Goal: Task Accomplishment & Management: Manage account settings

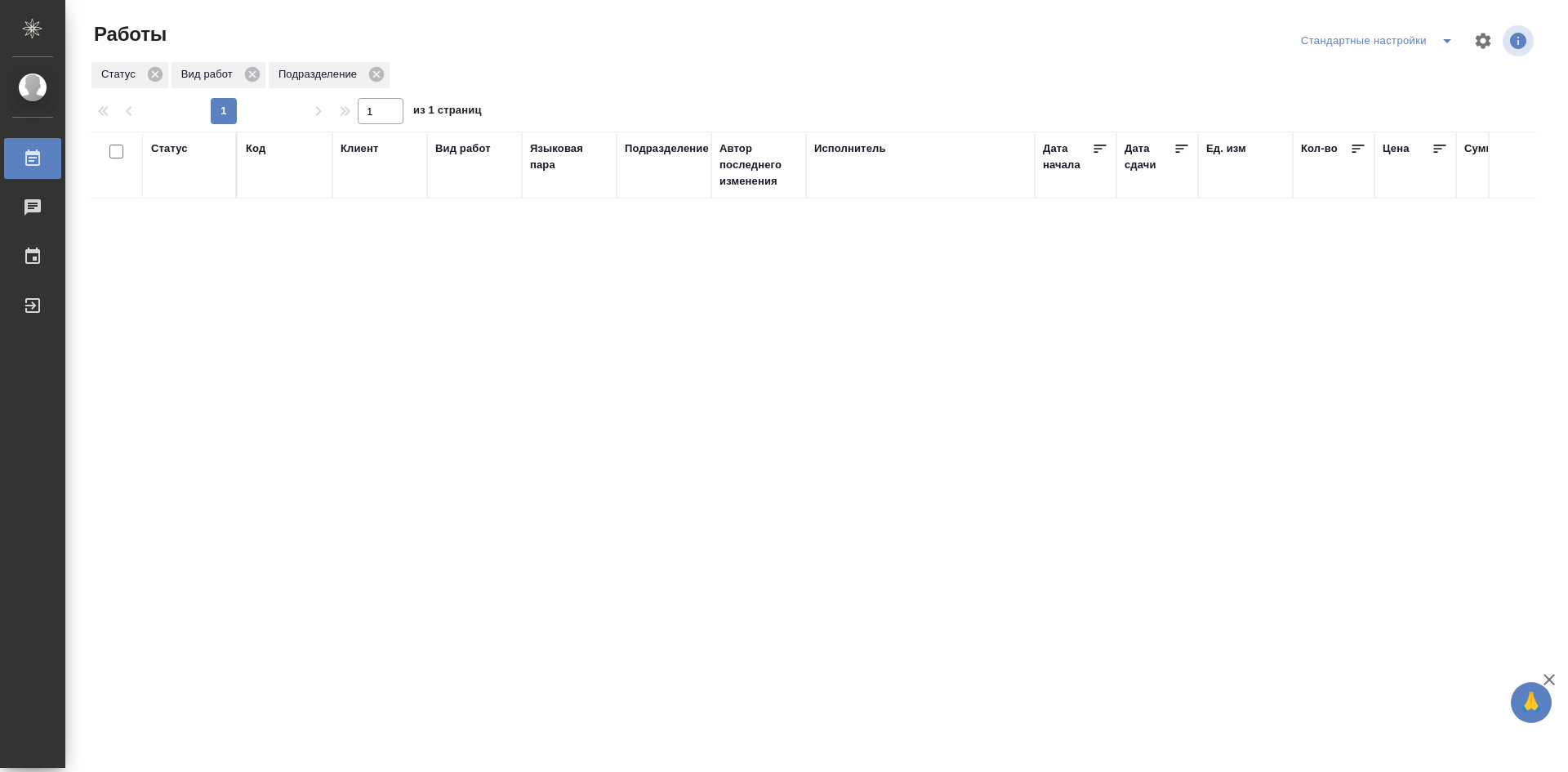
click at [1448, 42] on icon "split button" at bounding box center [1448, 41] width 8 height 4
click at [1389, 76] on li "мои" at bounding box center [1381, 74] width 167 height 26
click at [182, 149] on div "Статус" at bounding box center [169, 149] width 37 height 16
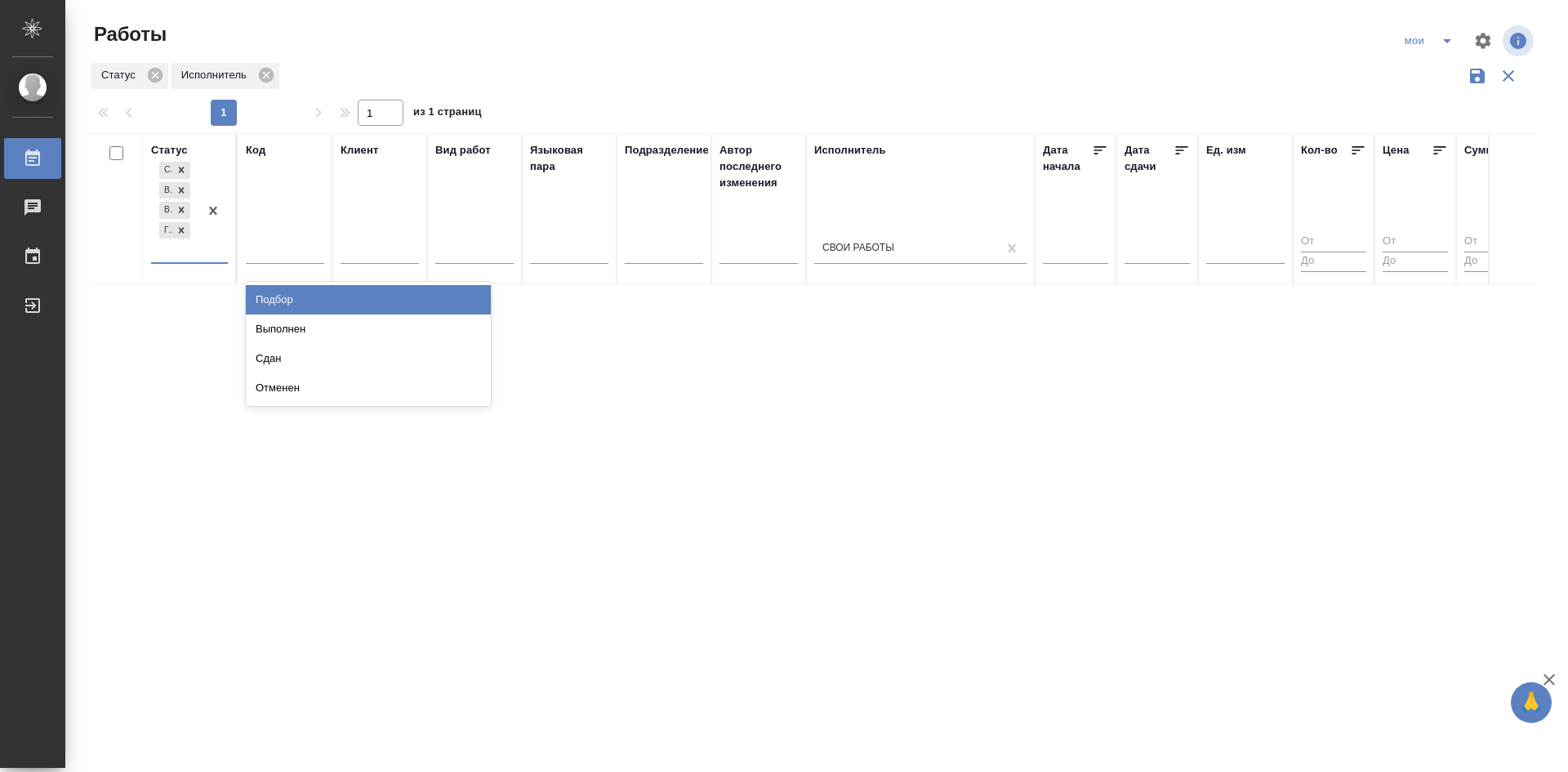
click at [198, 257] on div "Создан В ожидании В работе Готов к работе" at bounding box center [175, 210] width 47 height 104
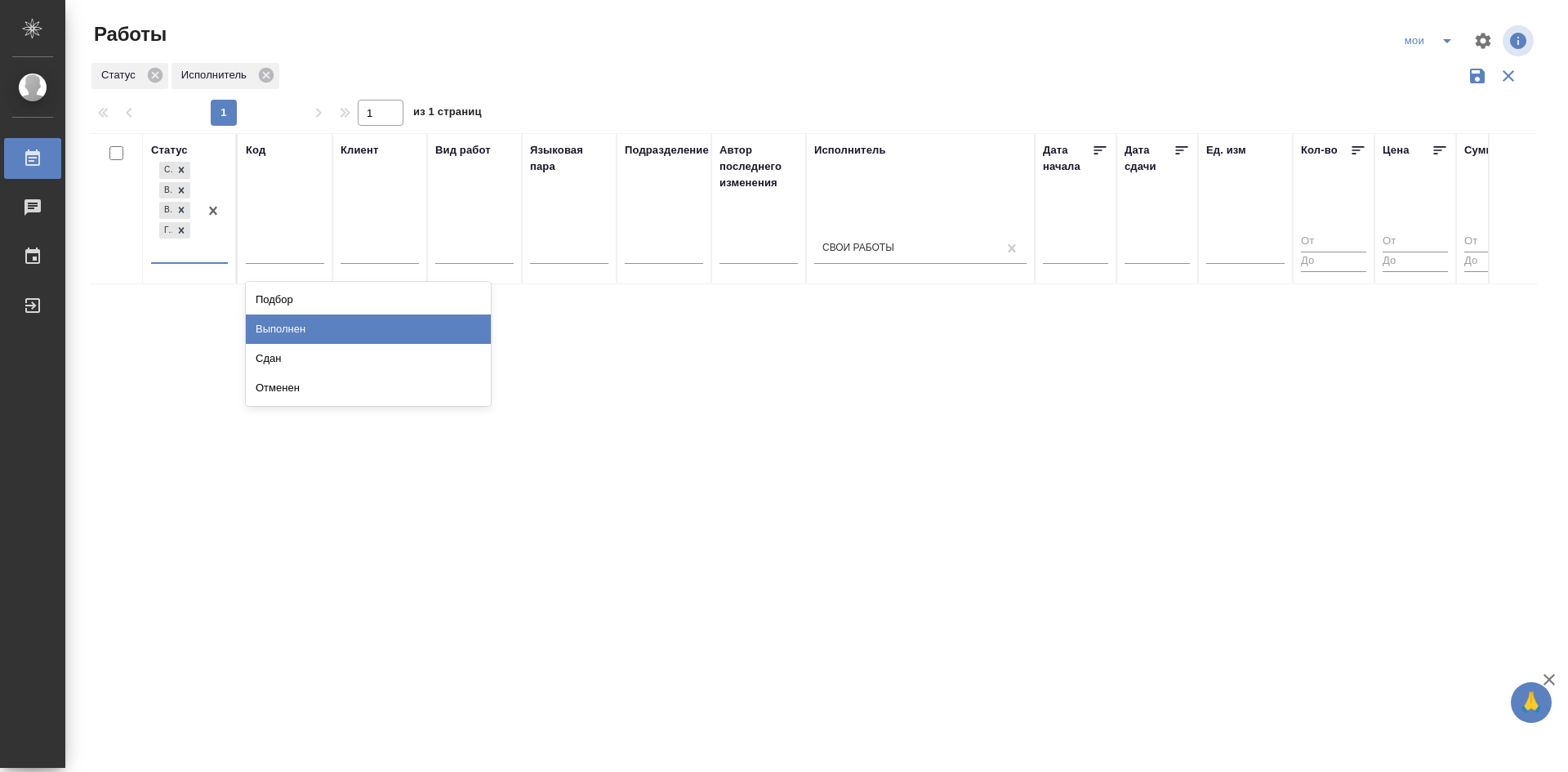
click at [293, 324] on div "Выполнен" at bounding box center [369, 329] width 245 height 29
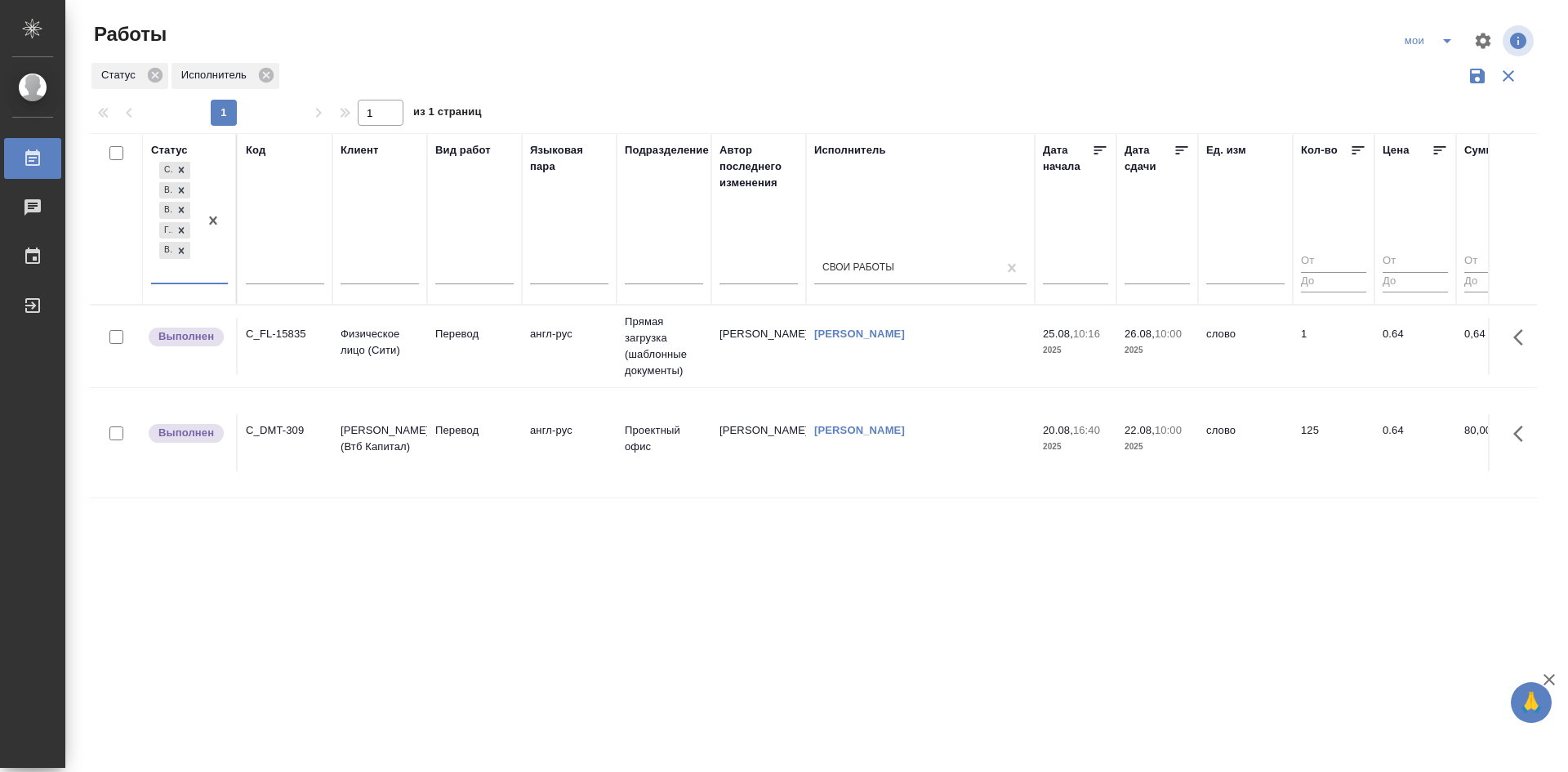
click at [203, 285] on div "option Выполнен, selected. 0 results available. Select is focused ,type to refi…" at bounding box center [190, 227] width 77 height 137
click at [203, 281] on div at bounding box center [213, 221] width 29 height 124
click at [259, 359] on div "Сдан" at bounding box center [369, 349] width 245 height 29
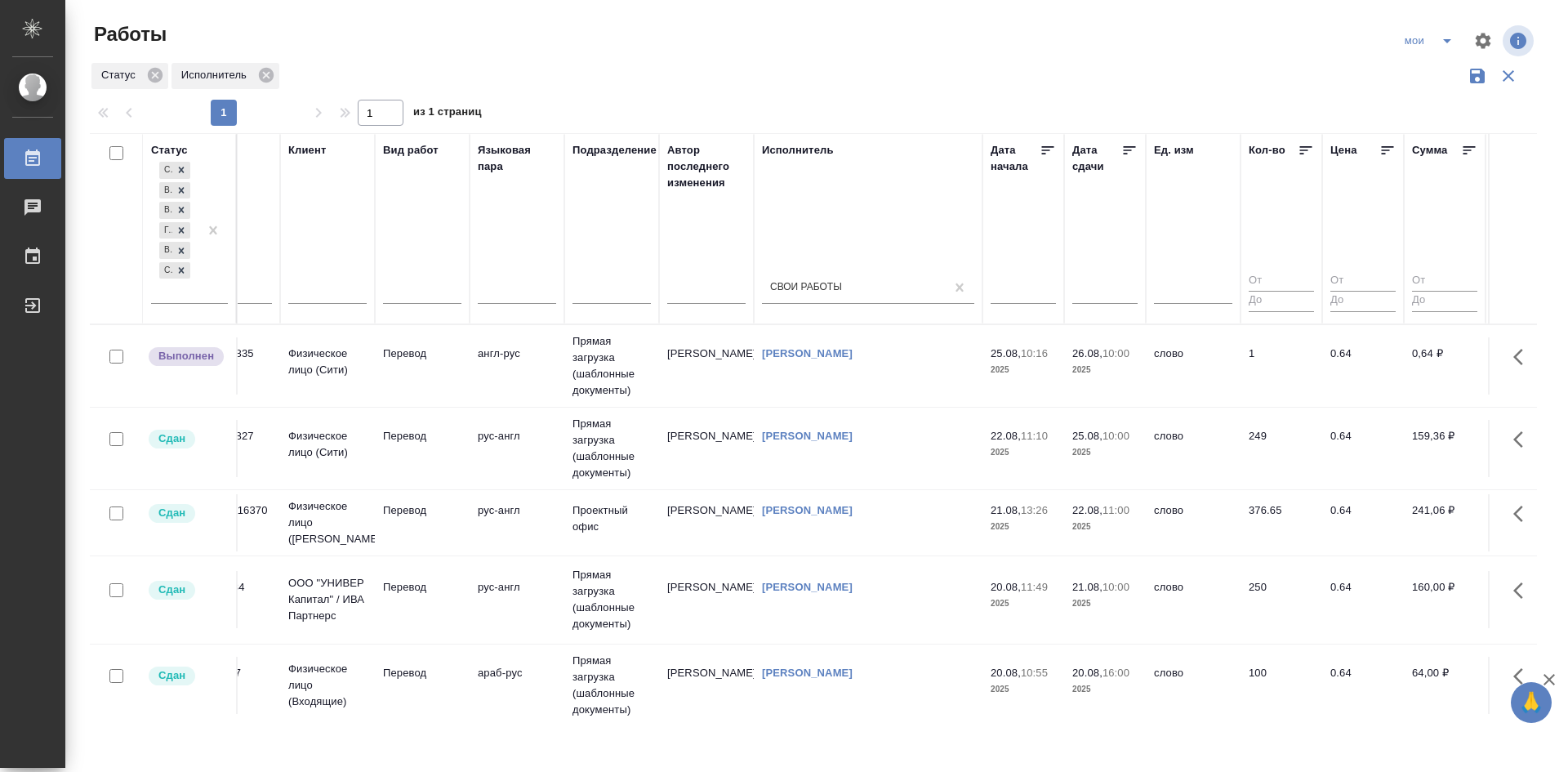
scroll to position [0, 109]
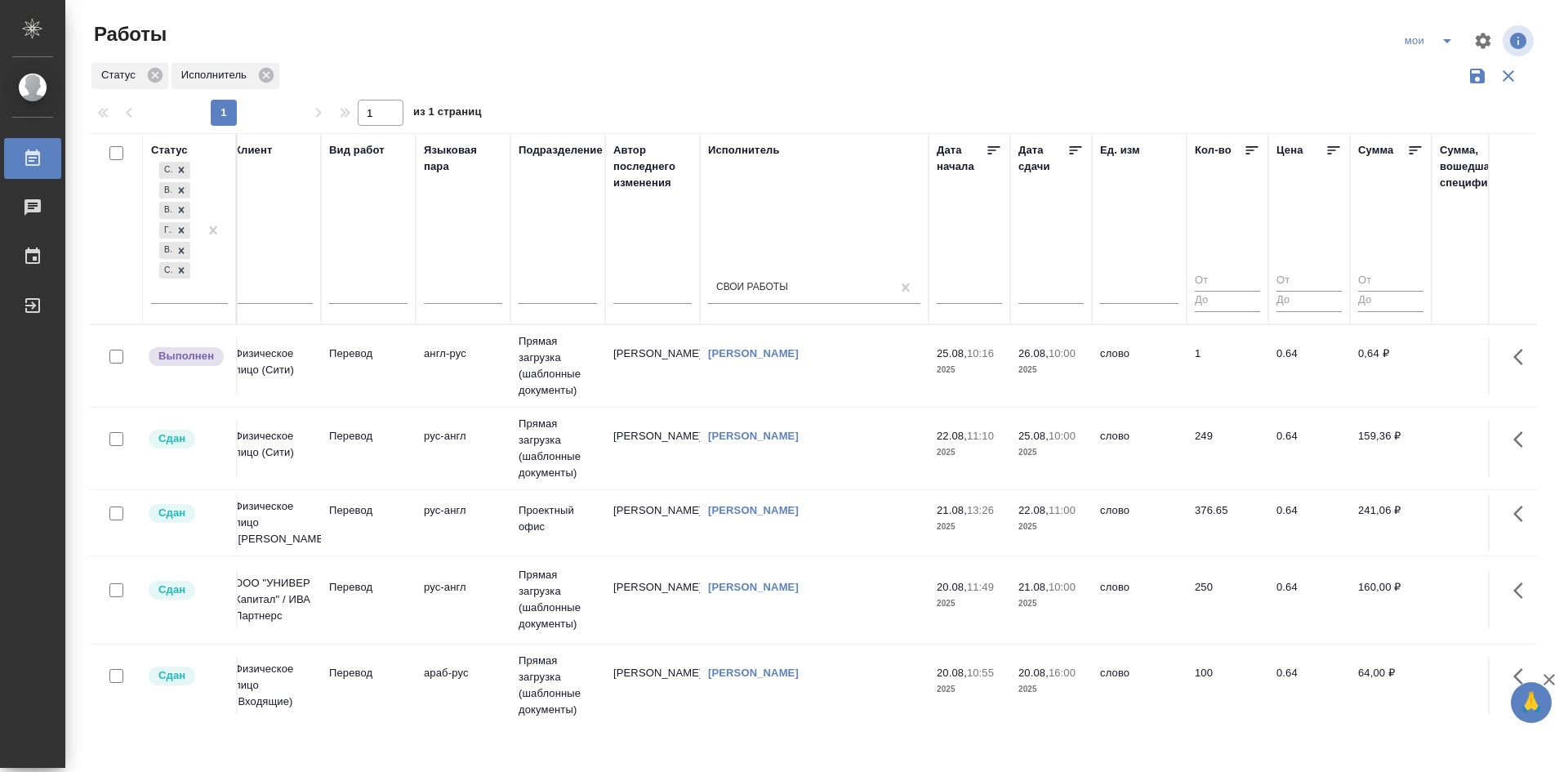
drag, startPoint x: 457, startPoint y: 429, endPoint x: 500, endPoint y: 434, distance: 43.3
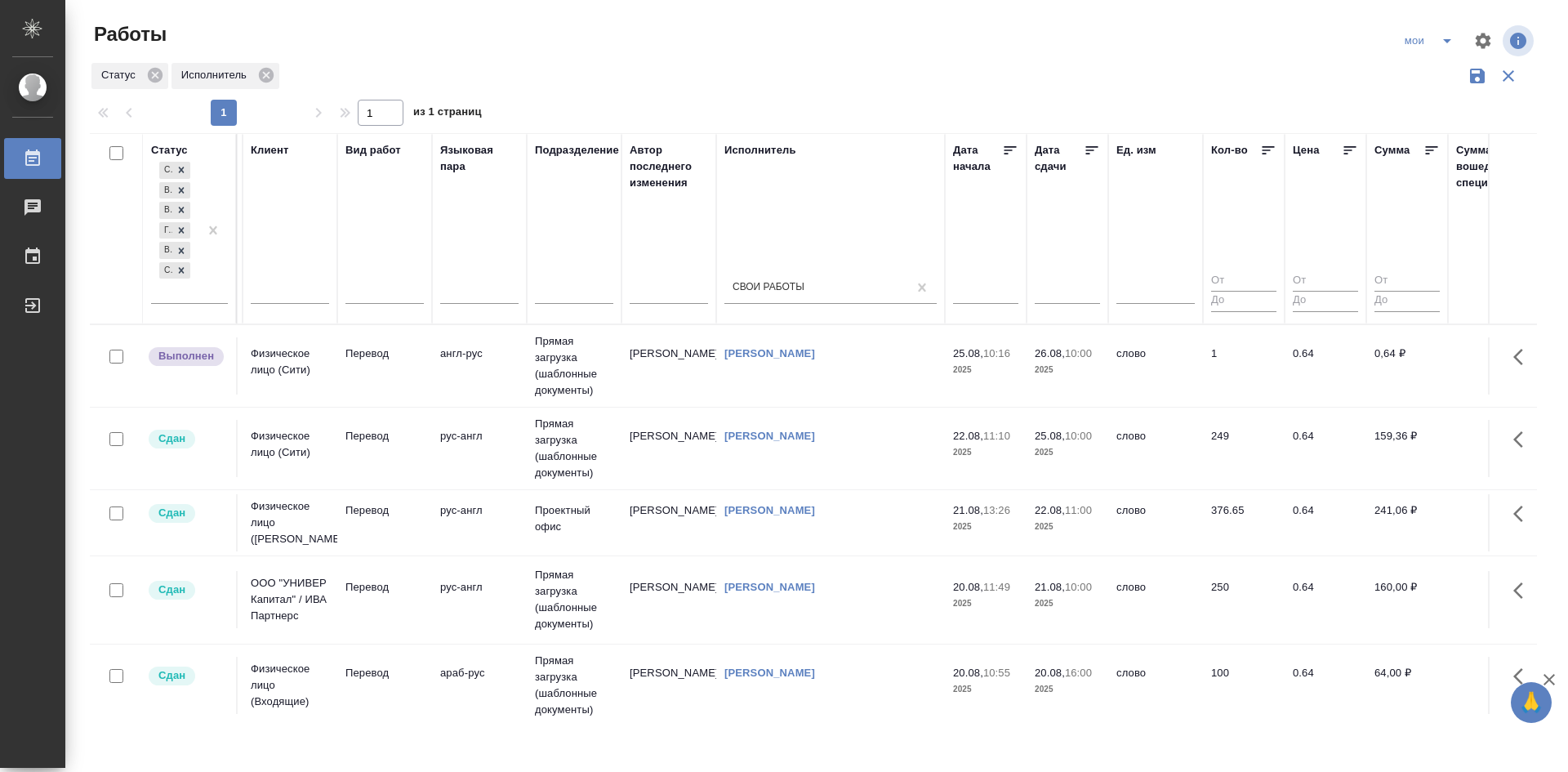
scroll to position [0, 0]
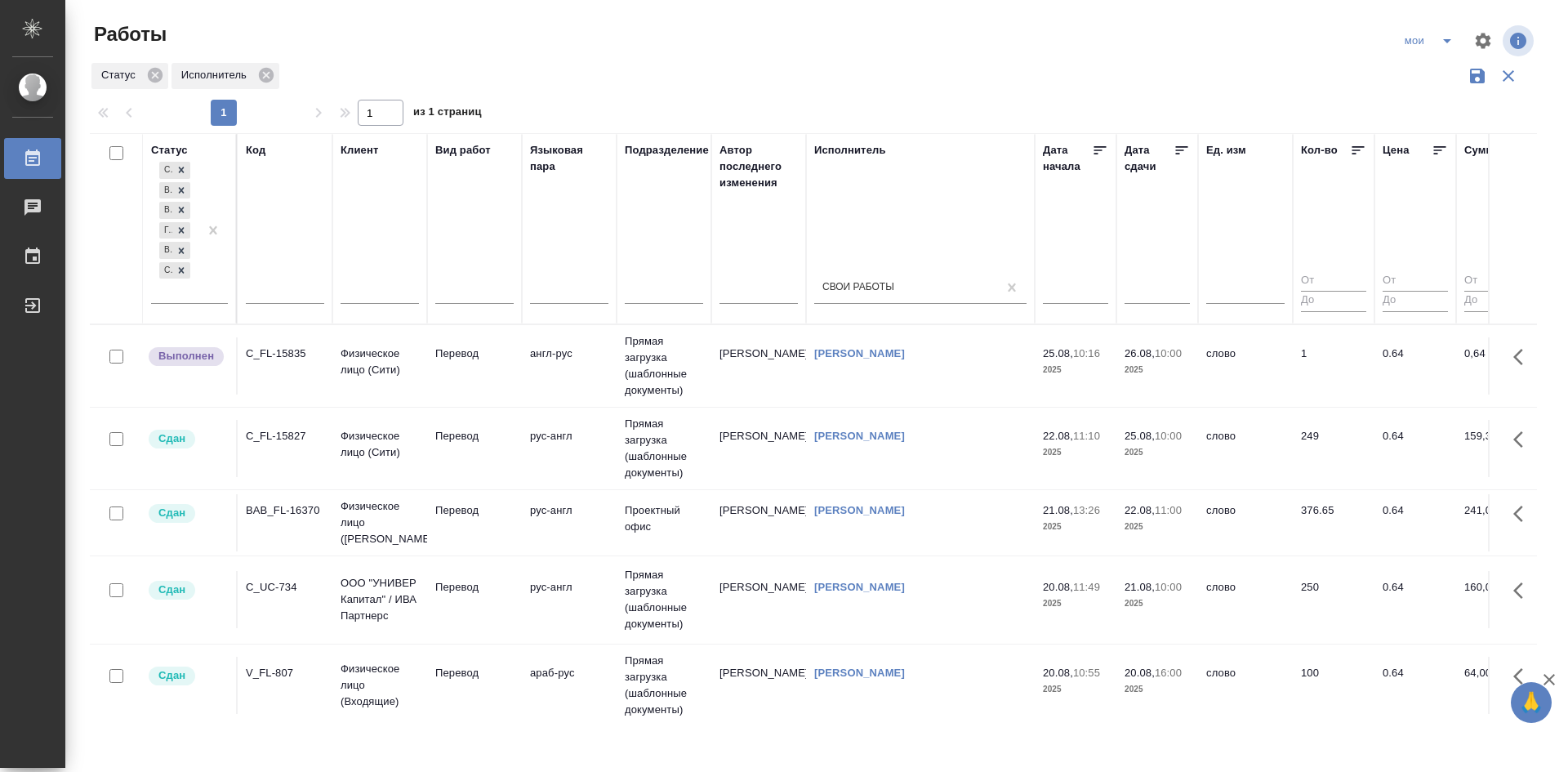
drag, startPoint x: 966, startPoint y: 644, endPoint x: 744, endPoint y: 641, distance: 222.0
click at [1439, 43] on icon "split button" at bounding box center [1448, 41] width 20 height 20
click at [1446, 74] on li "Стандартные настройки" at bounding box center [1431, 74] width 157 height 26
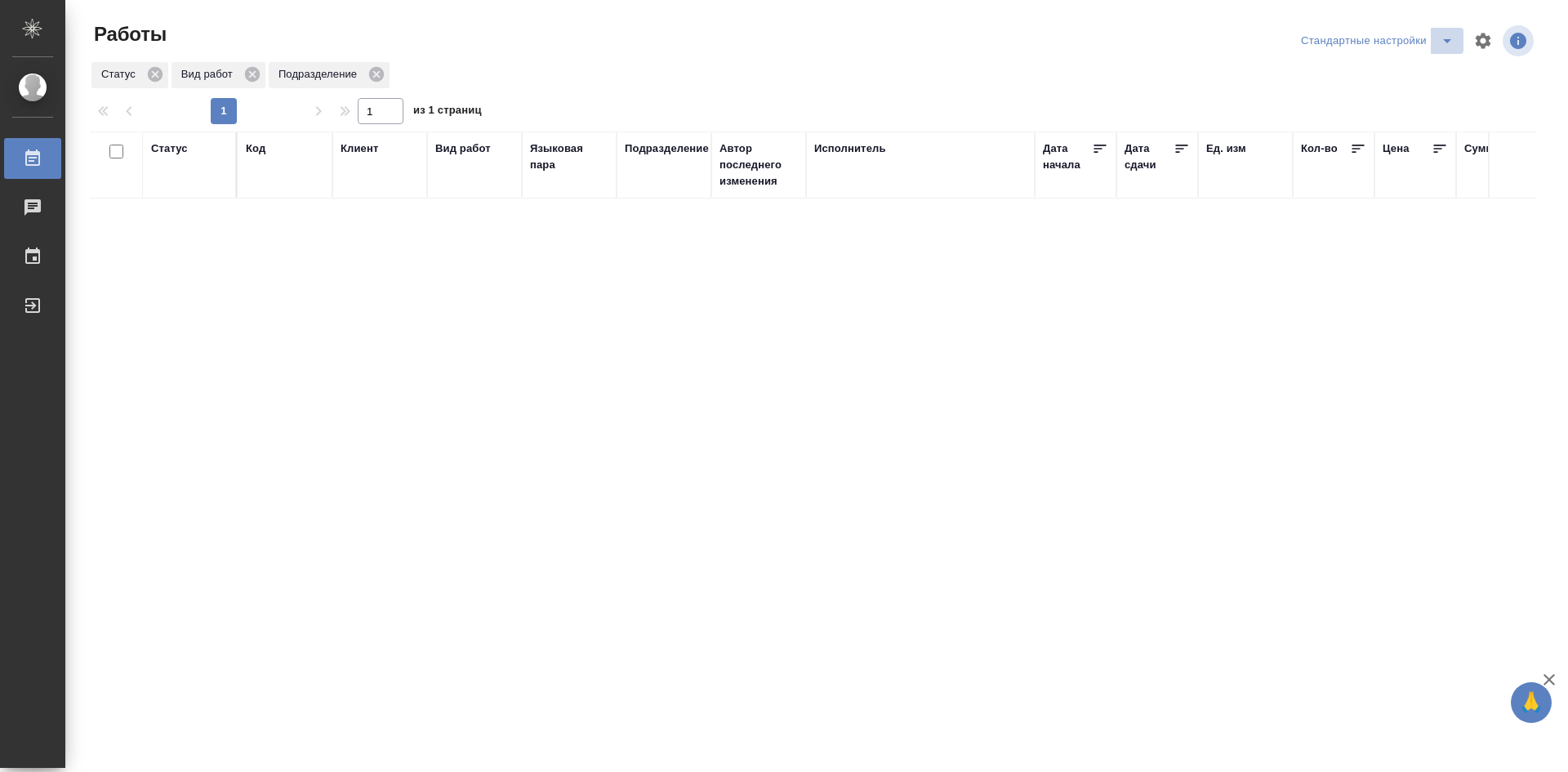
click at [1440, 47] on icon "split button" at bounding box center [1448, 41] width 20 height 20
click at [1436, 79] on li "мои" at bounding box center [1381, 74] width 167 height 26
click at [1453, 46] on icon "split button" at bounding box center [1448, 41] width 20 height 20
click at [1431, 71] on li "Стандартные настройки" at bounding box center [1431, 74] width 157 height 26
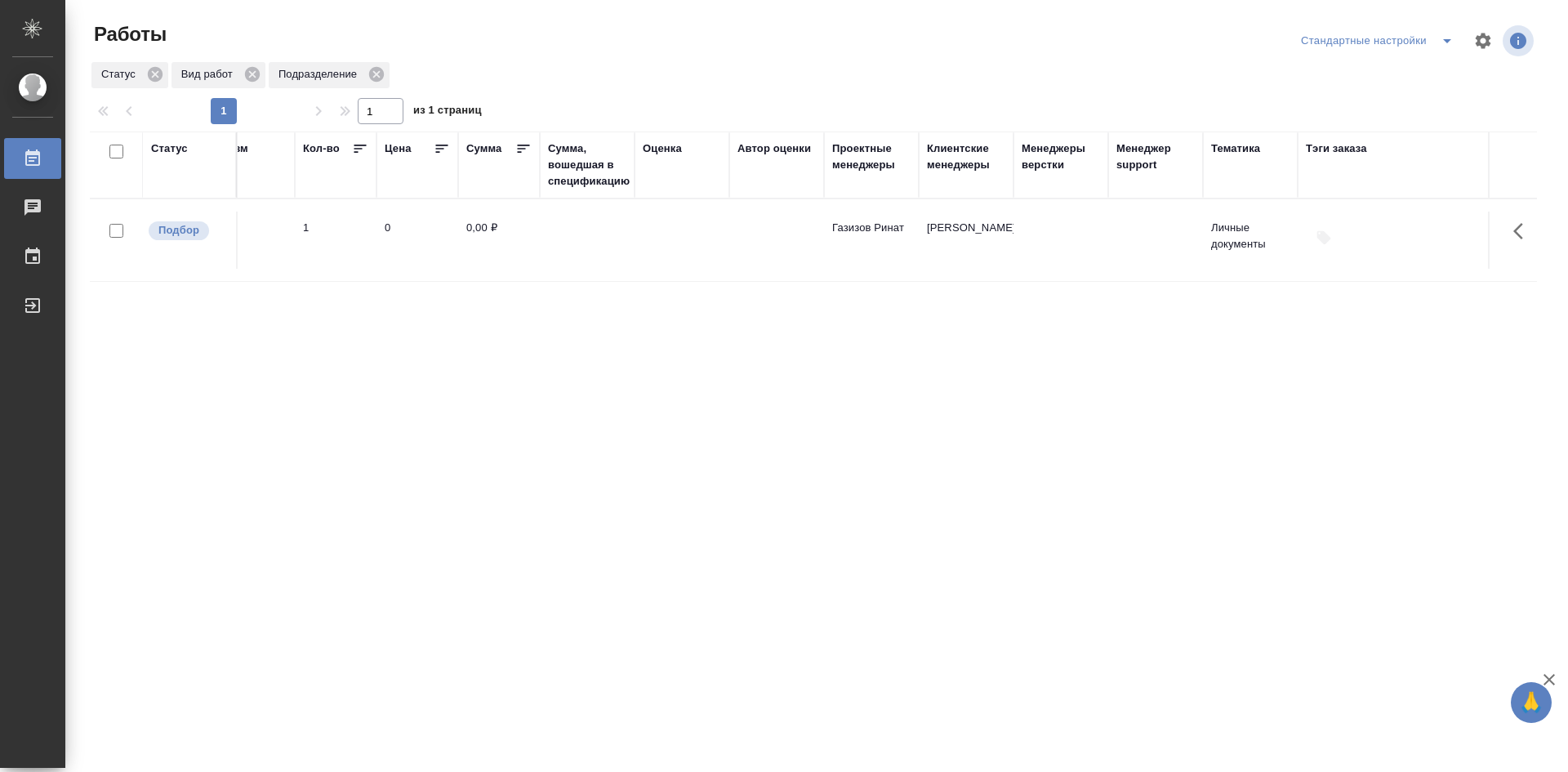
scroll to position [0, 1395]
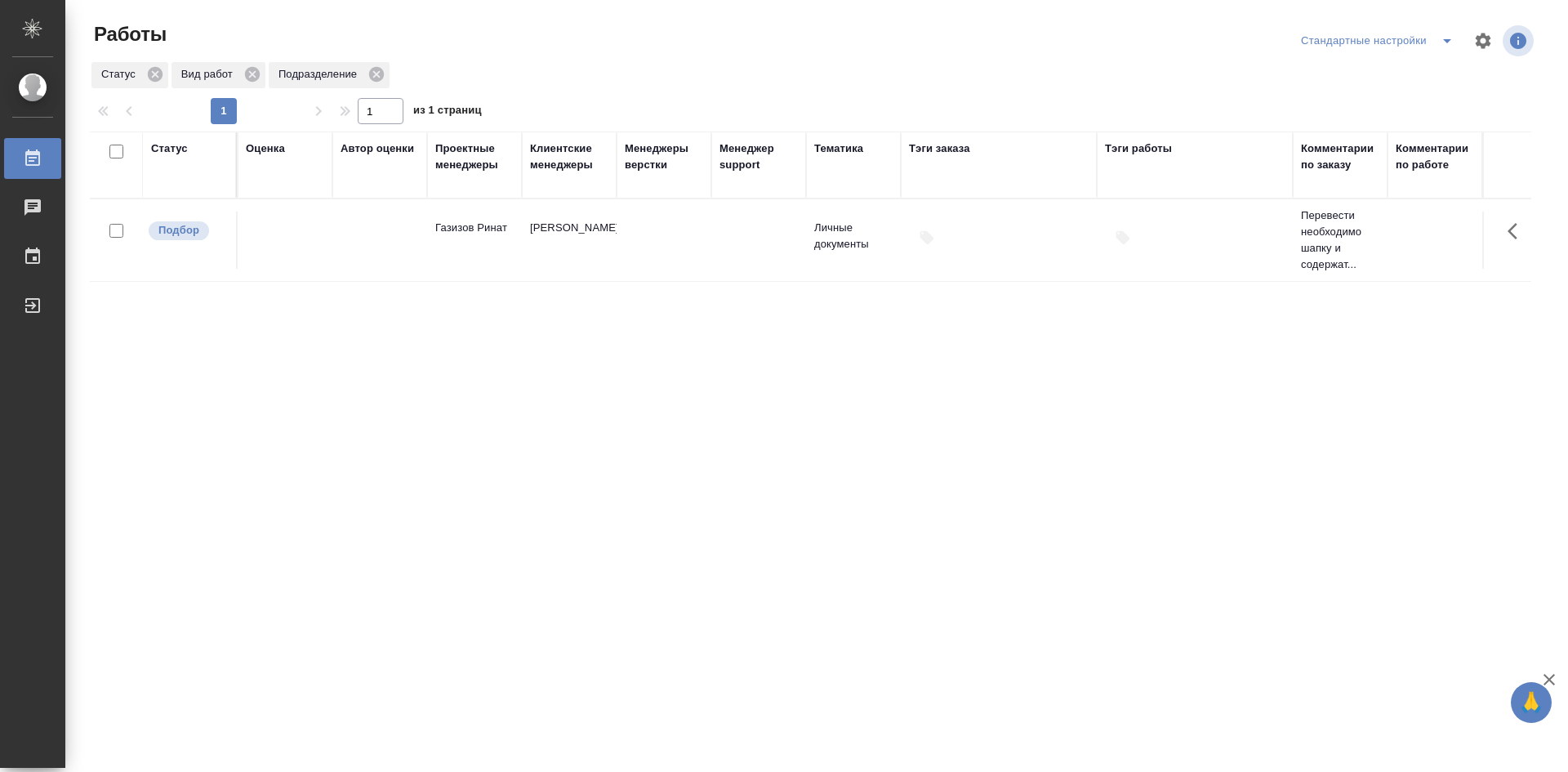
drag, startPoint x: 1016, startPoint y: 299, endPoint x: 1287, endPoint y: 311, distance: 271.3
click at [607, 263] on td "[PERSON_NAME]" at bounding box center [569, 240] width 95 height 57
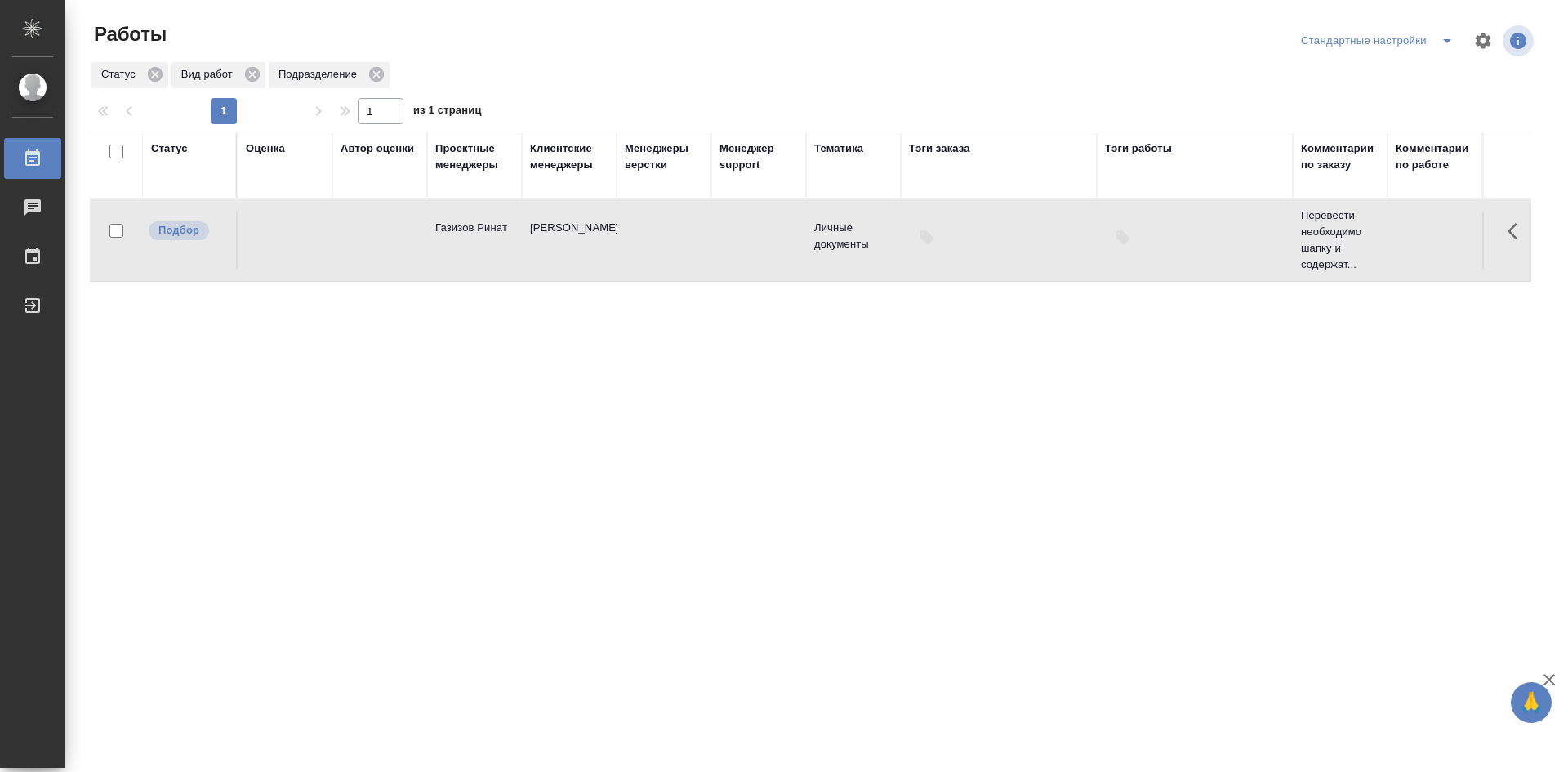
click at [607, 263] on td "[PERSON_NAME]" at bounding box center [569, 240] width 95 height 57
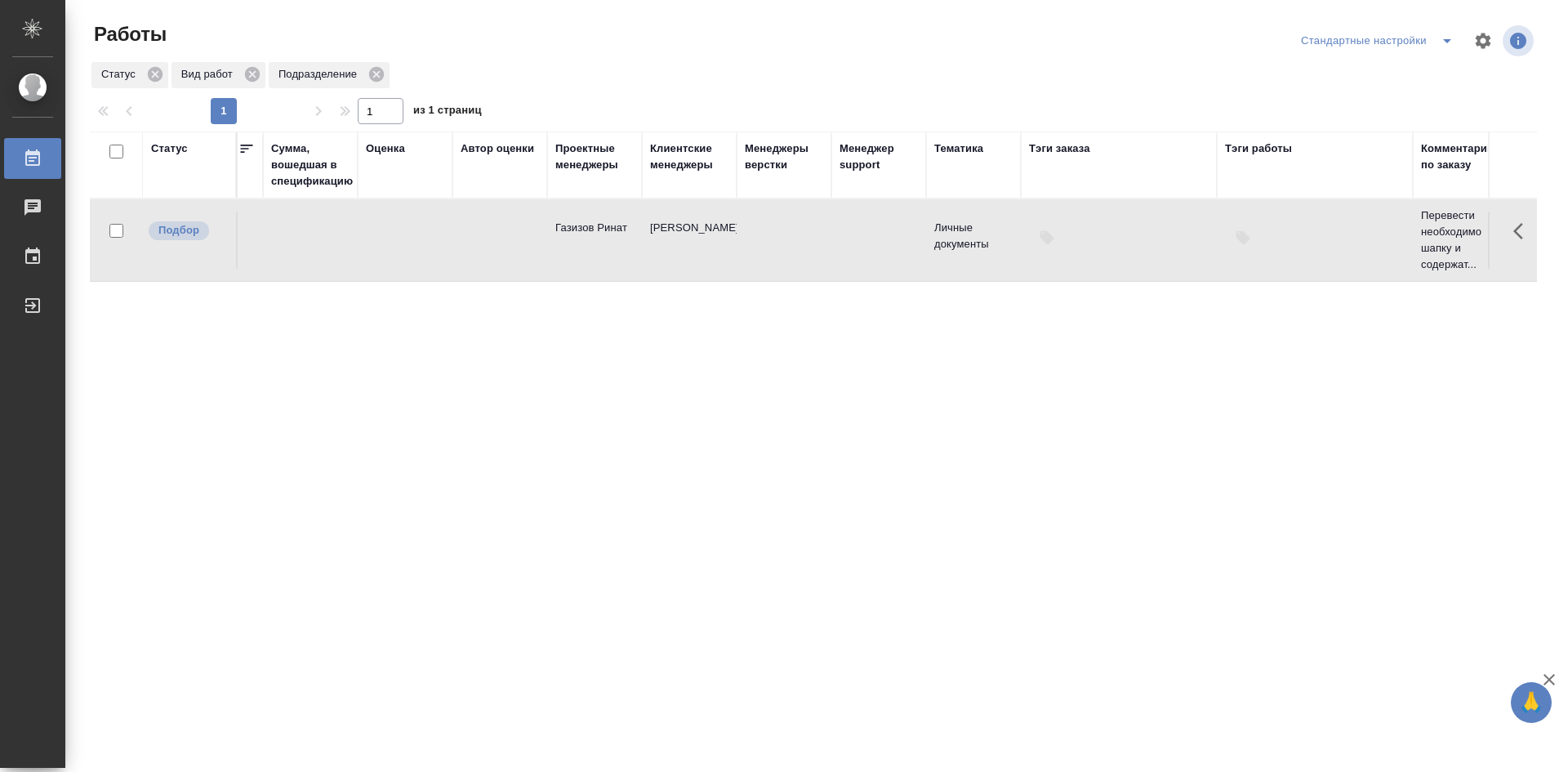
scroll to position [0, 0]
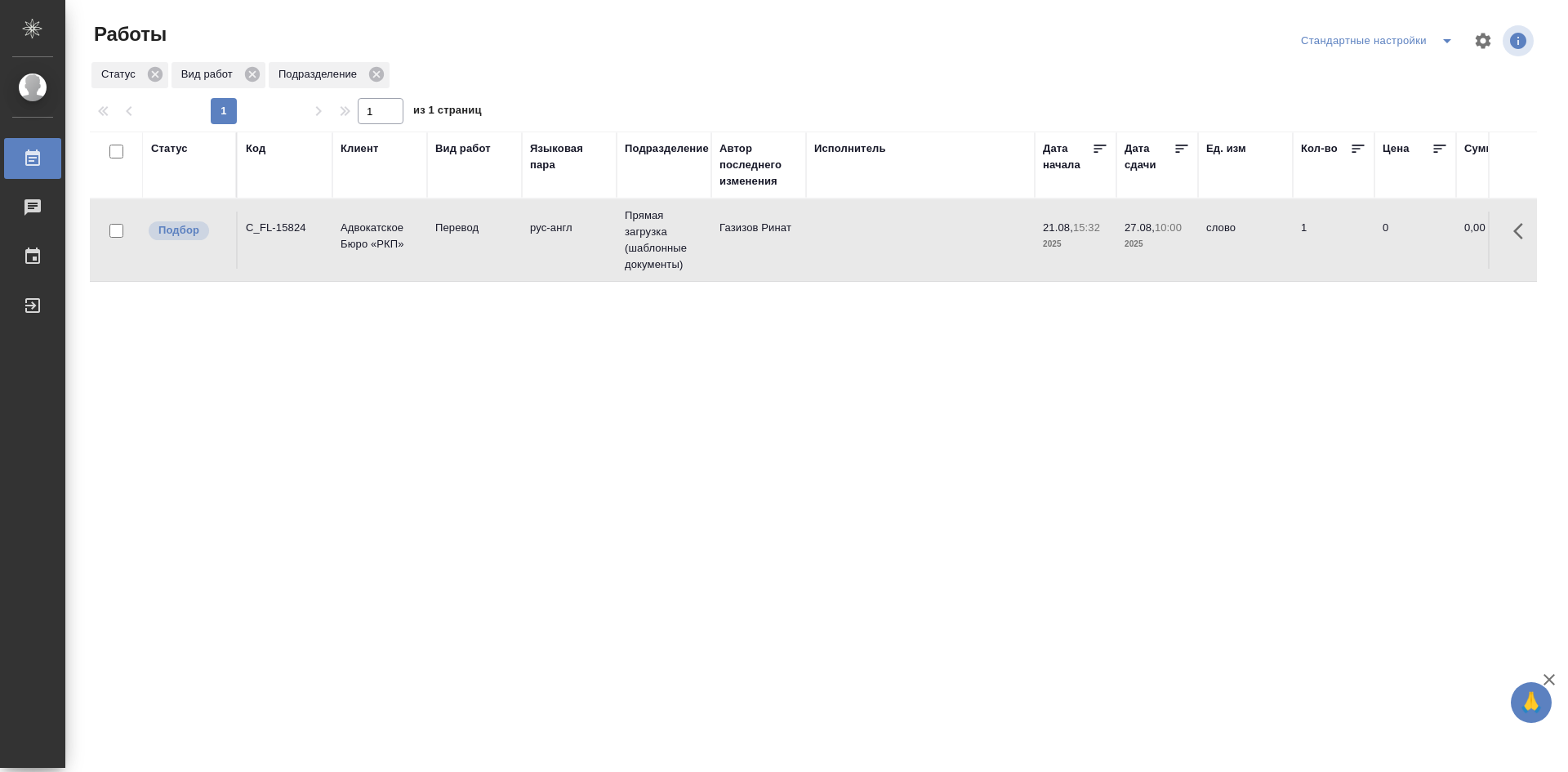
drag, startPoint x: 874, startPoint y: 452, endPoint x: 577, endPoint y: 456, distance: 297.0
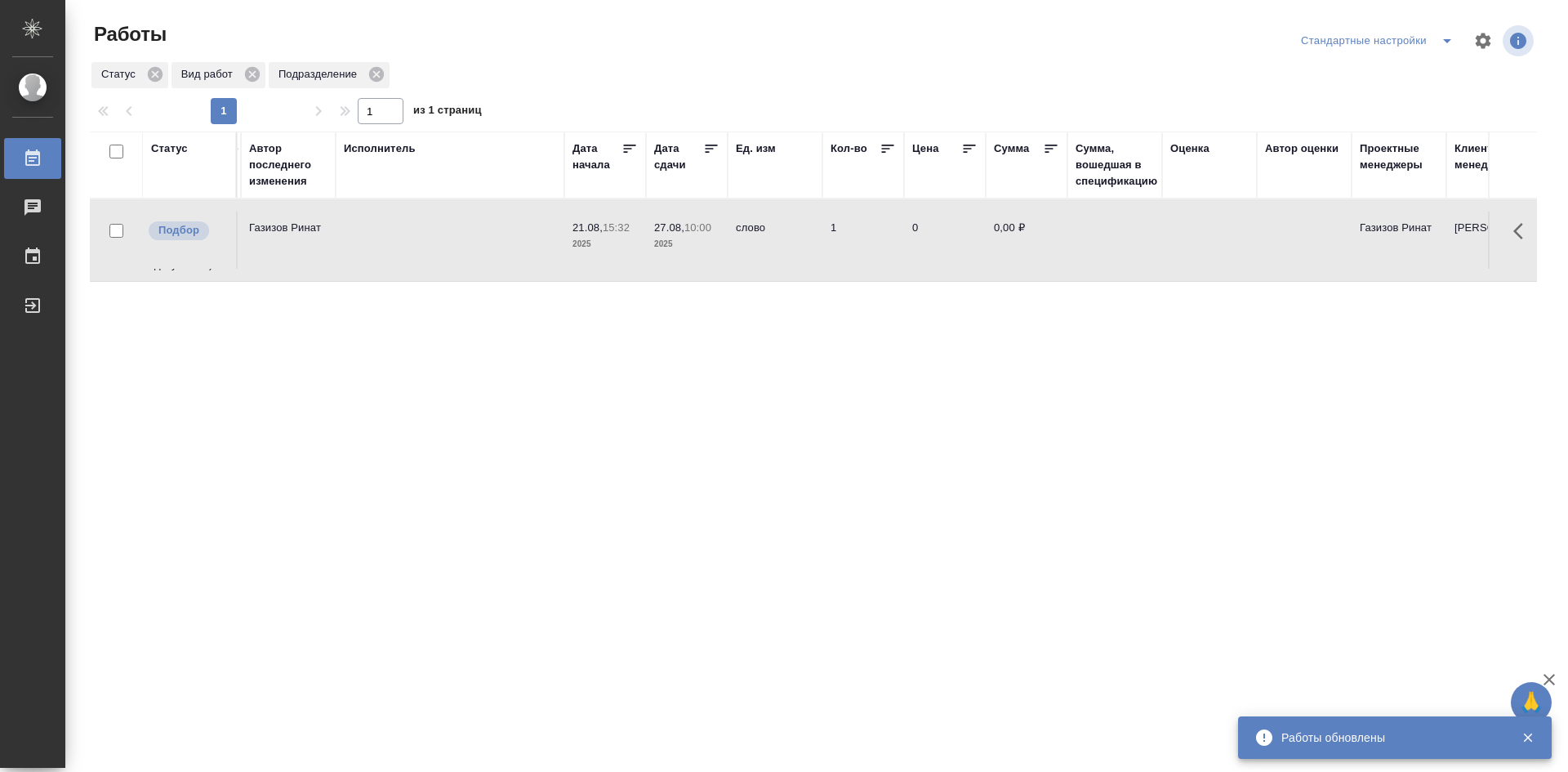
scroll to position [0, 1395]
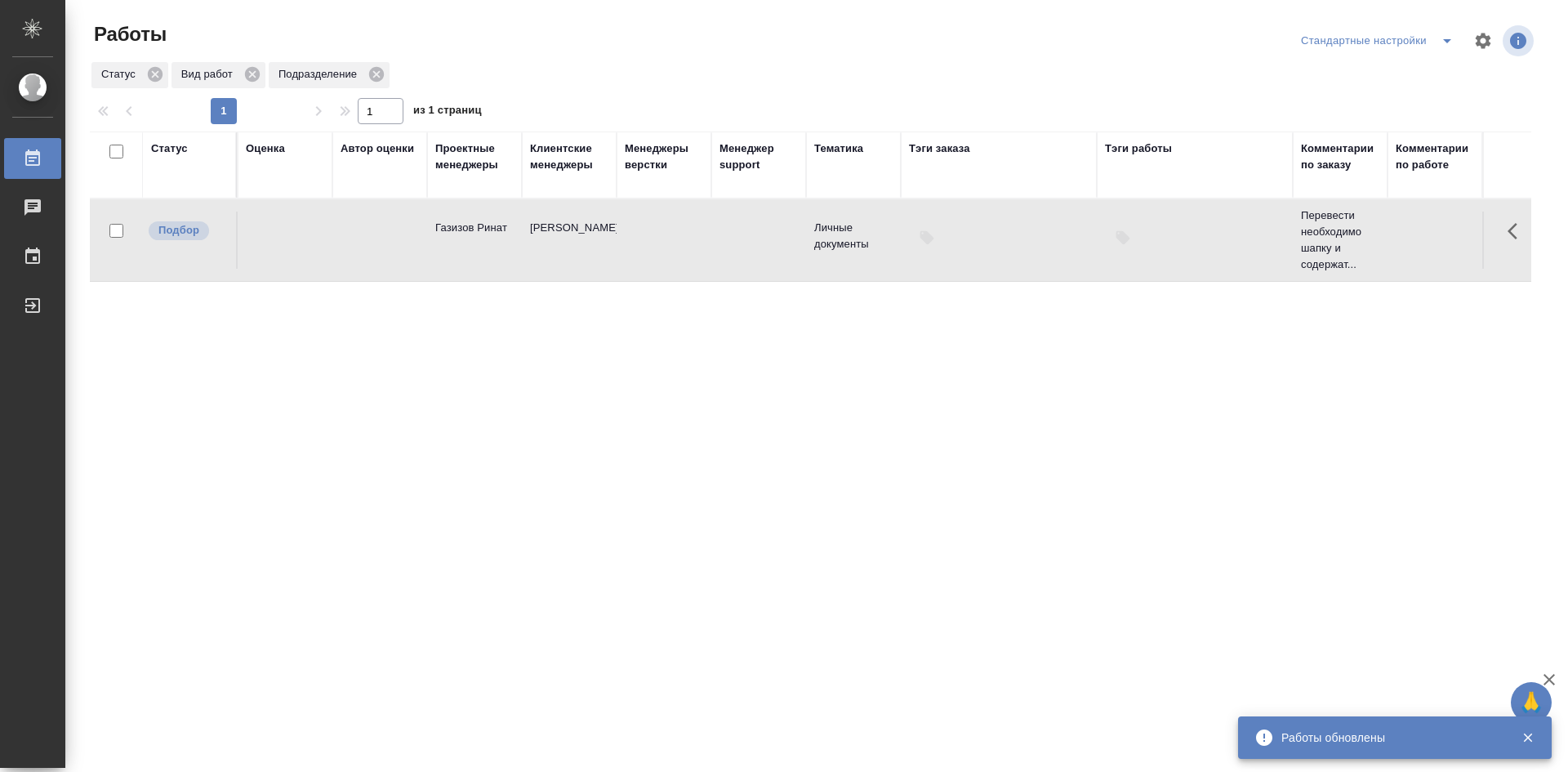
drag, startPoint x: 542, startPoint y: 379, endPoint x: 841, endPoint y: 384, distance: 299.0
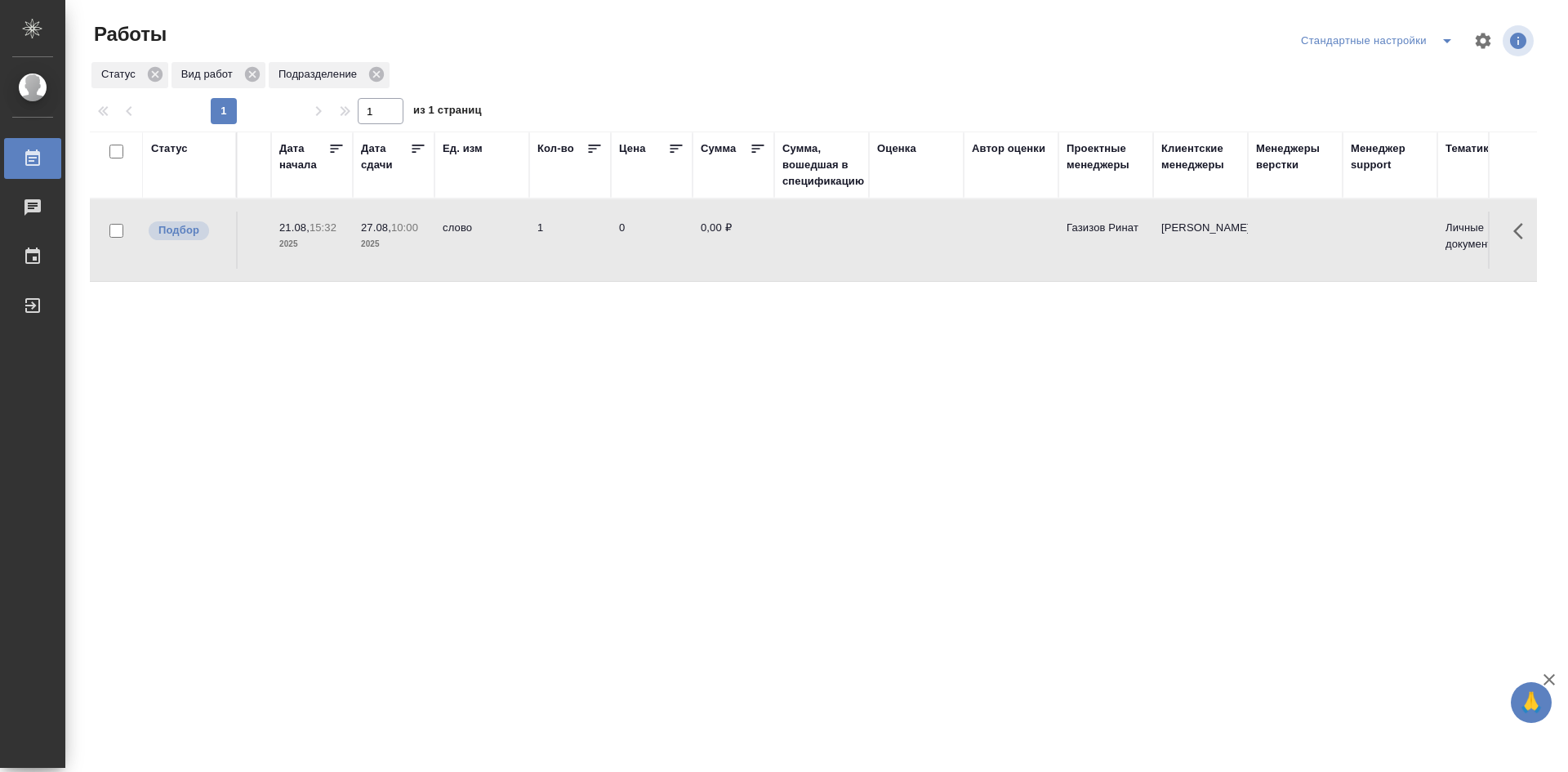
scroll to position [0, 0]
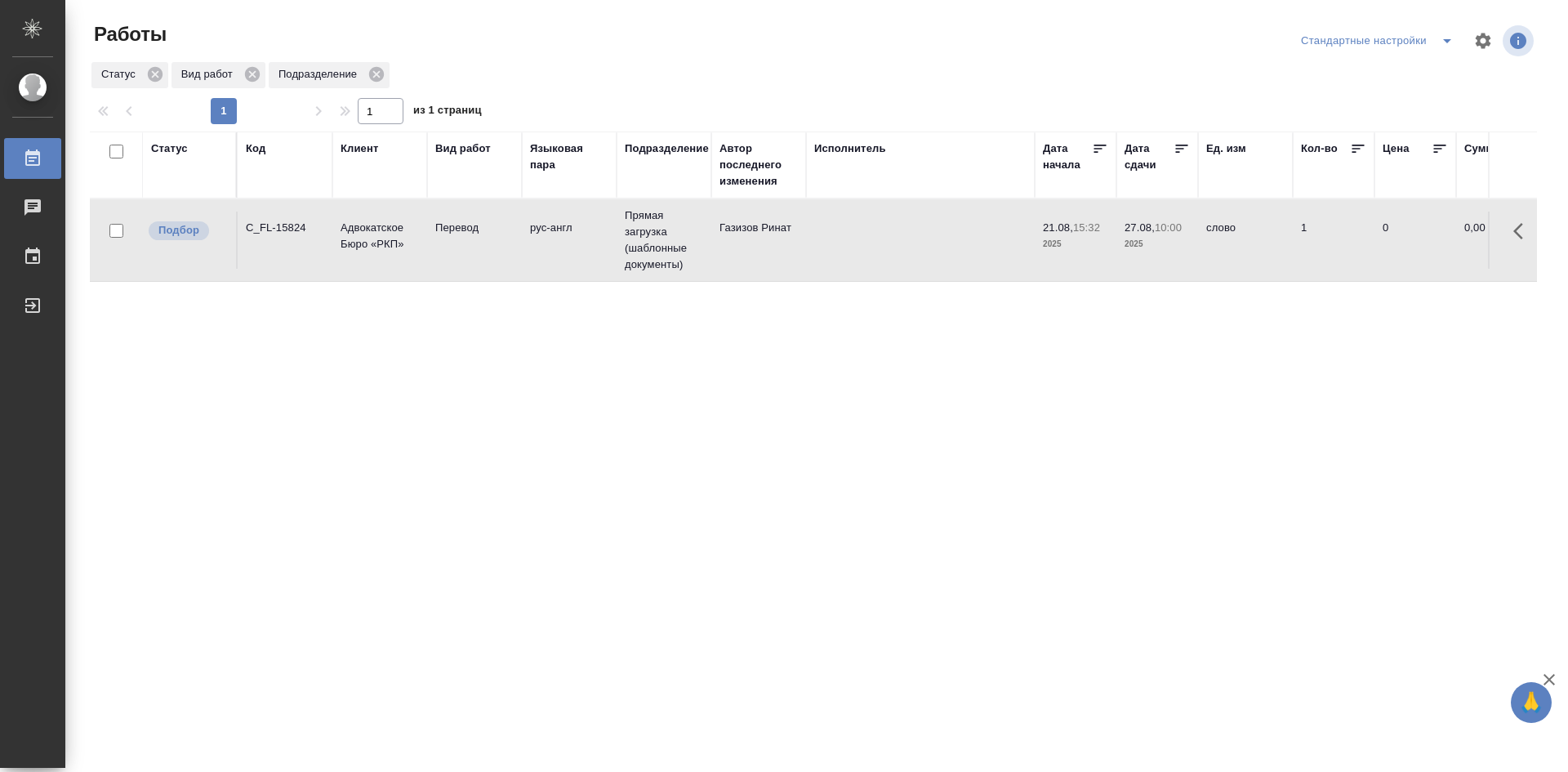
drag, startPoint x: 895, startPoint y: 410, endPoint x: 532, endPoint y: 435, distance: 363.9
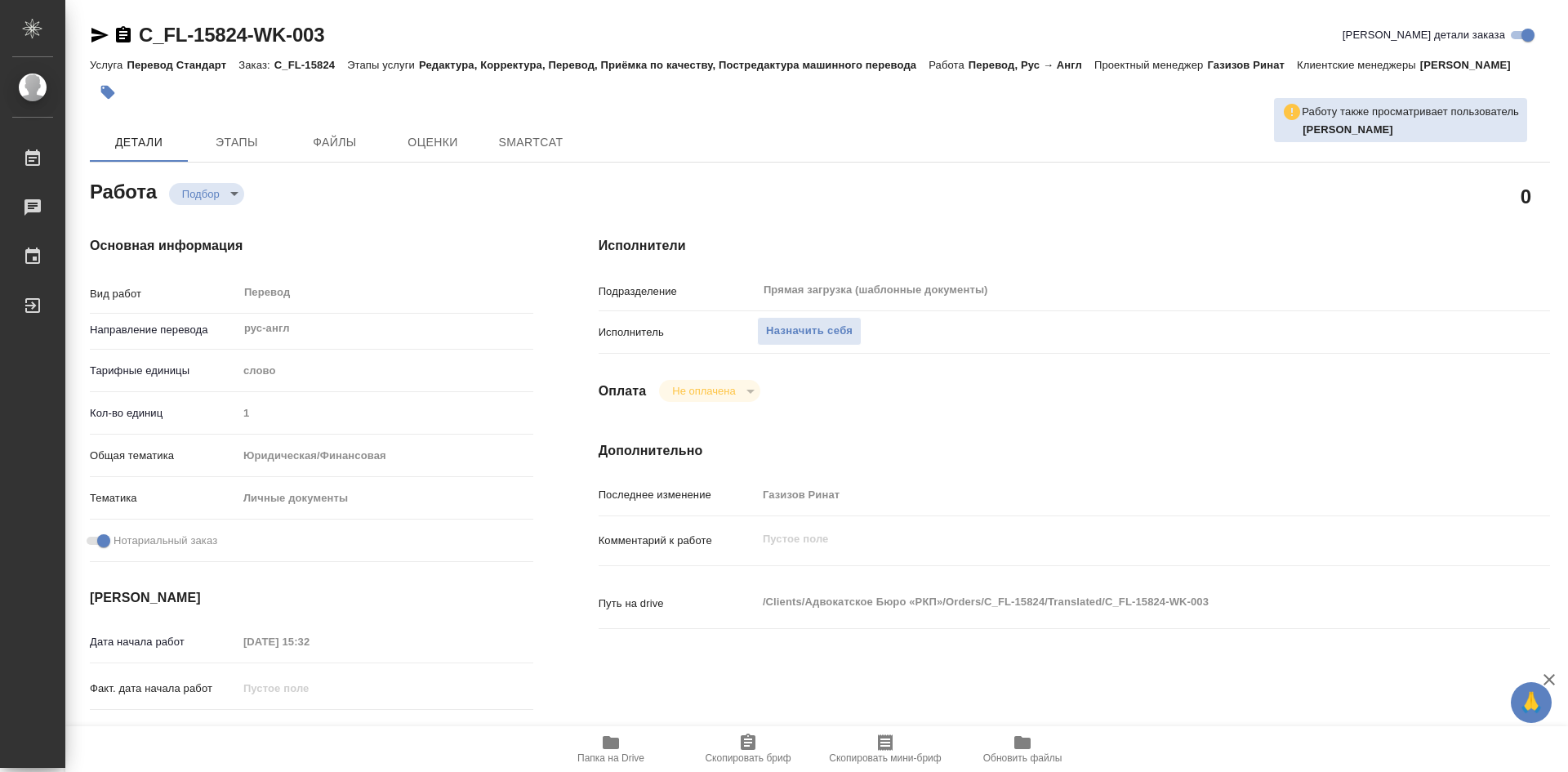
type textarea "x"
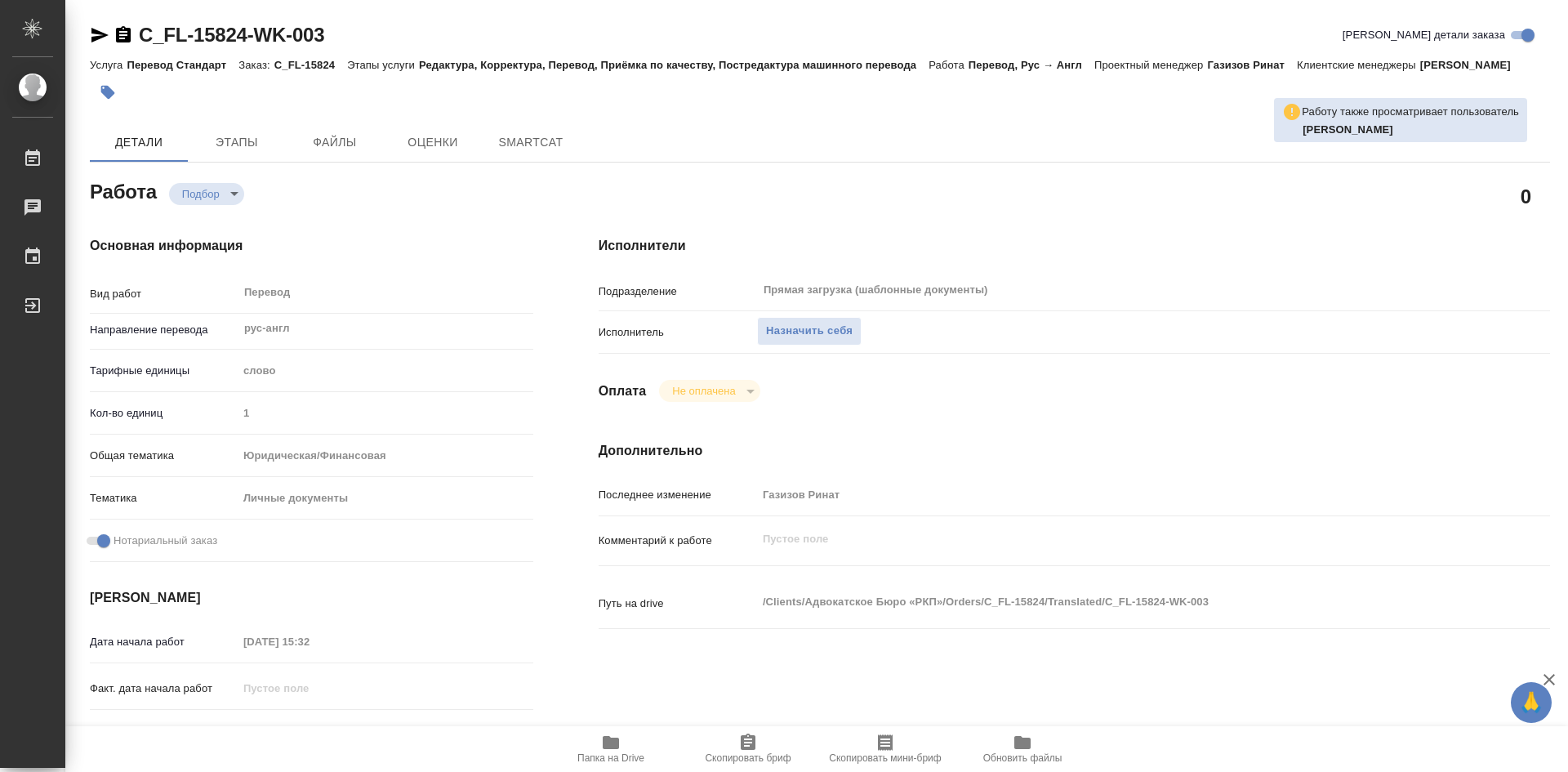
type textarea "x"
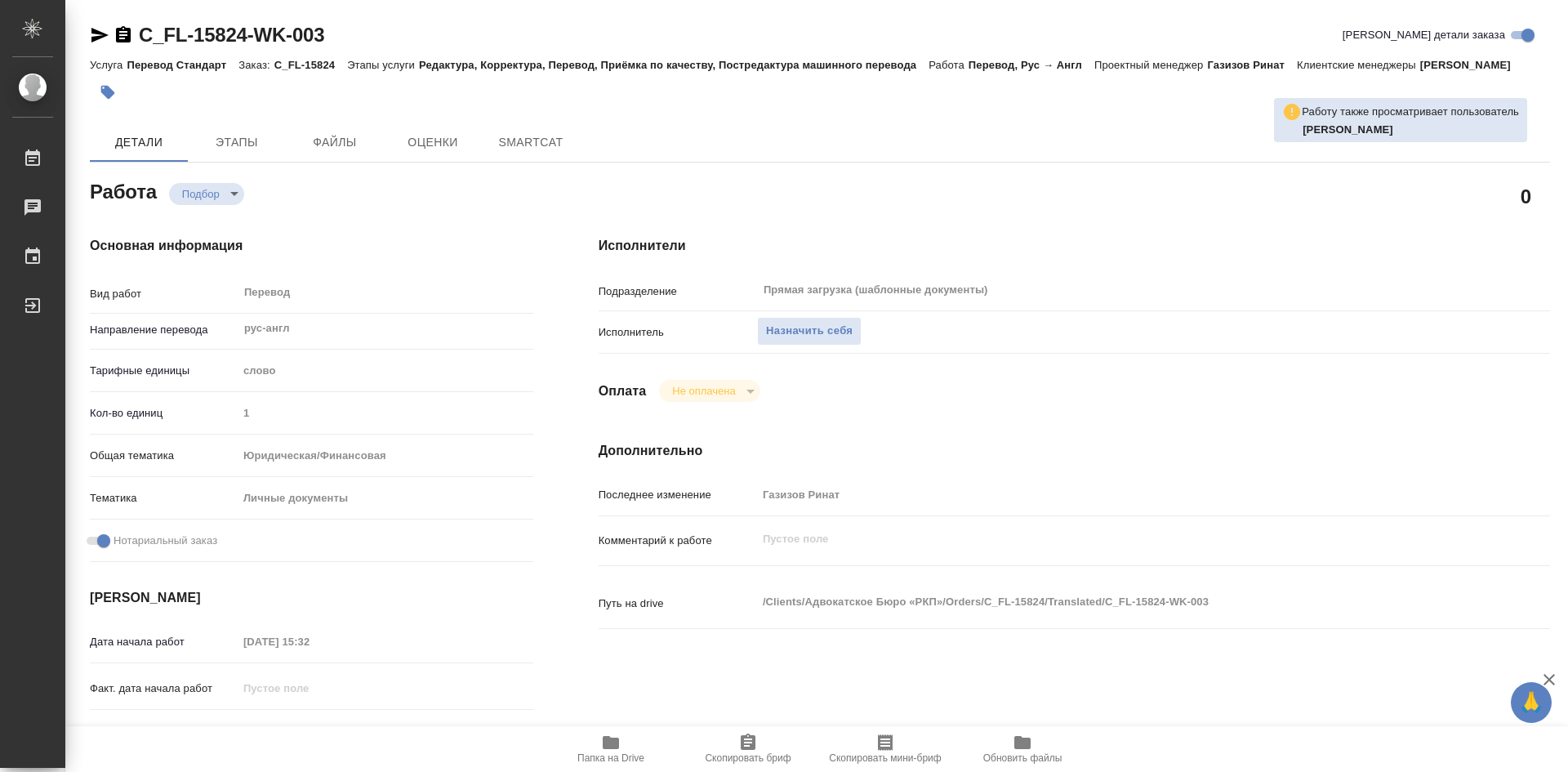
type textarea "x"
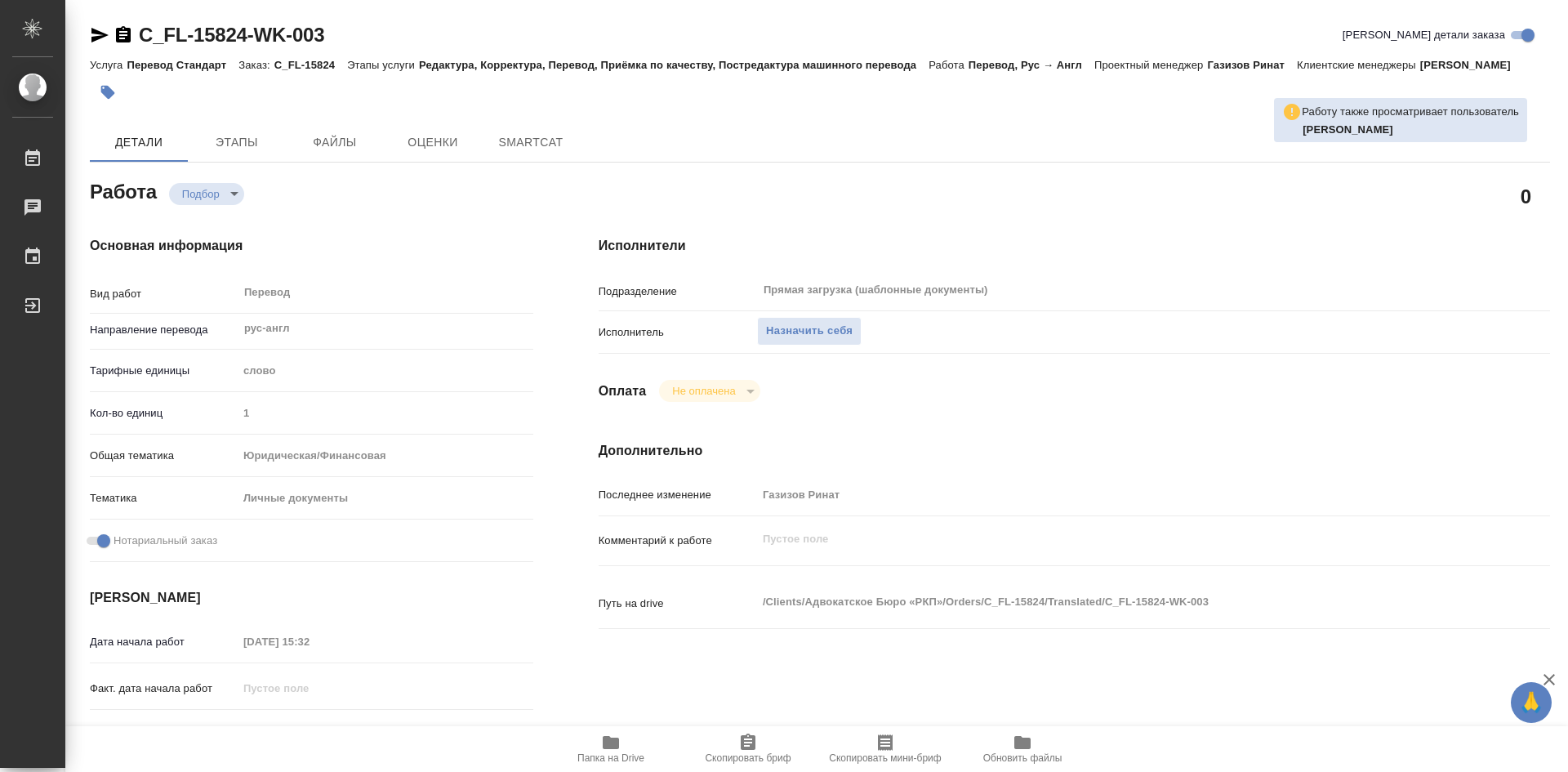
type textarea "x"
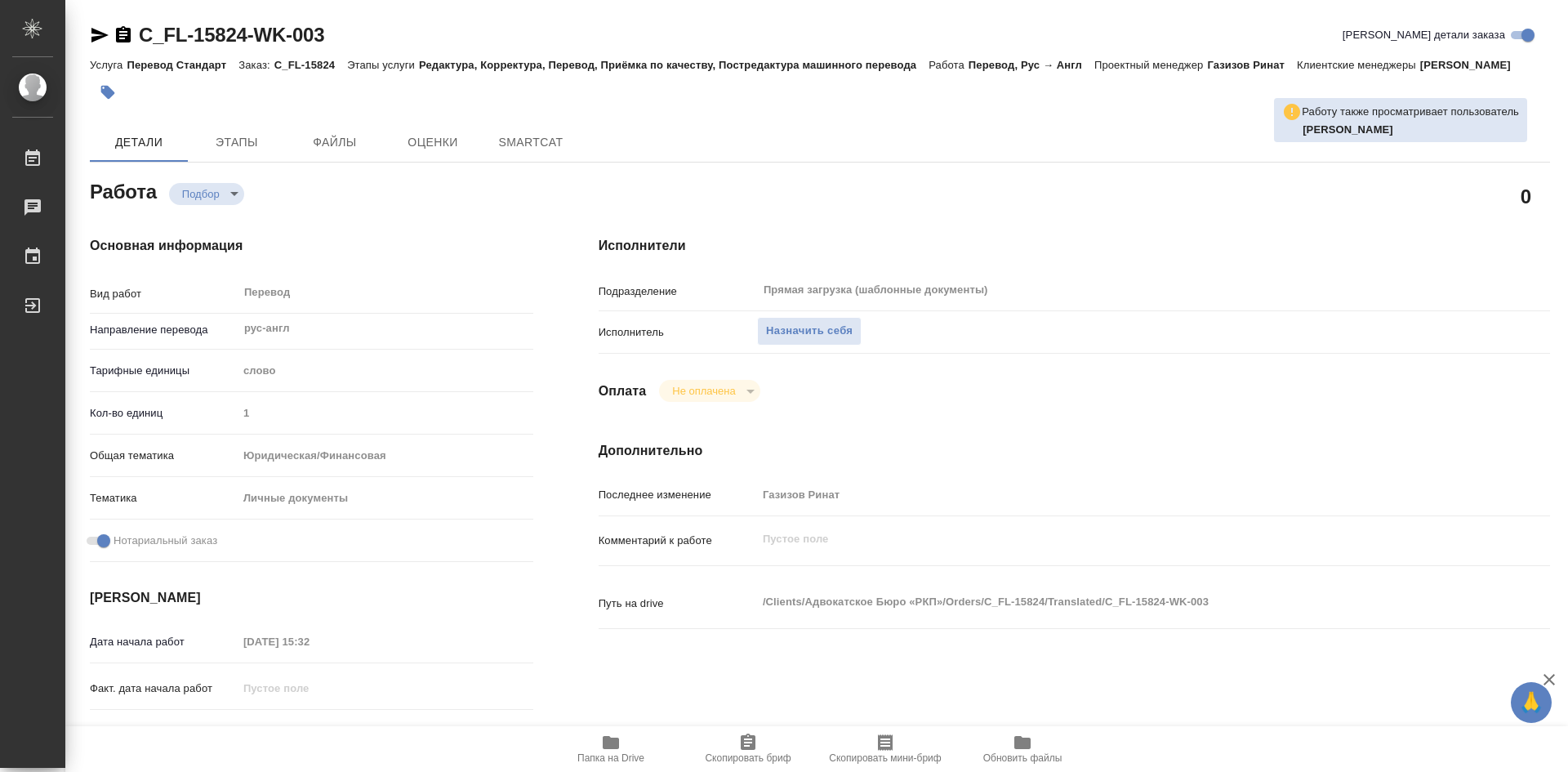
type textarea "x"
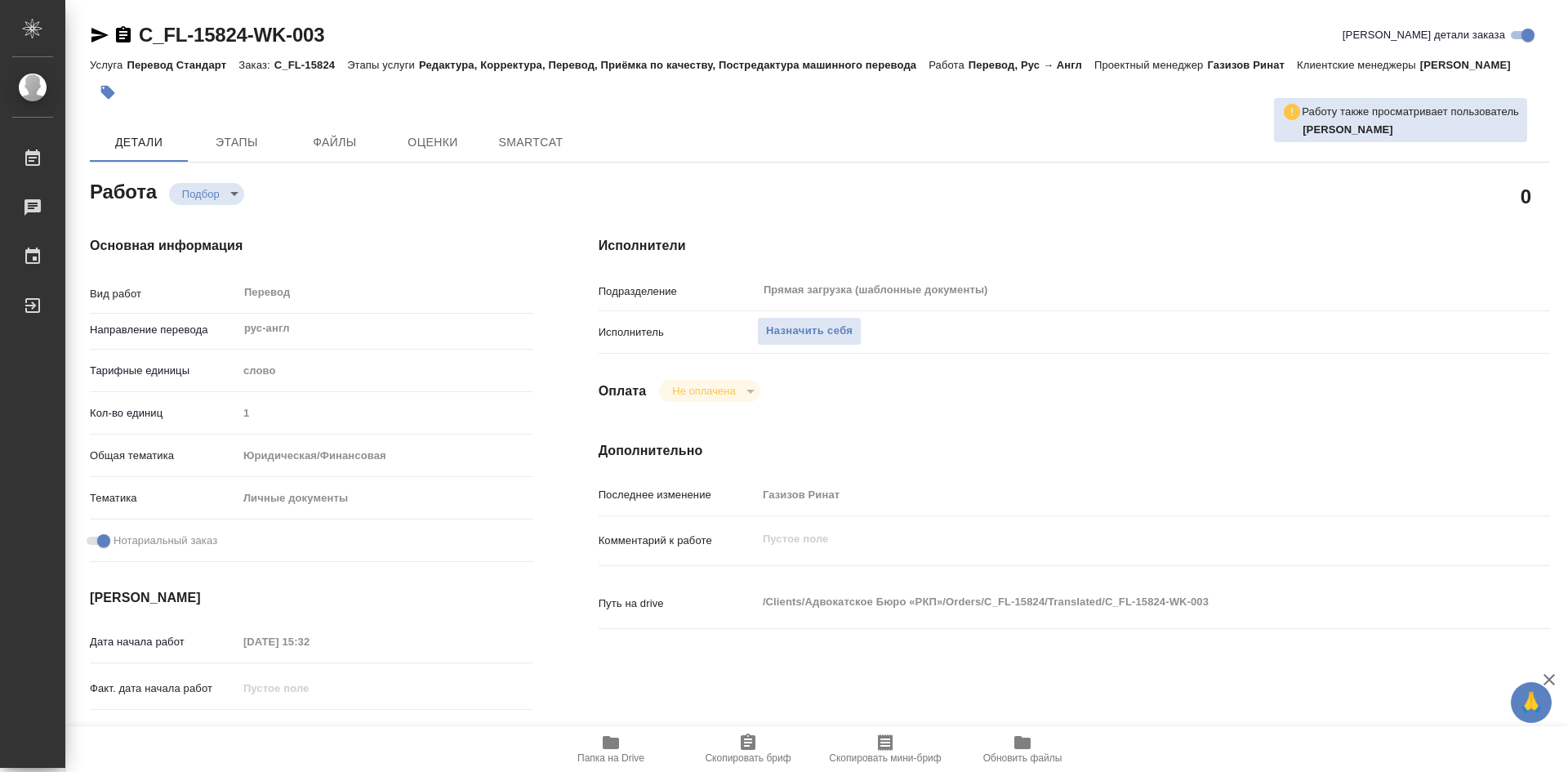
type textarea "x"
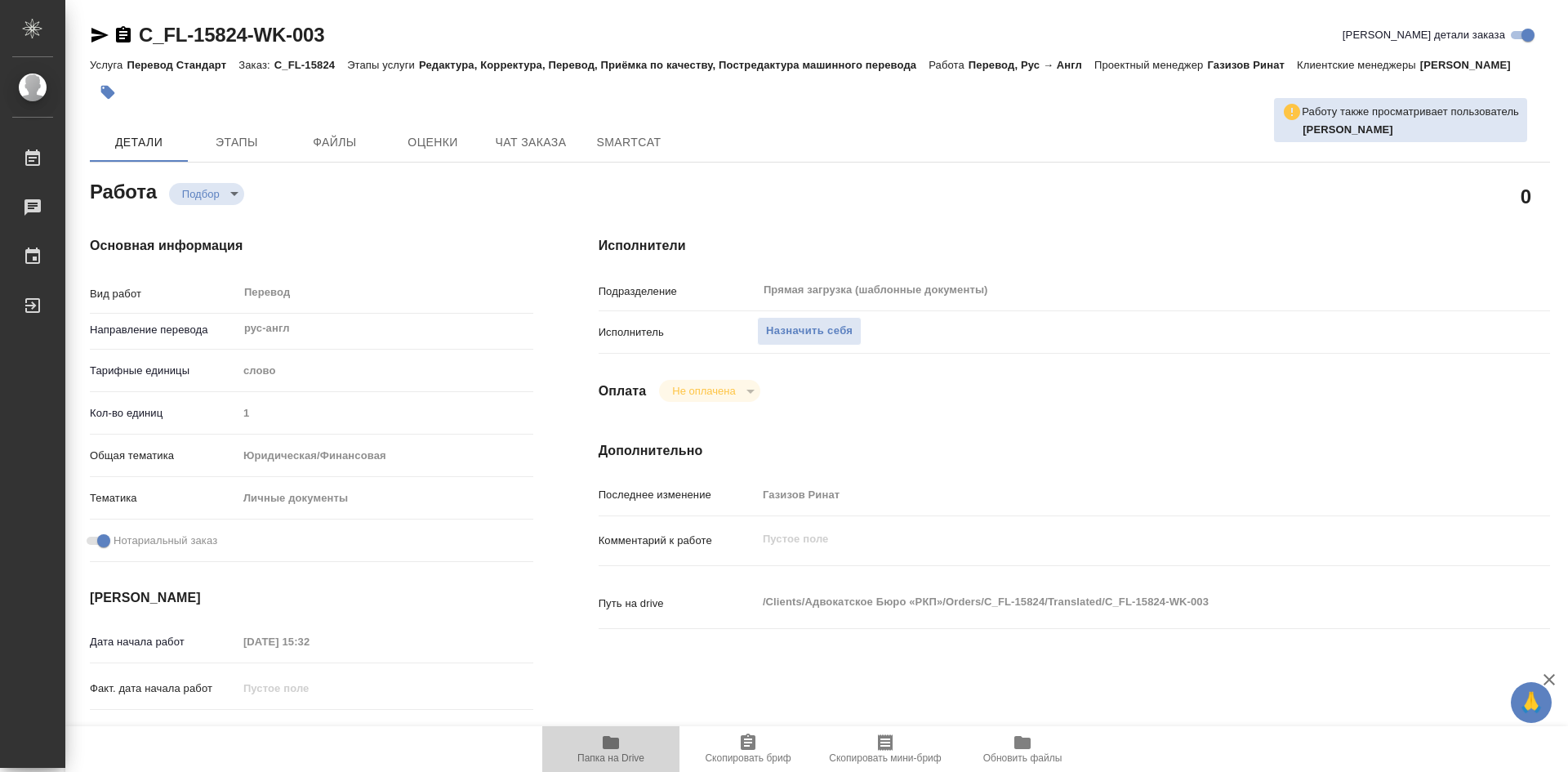
click at [604, 749] on icon "button" at bounding box center [611, 743] width 20 height 20
type textarea "x"
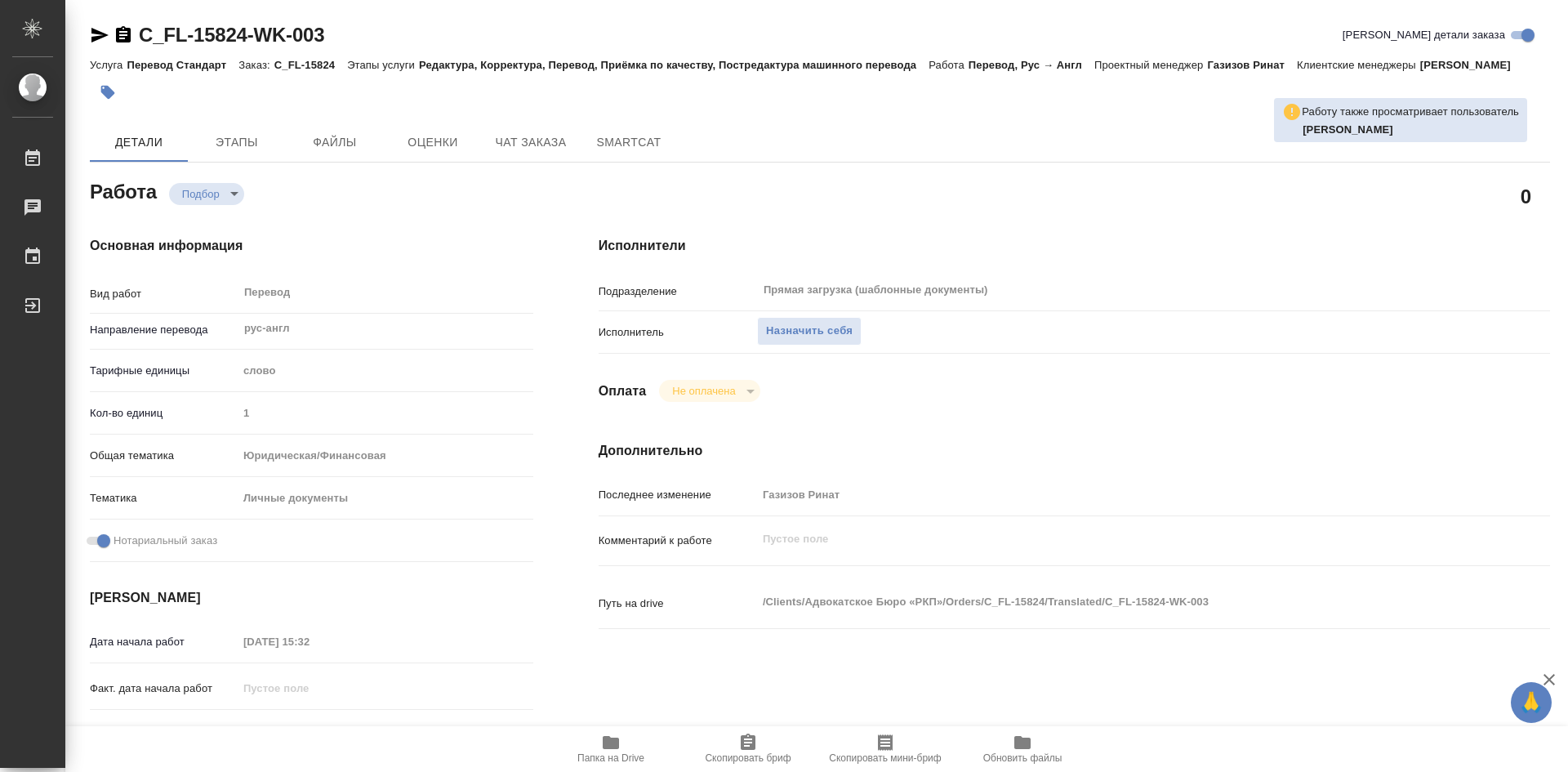
type textarea "x"
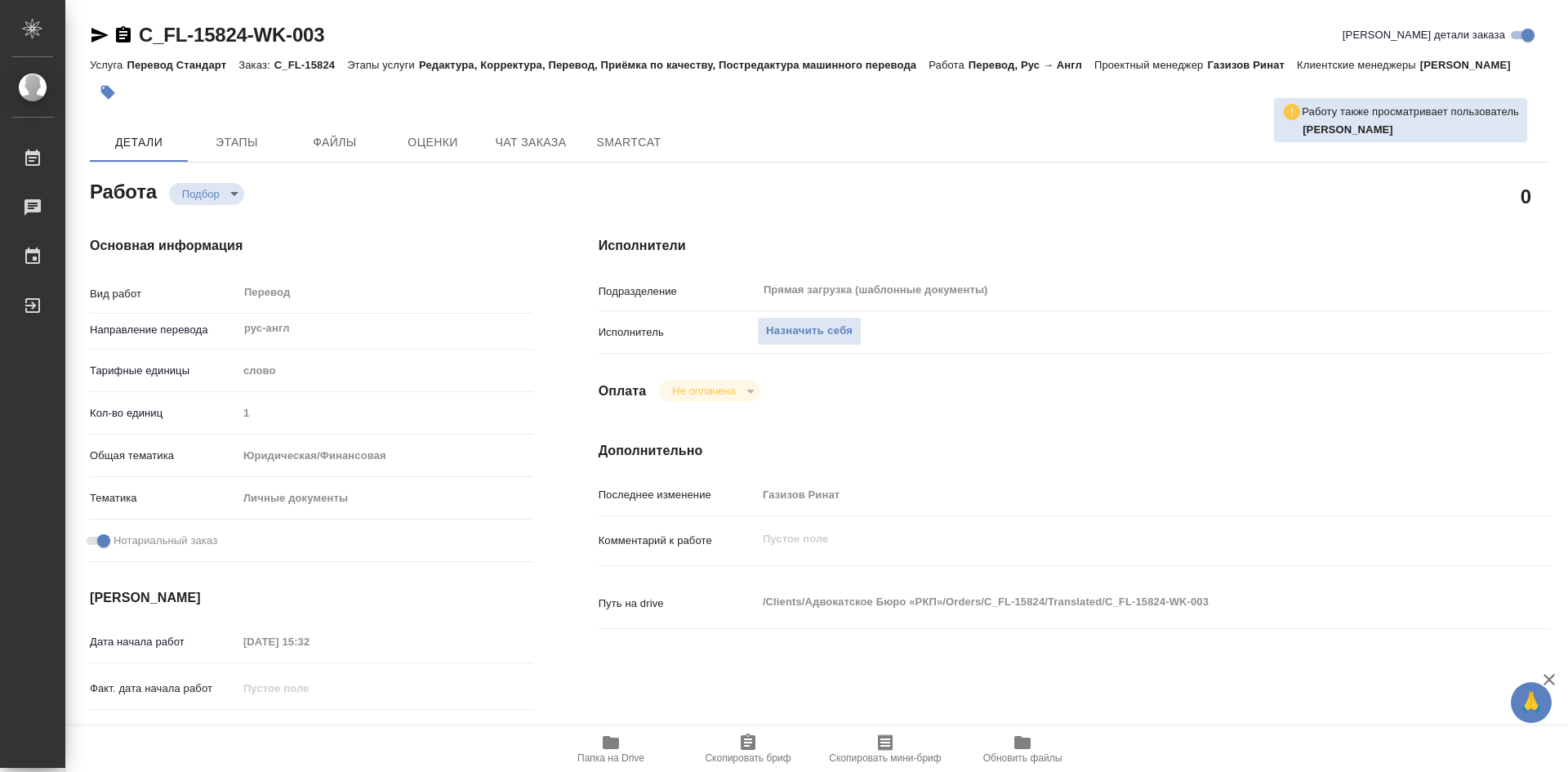
type textarea "x"
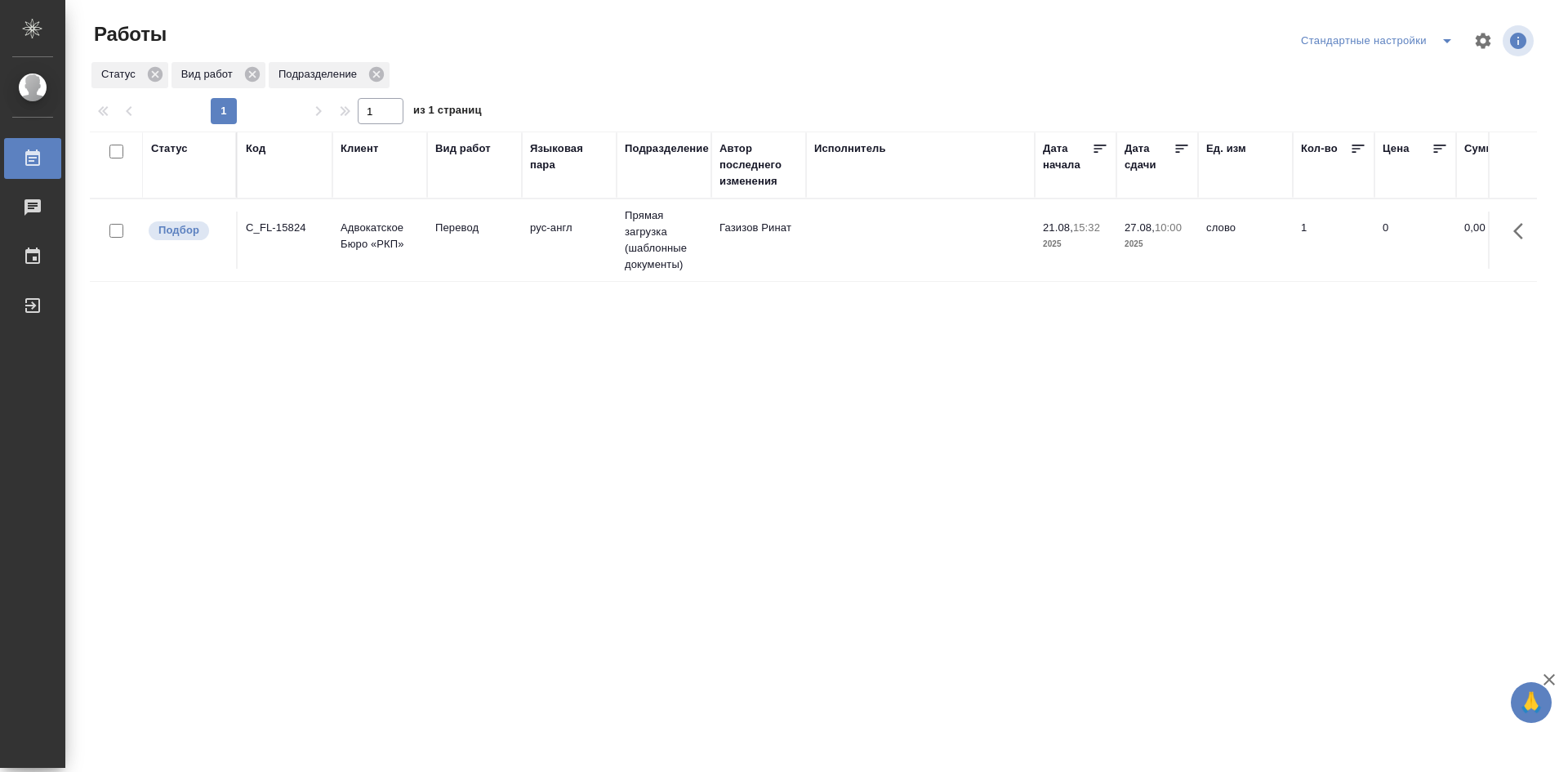
click at [1451, 47] on icon "split button" at bounding box center [1448, 41] width 20 height 20
click at [1325, 78] on li "мои" at bounding box center [1381, 74] width 167 height 26
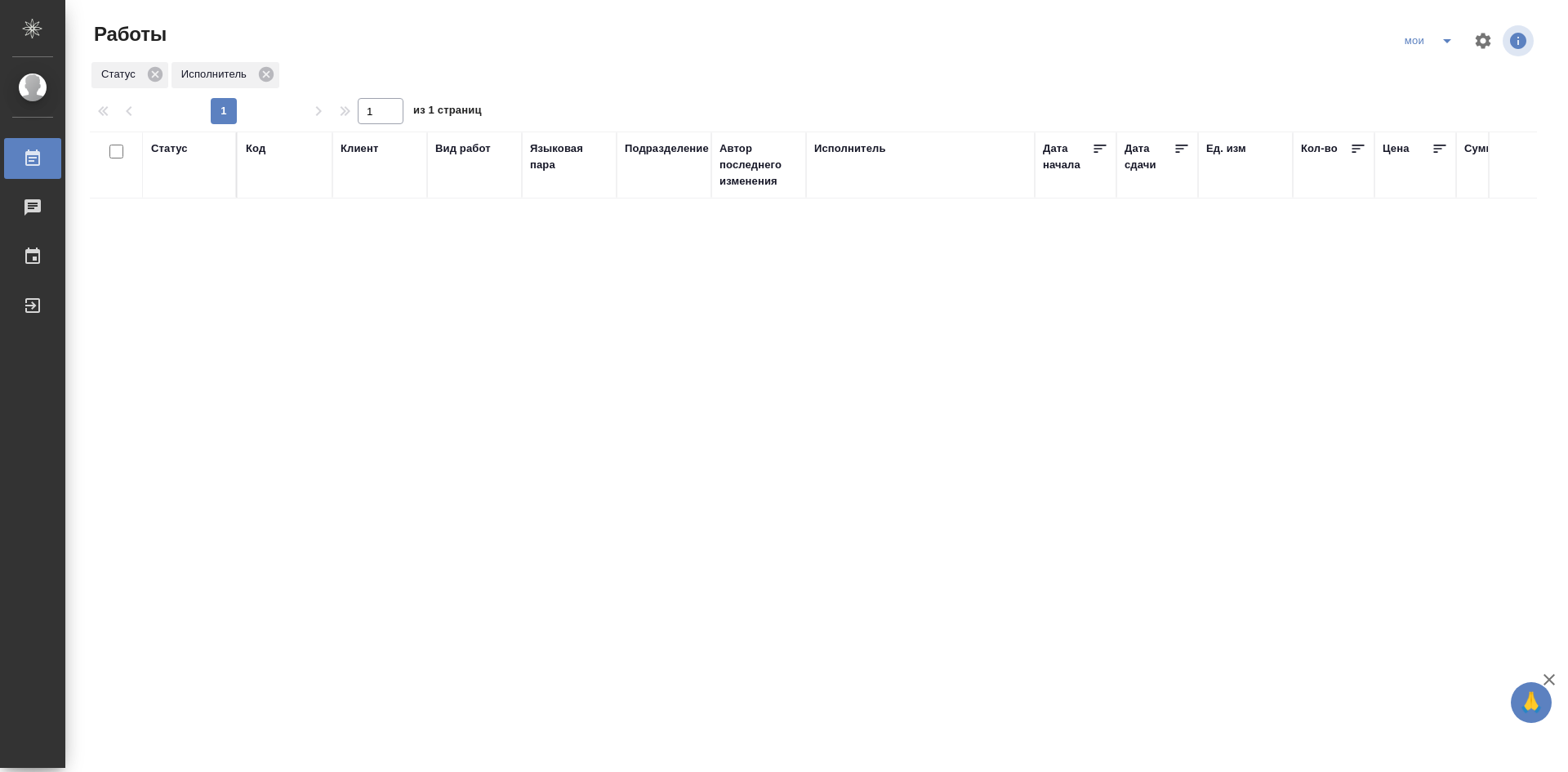
click at [182, 153] on div "Статус" at bounding box center [169, 149] width 37 height 16
click at [197, 258] on div "Создан В ожидании В работе [PERSON_NAME] к работе" at bounding box center [175, 210] width 47 height 104
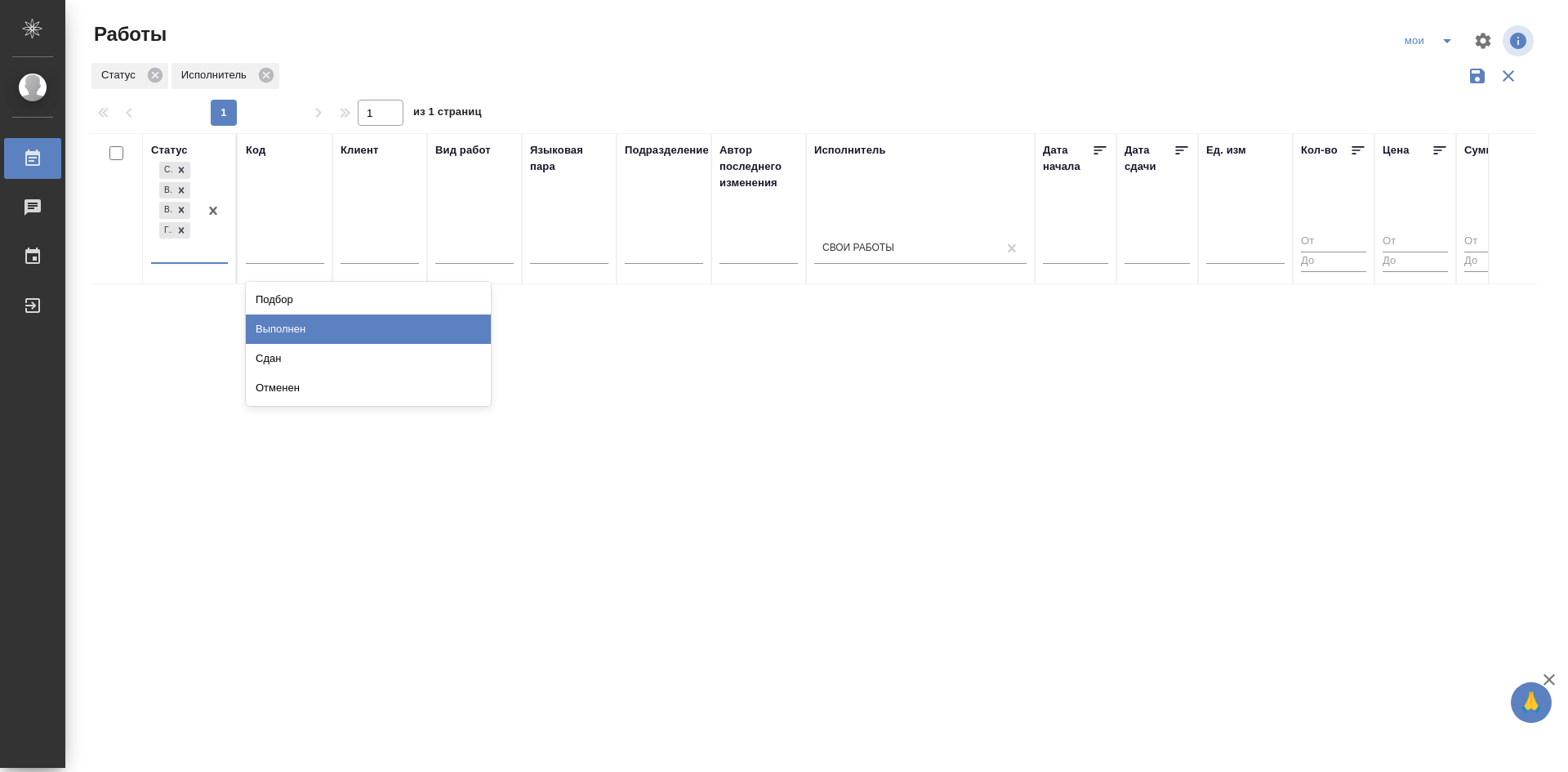
click at [291, 327] on div "Выполнен" at bounding box center [369, 329] width 245 height 29
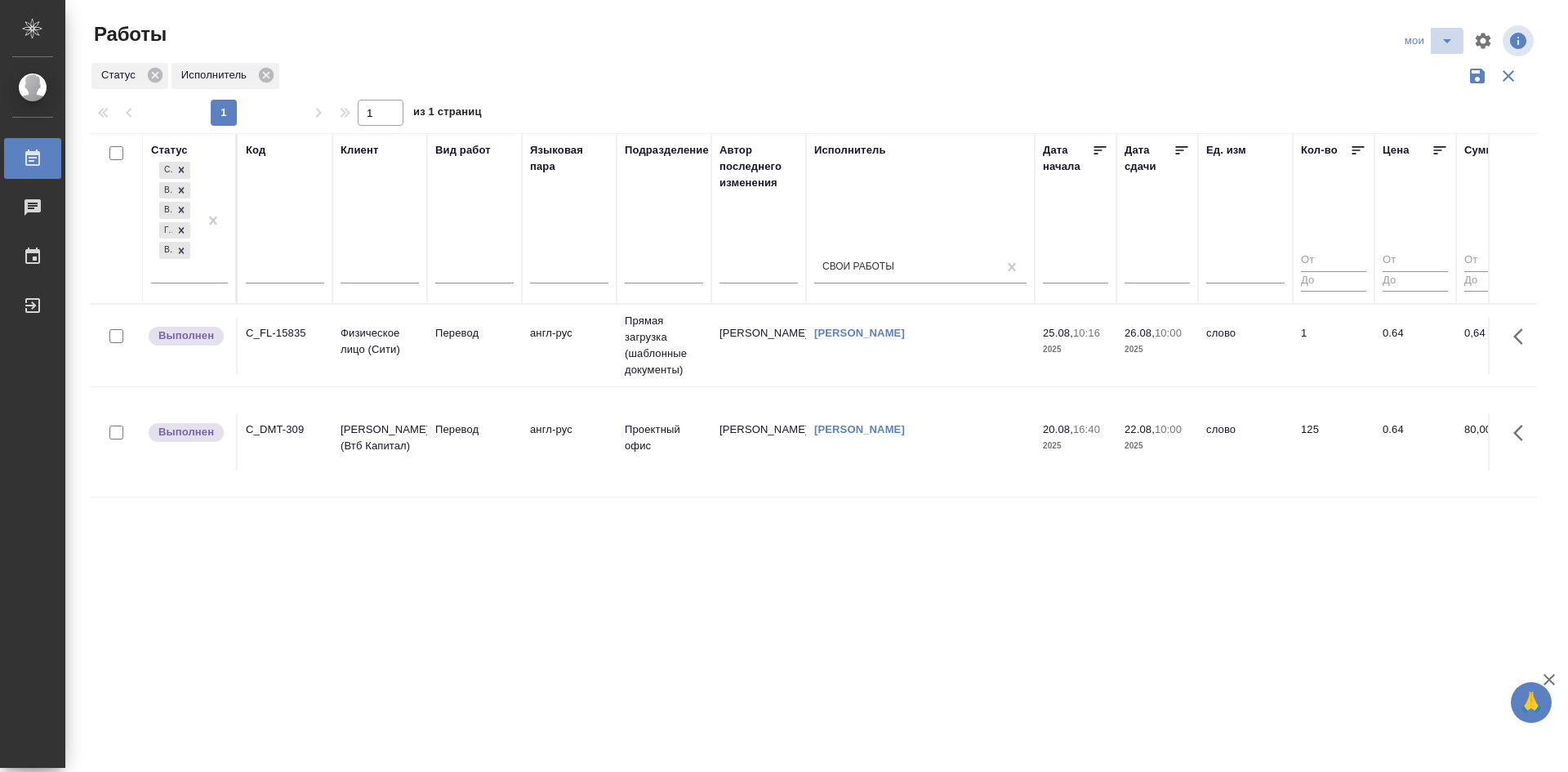
click at [1454, 35] on icon "split button" at bounding box center [1448, 41] width 20 height 20
click at [1395, 77] on li "Стандартные настройки" at bounding box center [1431, 74] width 157 height 26
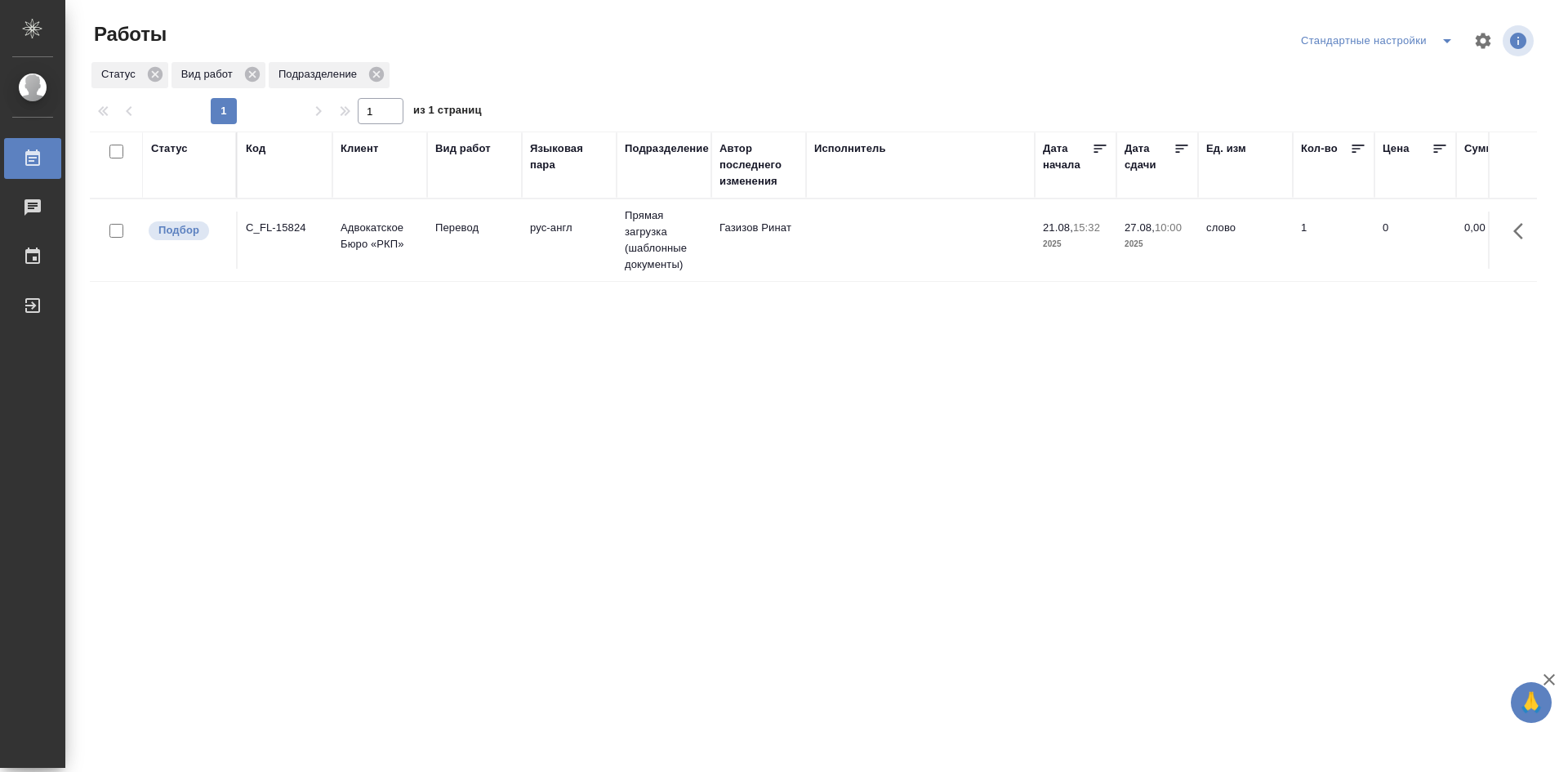
click at [493, 241] on td "Перевод" at bounding box center [474, 240] width 95 height 57
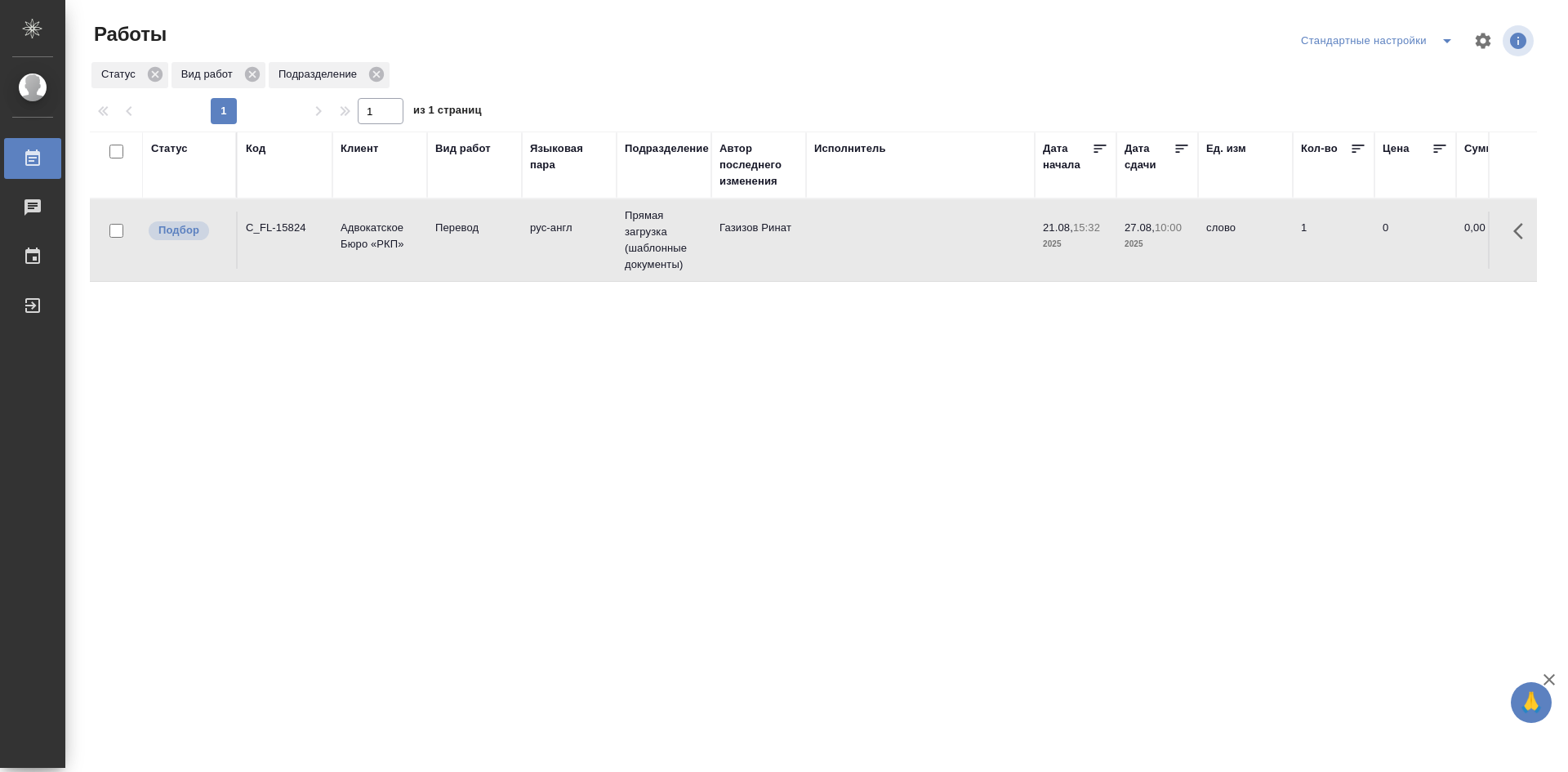
click at [493, 241] on td "Перевод" at bounding box center [474, 240] width 95 height 57
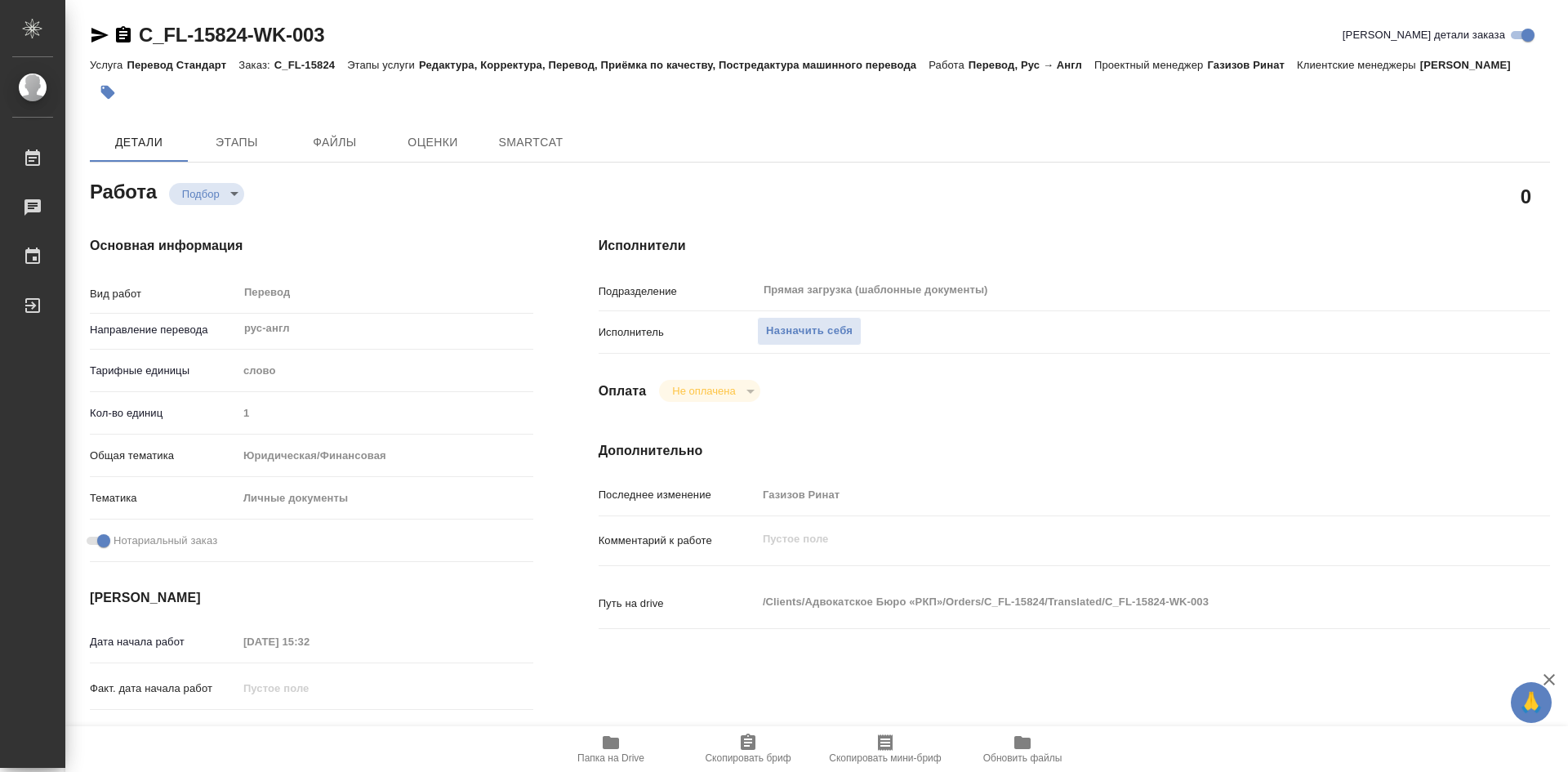
type textarea "x"
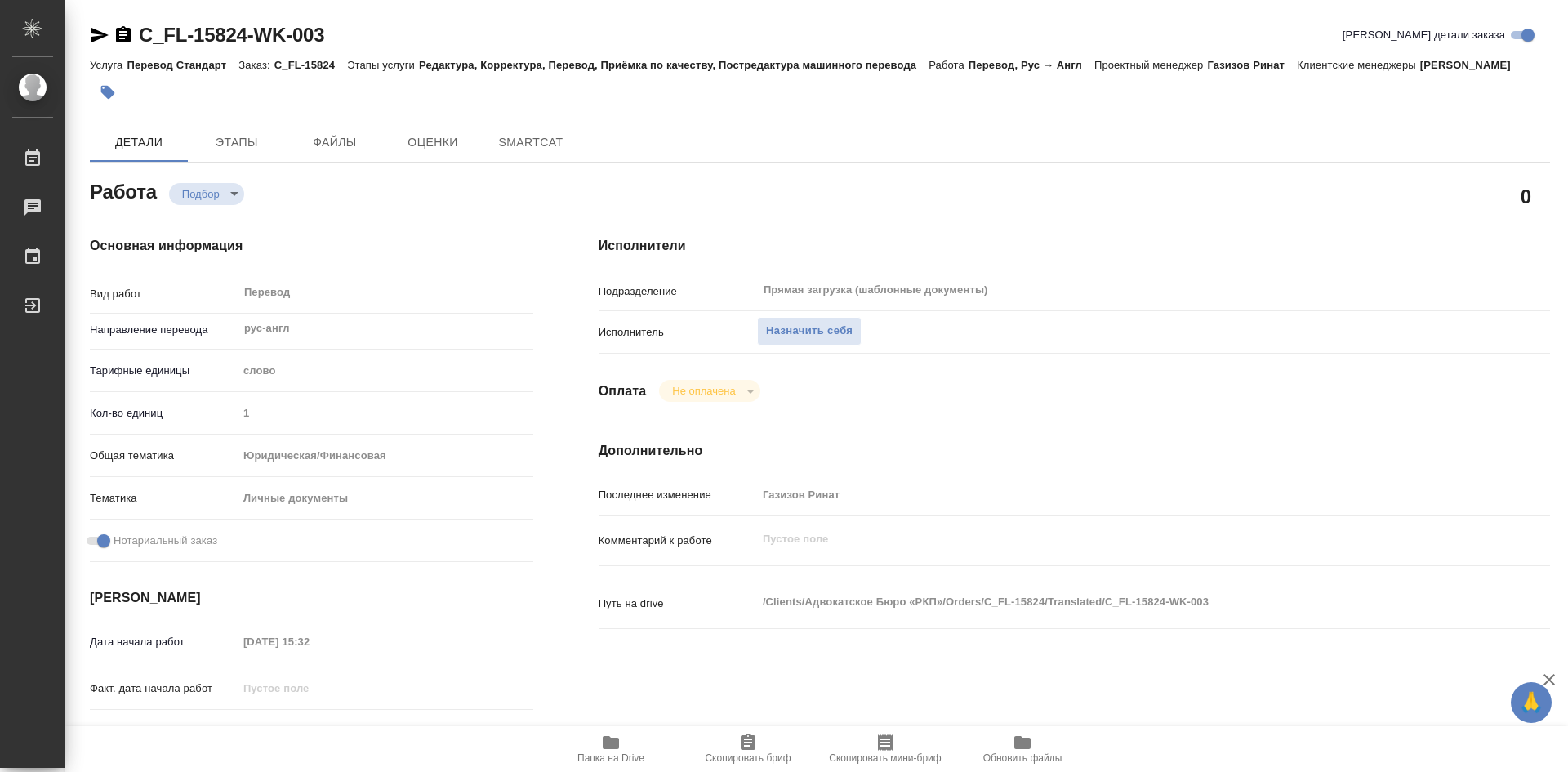
type textarea "x"
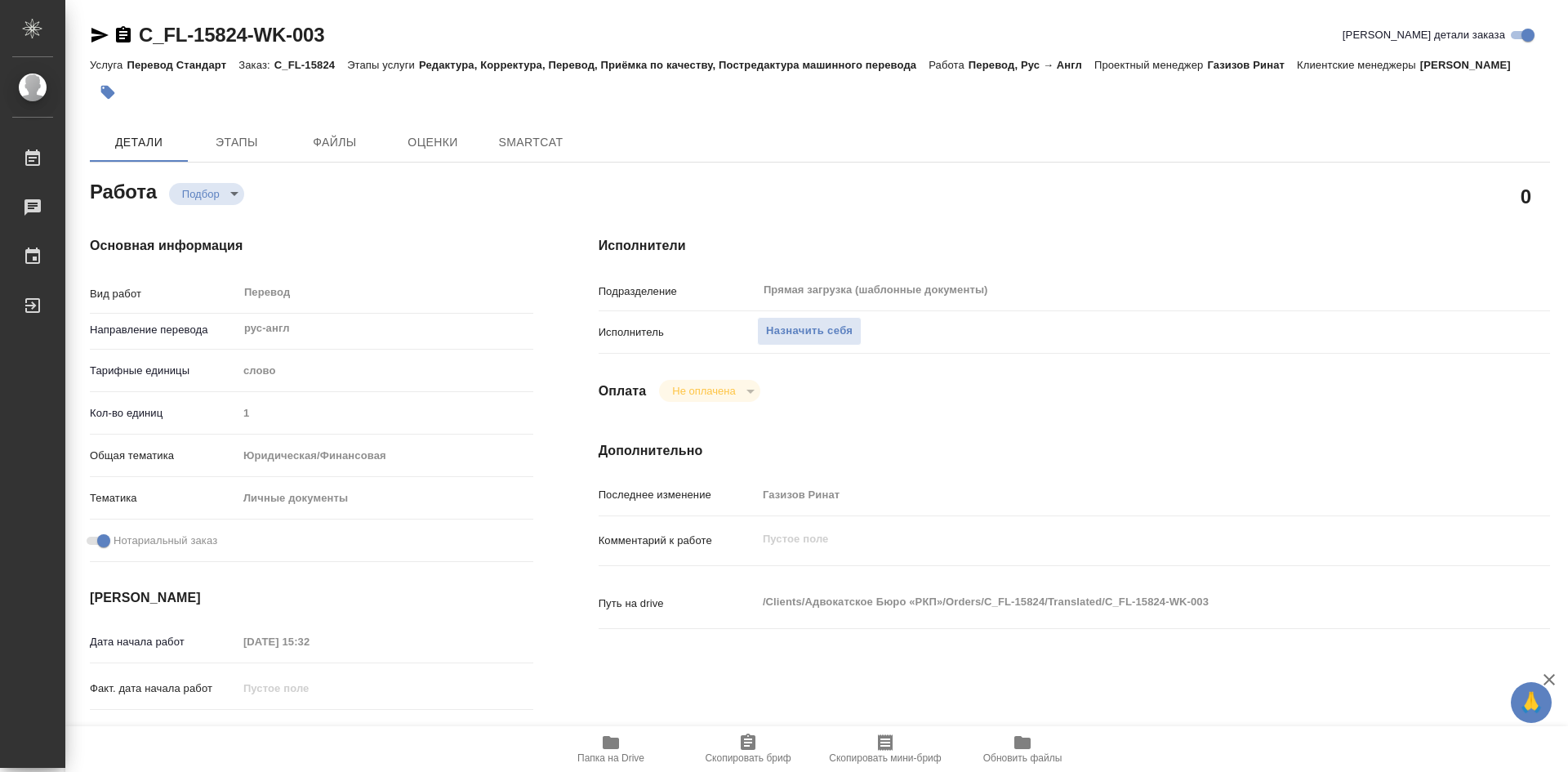
type textarea "x"
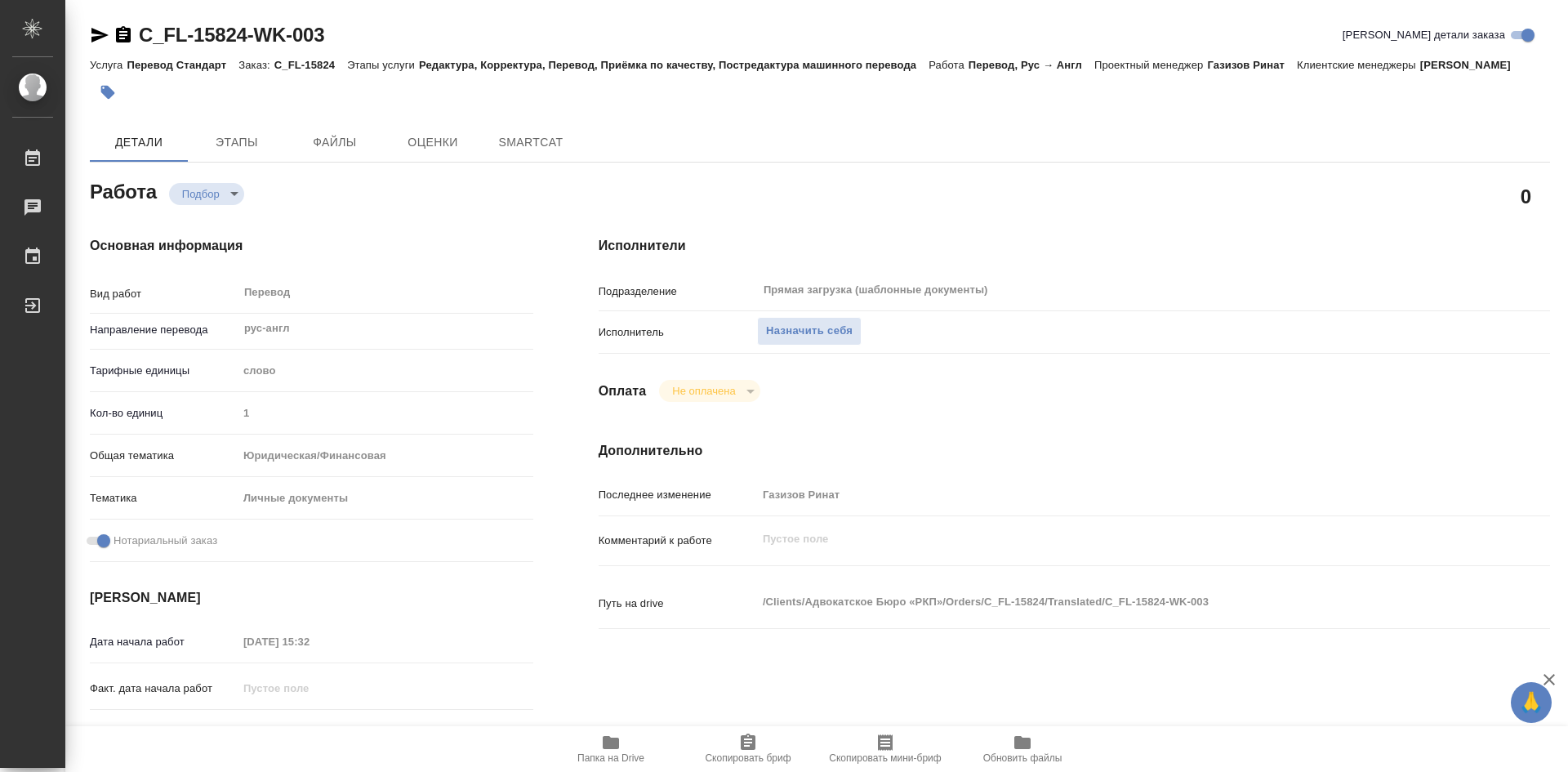
type textarea "x"
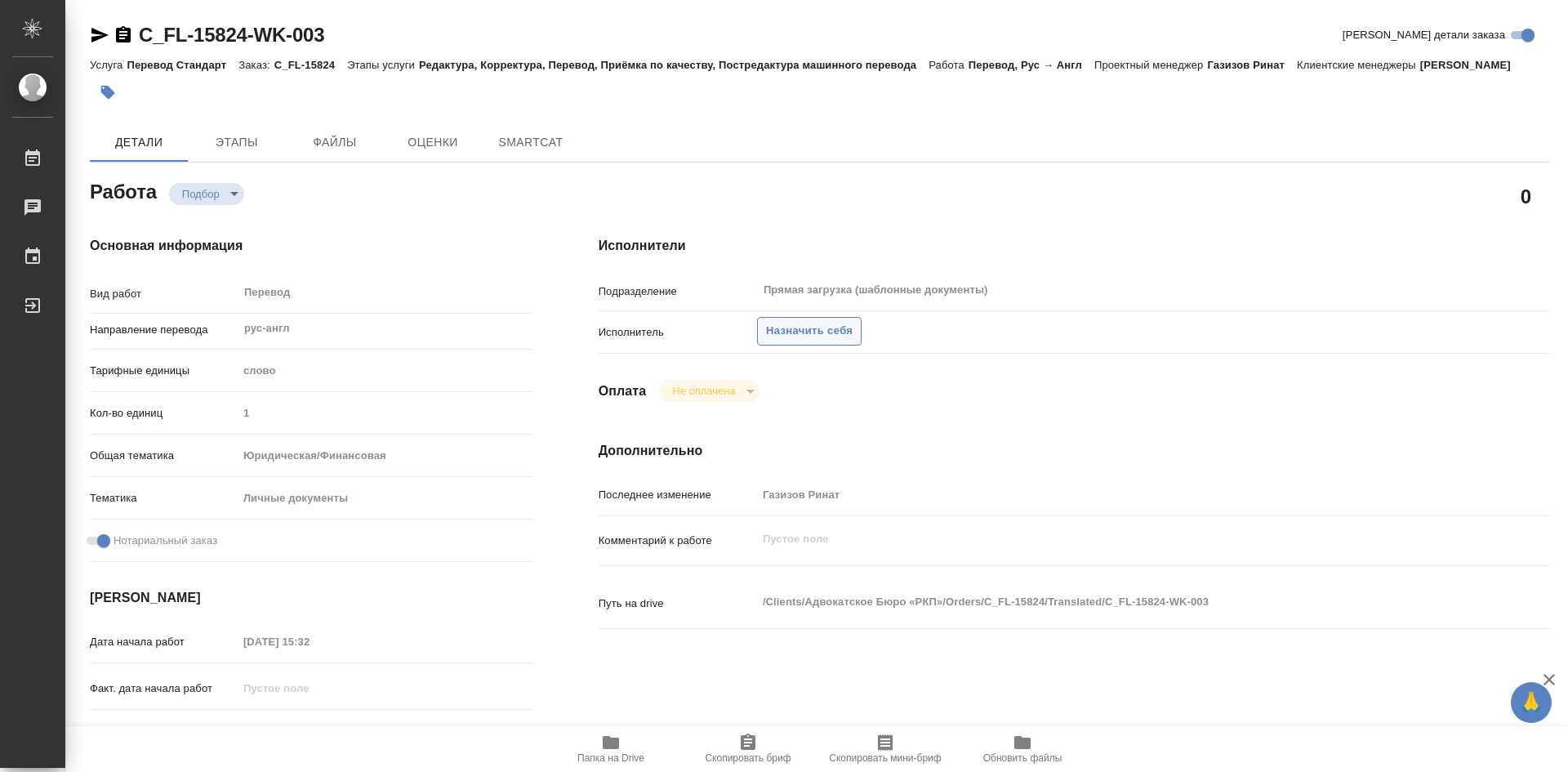
type textarea "x"
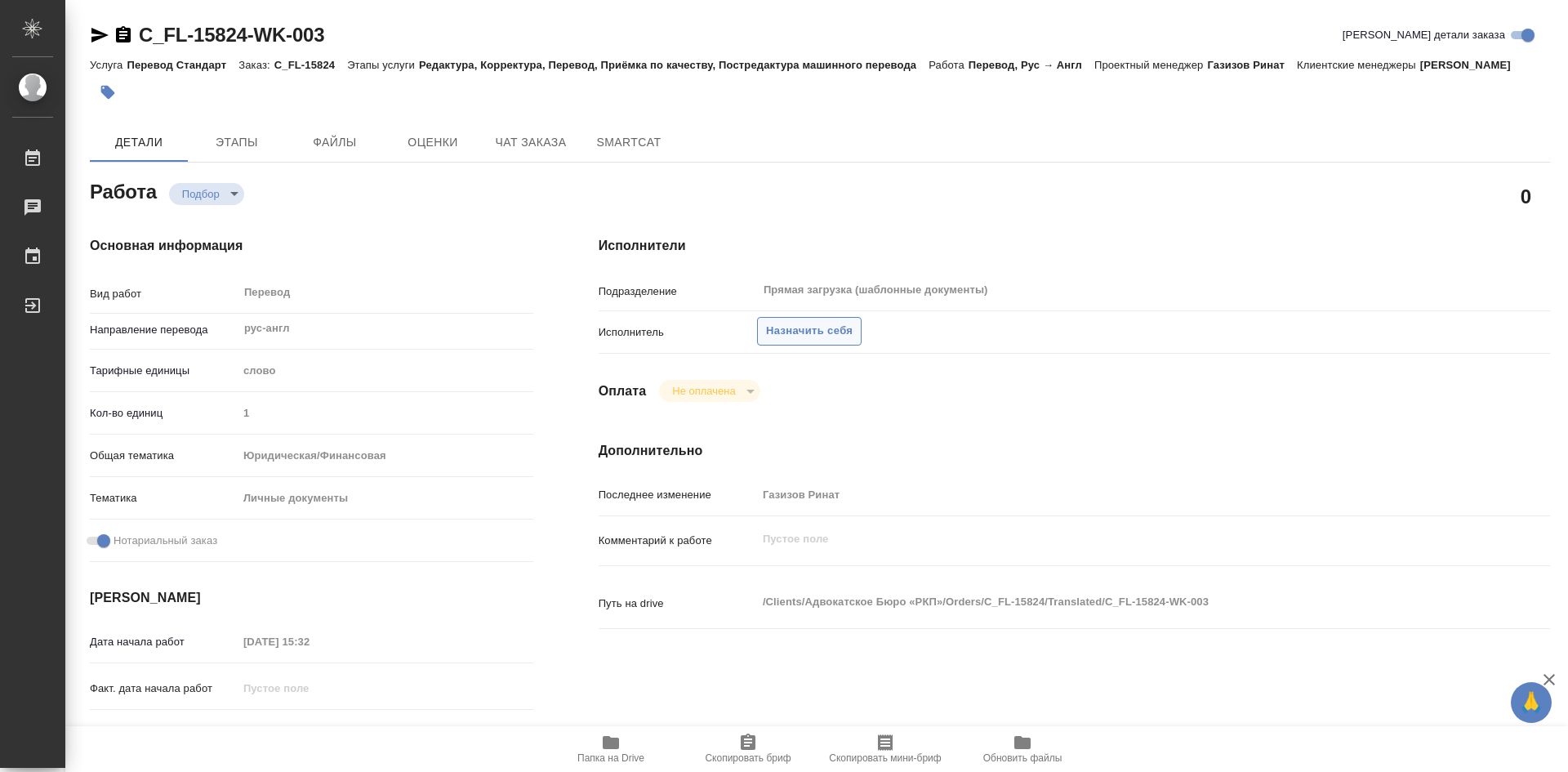
click at [810, 334] on span "Назначить себя" at bounding box center [810, 330] width 87 height 19
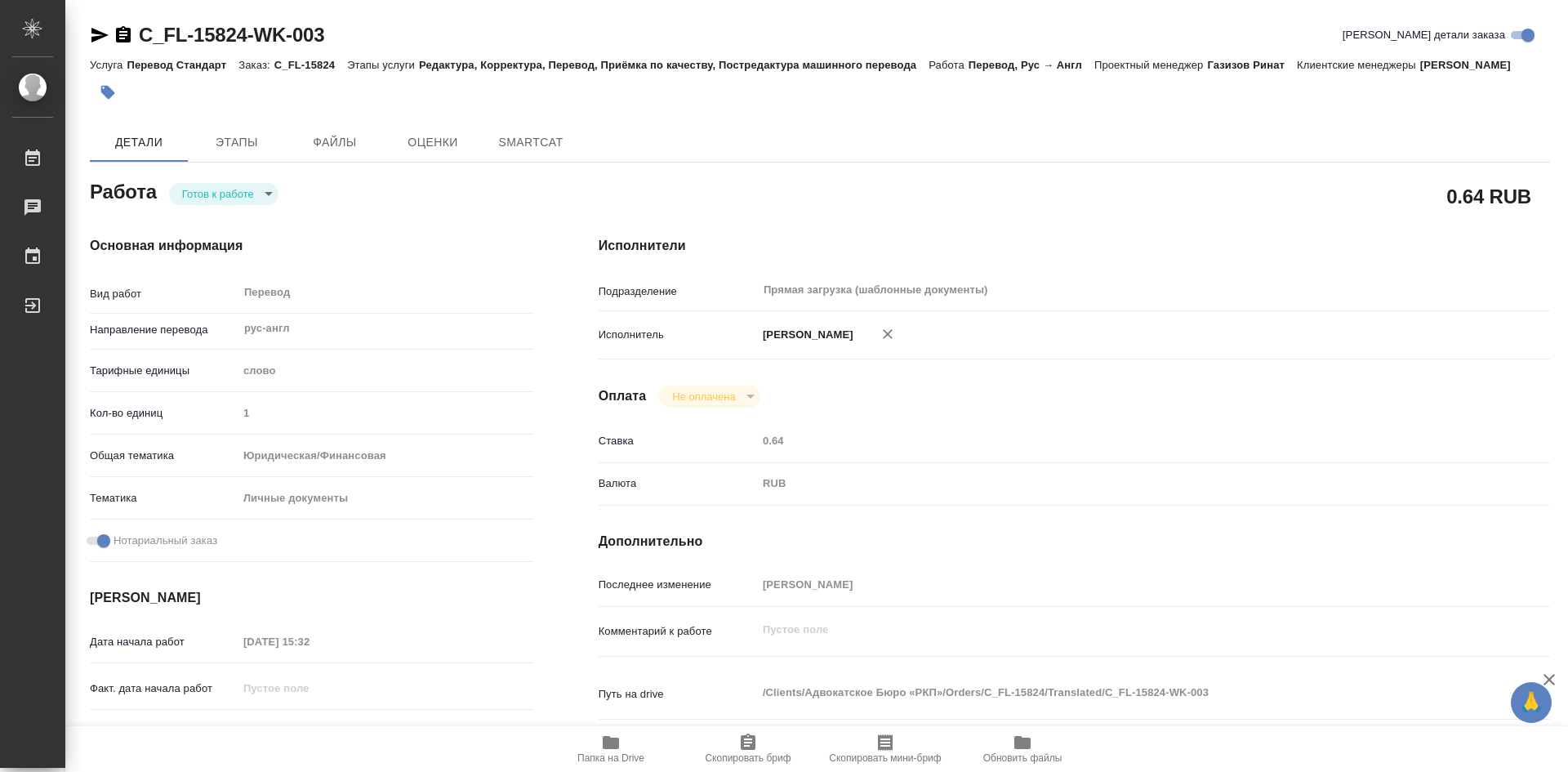
type textarea "x"
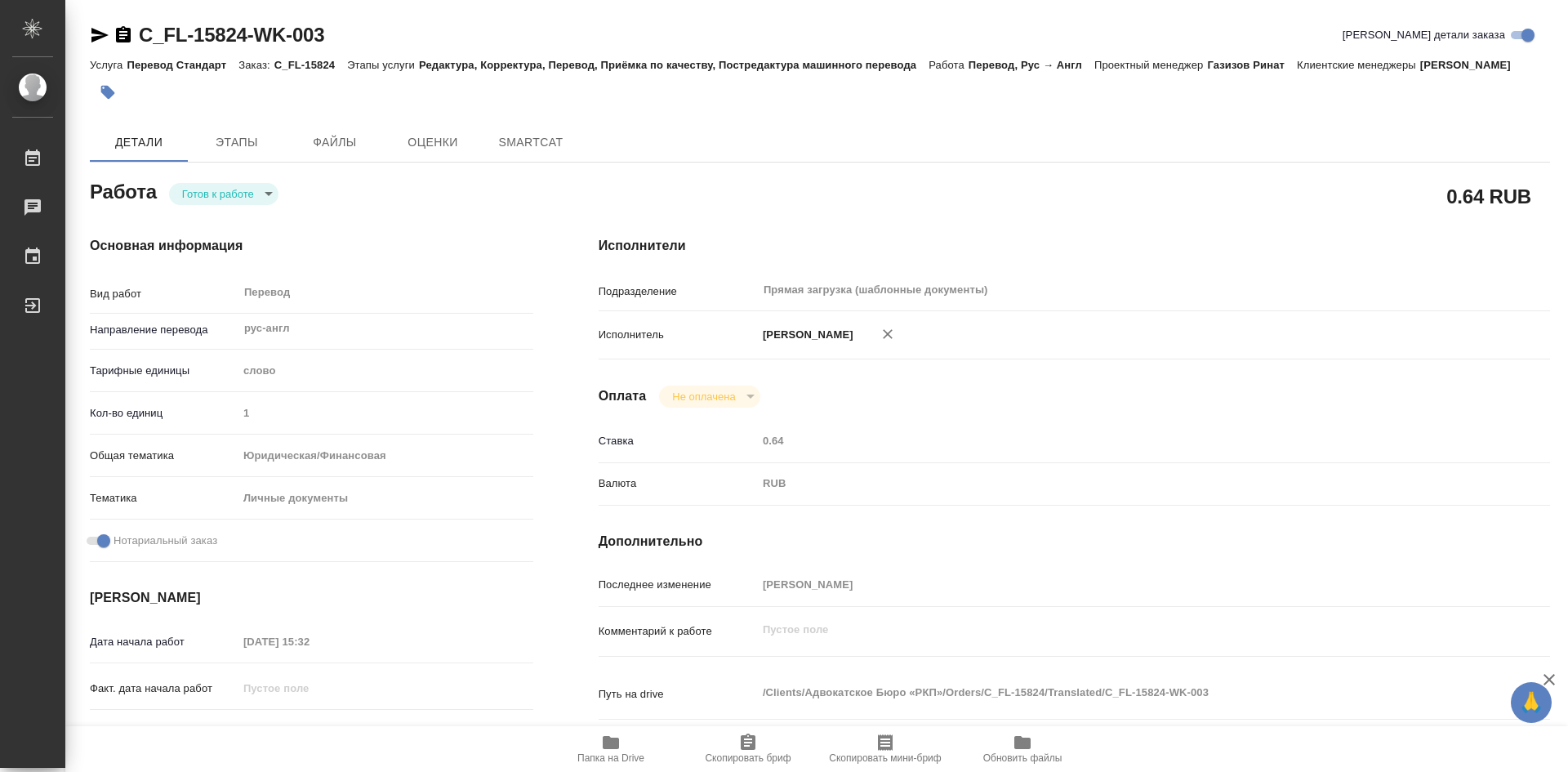
type textarea "x"
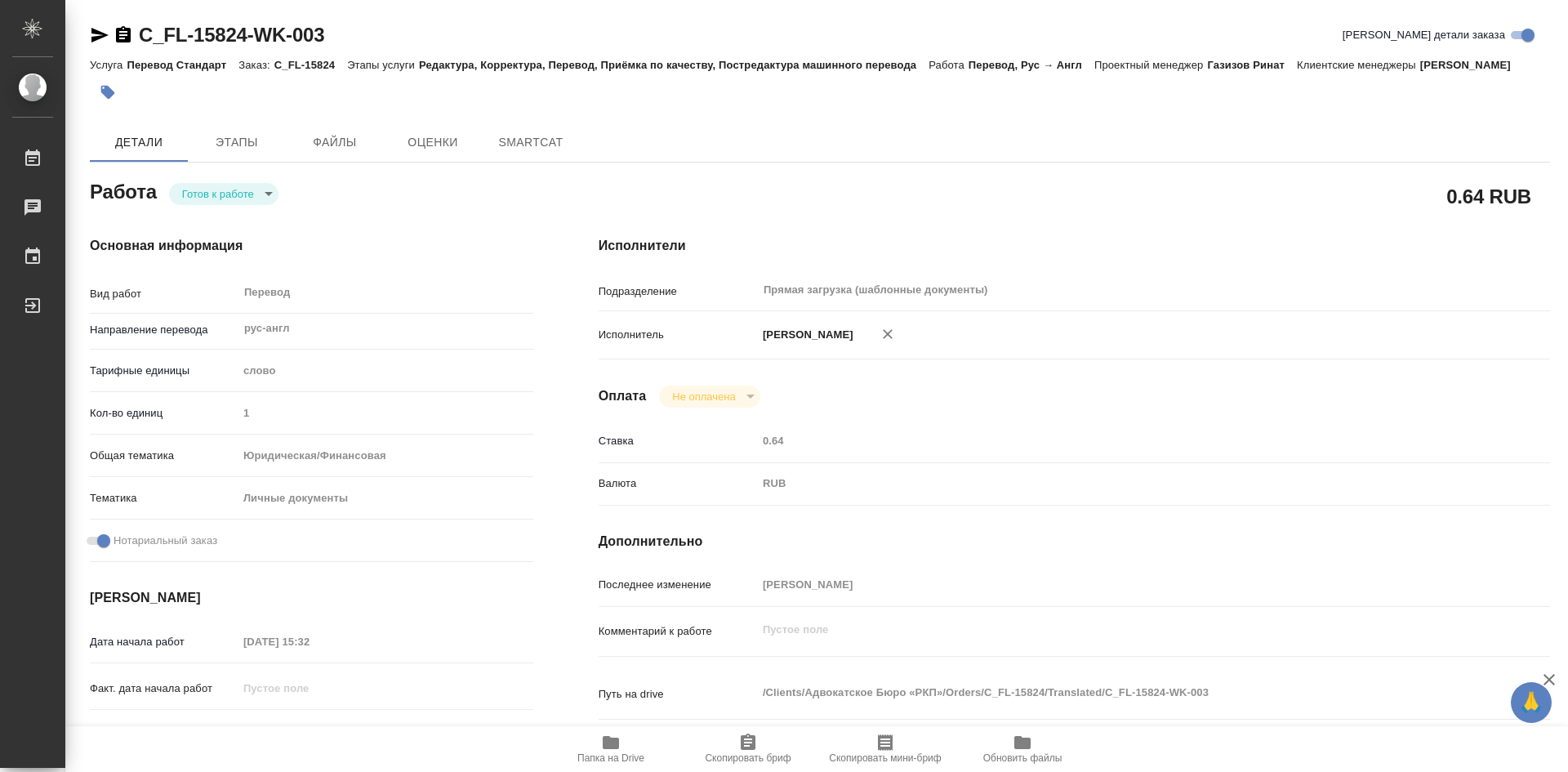
type textarea "x"
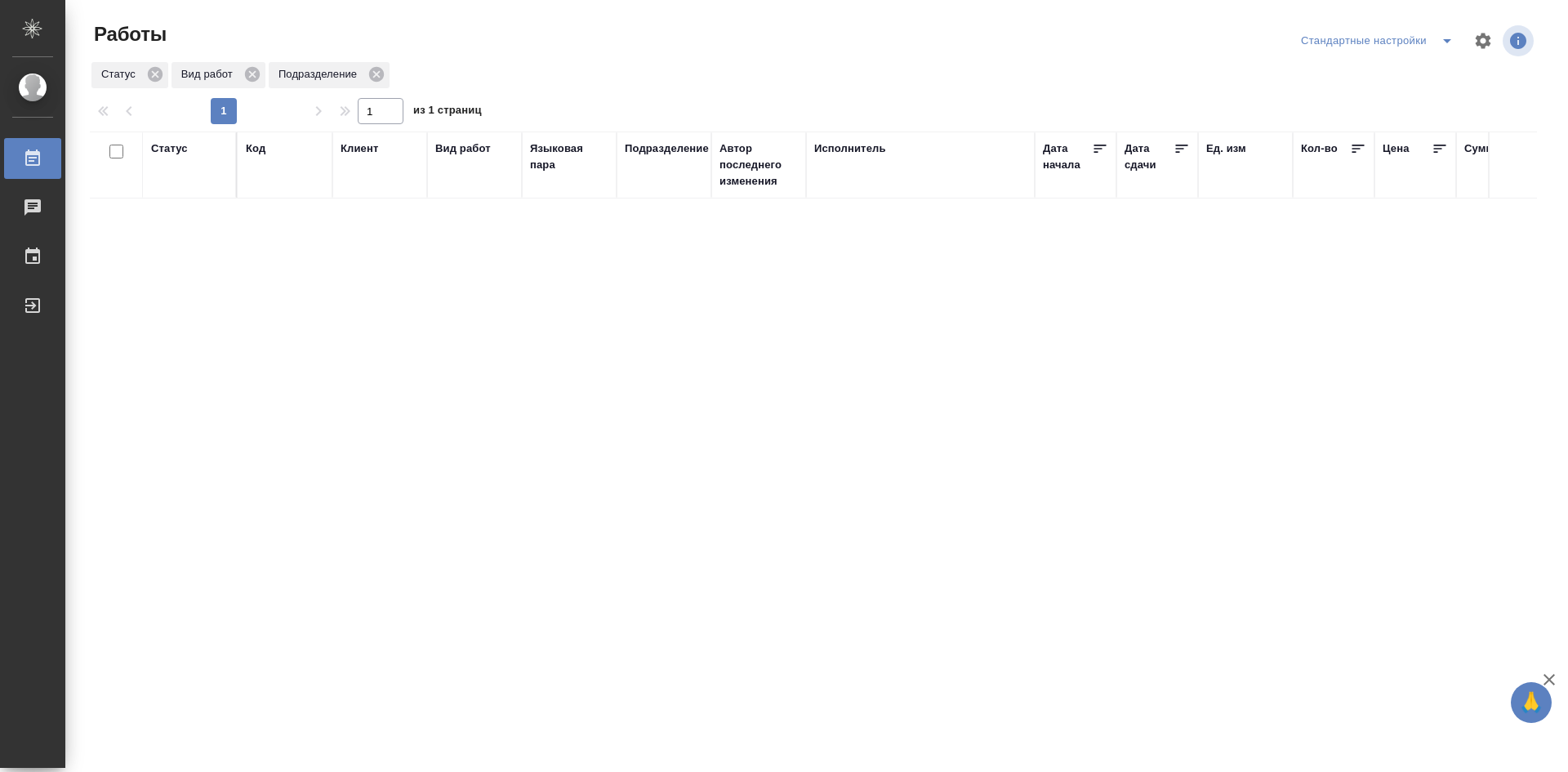
click at [1441, 39] on icon "split button" at bounding box center [1448, 41] width 20 height 20
click at [1358, 77] on li "мои" at bounding box center [1381, 74] width 167 height 26
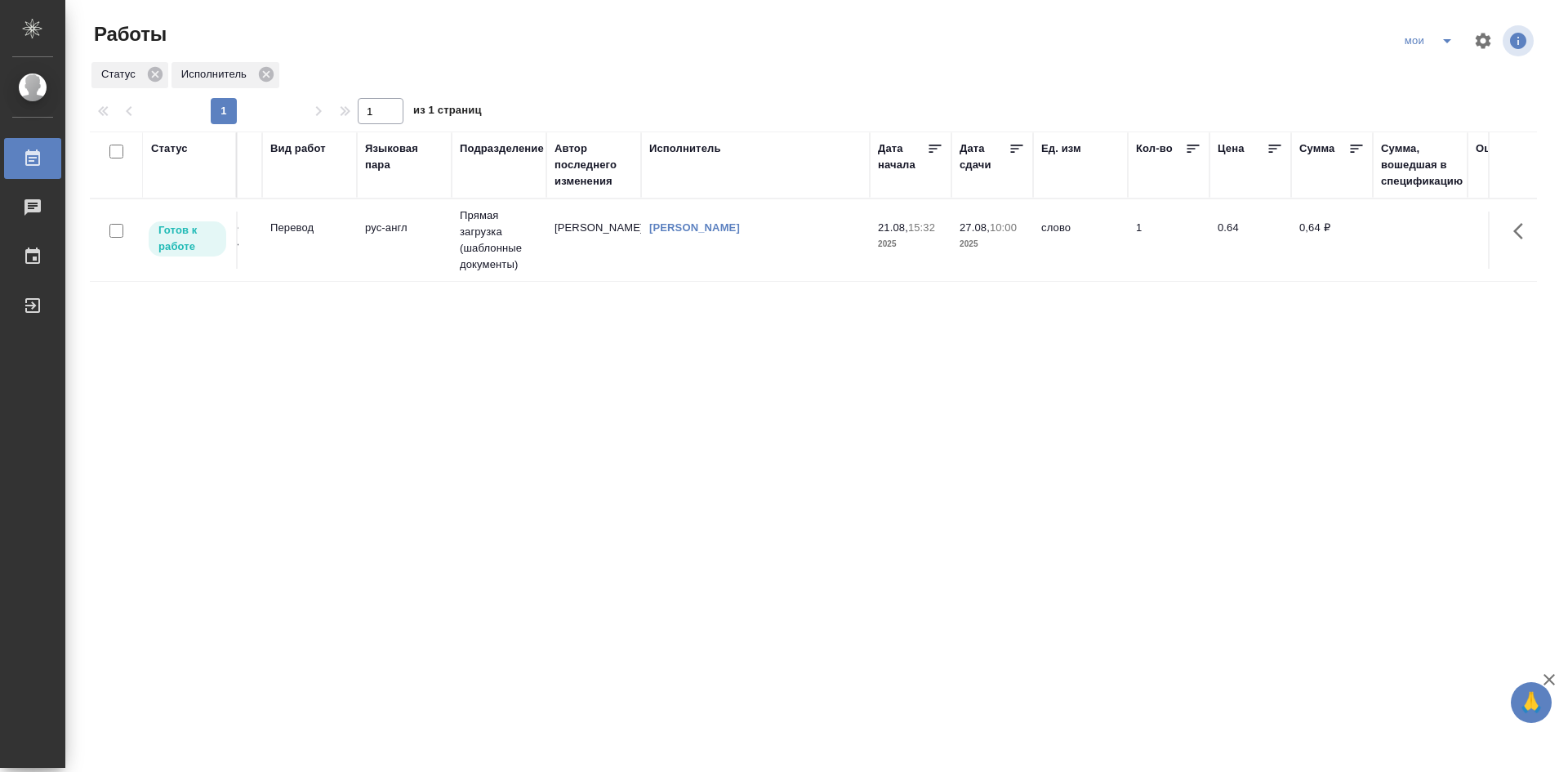
drag, startPoint x: 398, startPoint y: 300, endPoint x: 460, endPoint y: 302, distance: 62.0
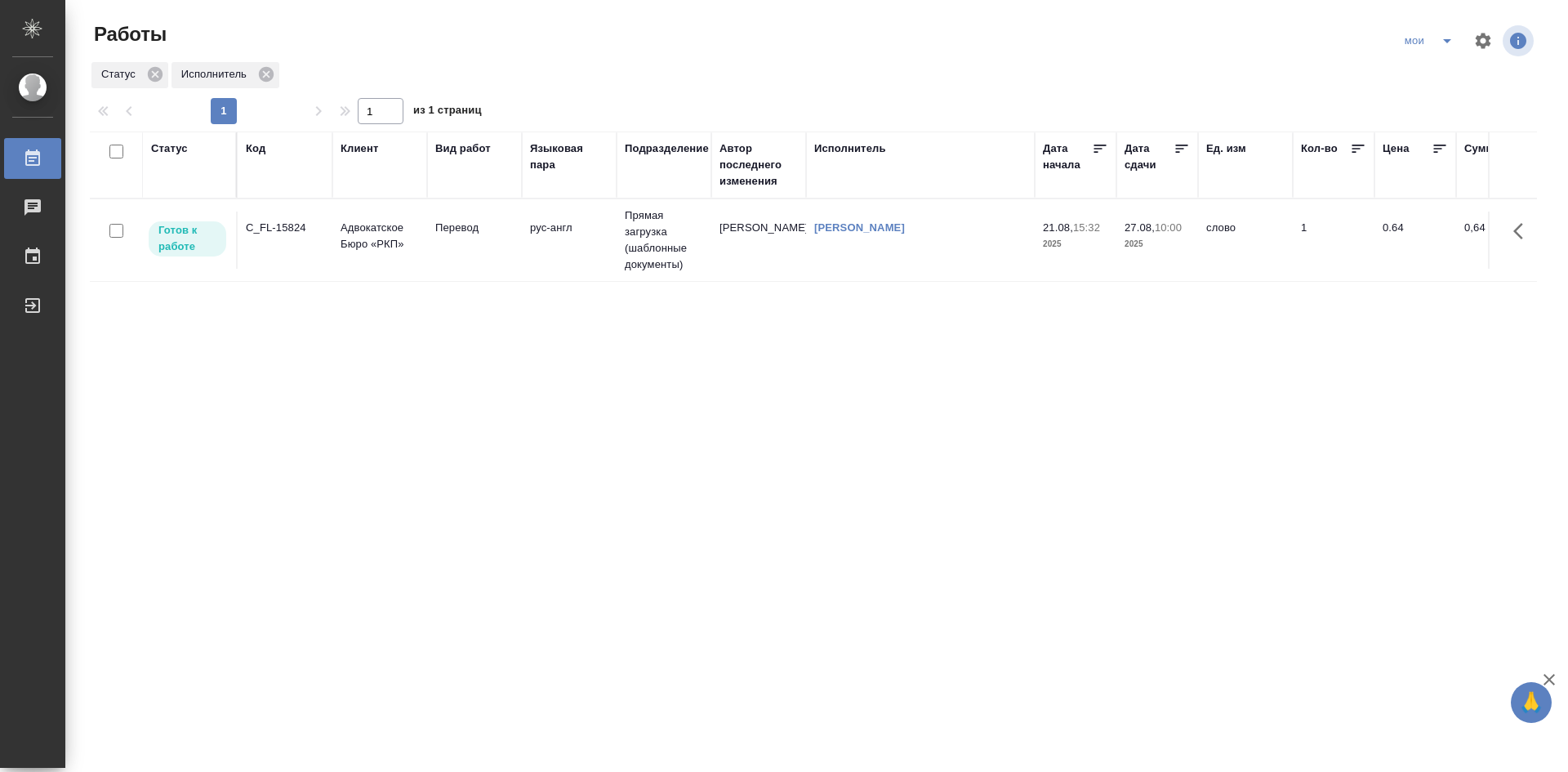
drag, startPoint x: 492, startPoint y: 303, endPoint x: 379, endPoint y: 312, distance: 113.4
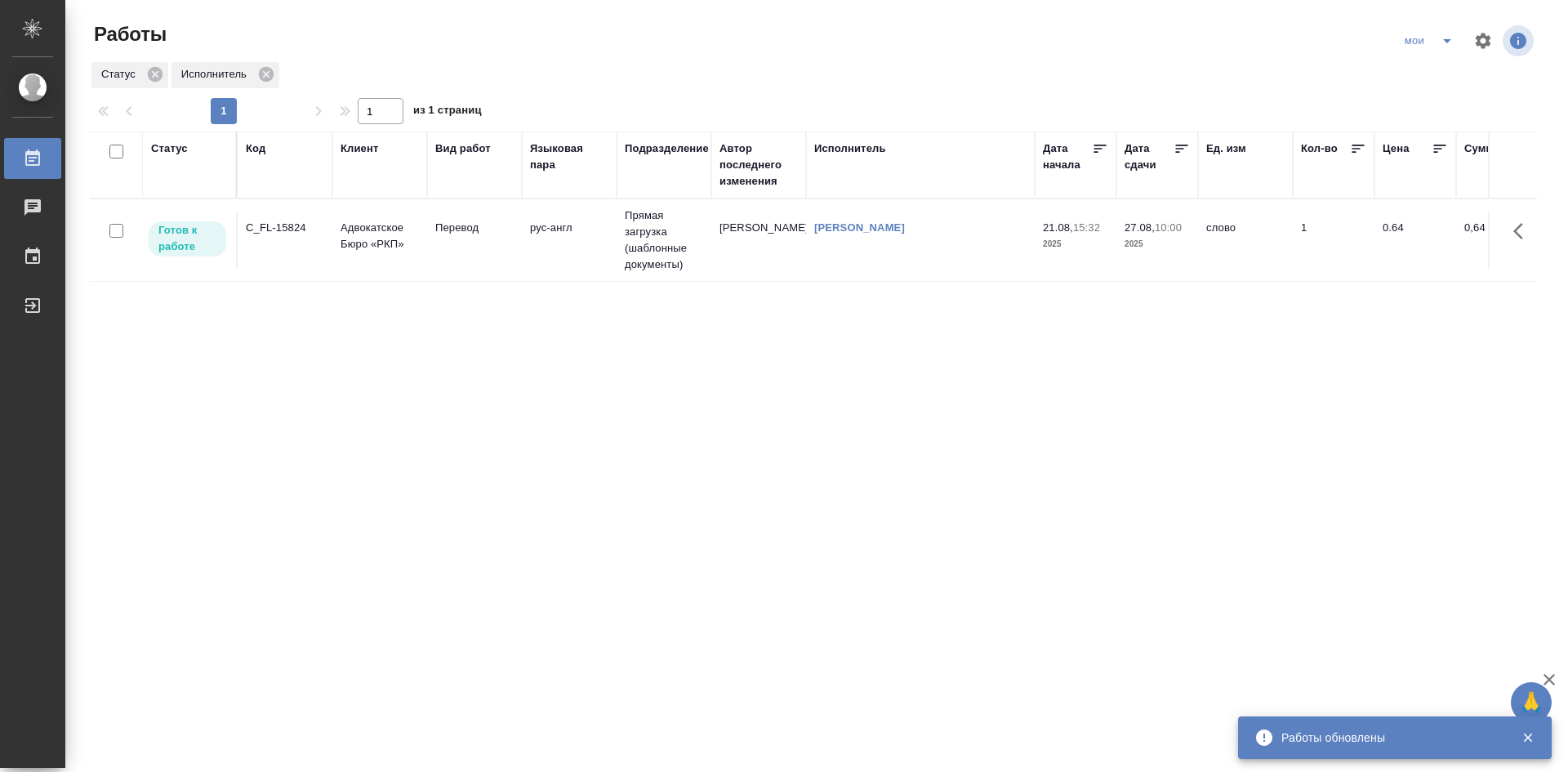
click at [1449, 43] on icon "split button" at bounding box center [1448, 41] width 20 height 20
click at [1440, 75] on li "Стандартные настройки" at bounding box center [1431, 74] width 157 height 26
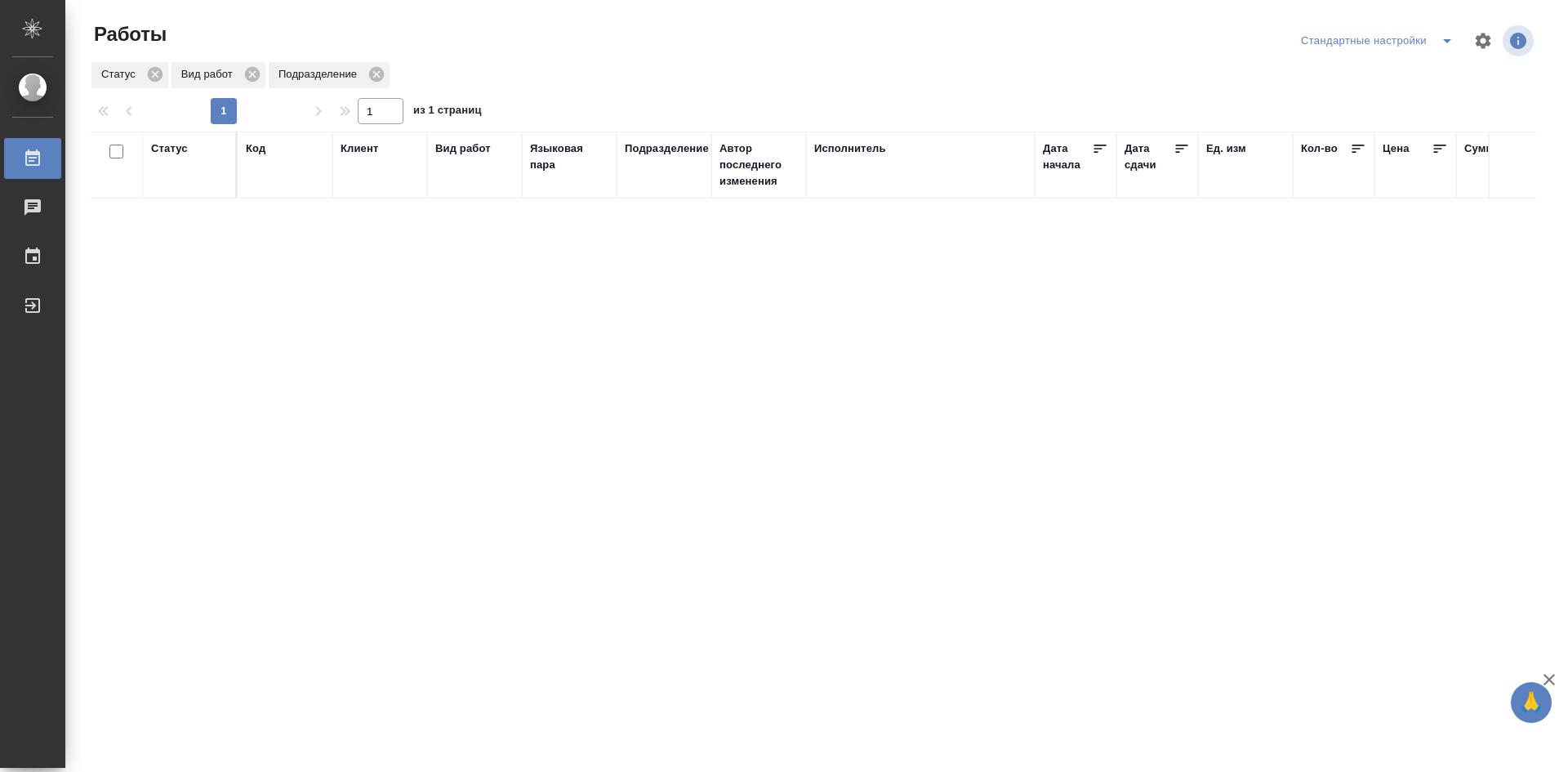
click at [1440, 43] on icon "split button" at bounding box center [1448, 41] width 20 height 20
click at [1378, 79] on li "мои" at bounding box center [1381, 74] width 167 height 26
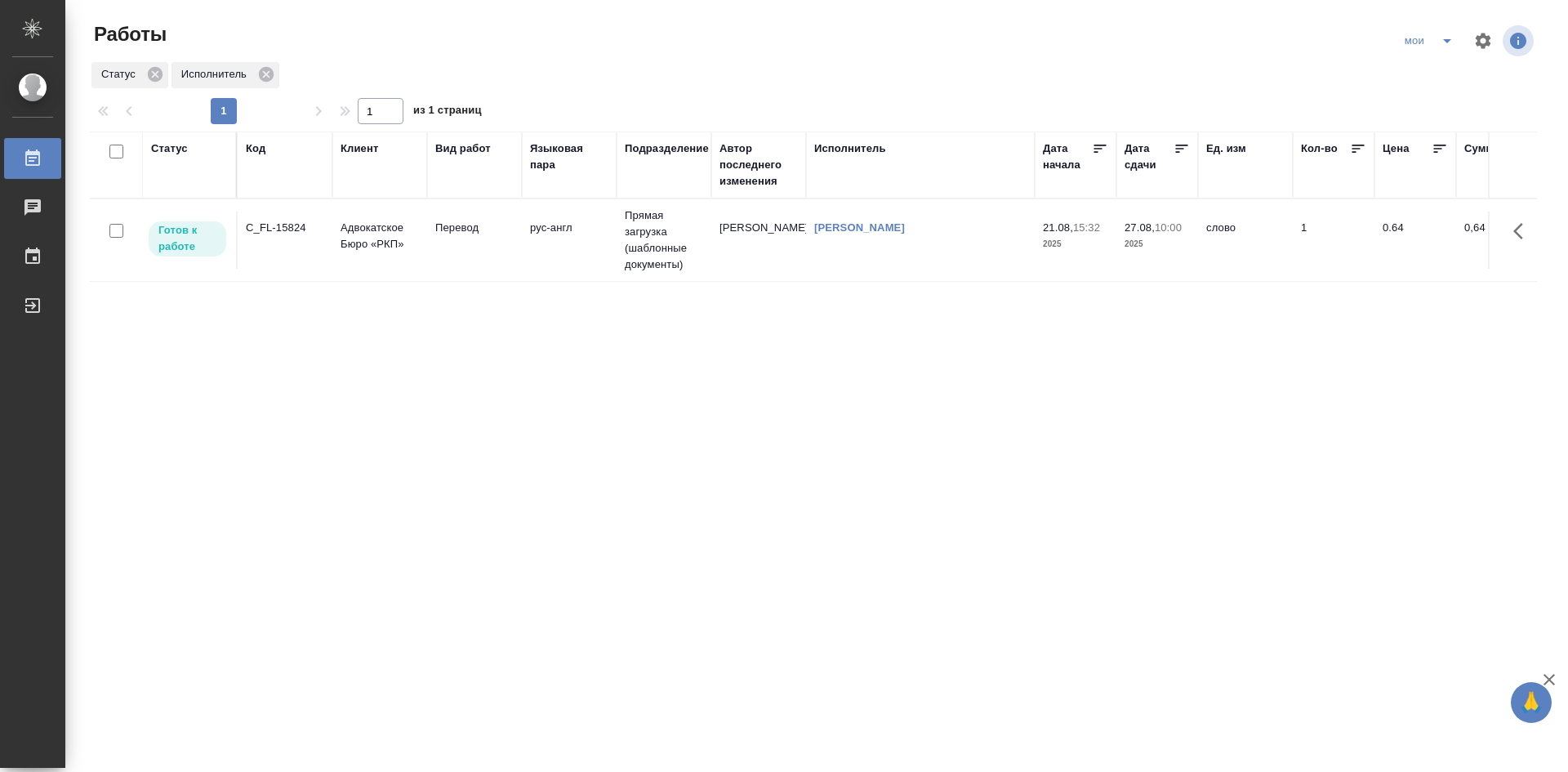
click at [274, 249] on td "C_FL-15824" at bounding box center [285, 240] width 95 height 57
click at [274, 249] on td "C_FL-15824" at bounding box center [285, 240] width 95 height 57
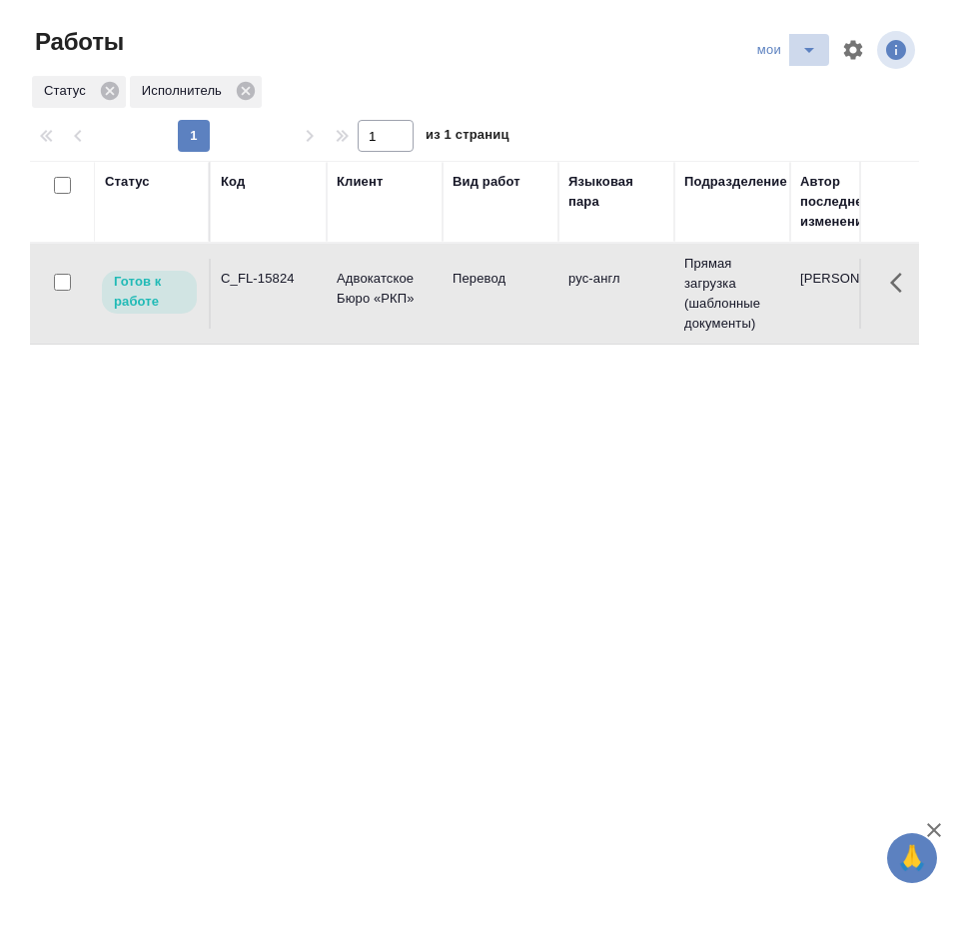
click at [814, 44] on icon "split button" at bounding box center [809, 50] width 24 height 24
click at [773, 88] on li "Стандартные настройки" at bounding box center [789, 90] width 192 height 32
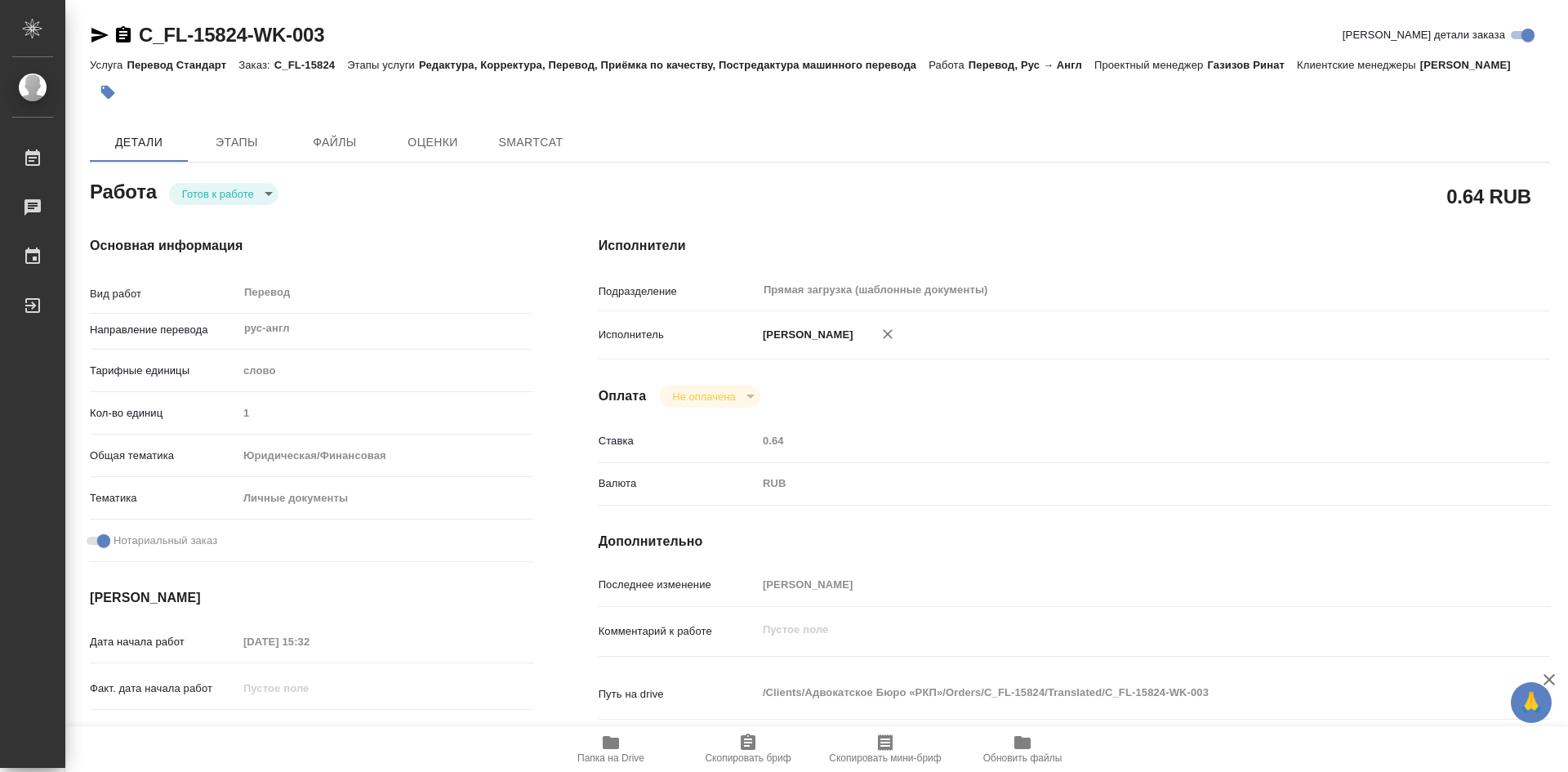
type textarea "x"
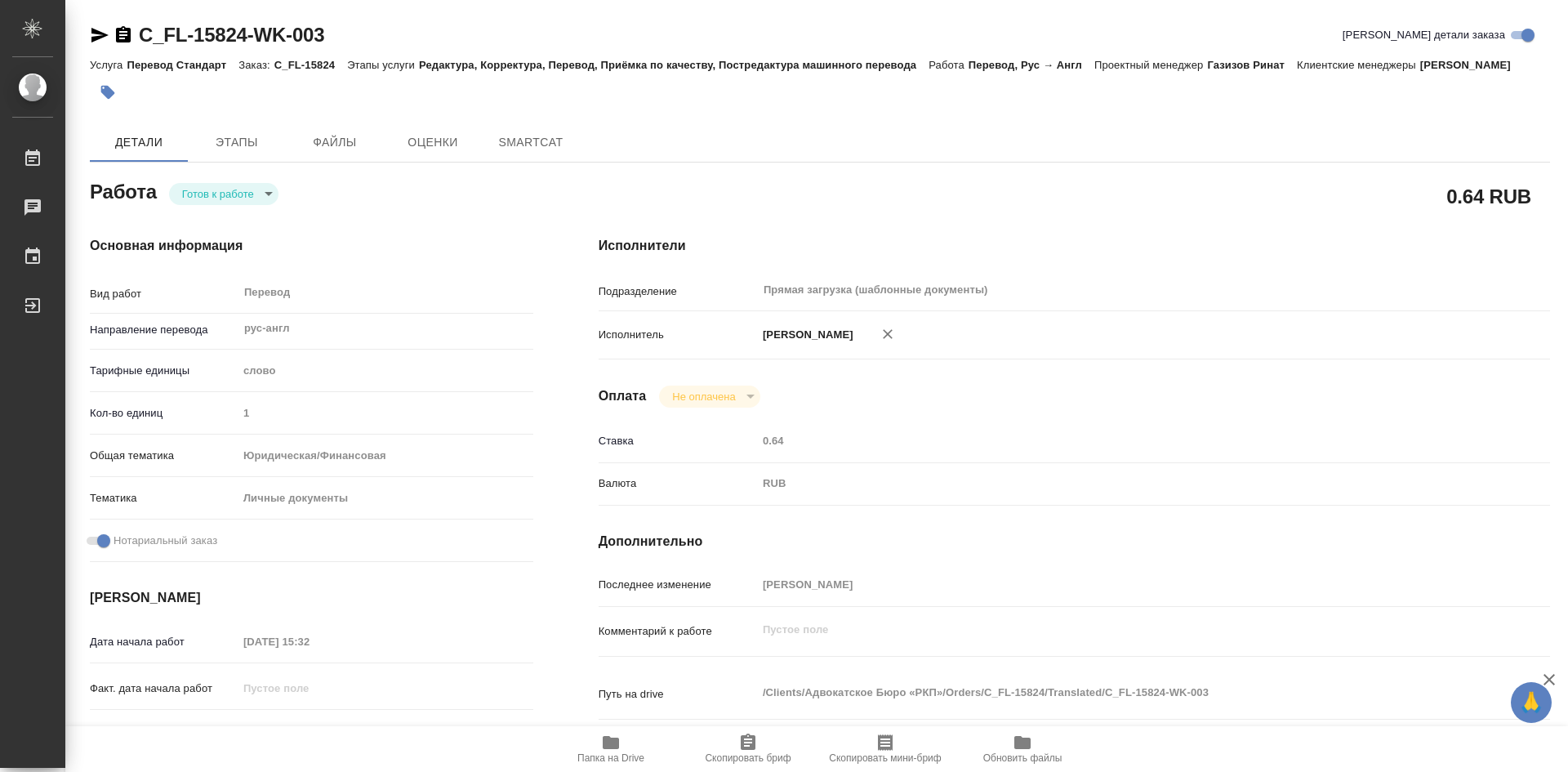
type textarea "x"
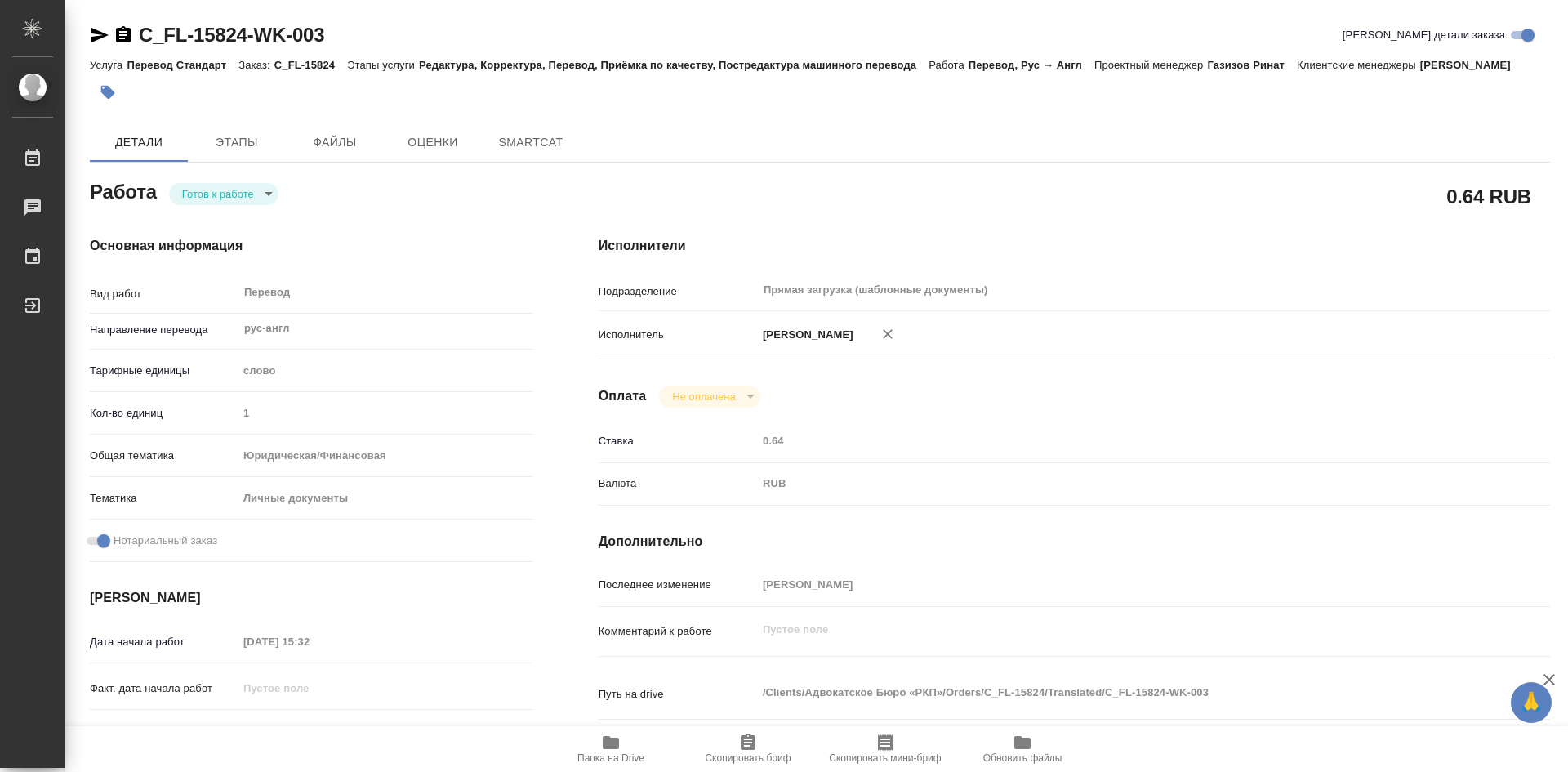
type textarea "x"
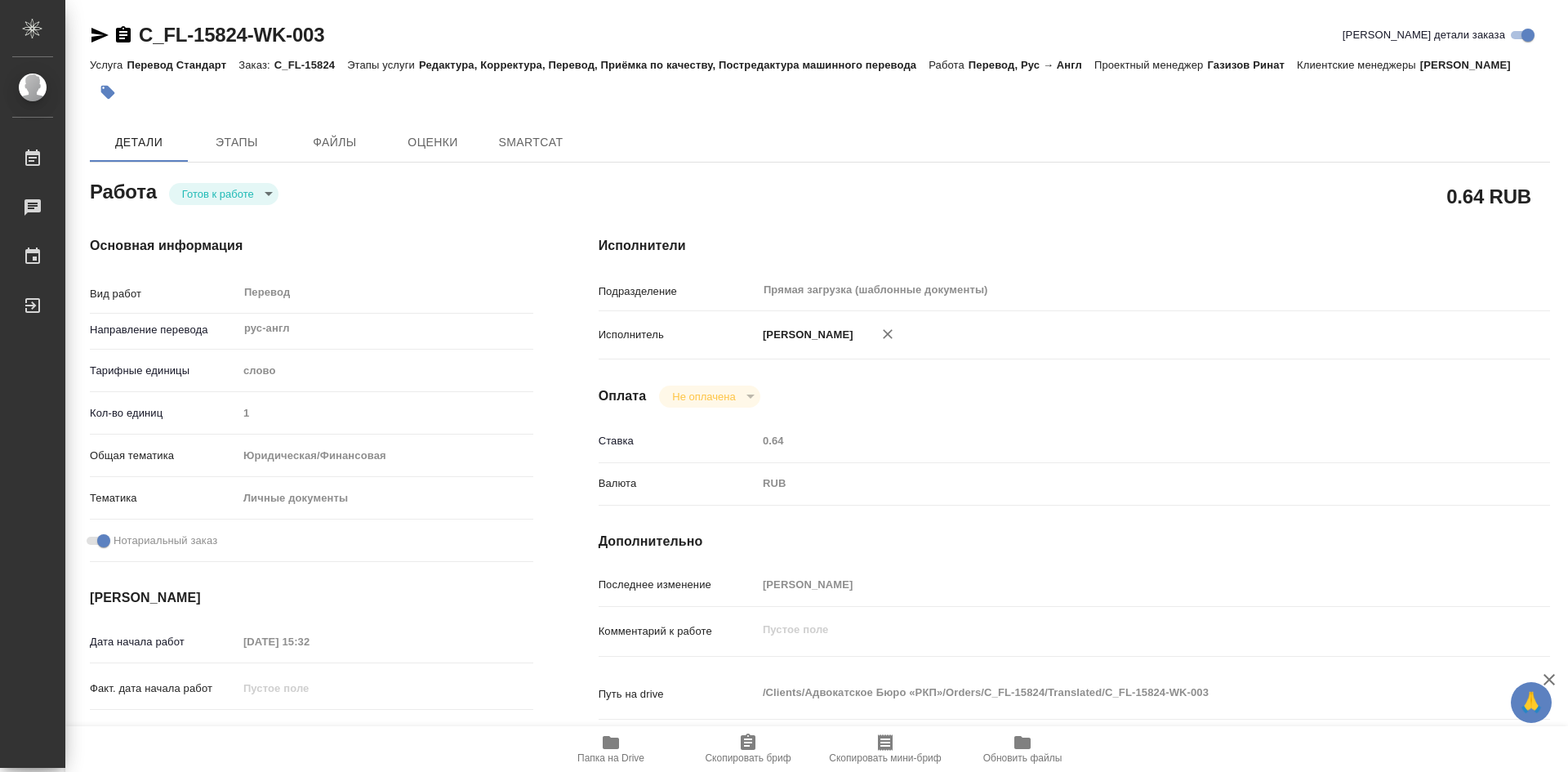
type textarea "x"
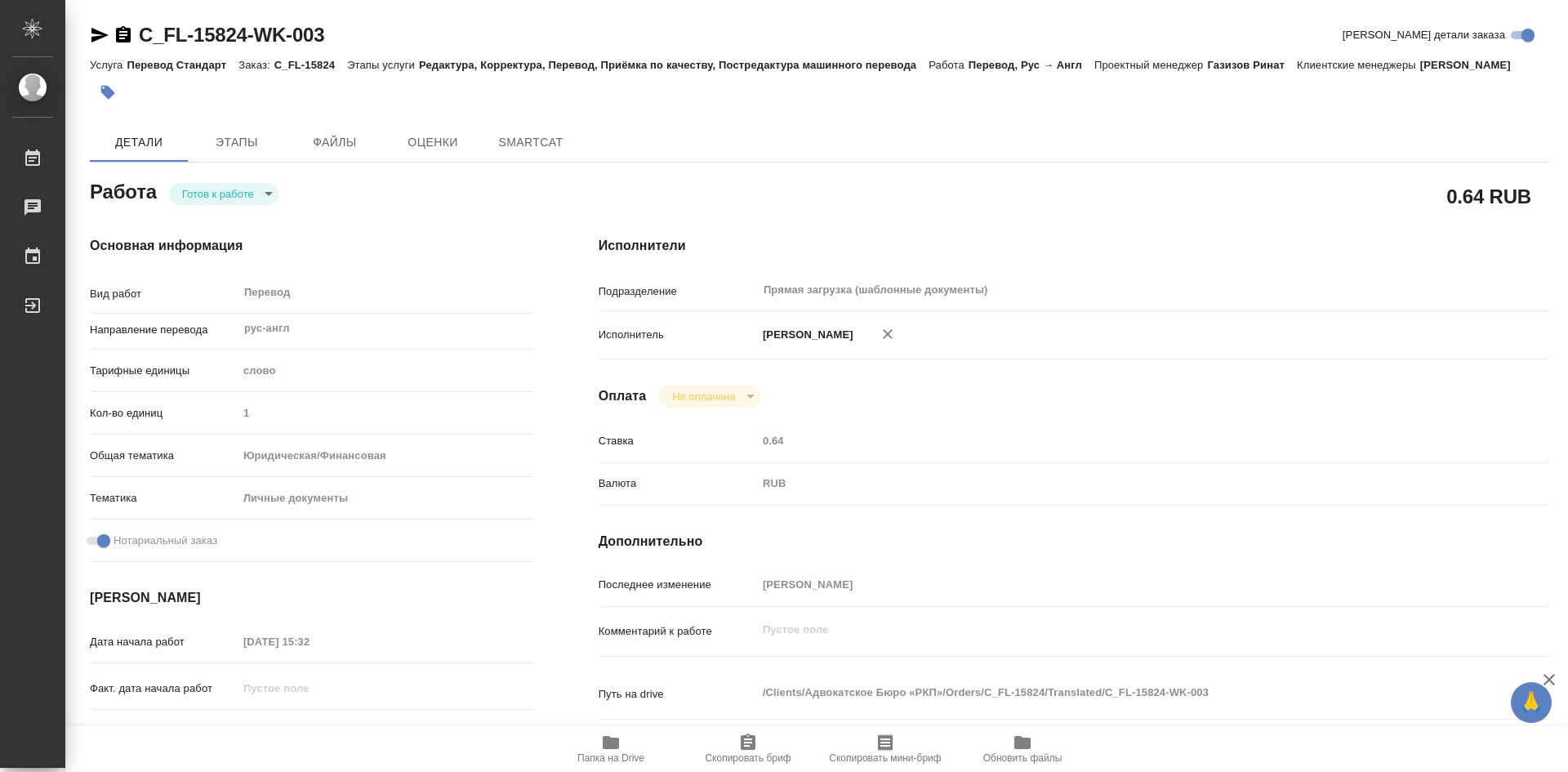
type textarea "x"
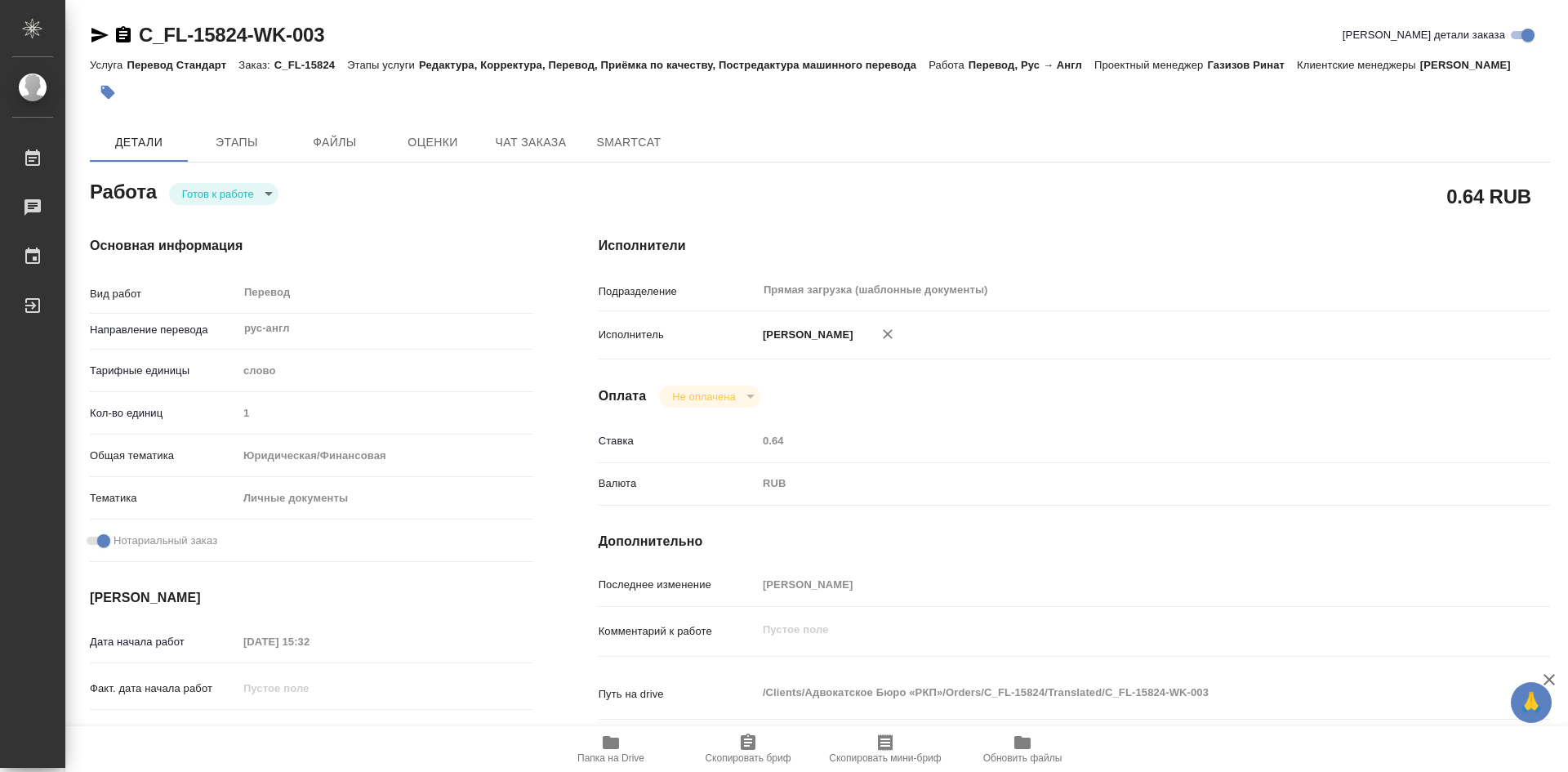
type textarea "x"
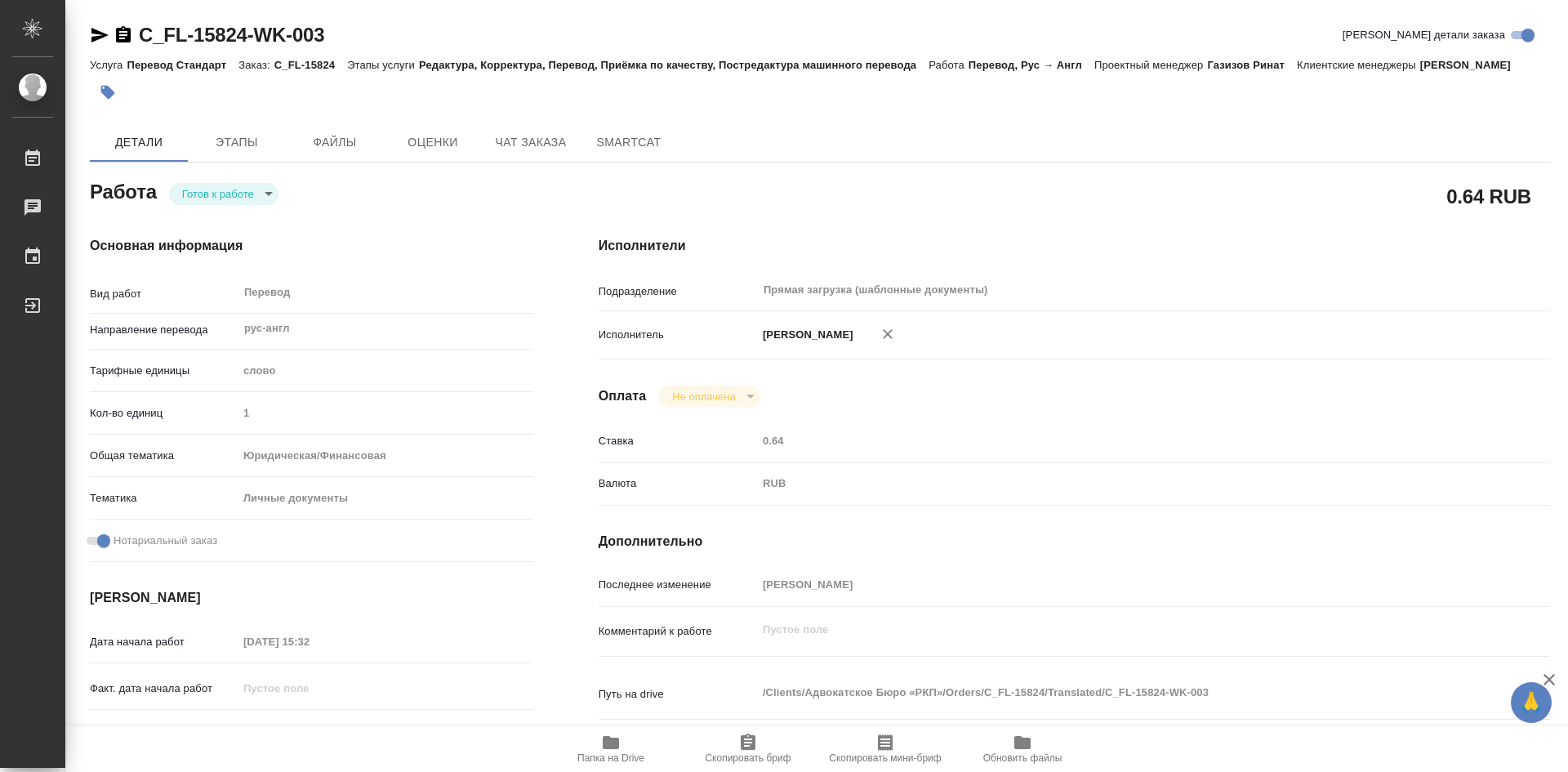
type textarea "x"
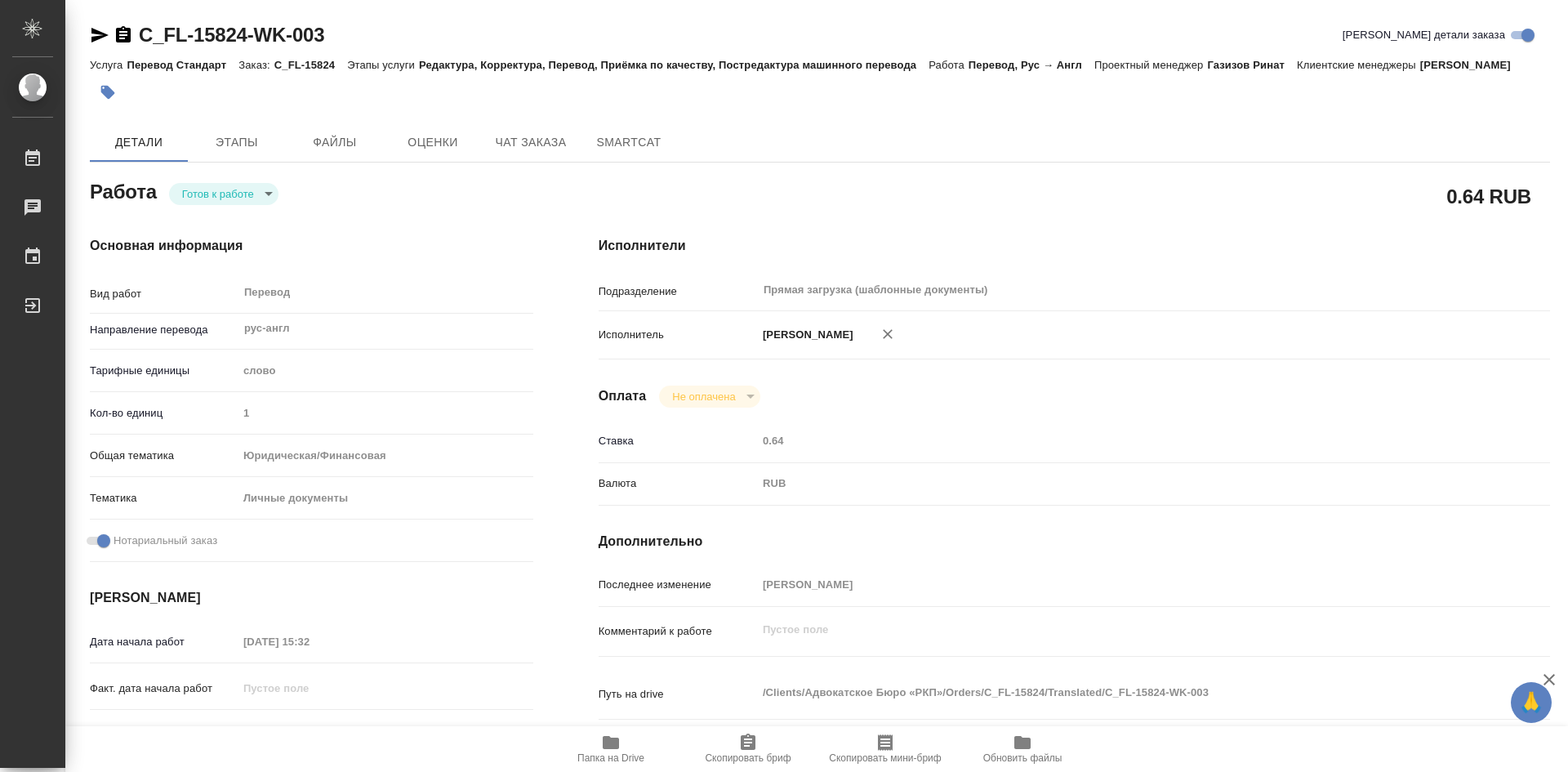
click at [620, 754] on span "Папка на Drive" at bounding box center [611, 758] width 67 height 11
type textarea "x"
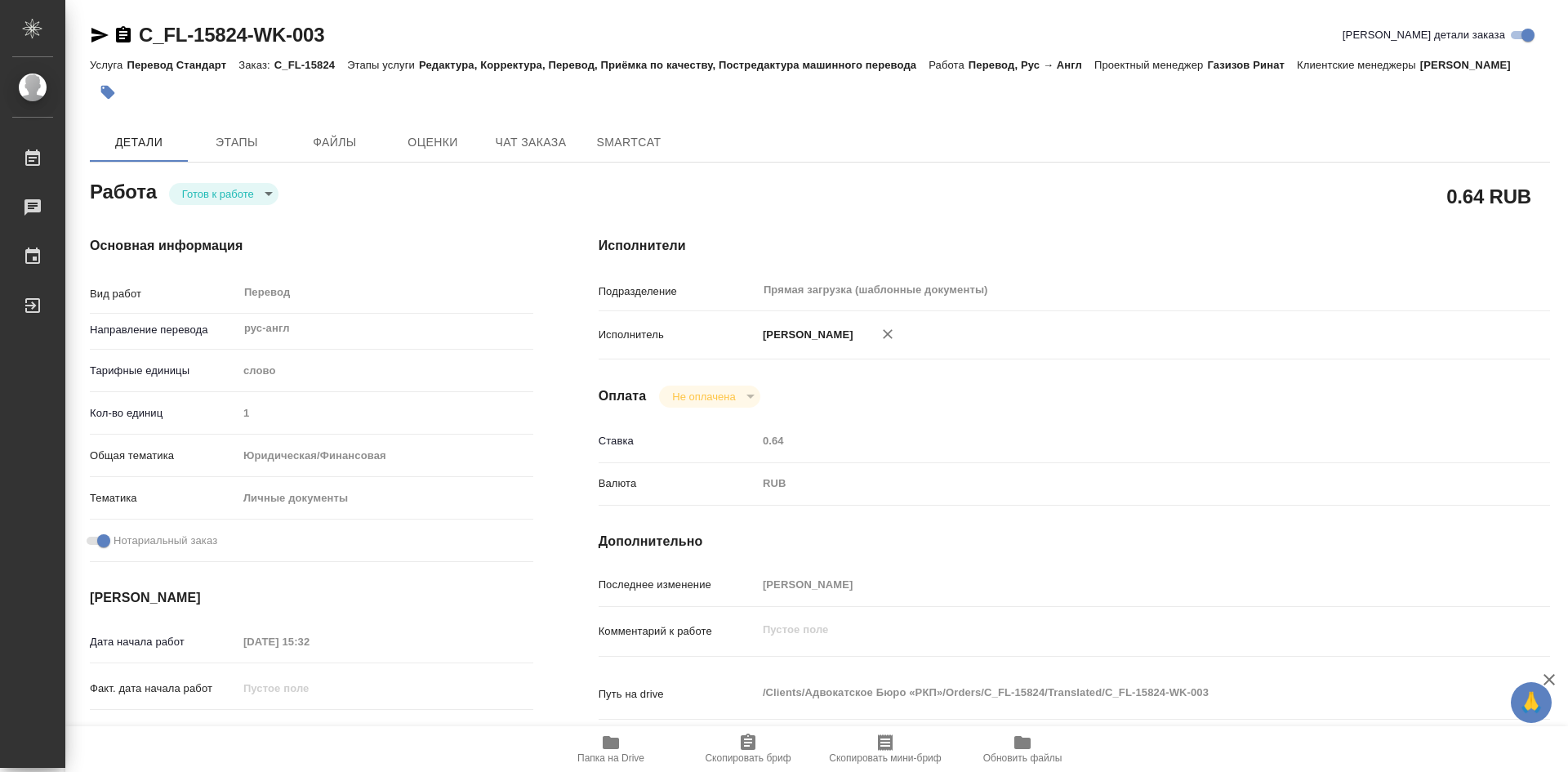
type textarea "x"
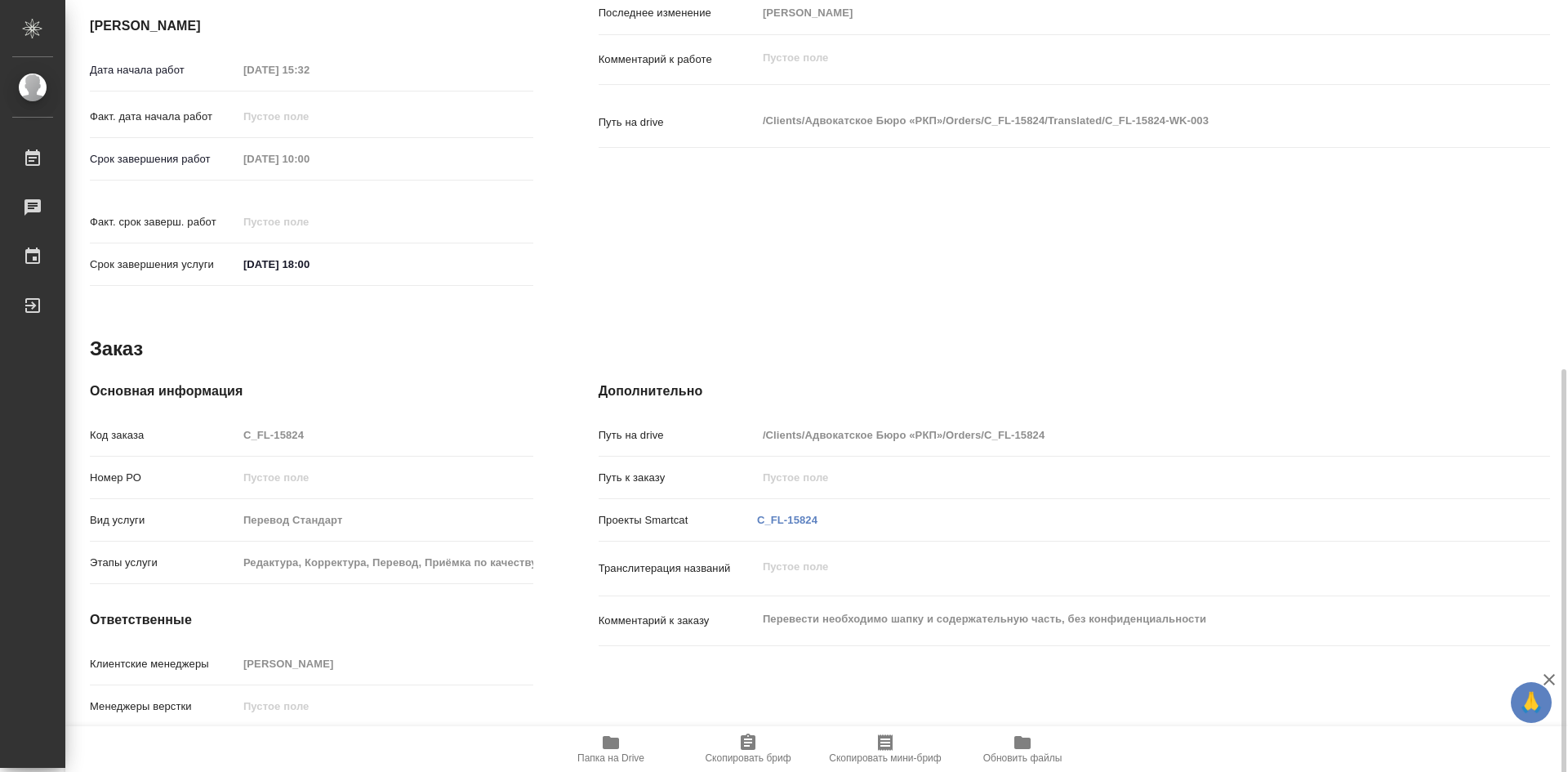
scroll to position [602, 0]
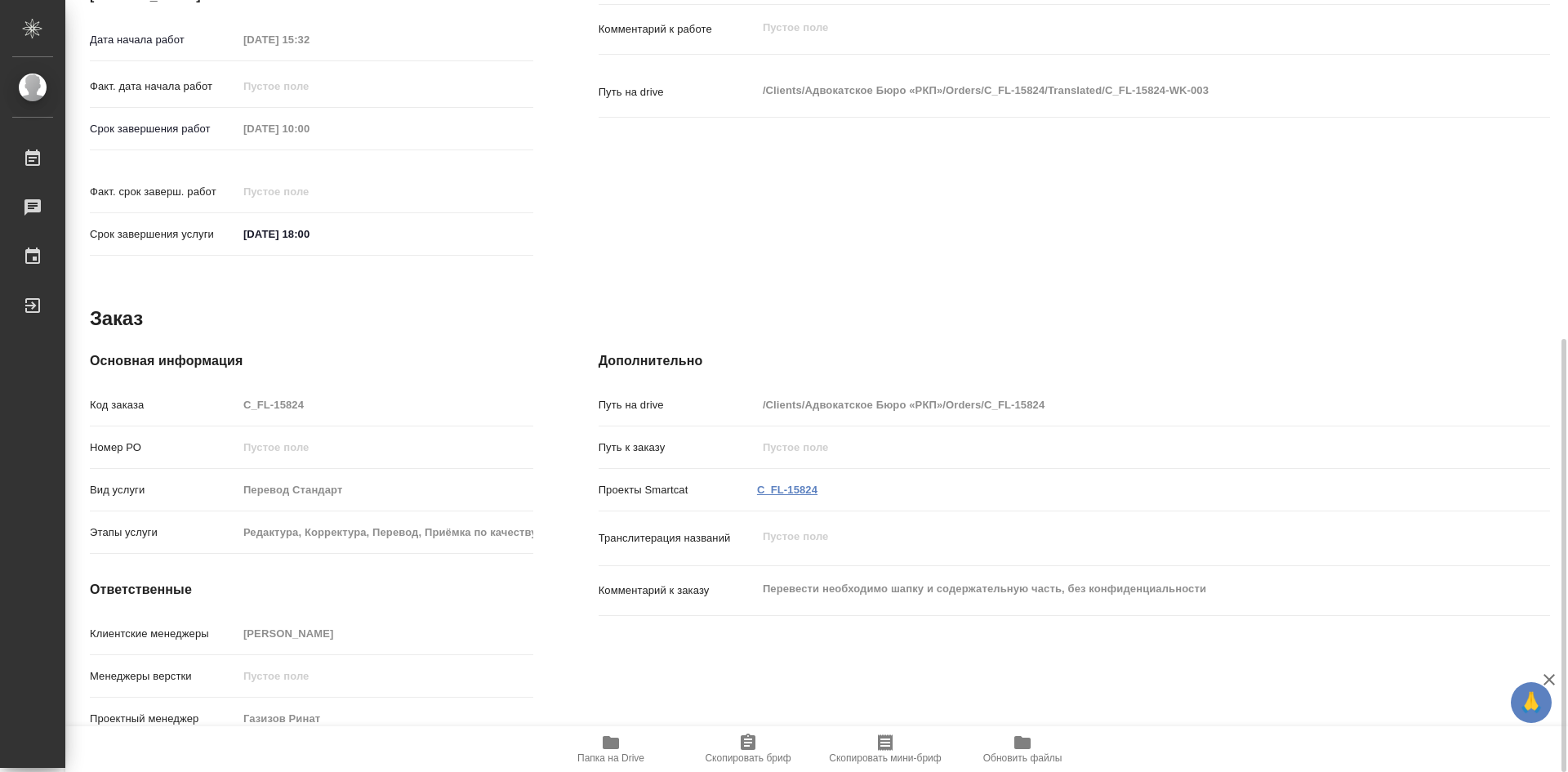
click at [778, 483] on link "C_FL-15824" at bounding box center [788, 489] width 61 height 12
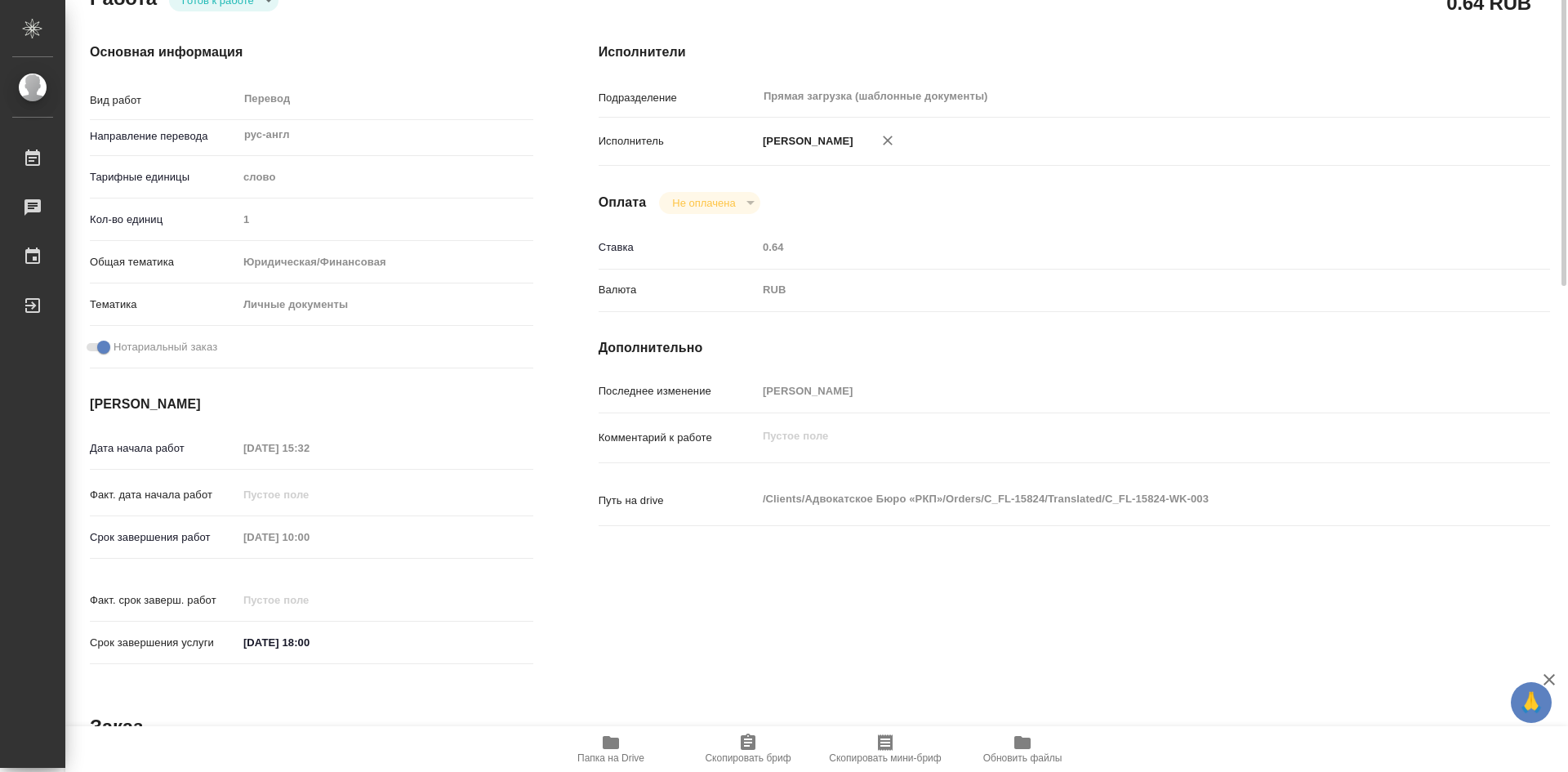
scroll to position [0, 0]
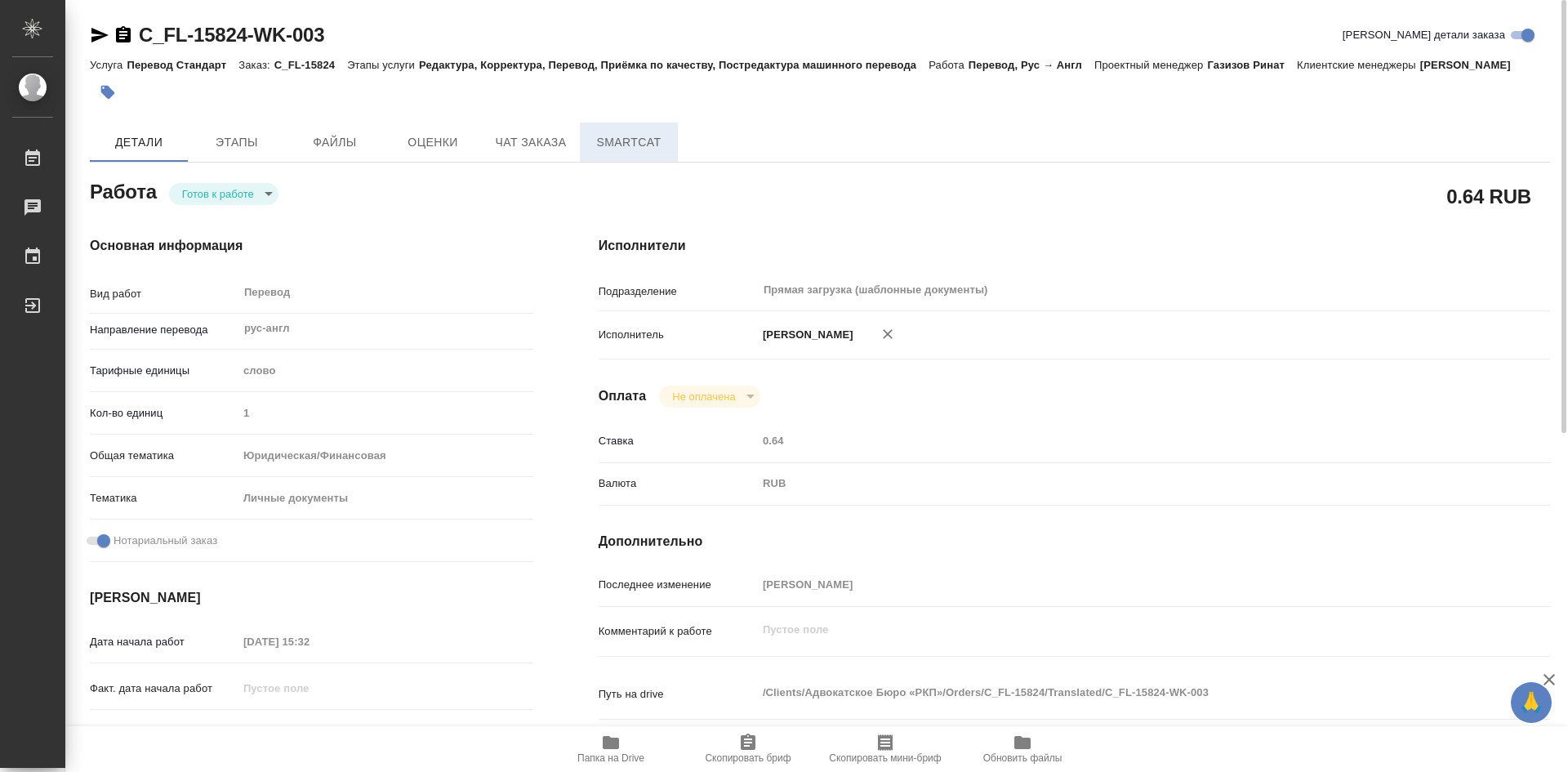
click at [647, 152] on span "SmartCat" at bounding box center [629, 142] width 79 height 20
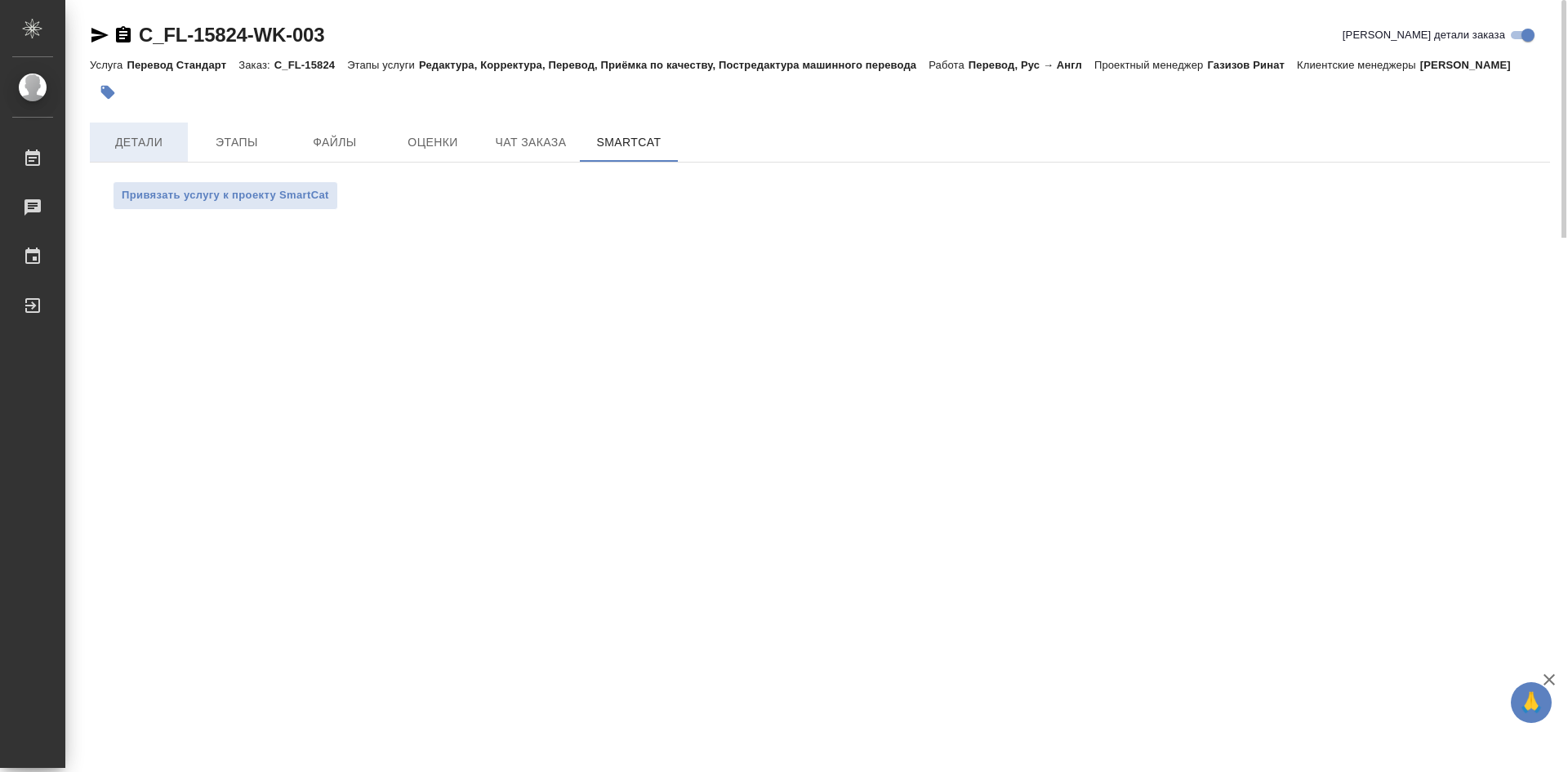
click at [169, 157] on button "Детали" at bounding box center [139, 142] width 98 height 39
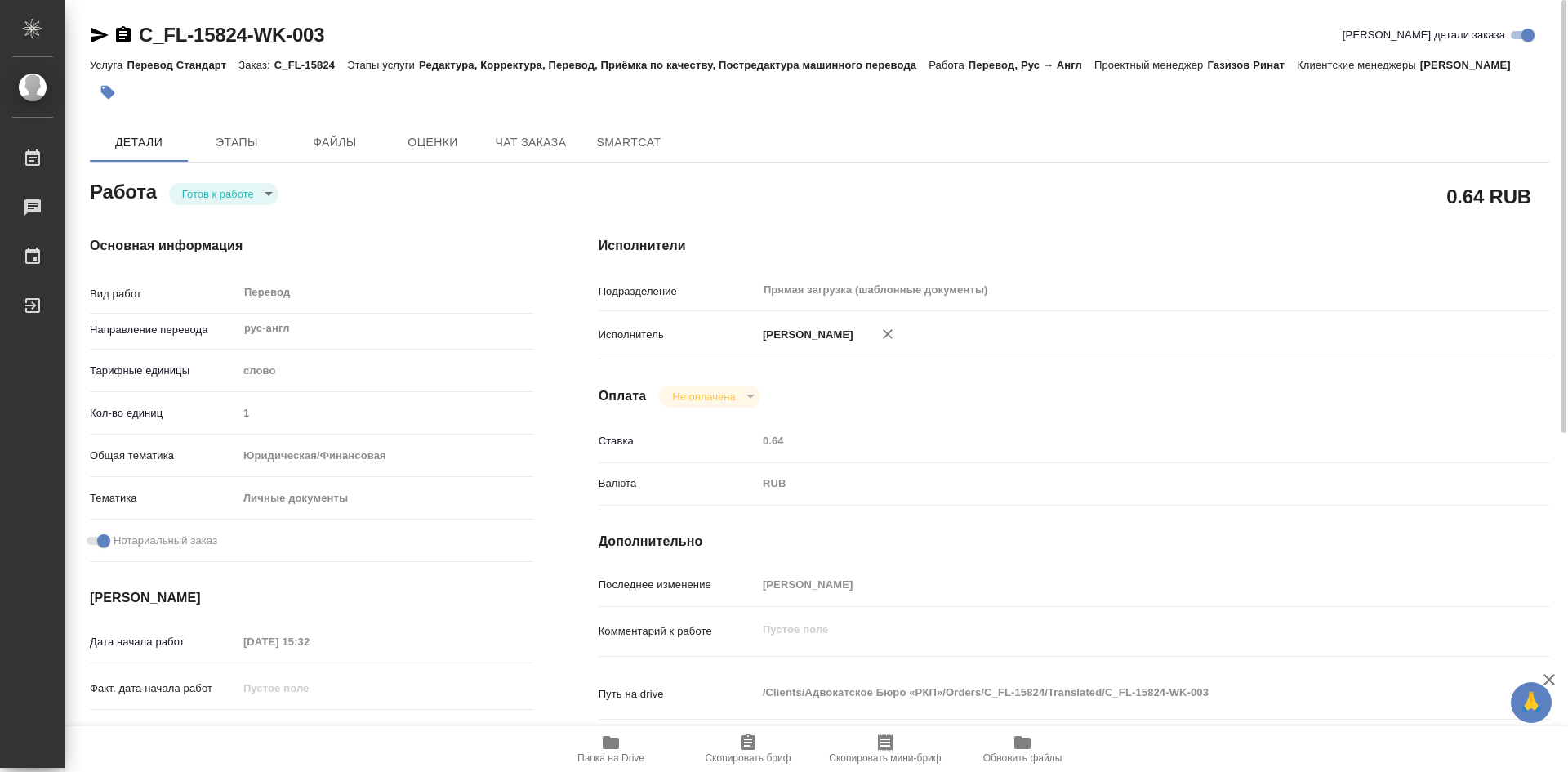
type textarea "x"
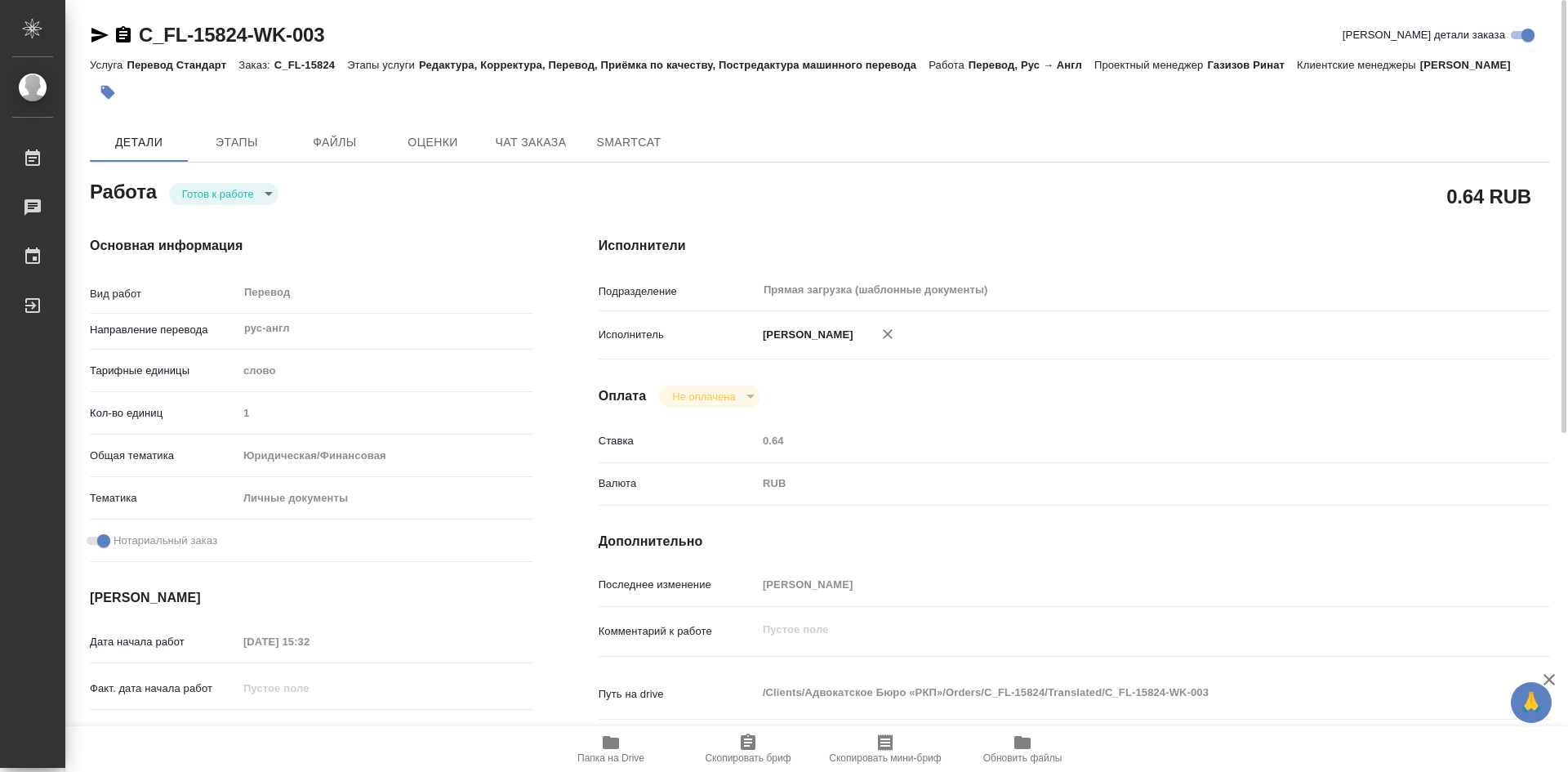
type textarea "x"
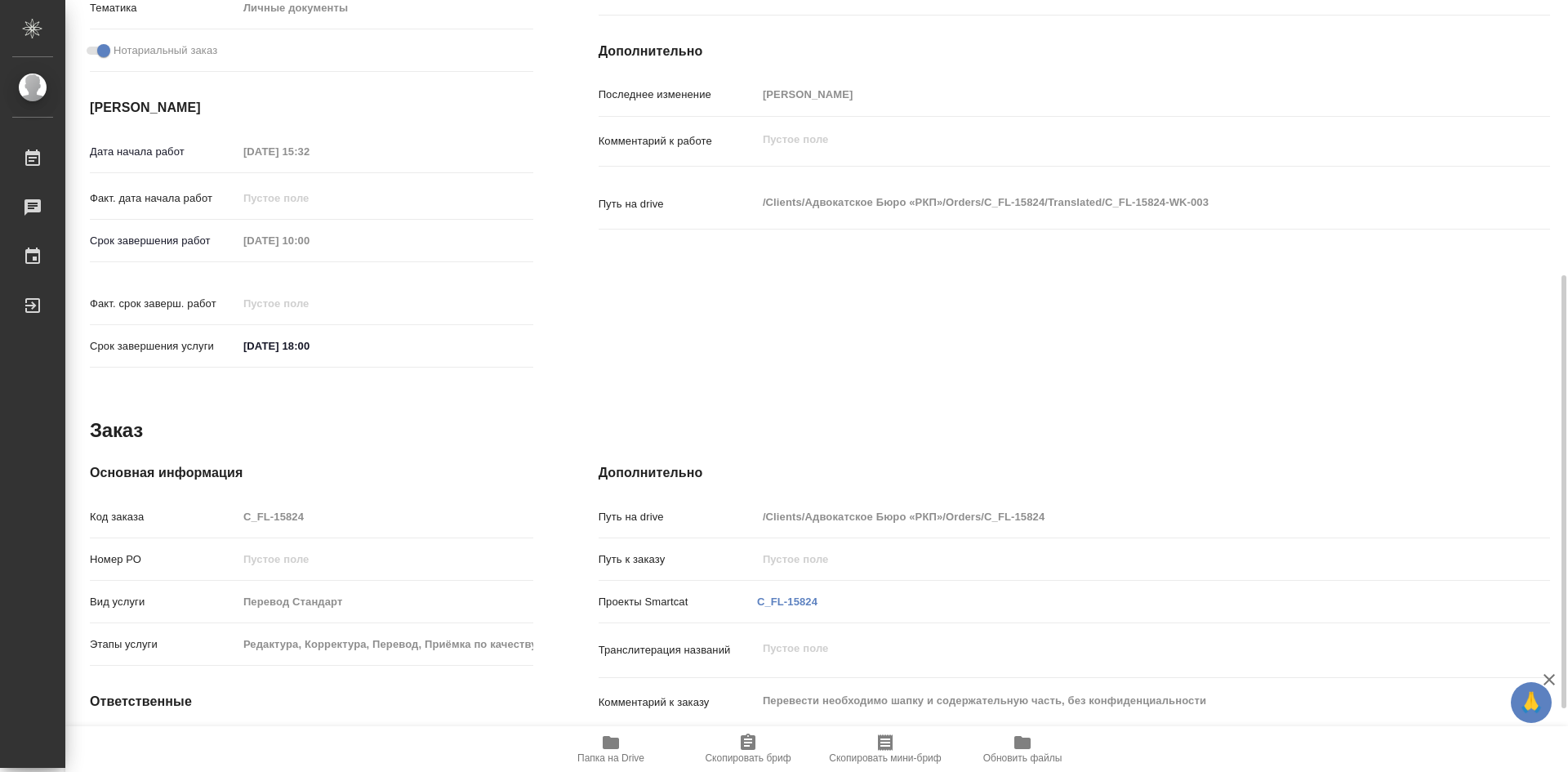
type textarea "x"
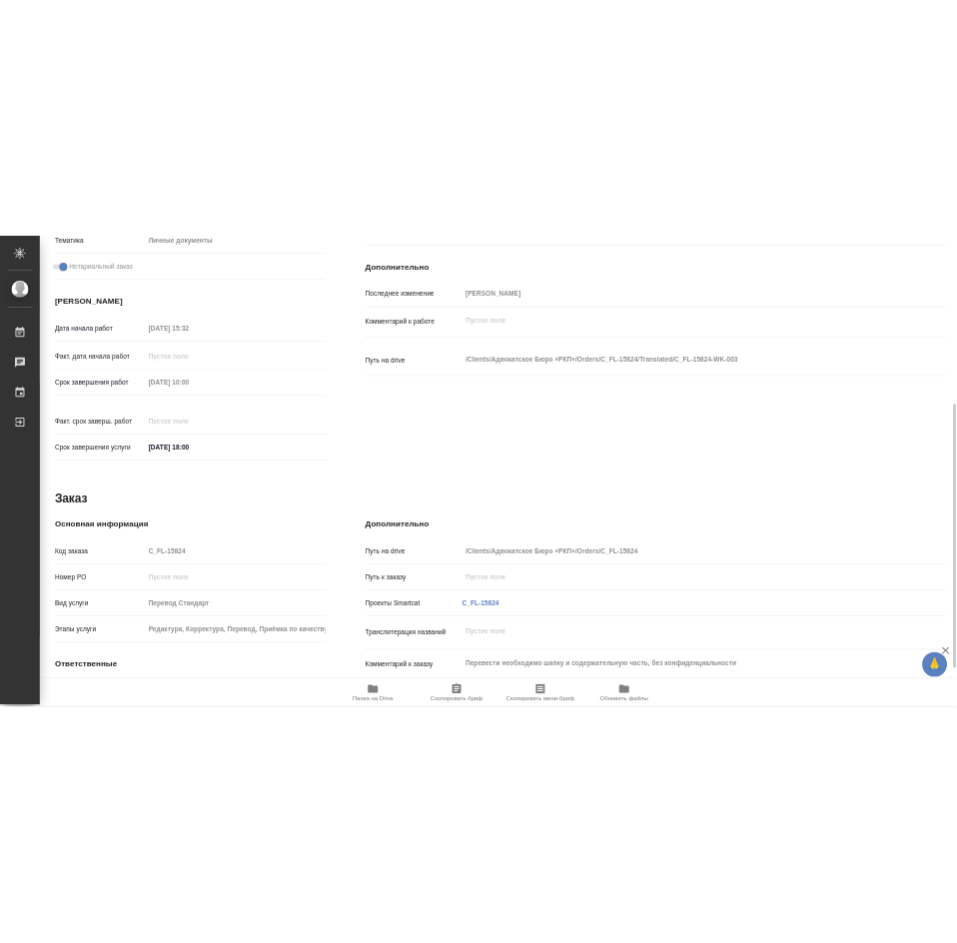
scroll to position [736, 0]
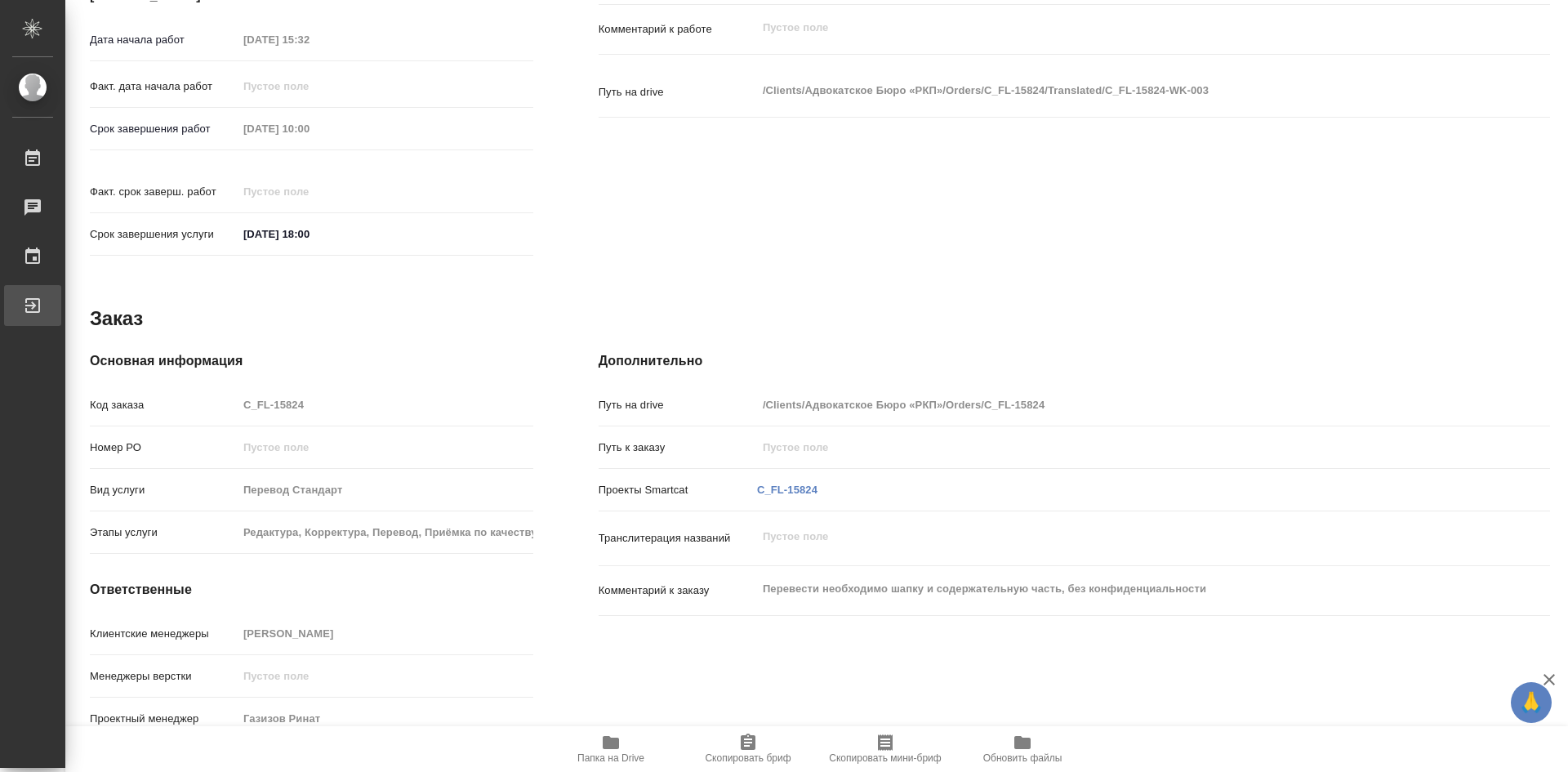
type textarea "x"
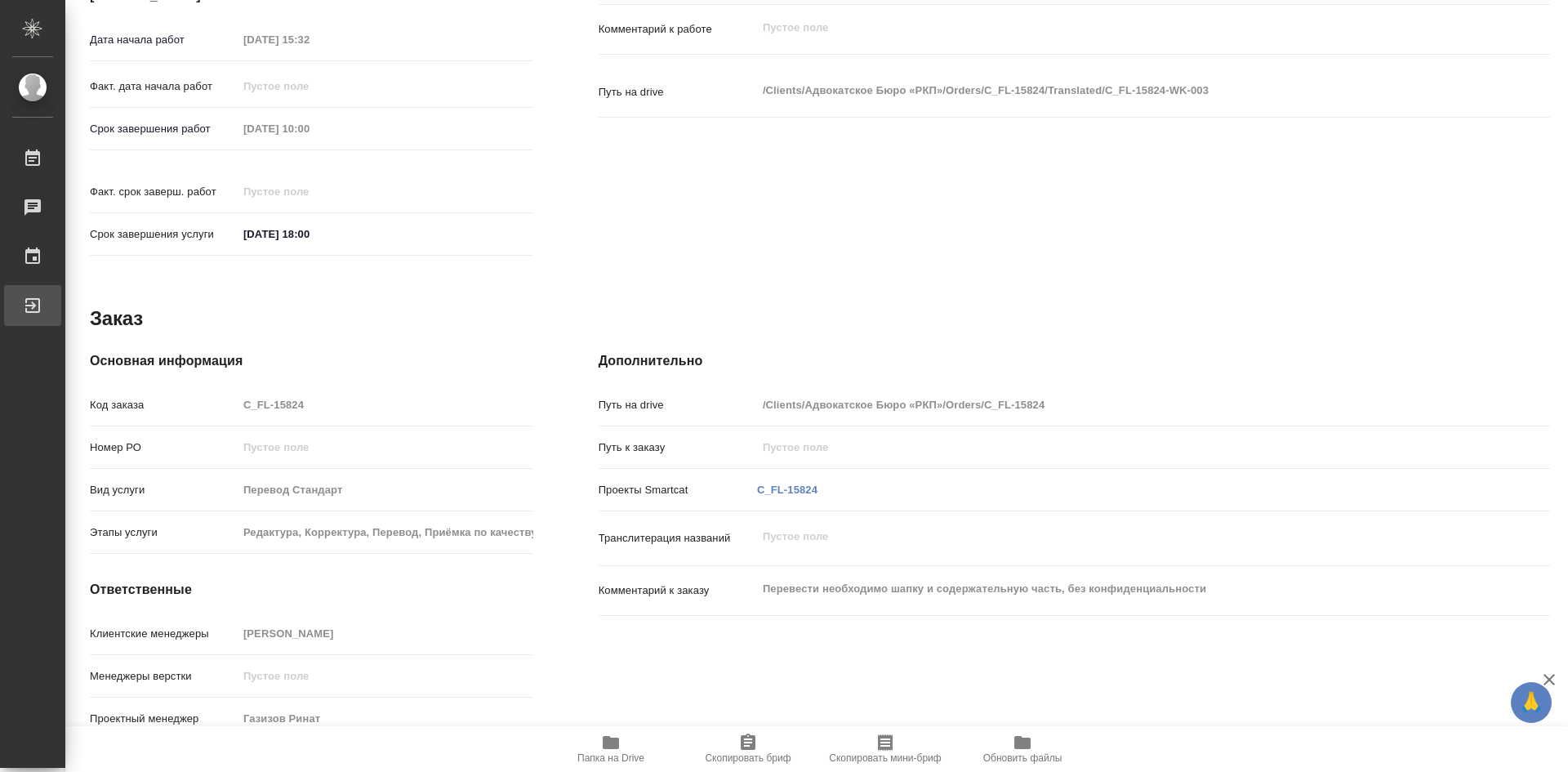
type textarea "x"
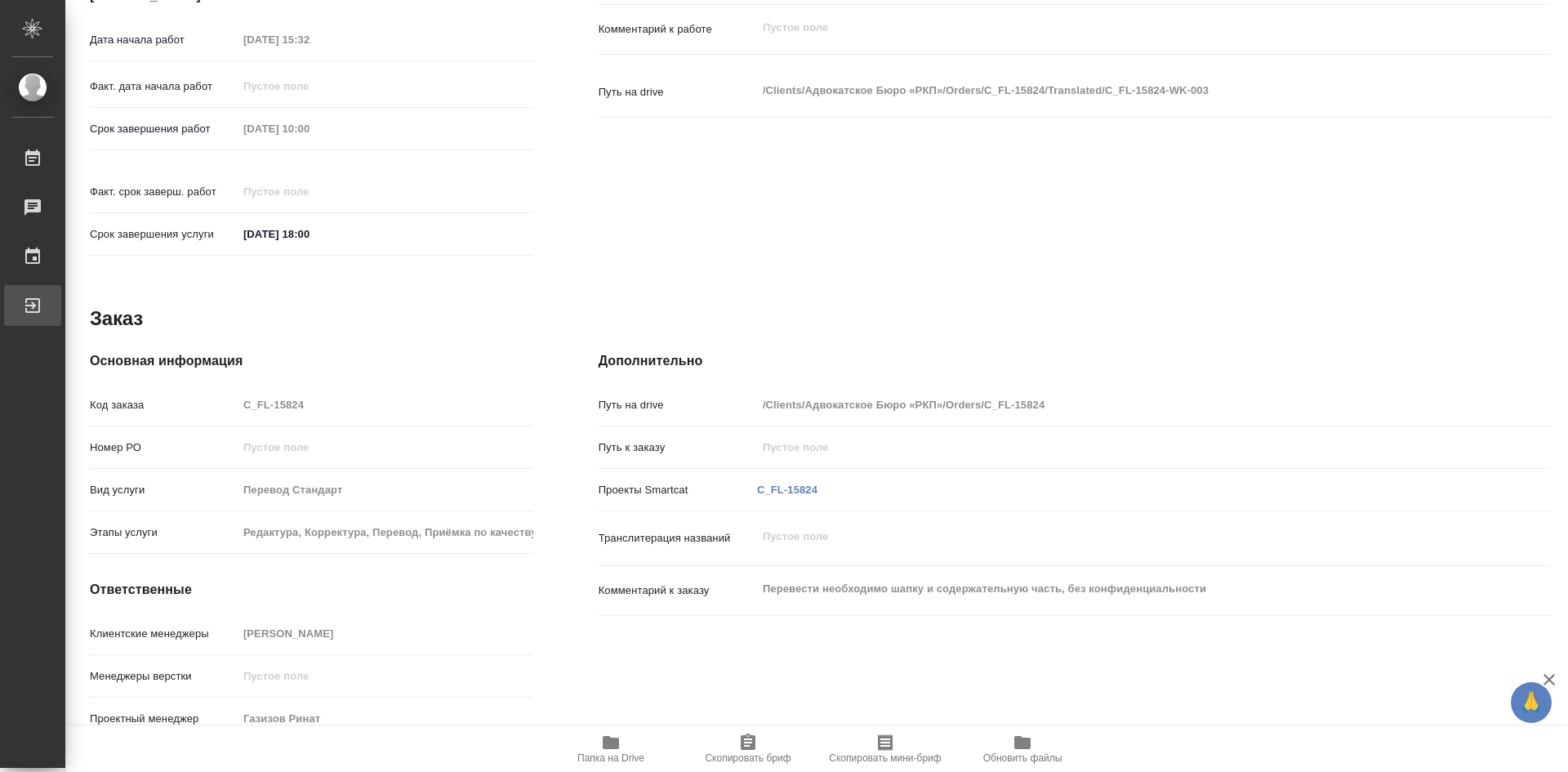
type textarea "x"
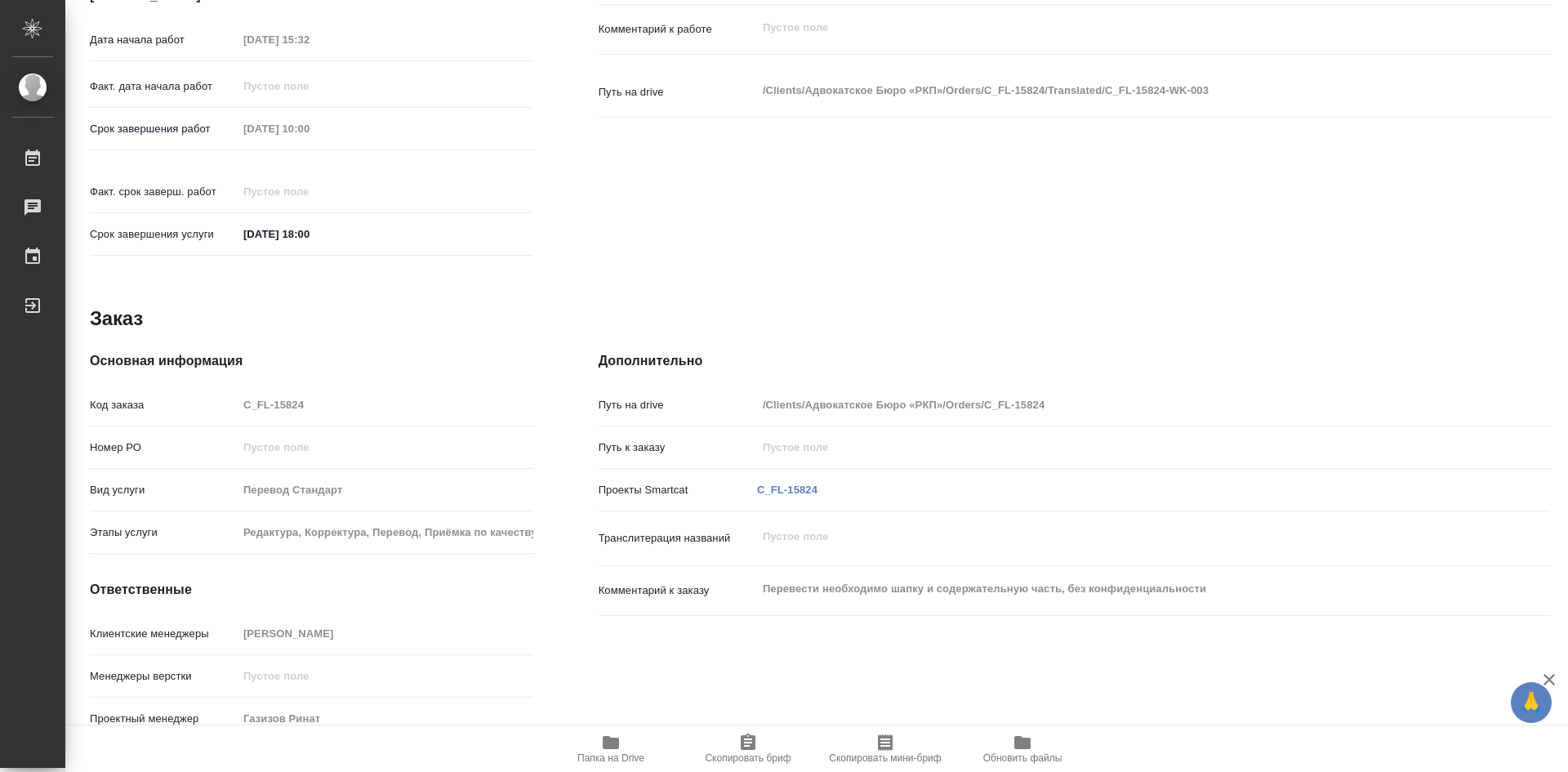
type textarea "x"
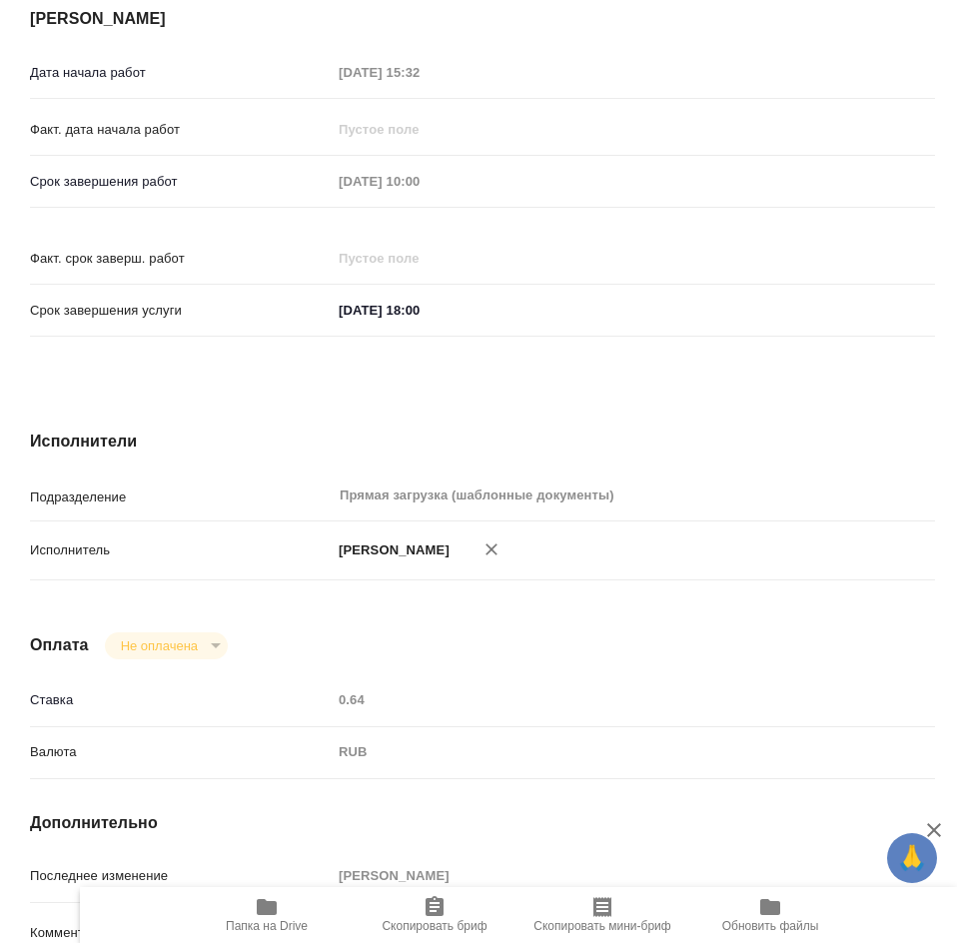
type textarea "x"
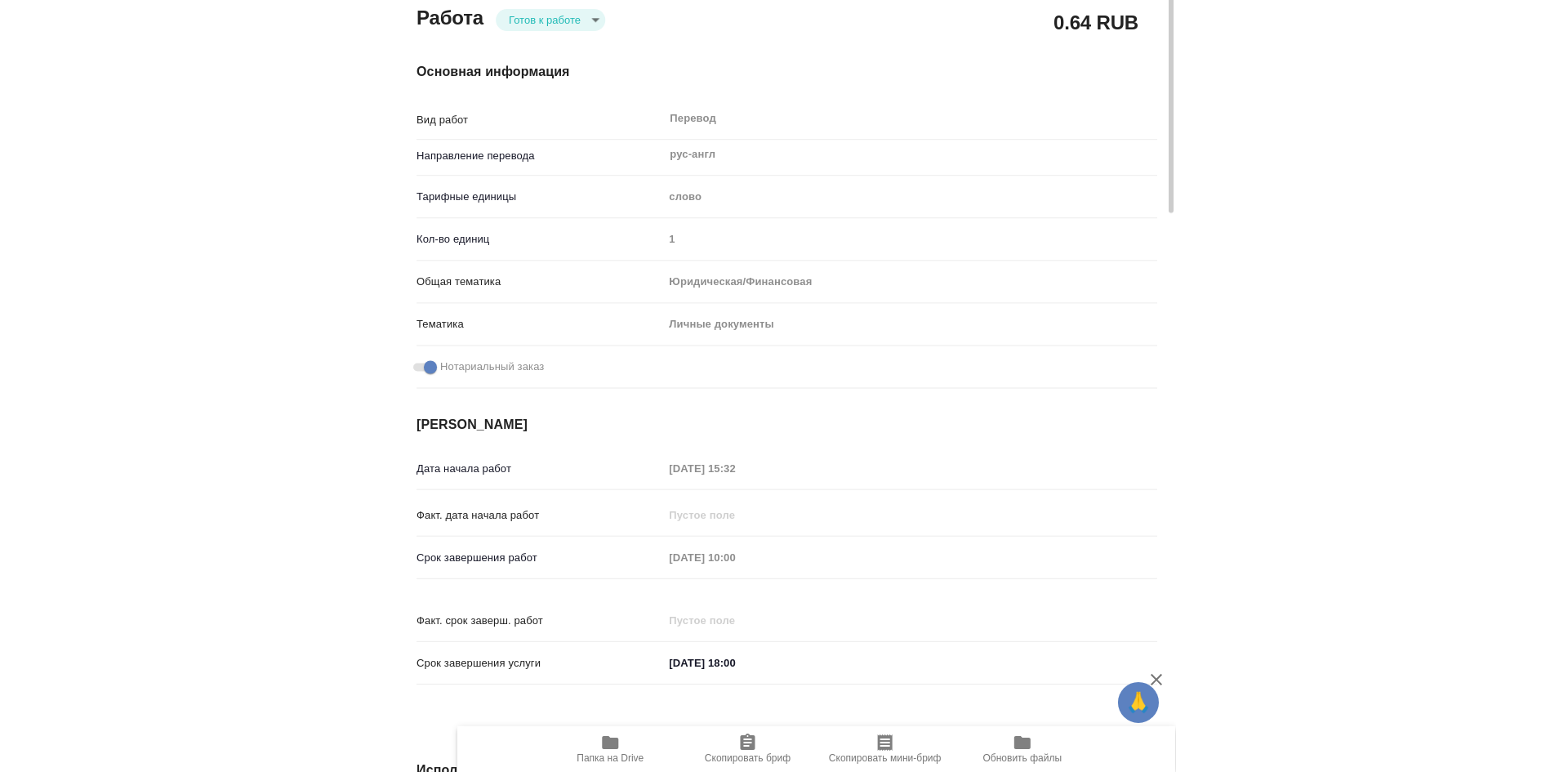
scroll to position [30, 0]
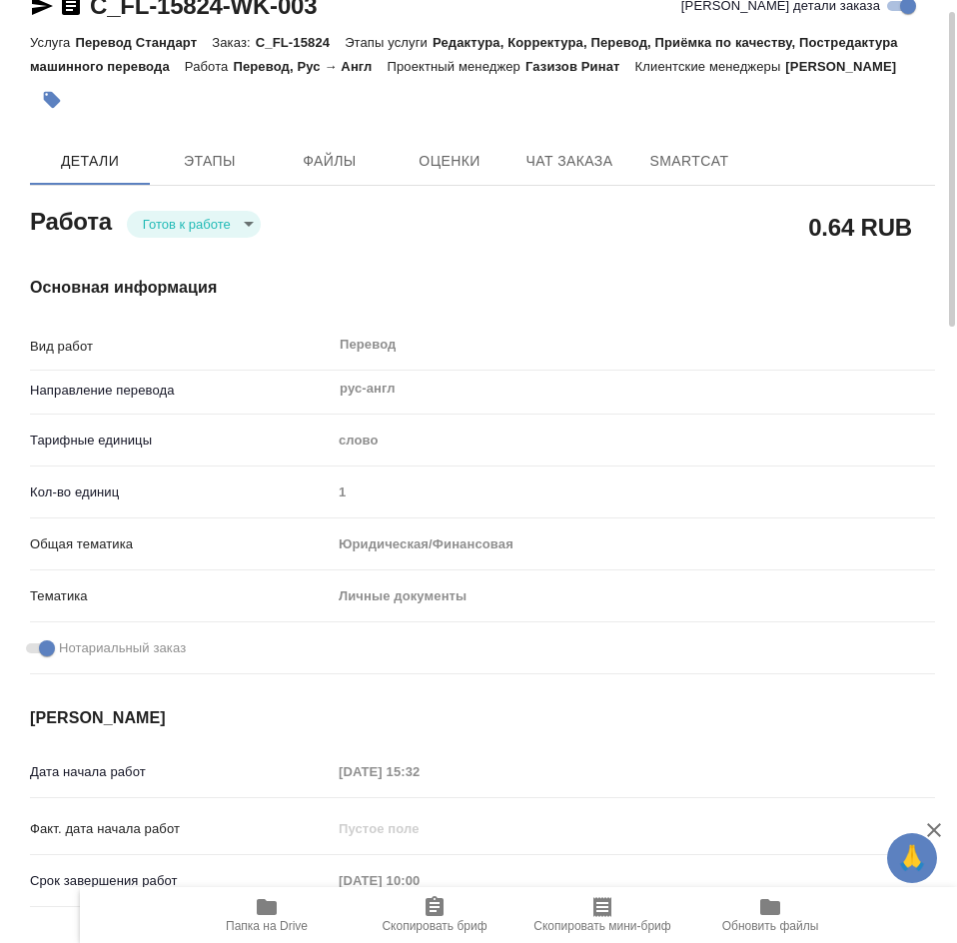
click at [247, 241] on body "🙏 .cls-1 fill:#fff; AWATERA Olejnikova Ekaterina Работы 0 Чаты График Выйти C_F…" at bounding box center [478, 471] width 957 height 943
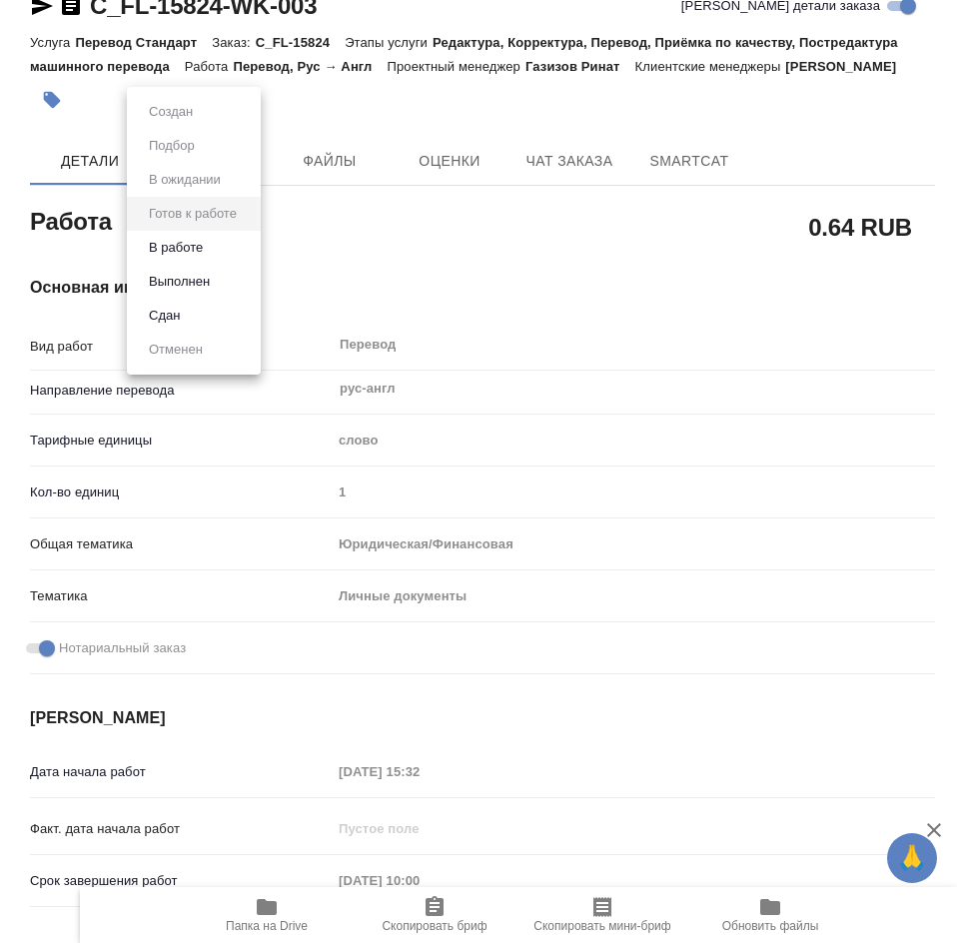
click at [200, 249] on button "В работе" at bounding box center [176, 248] width 66 height 22
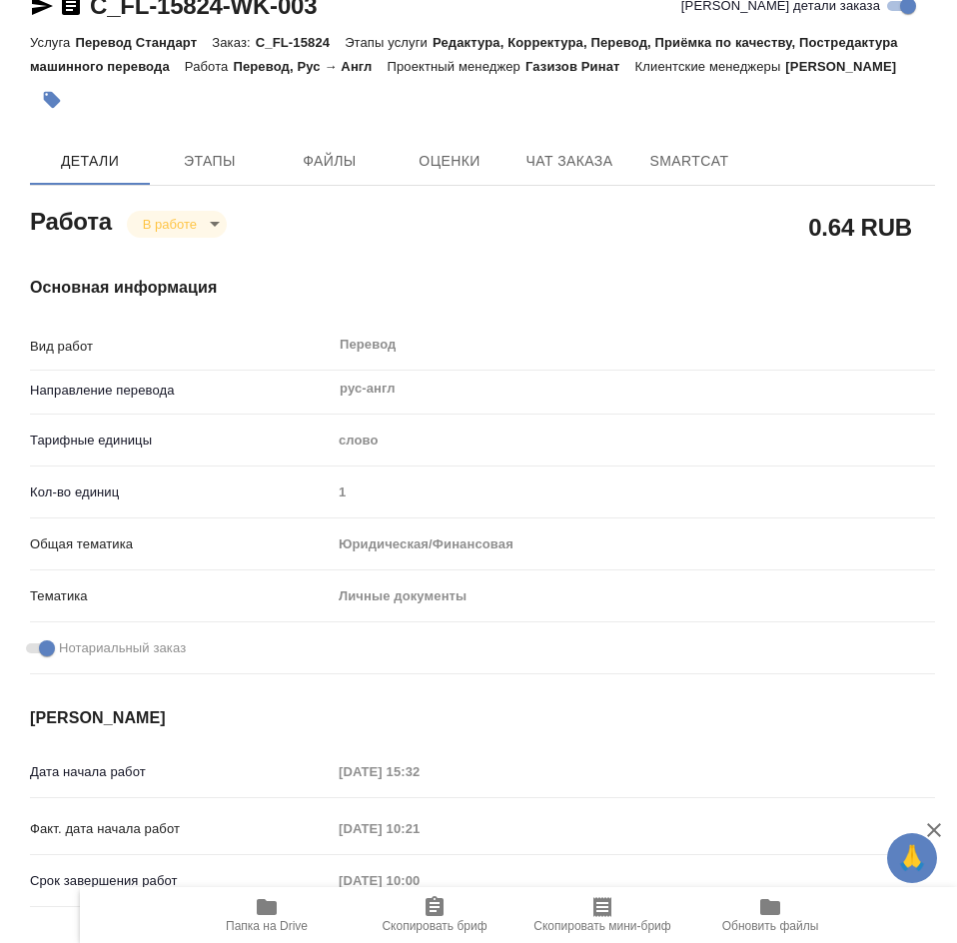
type textarea "x"
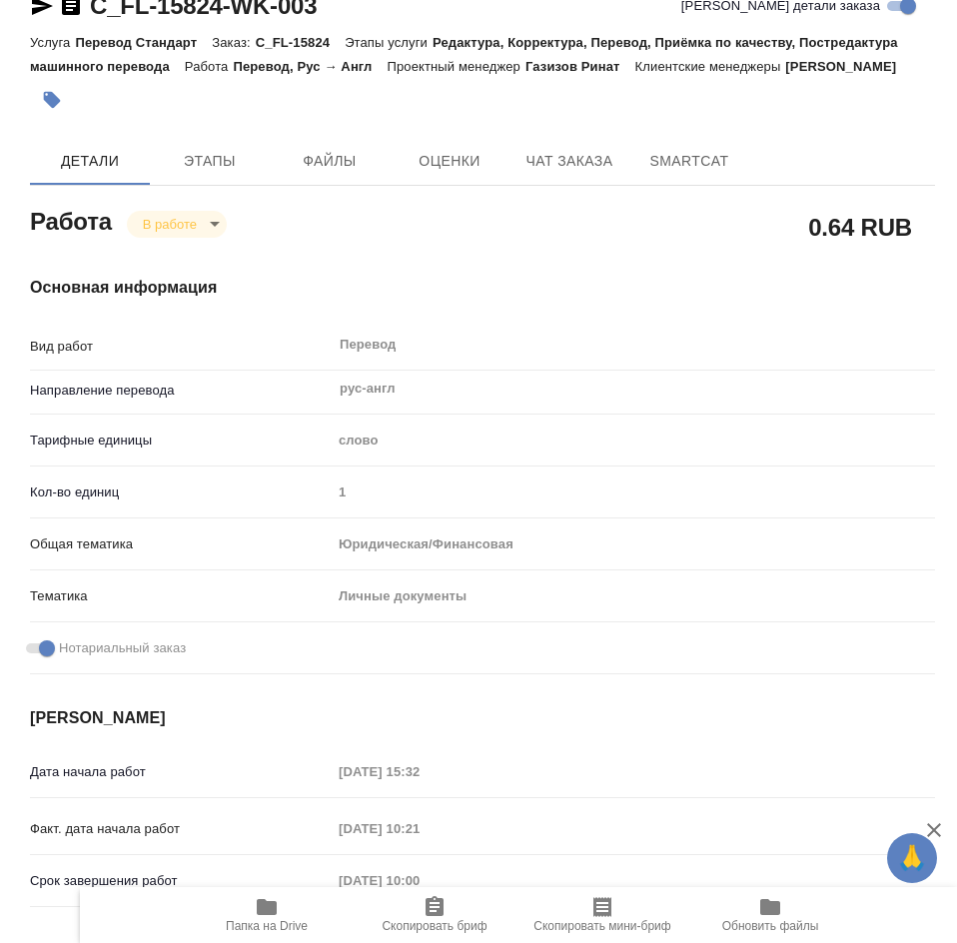
type textarea "x"
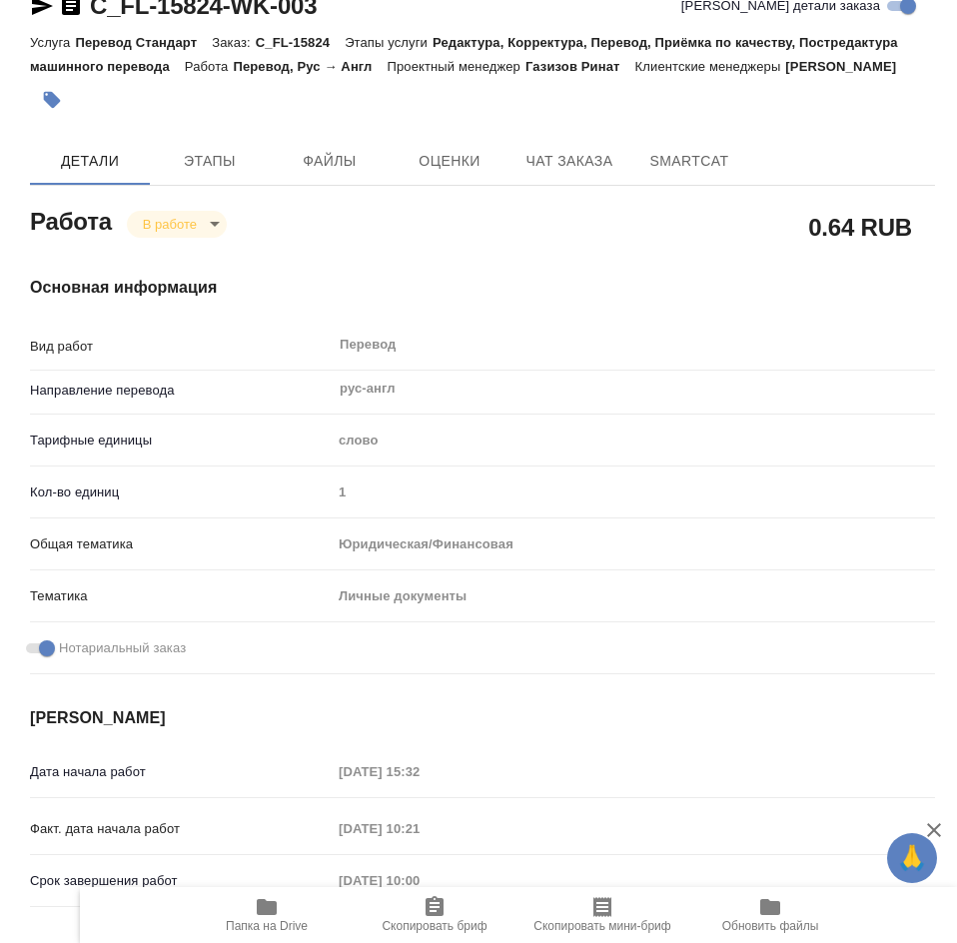
type textarea "x"
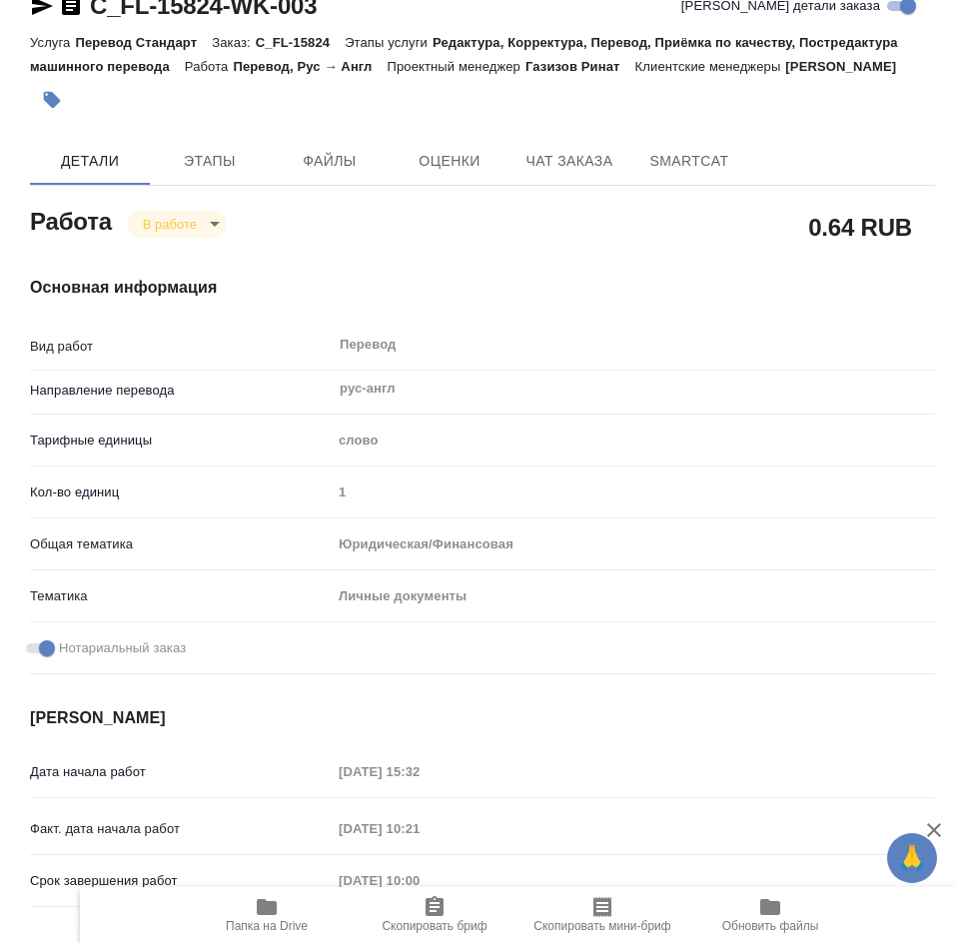
type textarea "x"
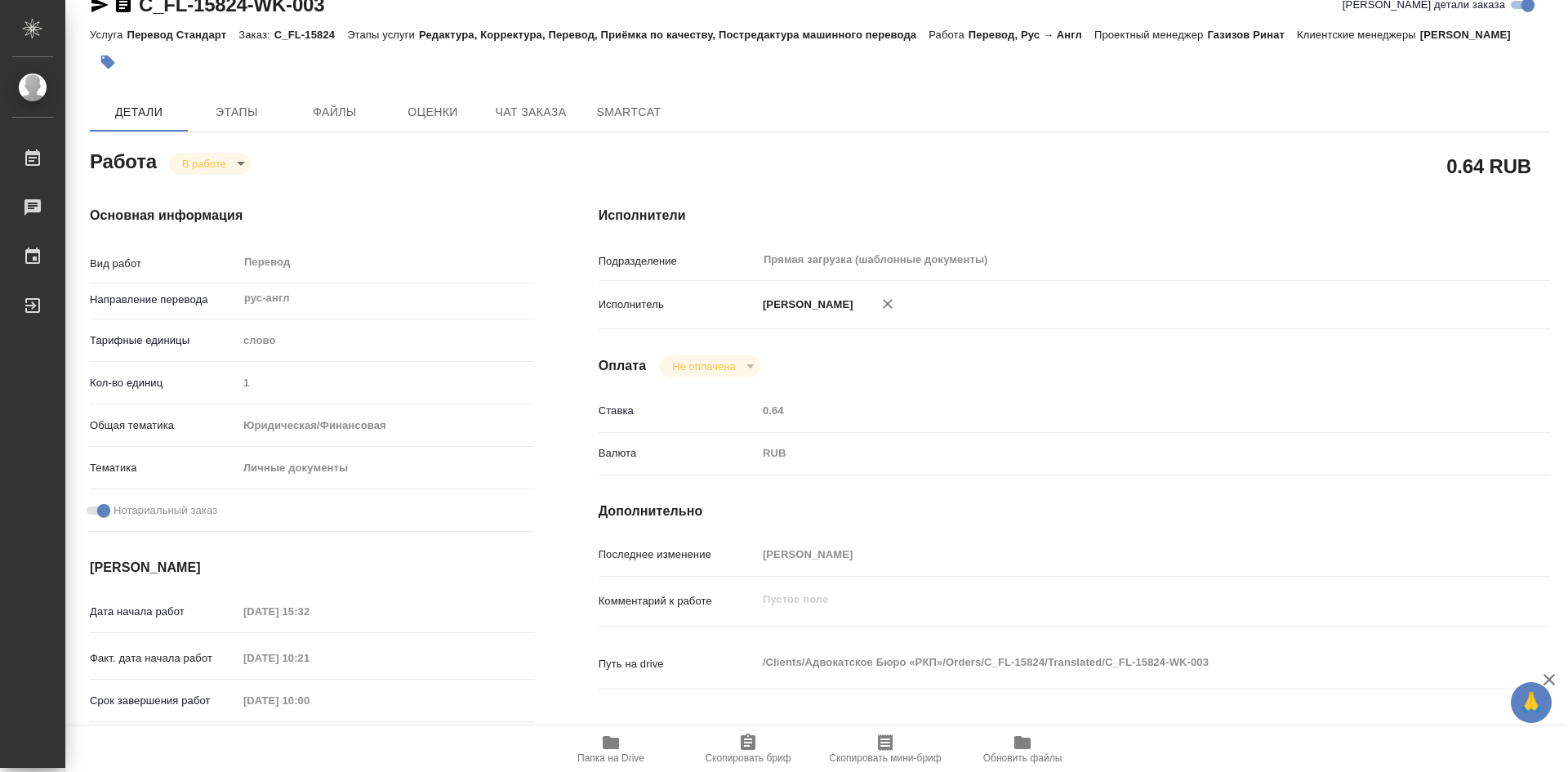
type textarea "x"
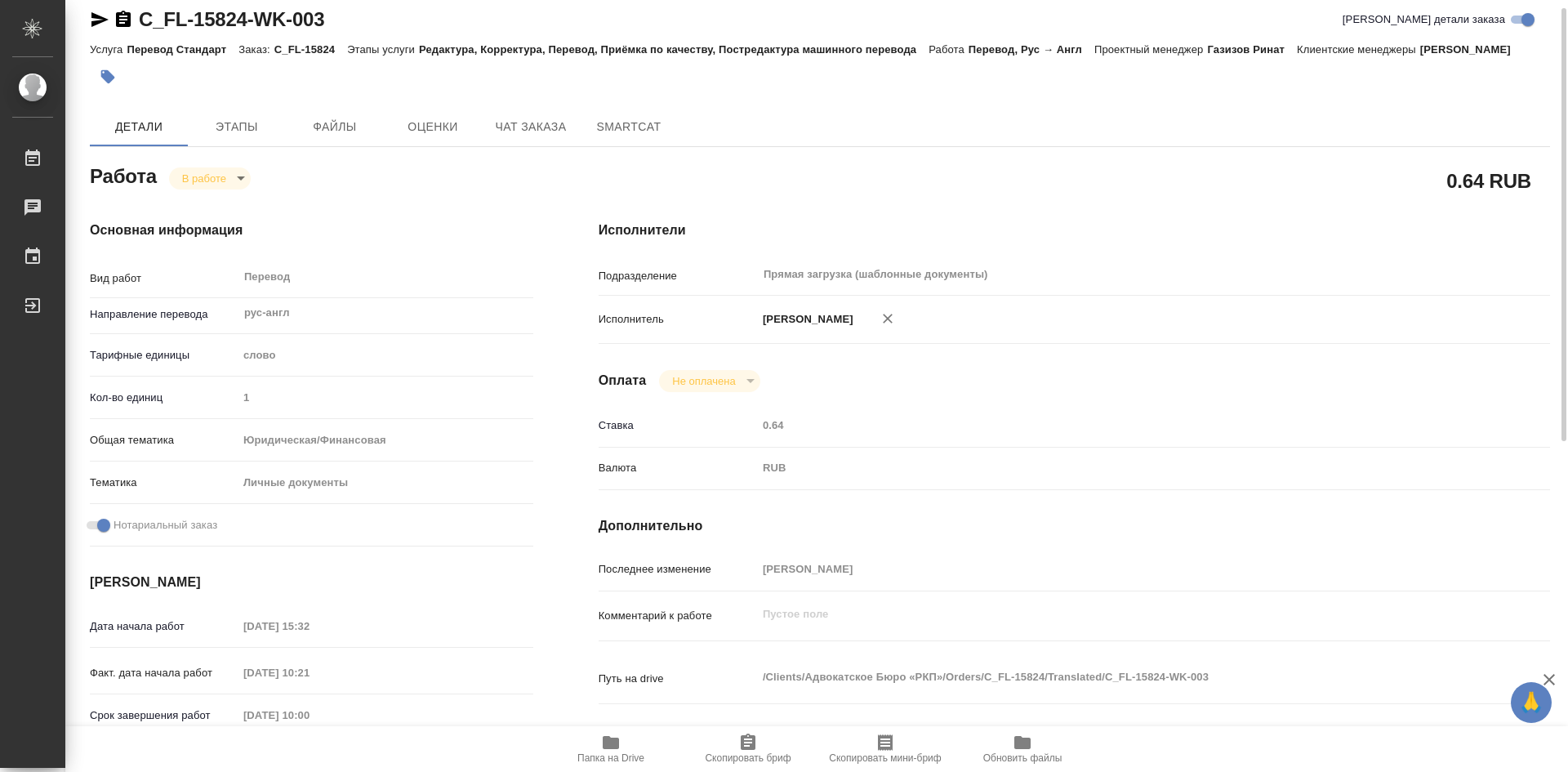
scroll to position [0, 0]
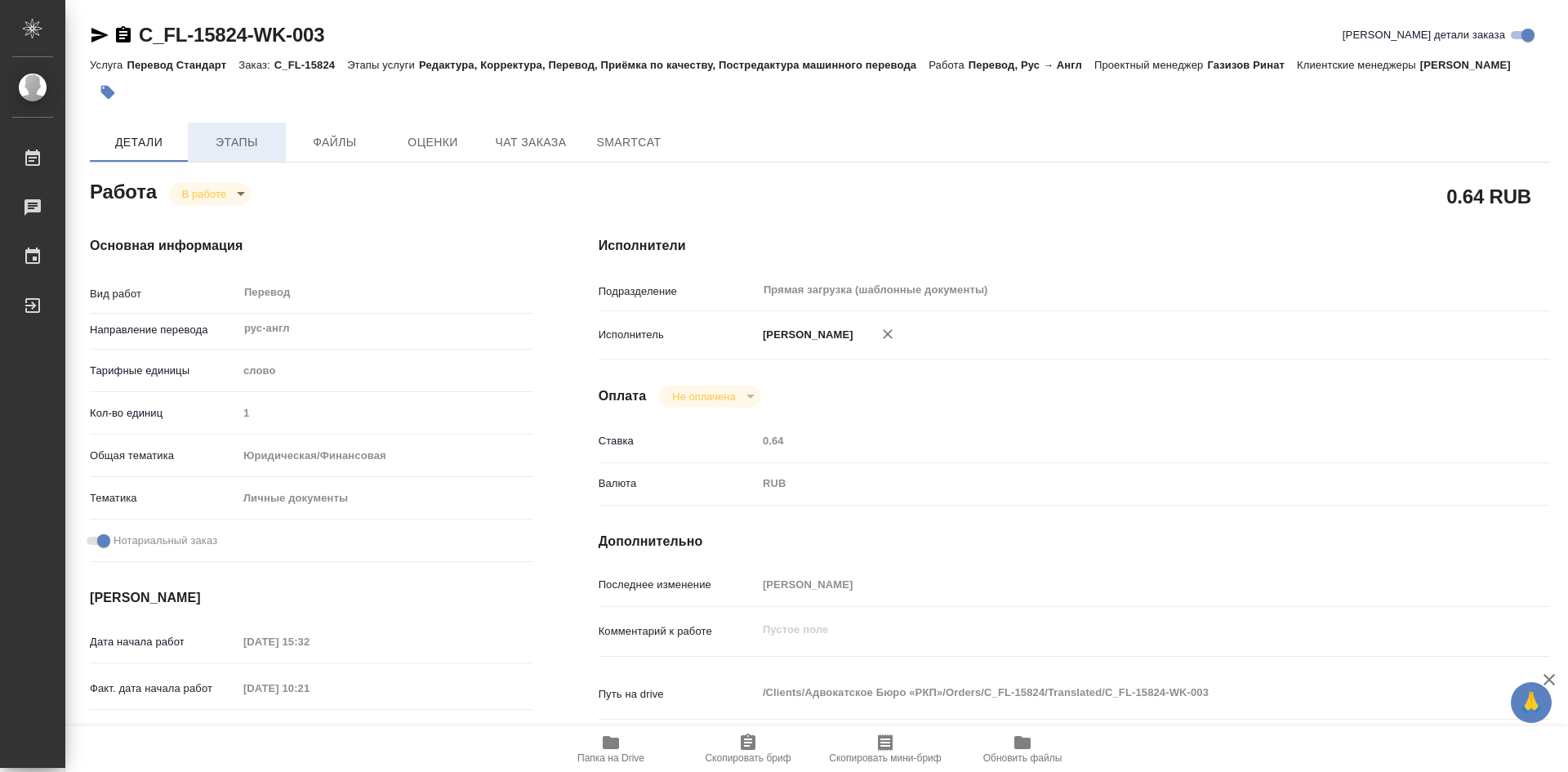
click at [260, 139] on span "Этапы" at bounding box center [237, 142] width 79 height 20
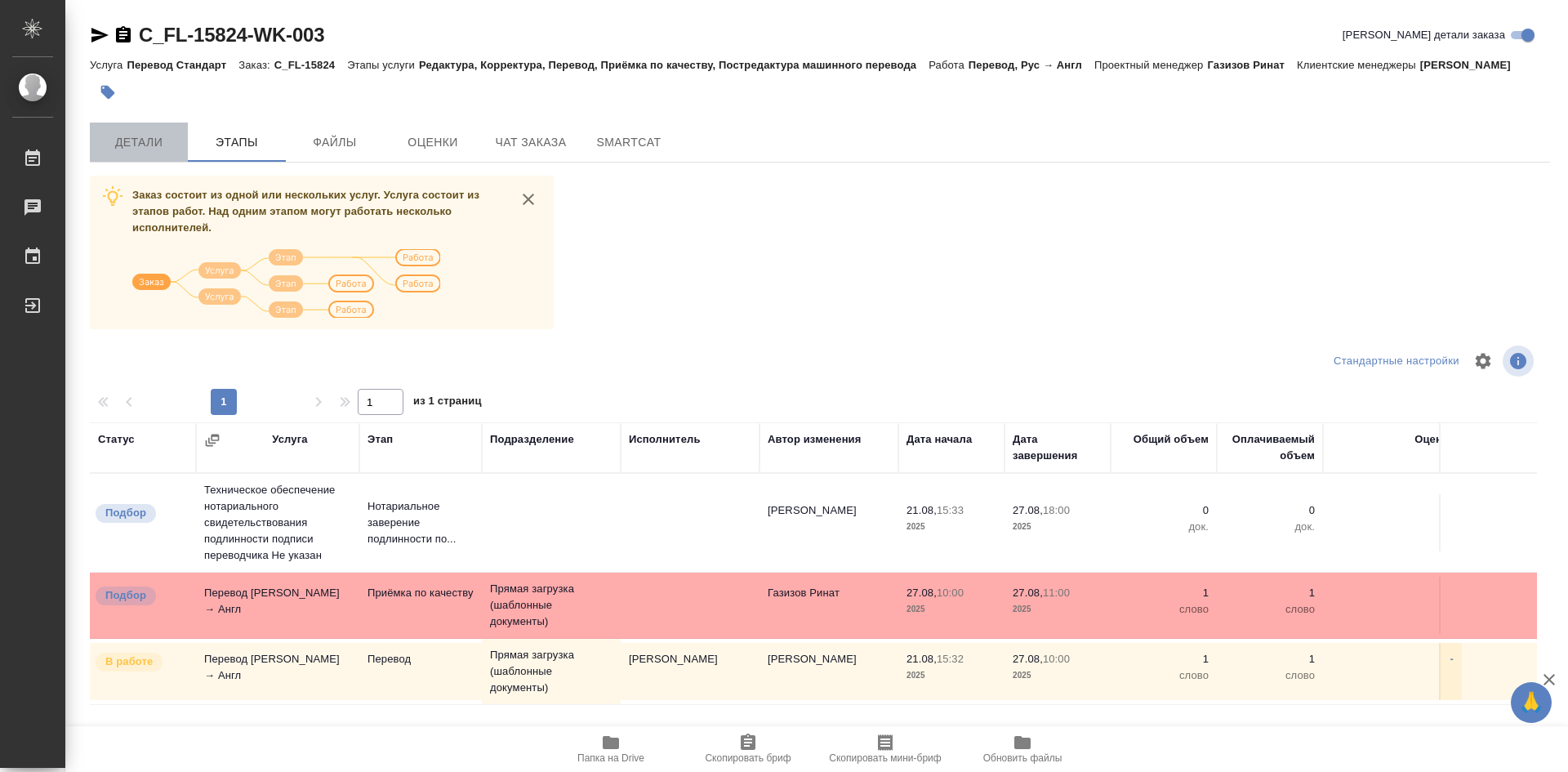
click at [137, 147] on span "Детали" at bounding box center [139, 142] width 79 height 20
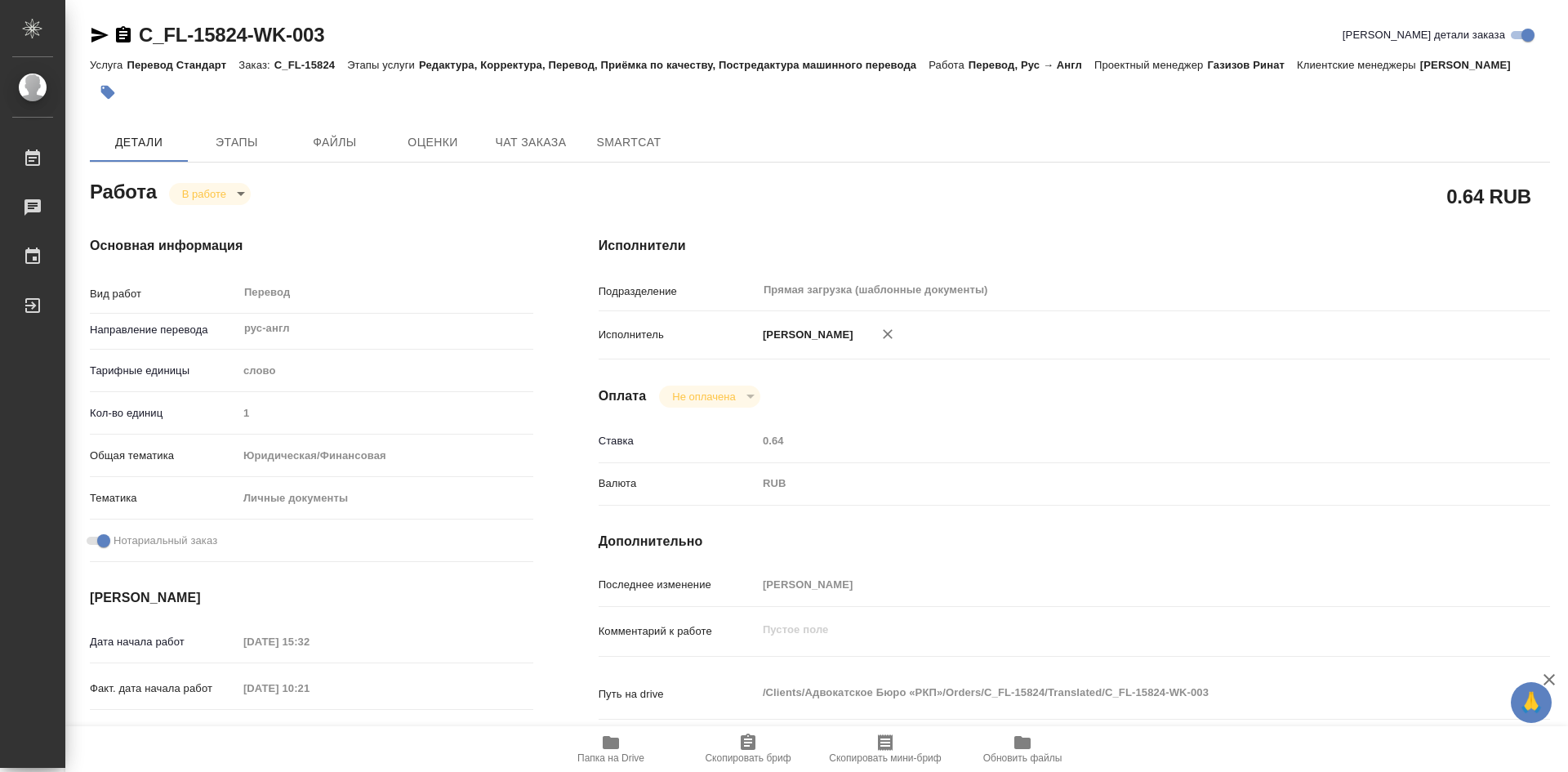
type textarea "x"
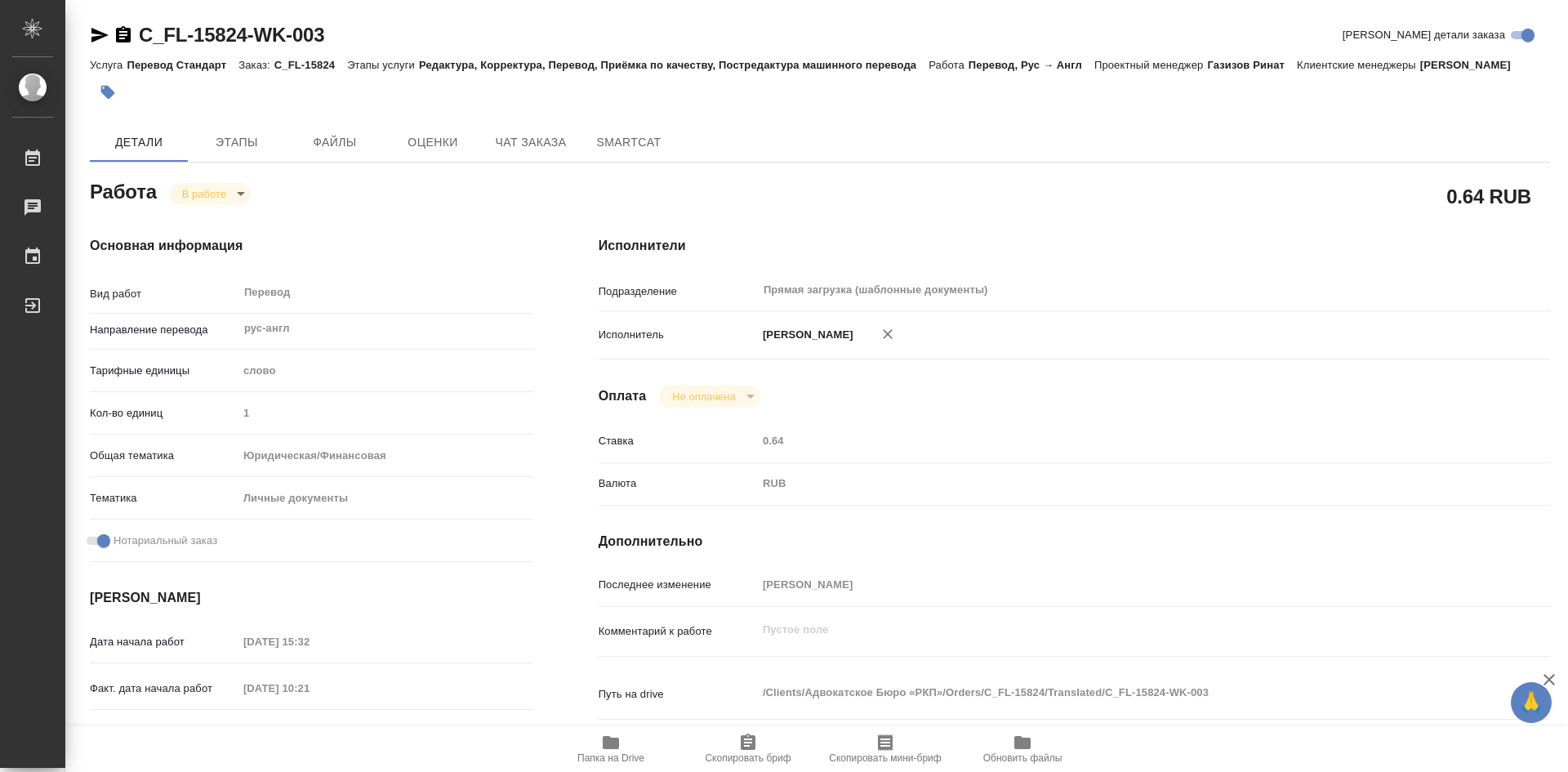
type textarea "x"
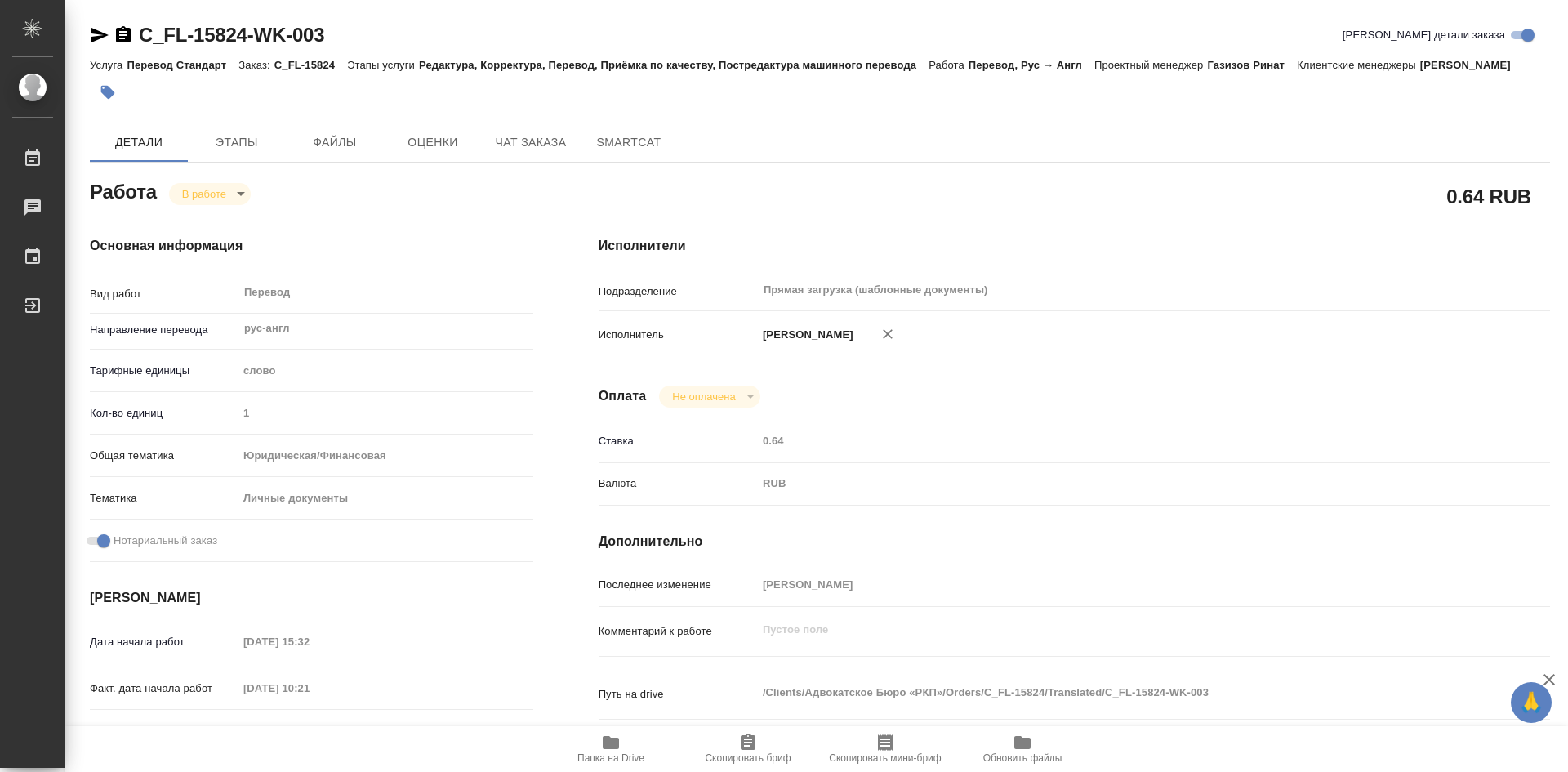
type textarea "x"
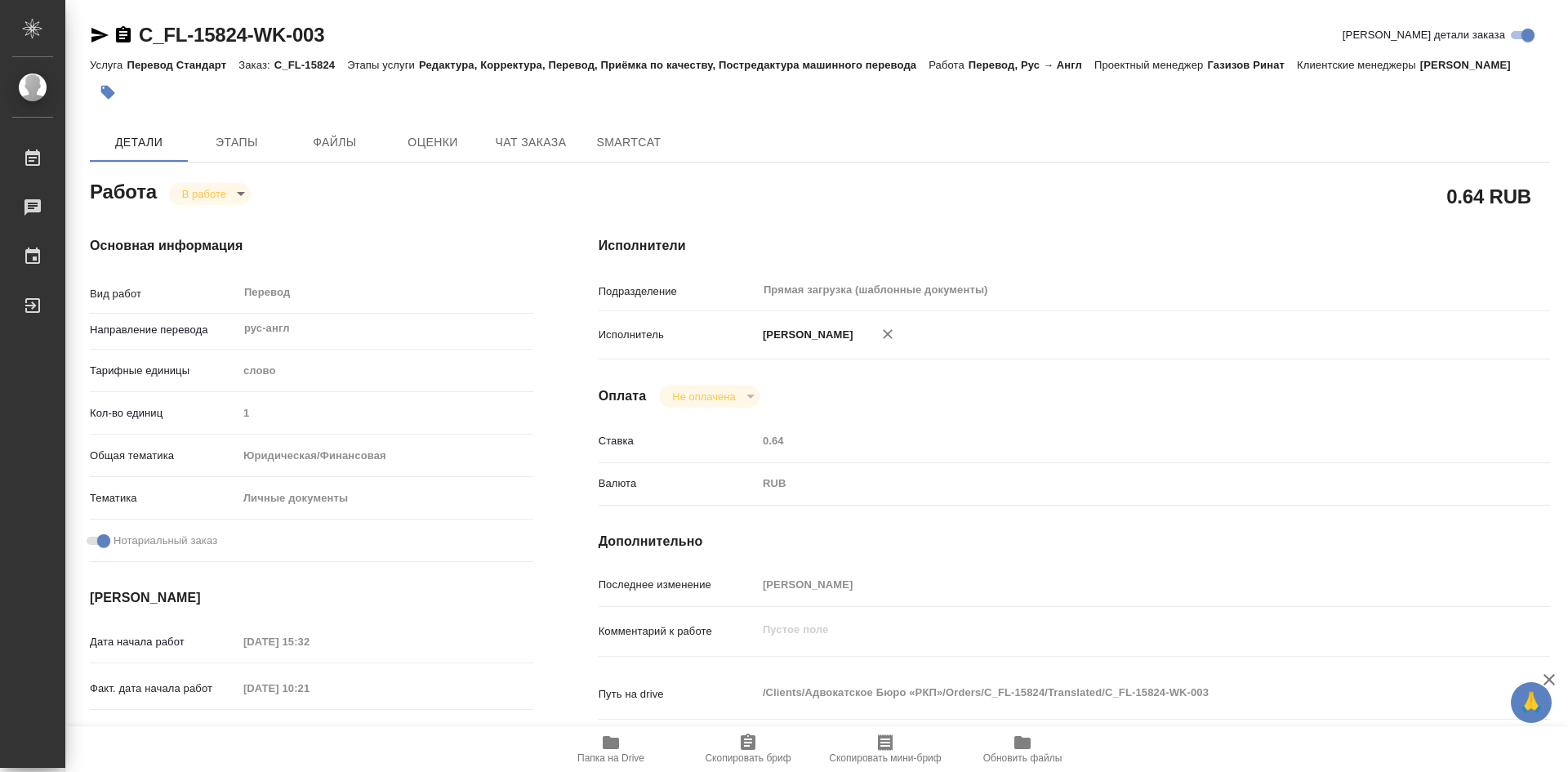
type textarea "x"
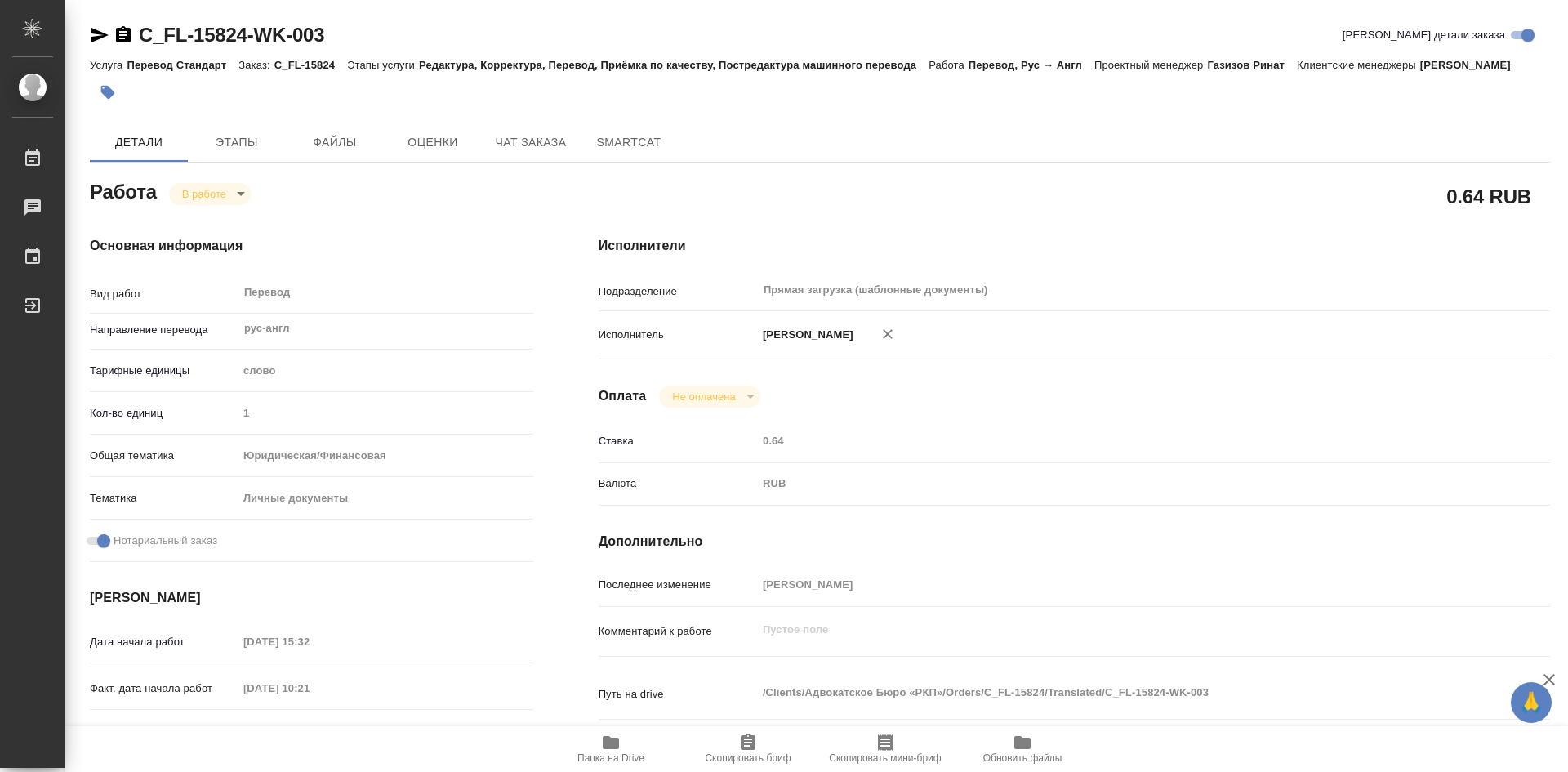
click at [110, 96] on icon "button" at bounding box center [108, 92] width 14 height 14
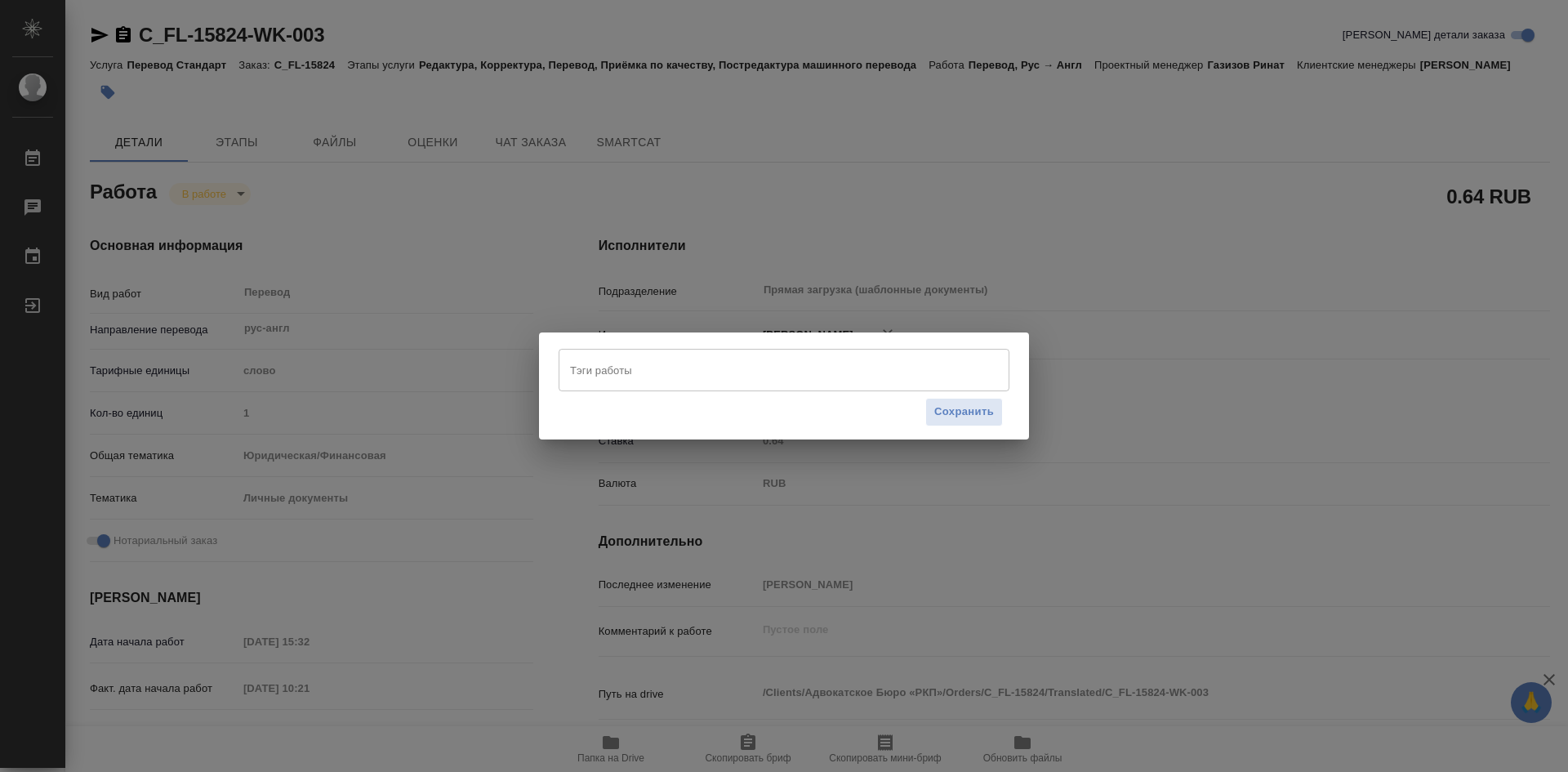
click at [704, 381] on input "Тэги работы" at bounding box center [768, 370] width 405 height 28
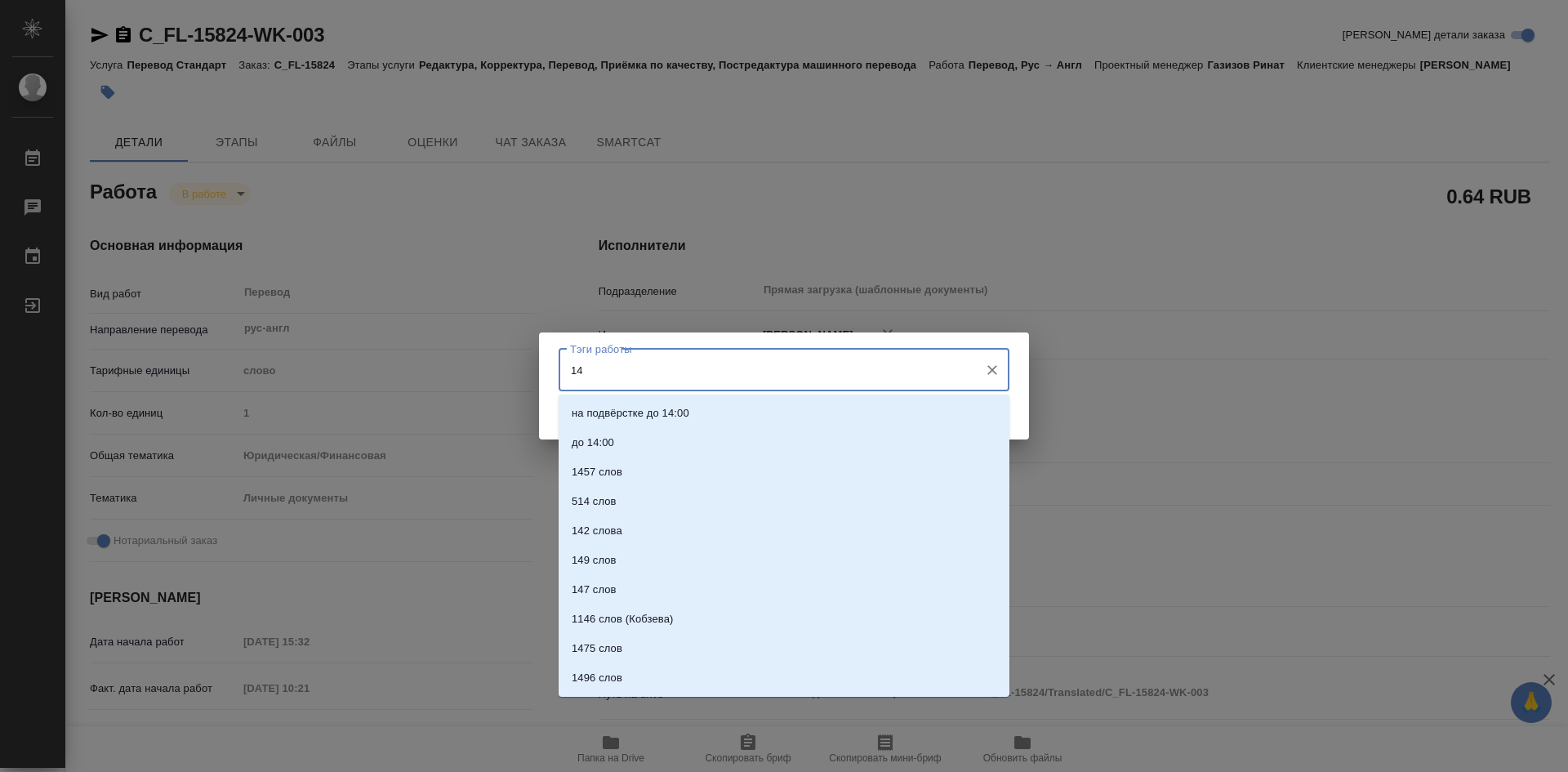
type input "144"
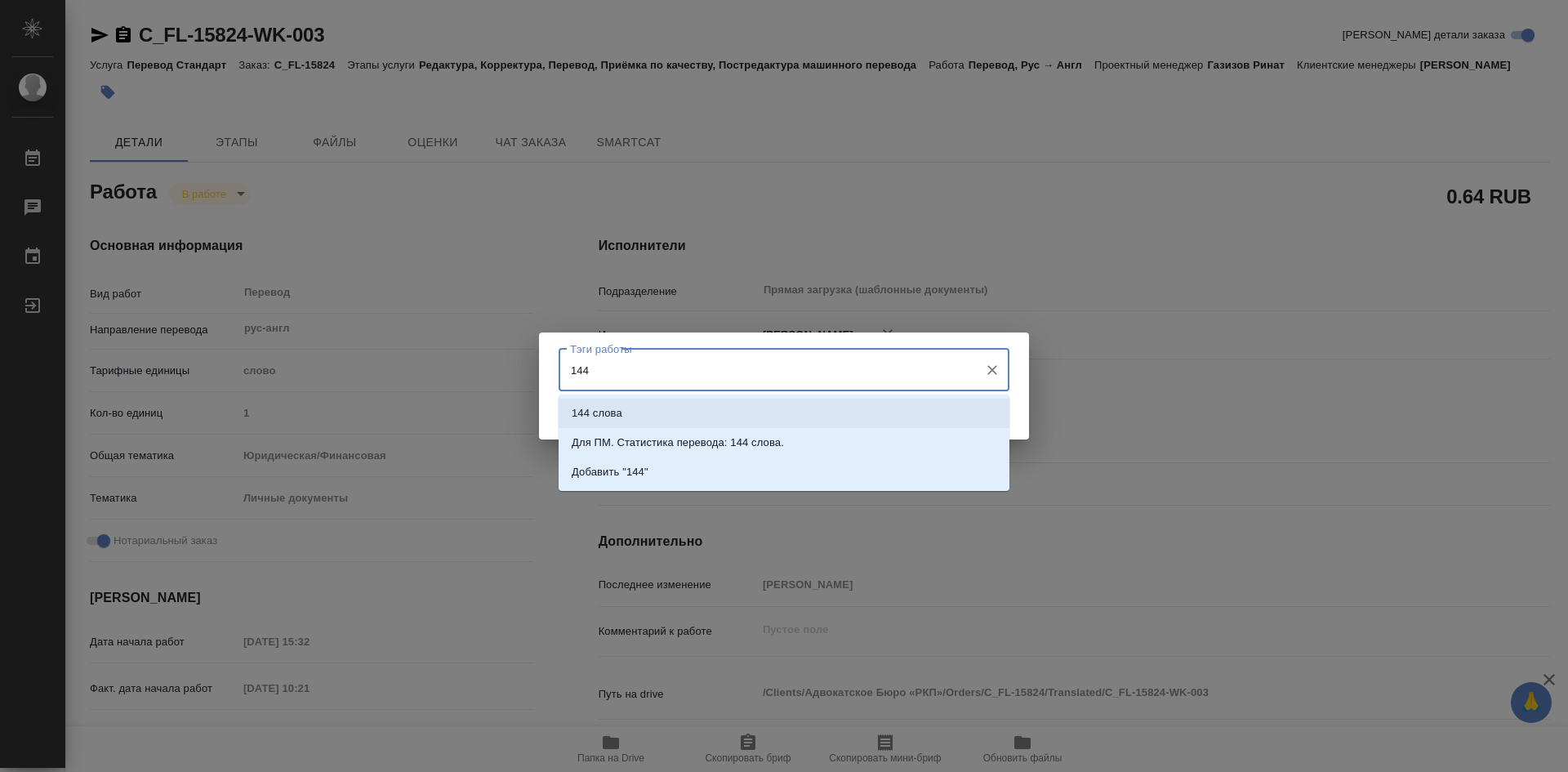
click at [667, 414] on li "144 слова" at bounding box center [784, 413] width 451 height 29
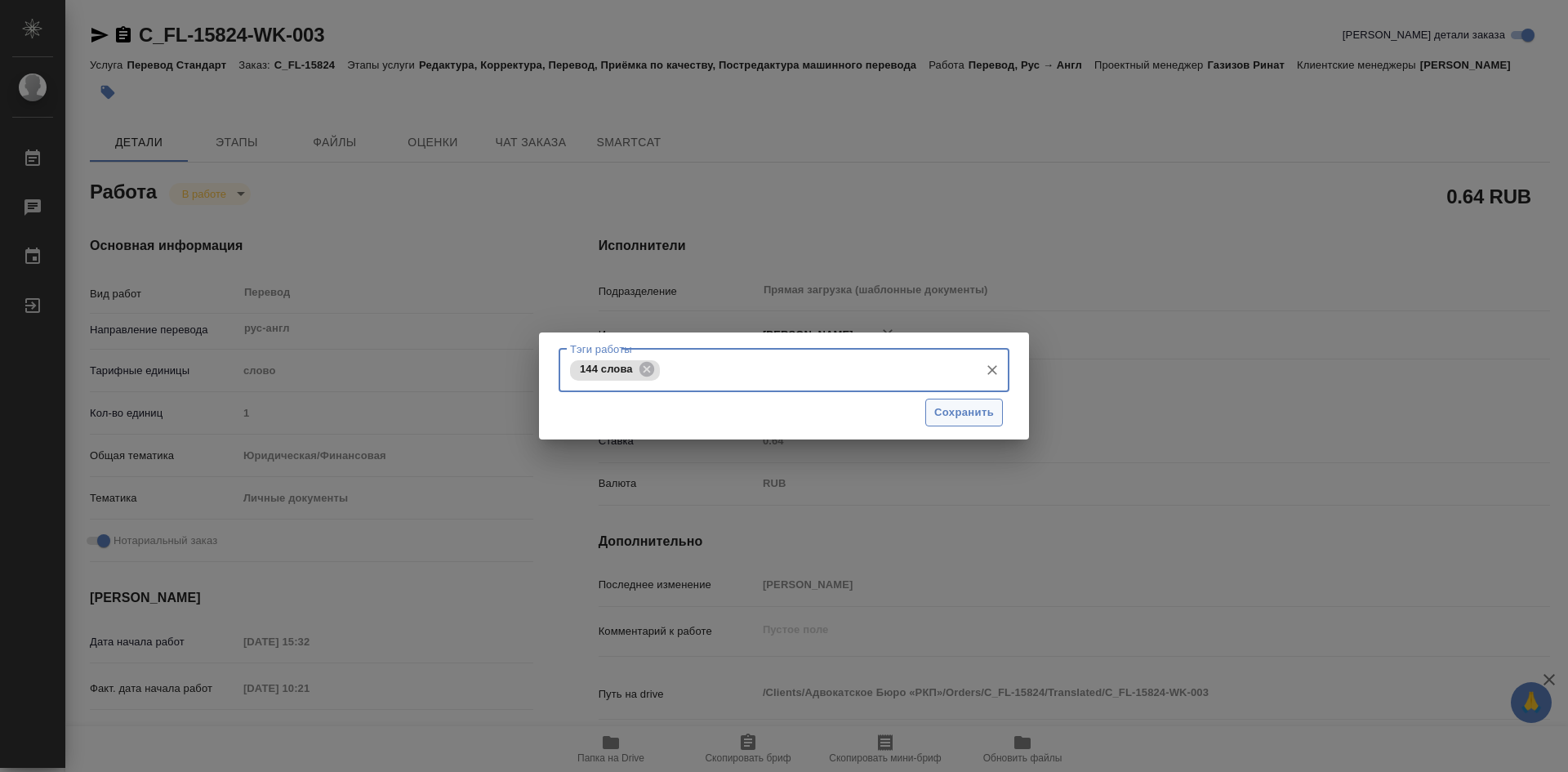
click at [965, 417] on span "Сохранить" at bounding box center [964, 412] width 60 height 19
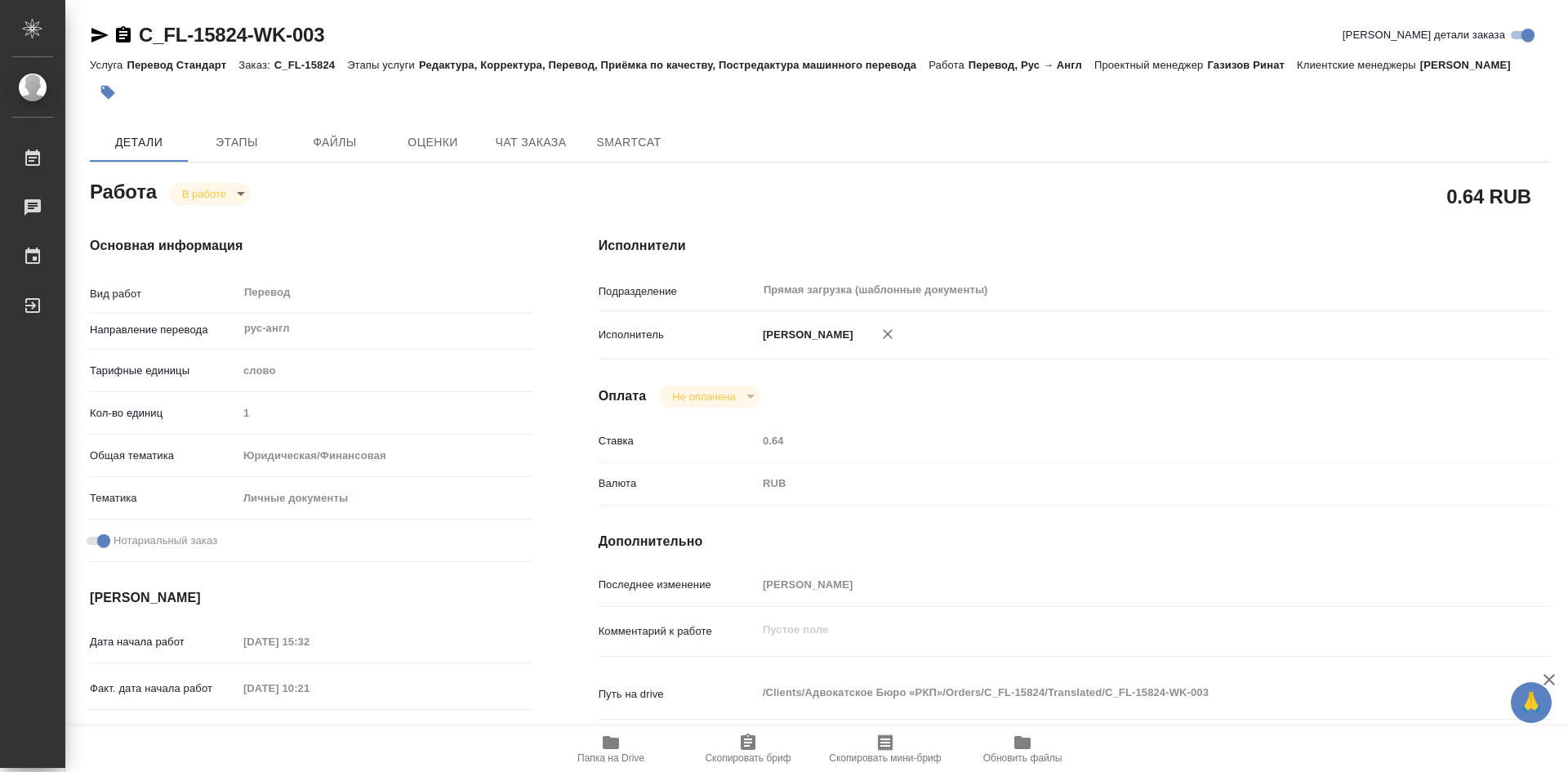
type input "inProgress"
type textarea "Перевод"
type textarea "x"
type input "рус-англ"
type input "5a8b1489cc6b4906c91bfd90"
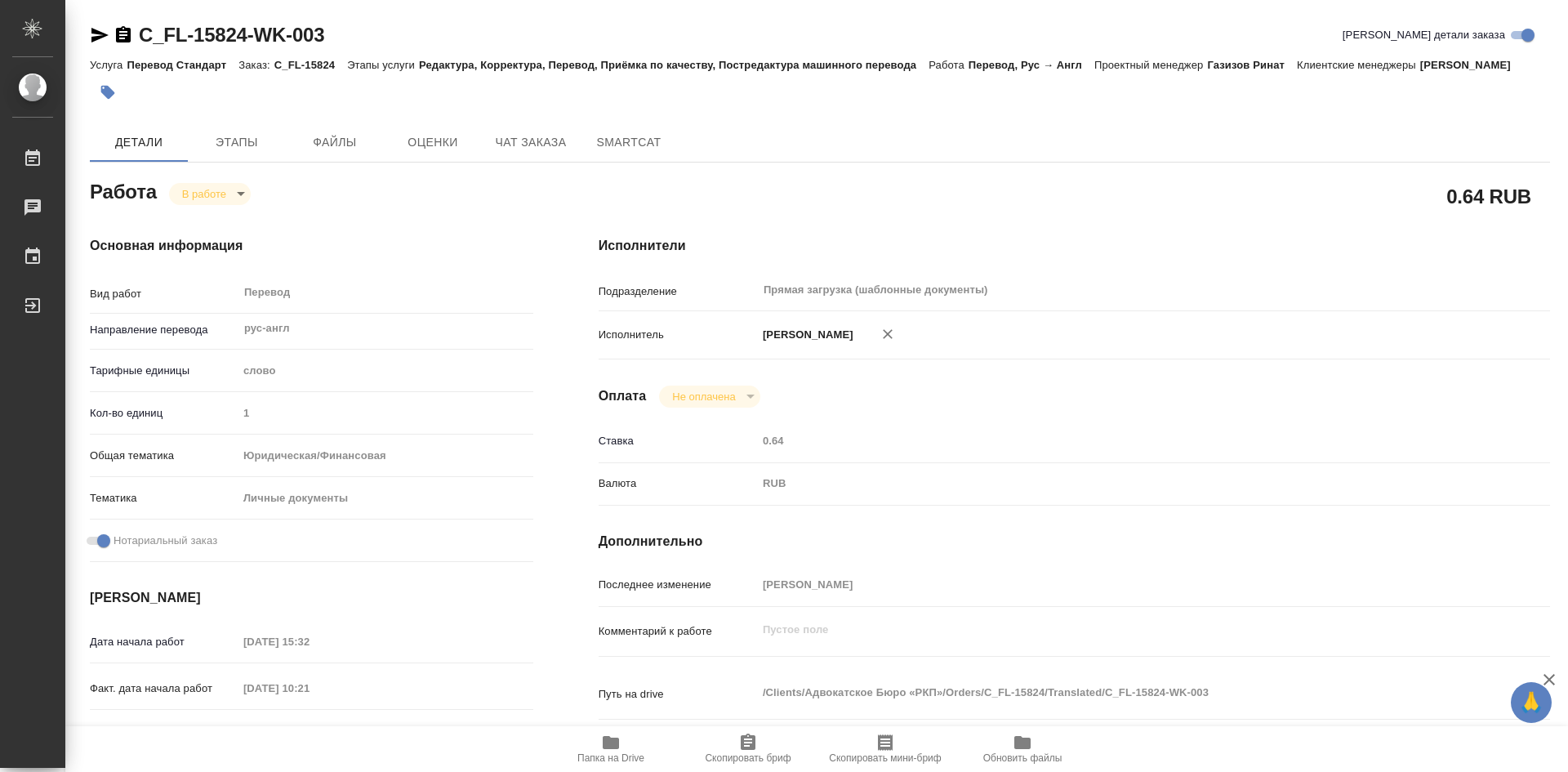
type input "1"
type input "yr-fn"
type input "5a8b8b956a9677013d343cfe"
checkbox input "true"
type input "21.08.2025 15:32"
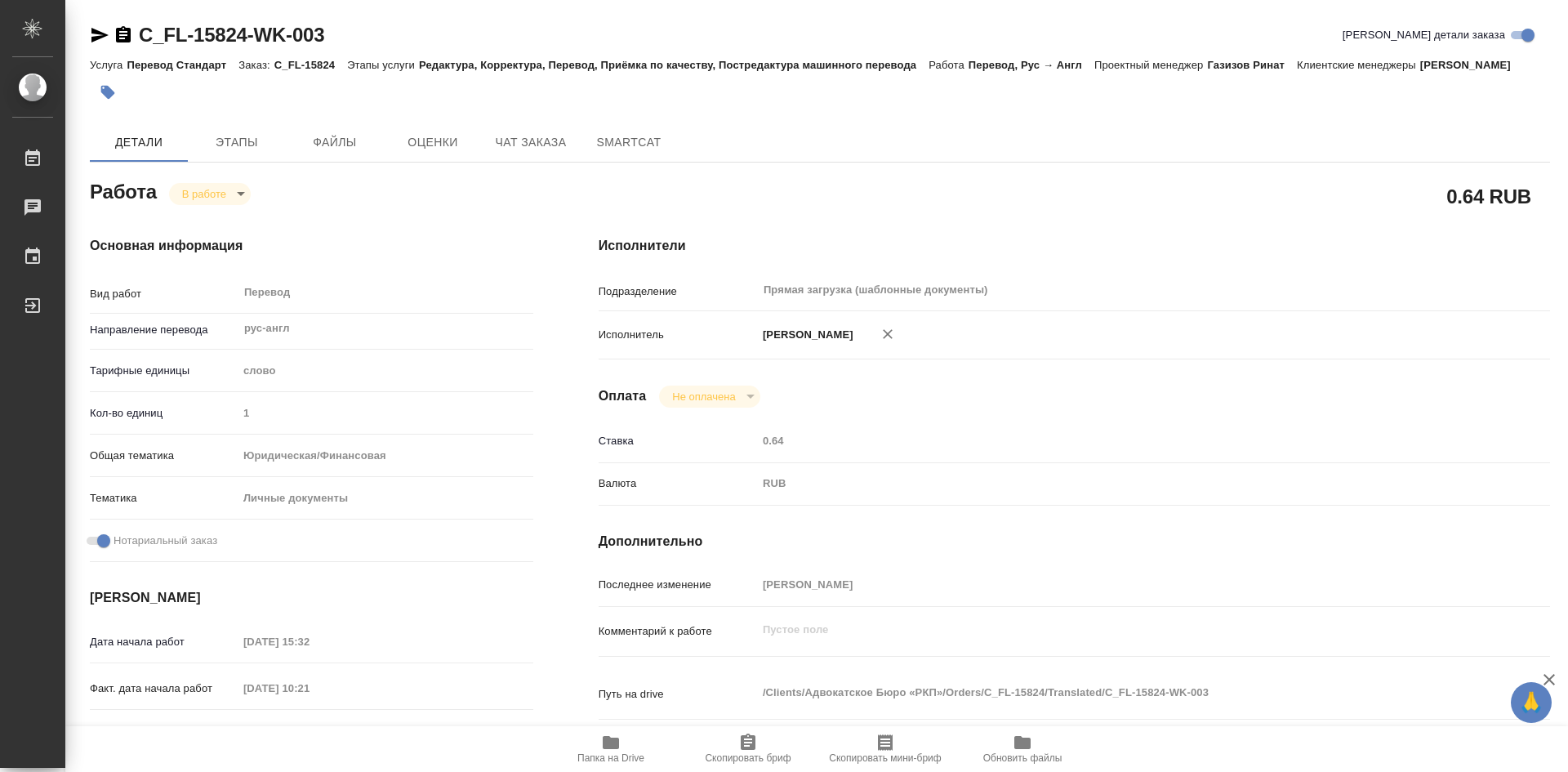
type input "26.08.2025 10:21"
type input "27.08.2025 10:00"
type input "27.08.2025 18:00"
type input "Прямая загрузка (шаблонные документы)"
type input "notPayed"
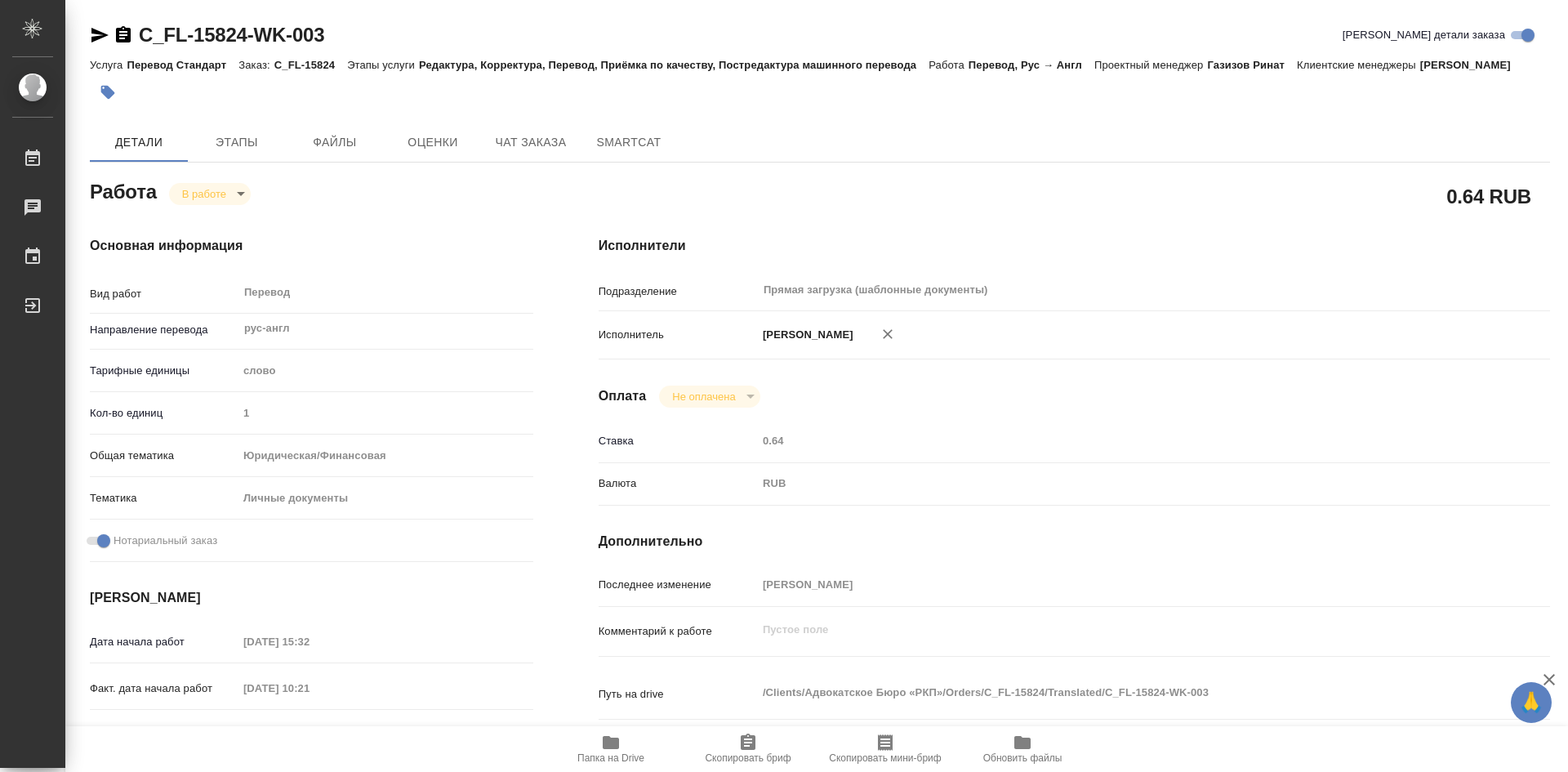
type input "0.64"
type input "RUB"
type input "Олейникова Екатерина"
type textarea "x"
type textarea "/Clients/Адвокатское Бюро «РКП»/Orders/C_FL-15824/Translated/C_FL-15824-WK-003"
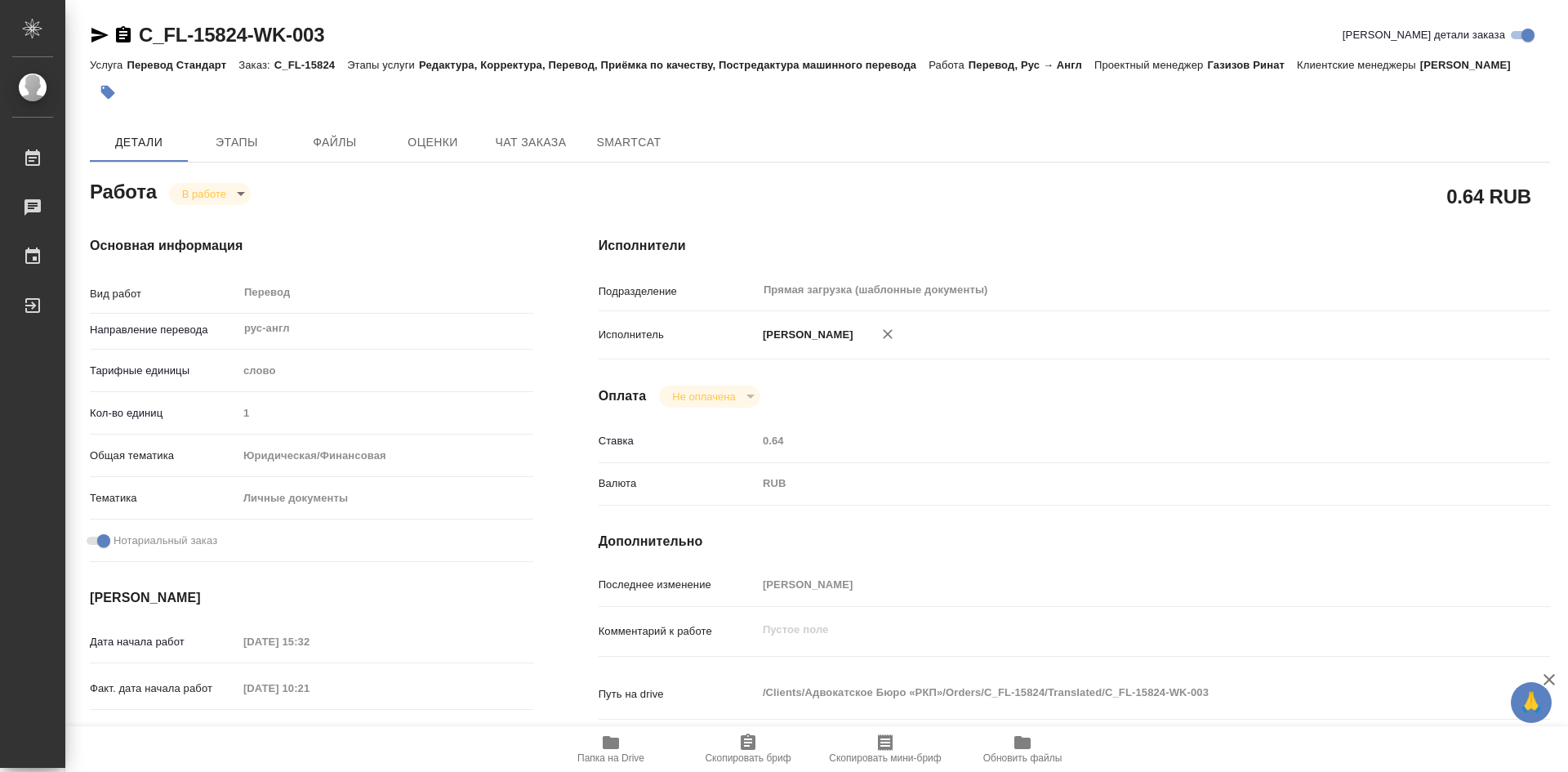
type textarea "x"
type input "C_FL-15824"
type input "Перевод Стандарт"
type input "Редактура, Корректура, Перевод, Приёмка по качеству, Постредактура машинного пе…"
type input "Зайцева Светлана"
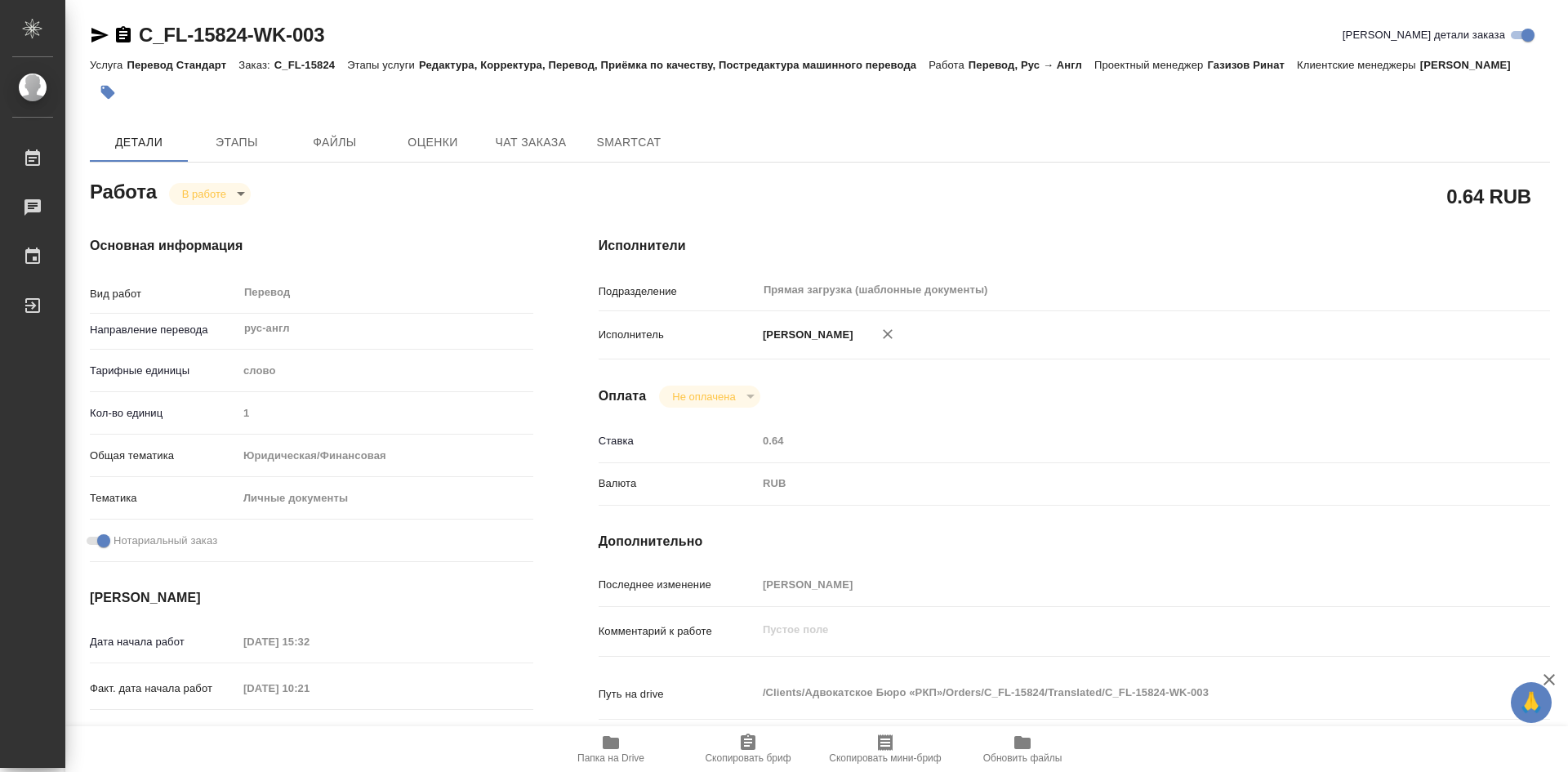
type input "/Clients/Адвокатское Бюро «РКП»/Orders/C_FL-15824"
type textarea "x"
type textarea "Перевести необходимо шапку и содержательную часть, без конфиденциальности"
type textarea "x"
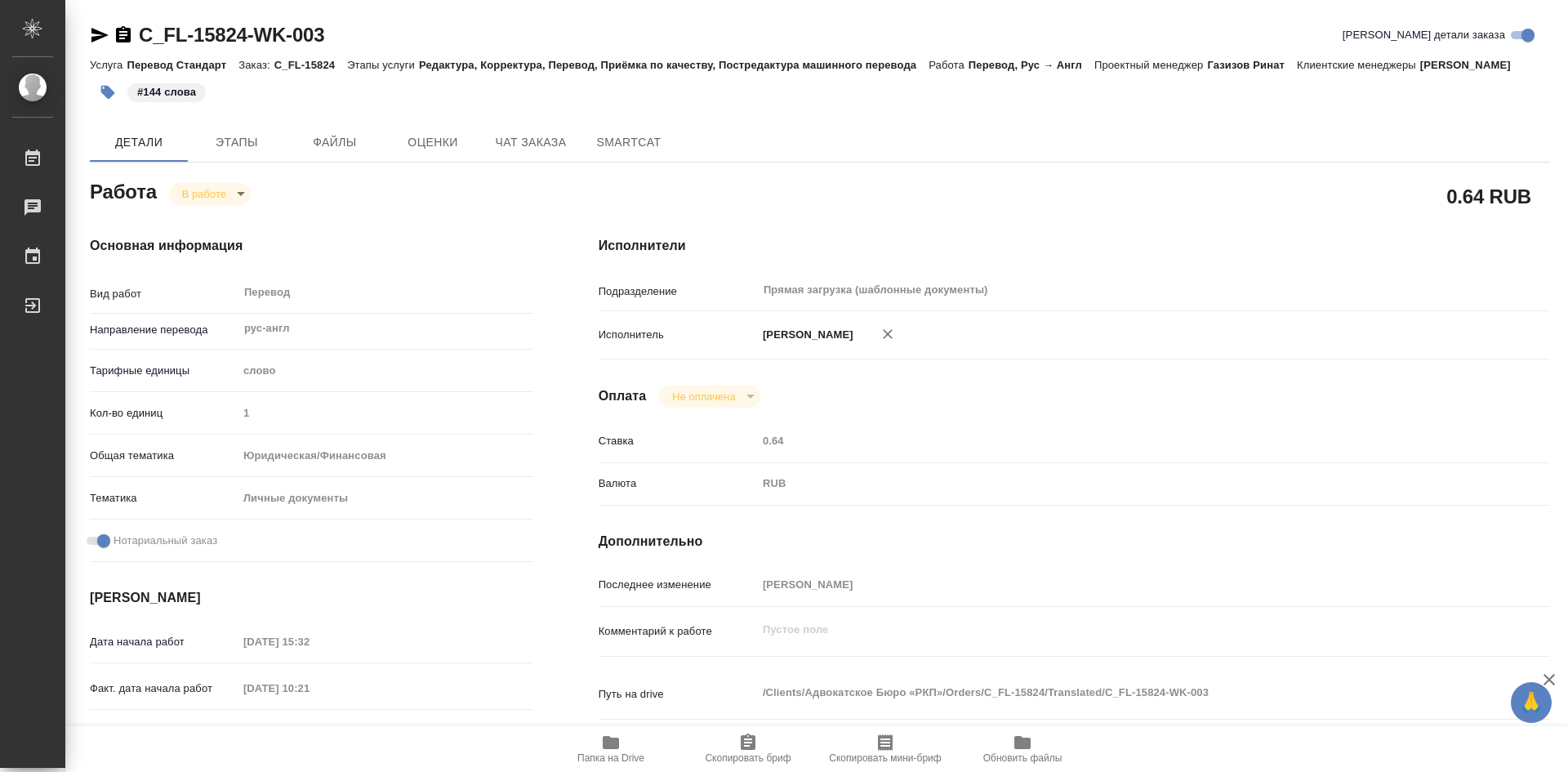
type textarea "x"
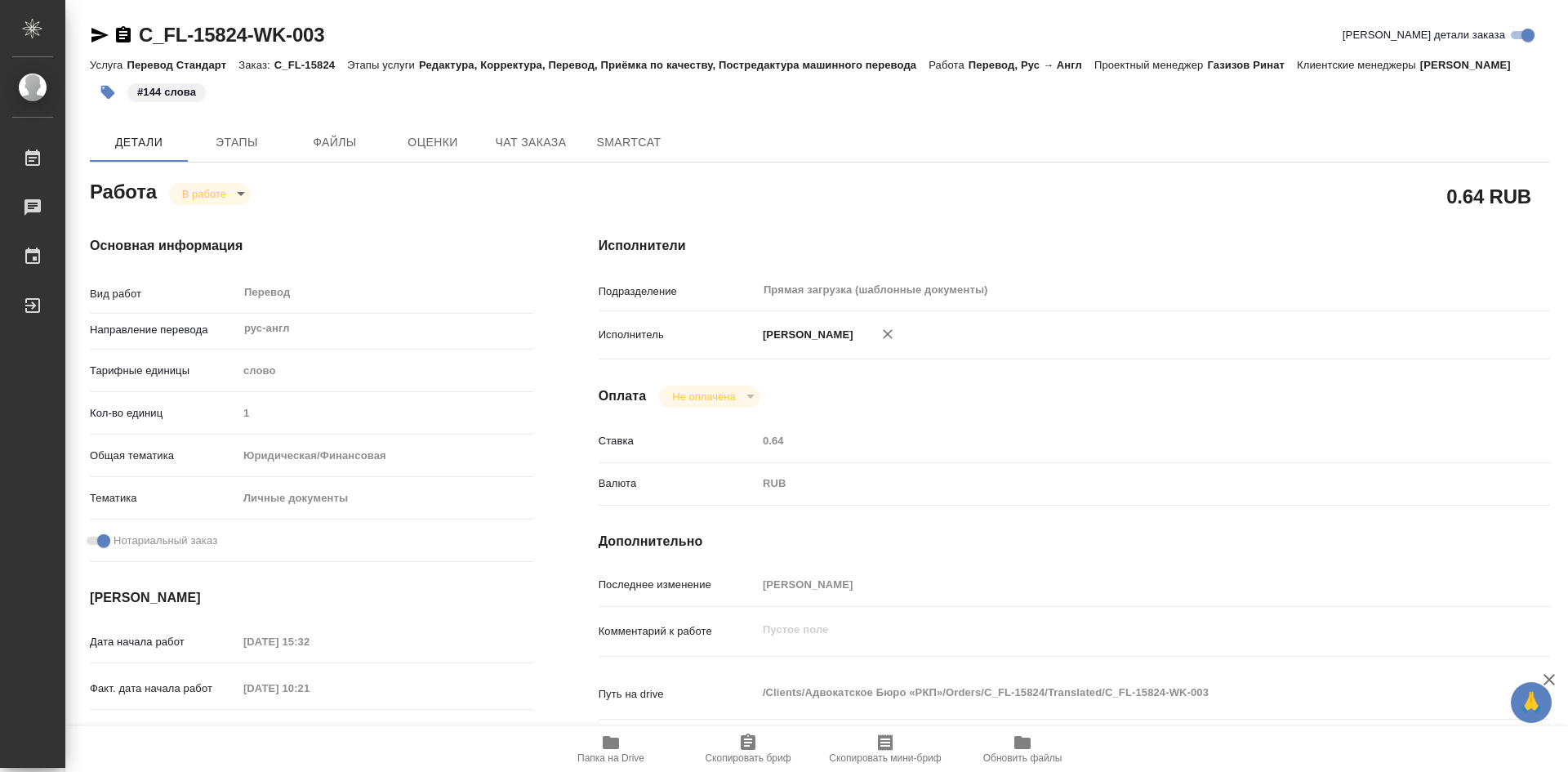
type textarea "x"
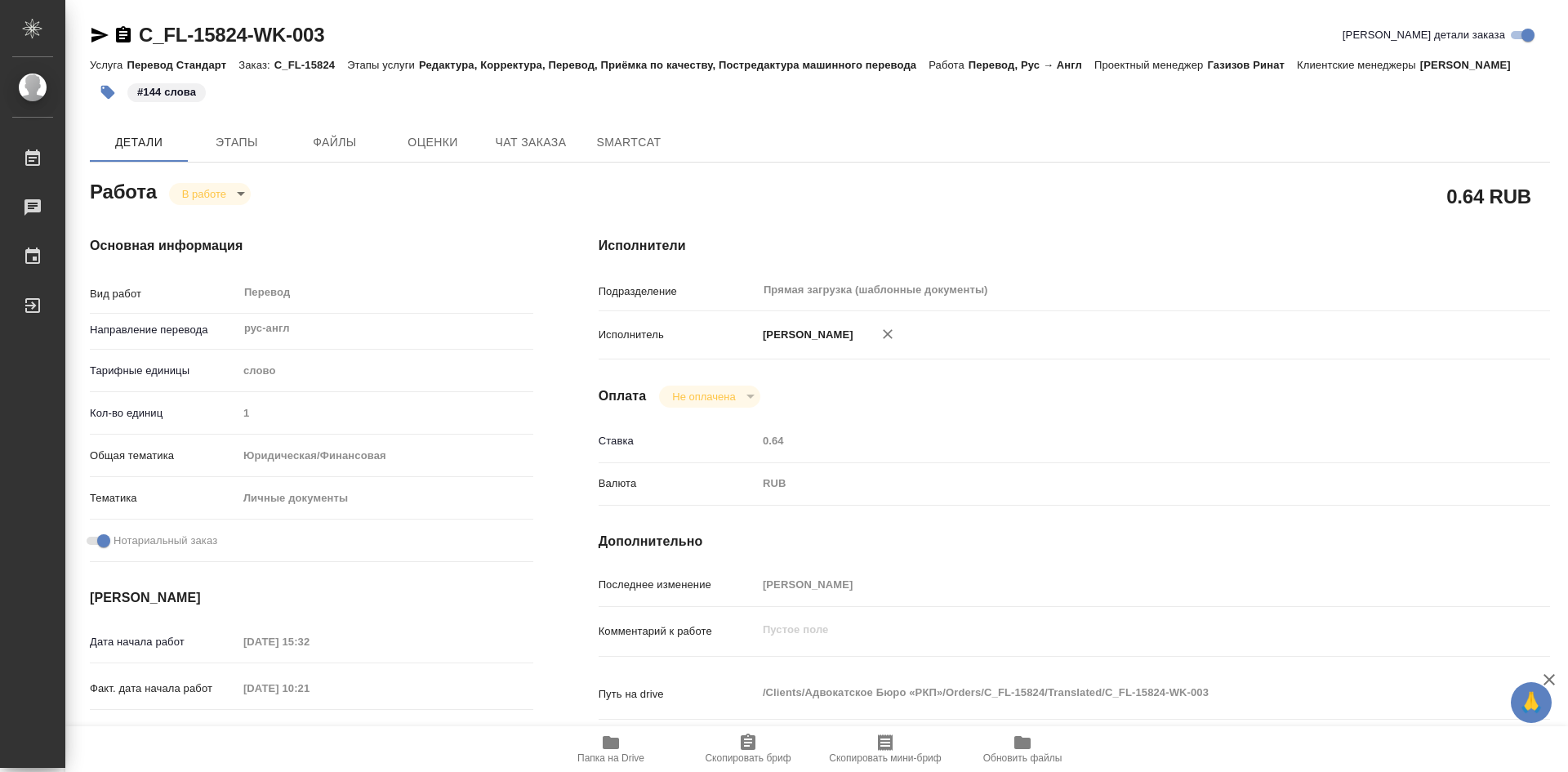
type textarea "x"
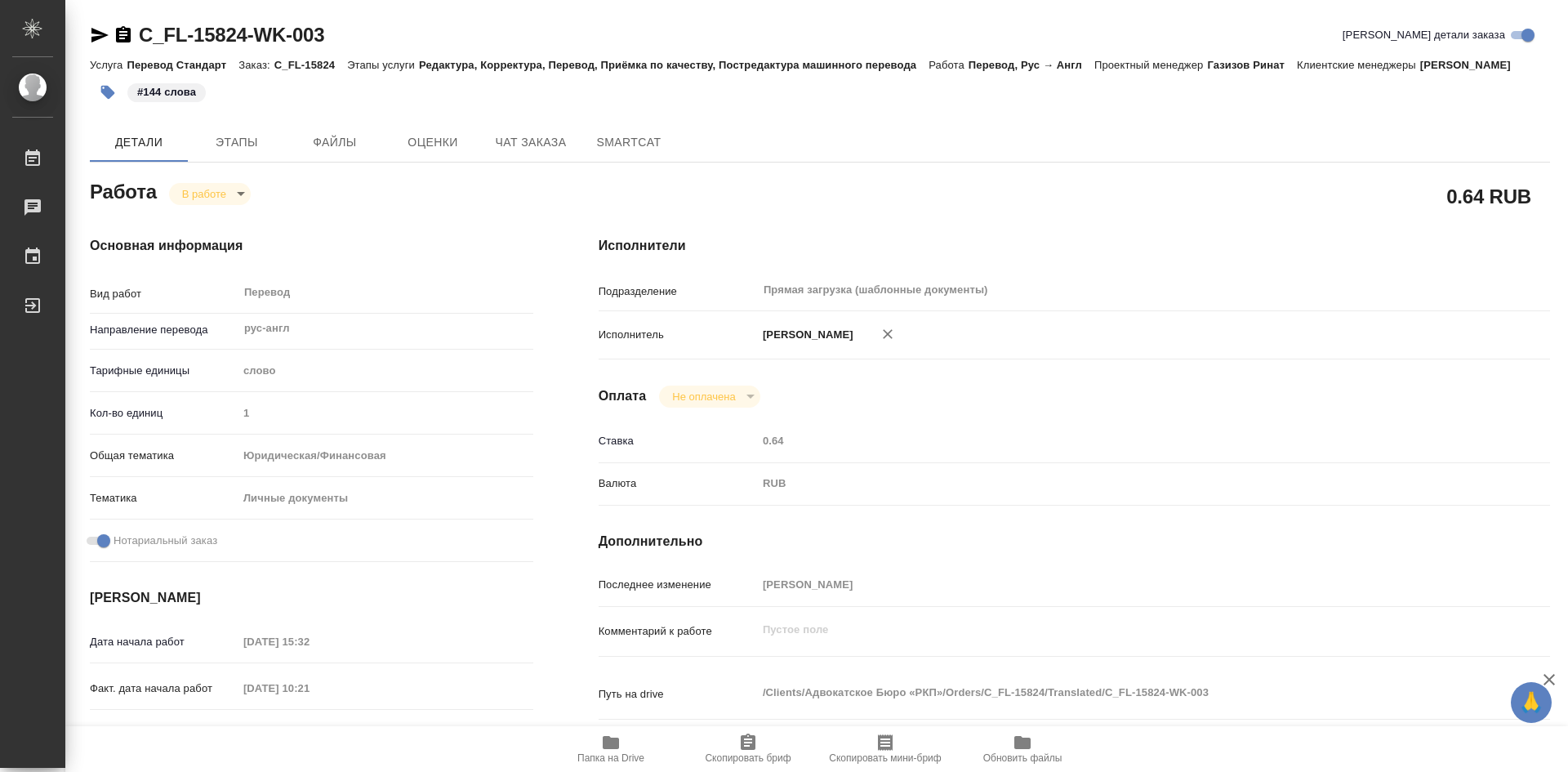
type textarea "x"
click at [227, 148] on span "Этапы" at bounding box center [237, 142] width 79 height 20
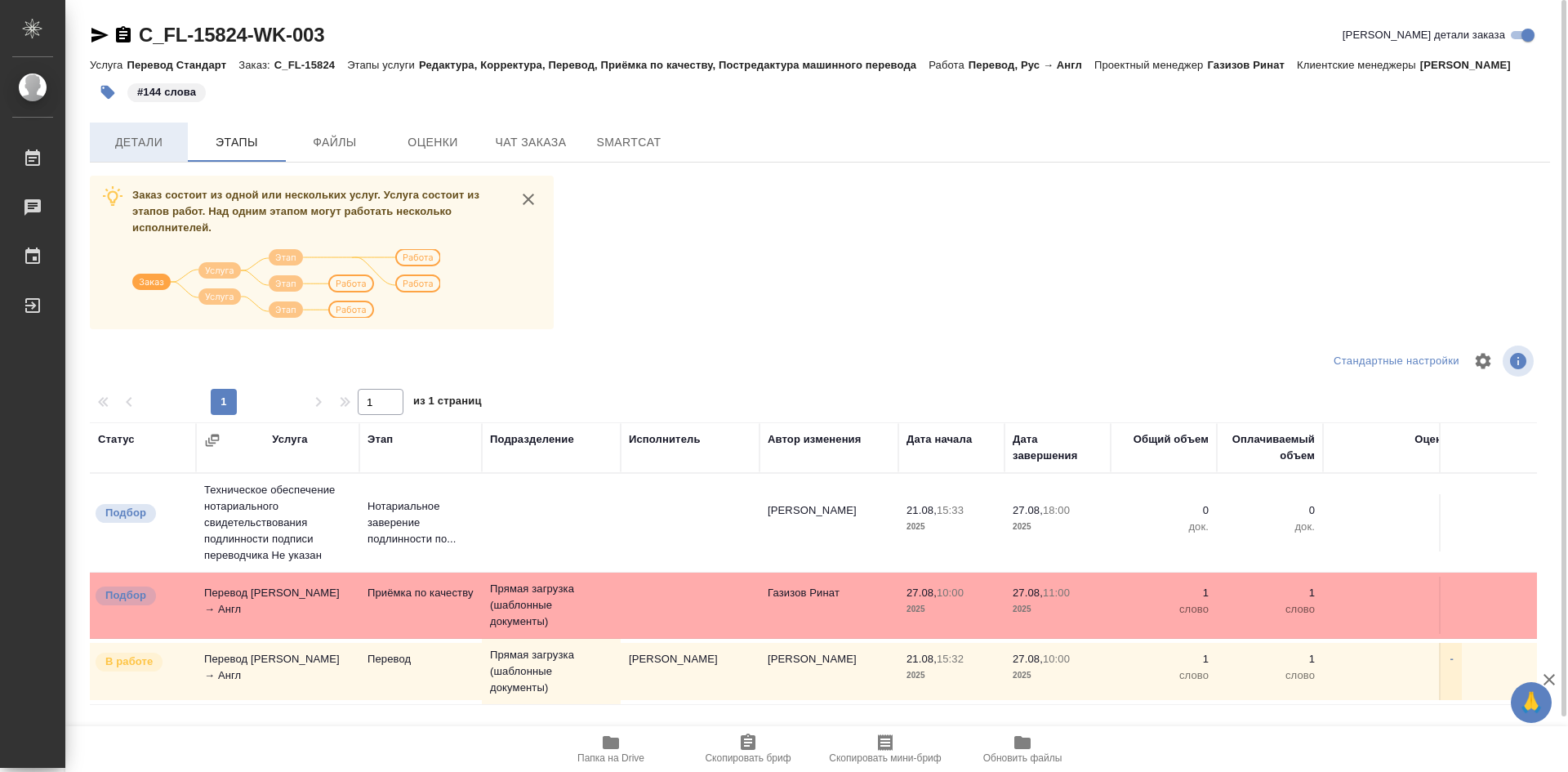
click at [150, 146] on span "Детали" at bounding box center [139, 142] width 79 height 20
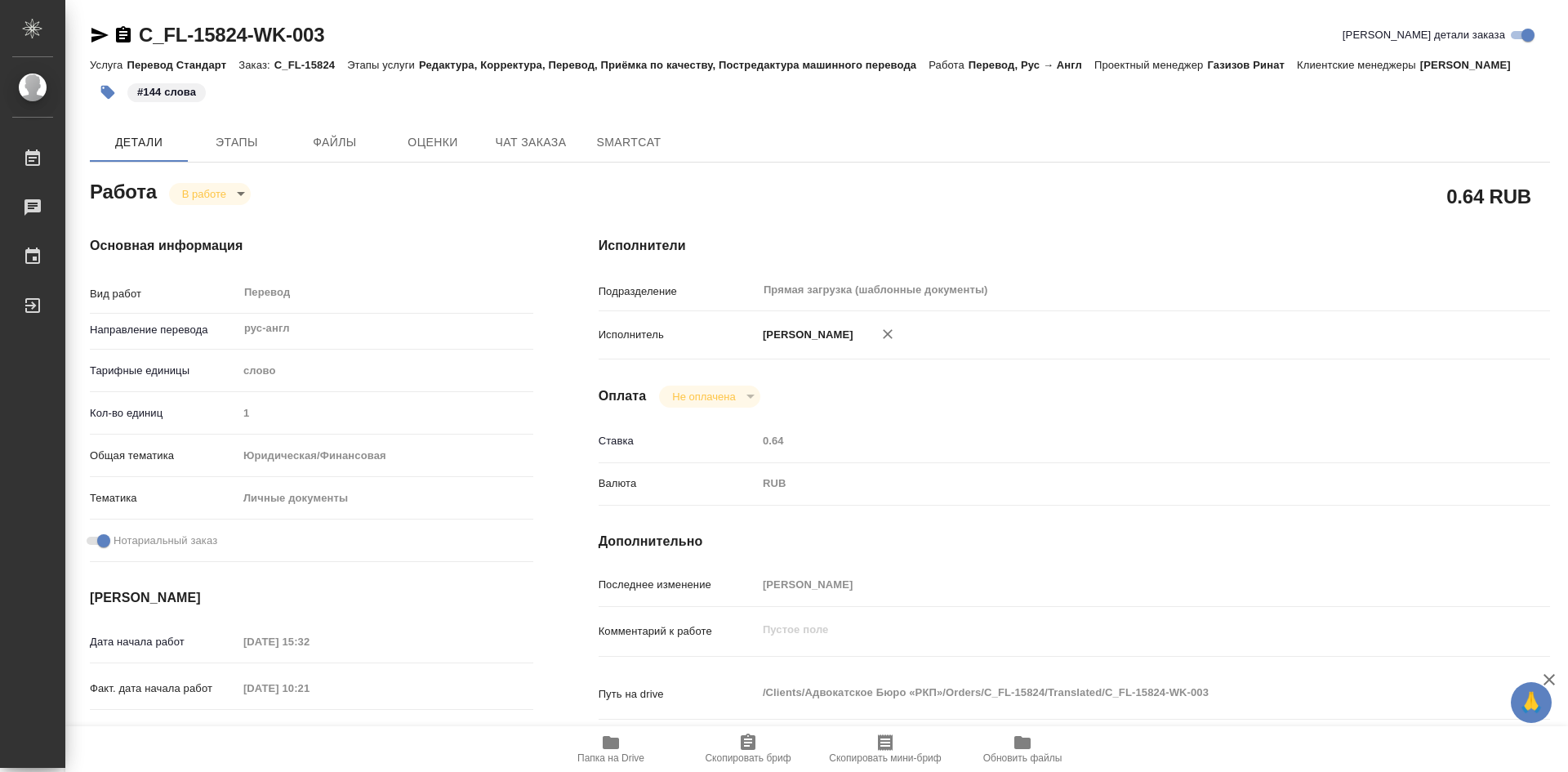
type textarea "x"
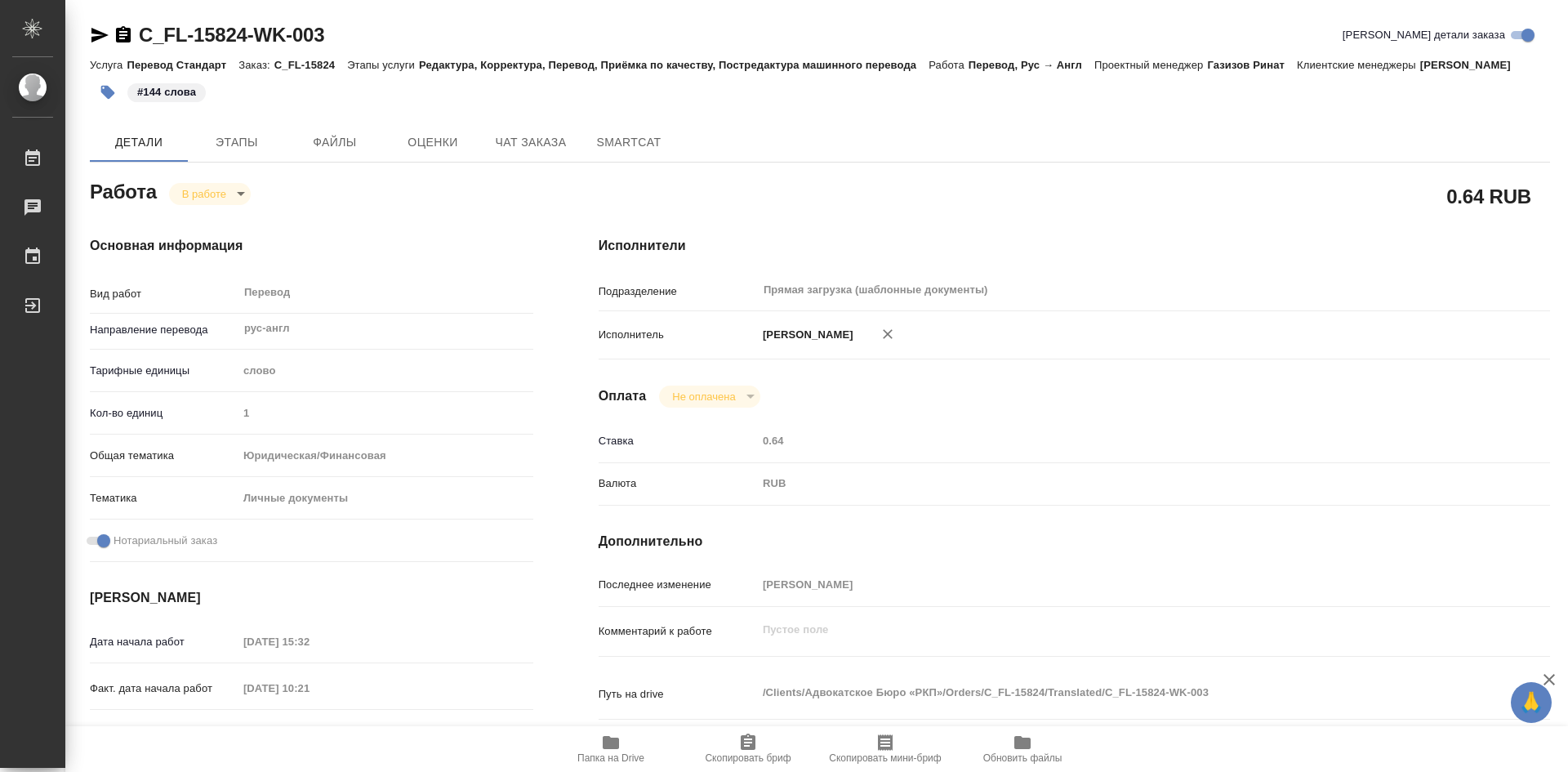
type textarea "x"
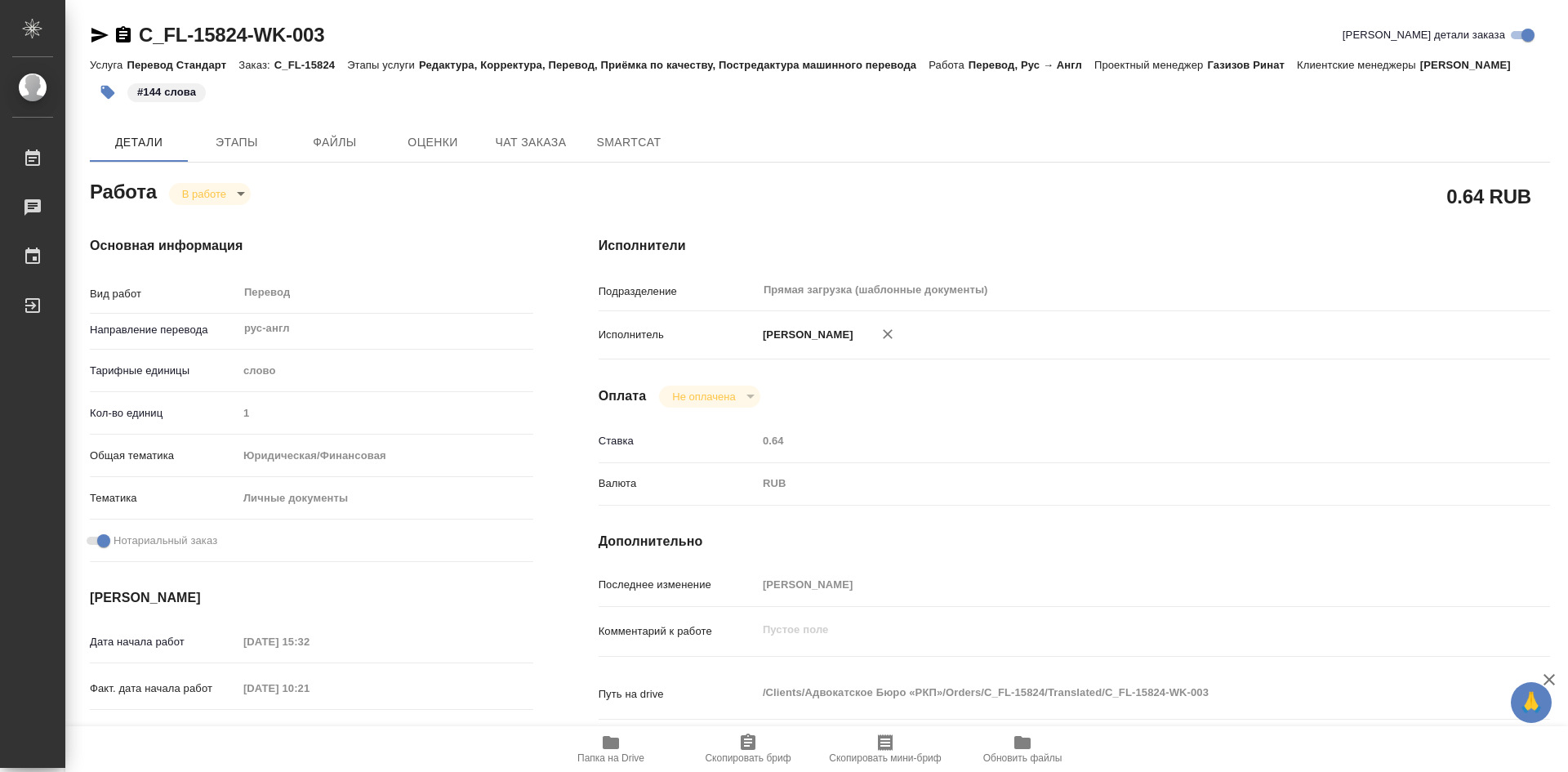
type textarea "x"
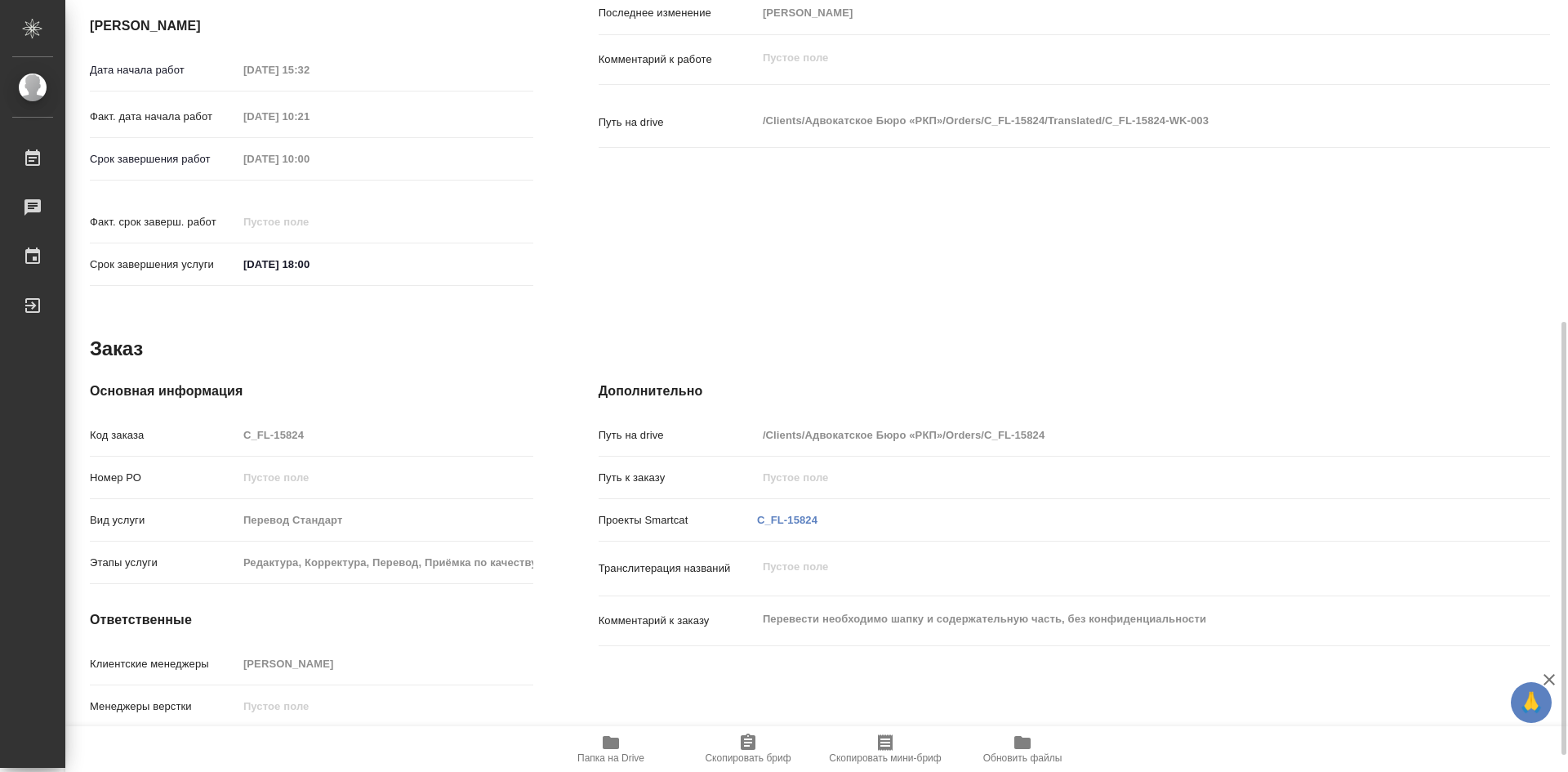
type textarea "x"
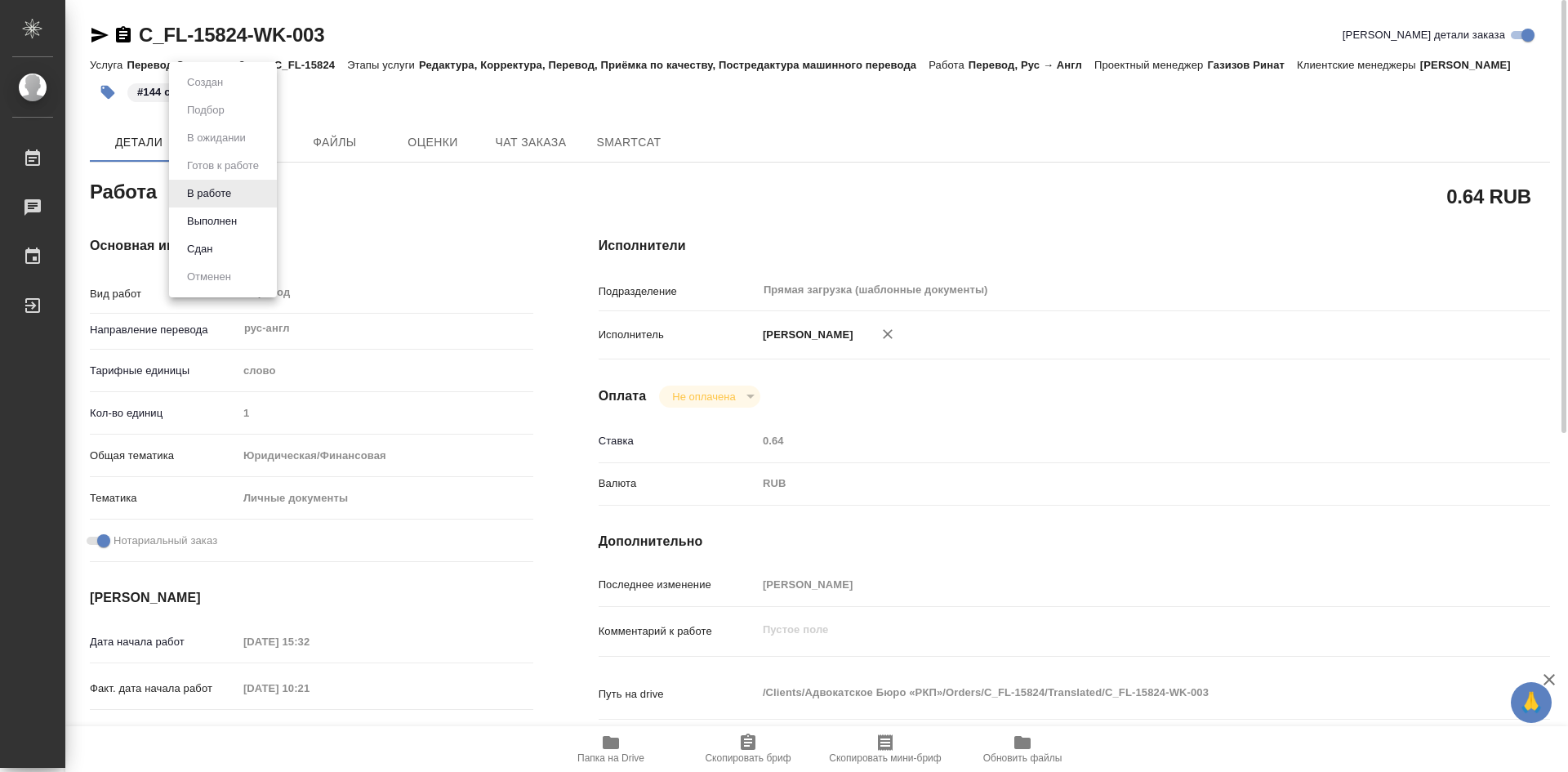
click at [232, 204] on body "🙏 .cls-1 fill:#fff; AWATERA Olejnikova Ekaterina Работы 0 Чаты График Выйти C_F…" at bounding box center [784, 386] width 1568 height 772
click at [239, 223] on button "Выполнен" at bounding box center [212, 222] width 60 height 18
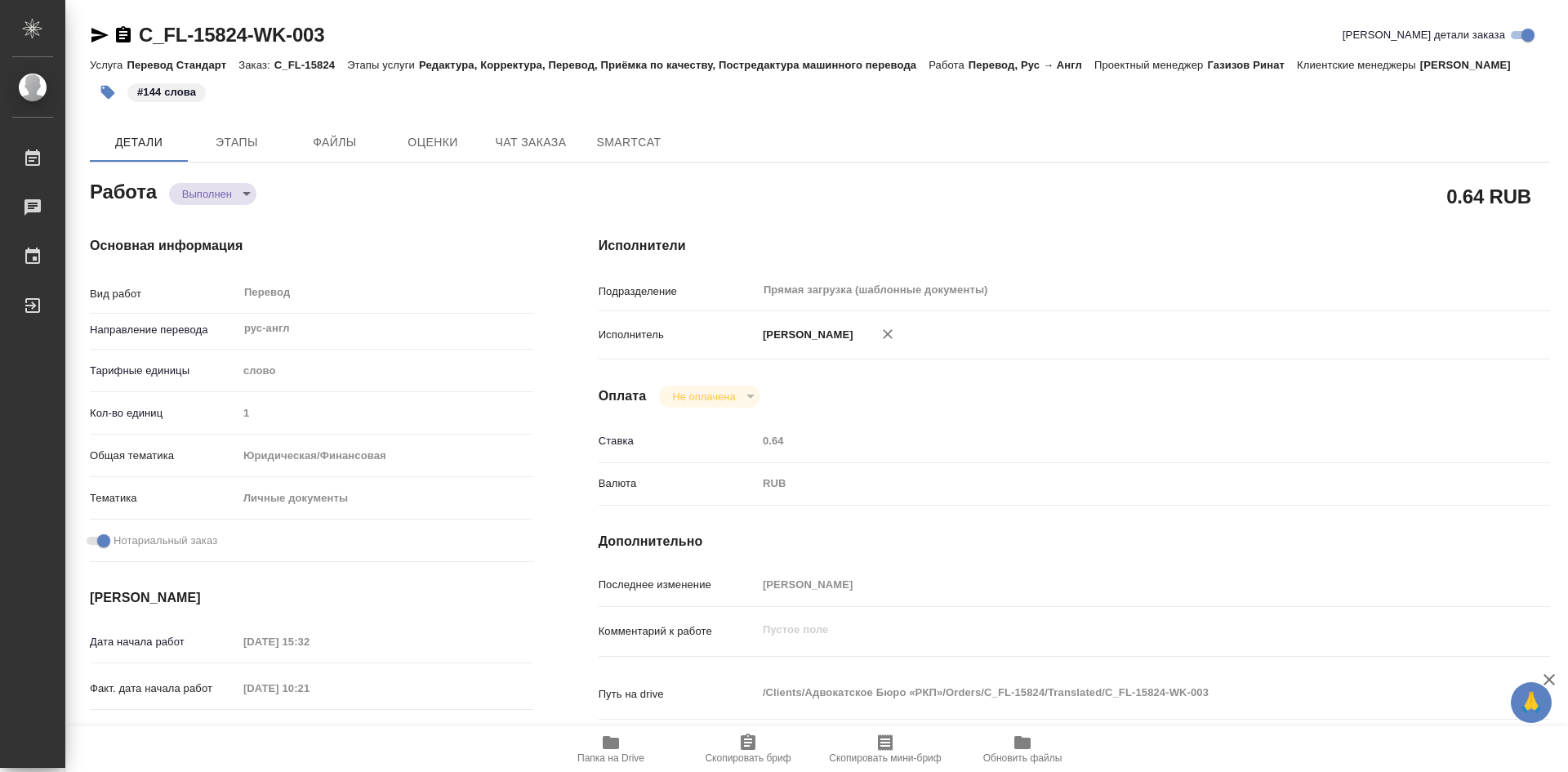
type textarea "x"
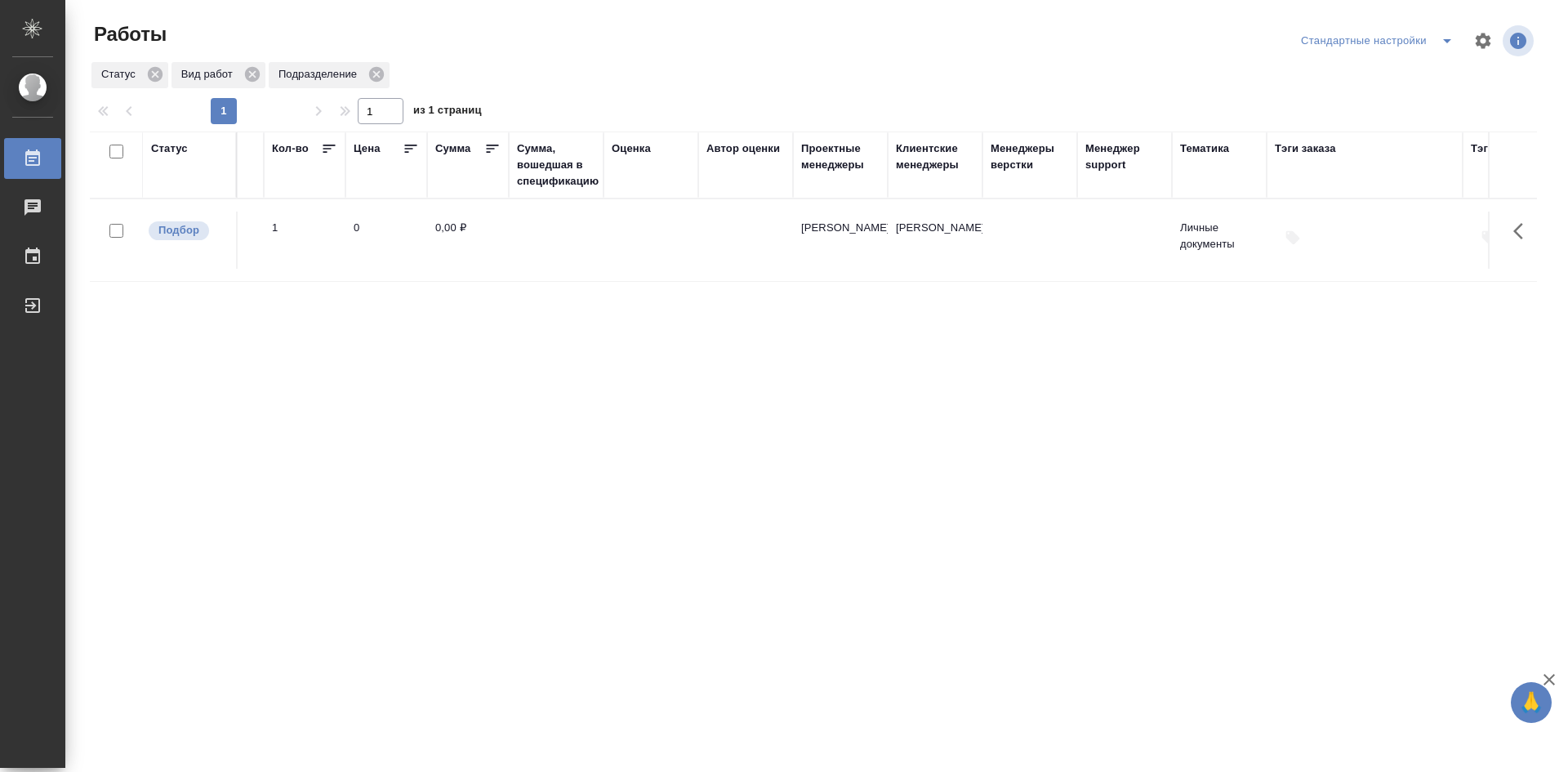
drag, startPoint x: 582, startPoint y: 429, endPoint x: 717, endPoint y: 419, distance: 135.4
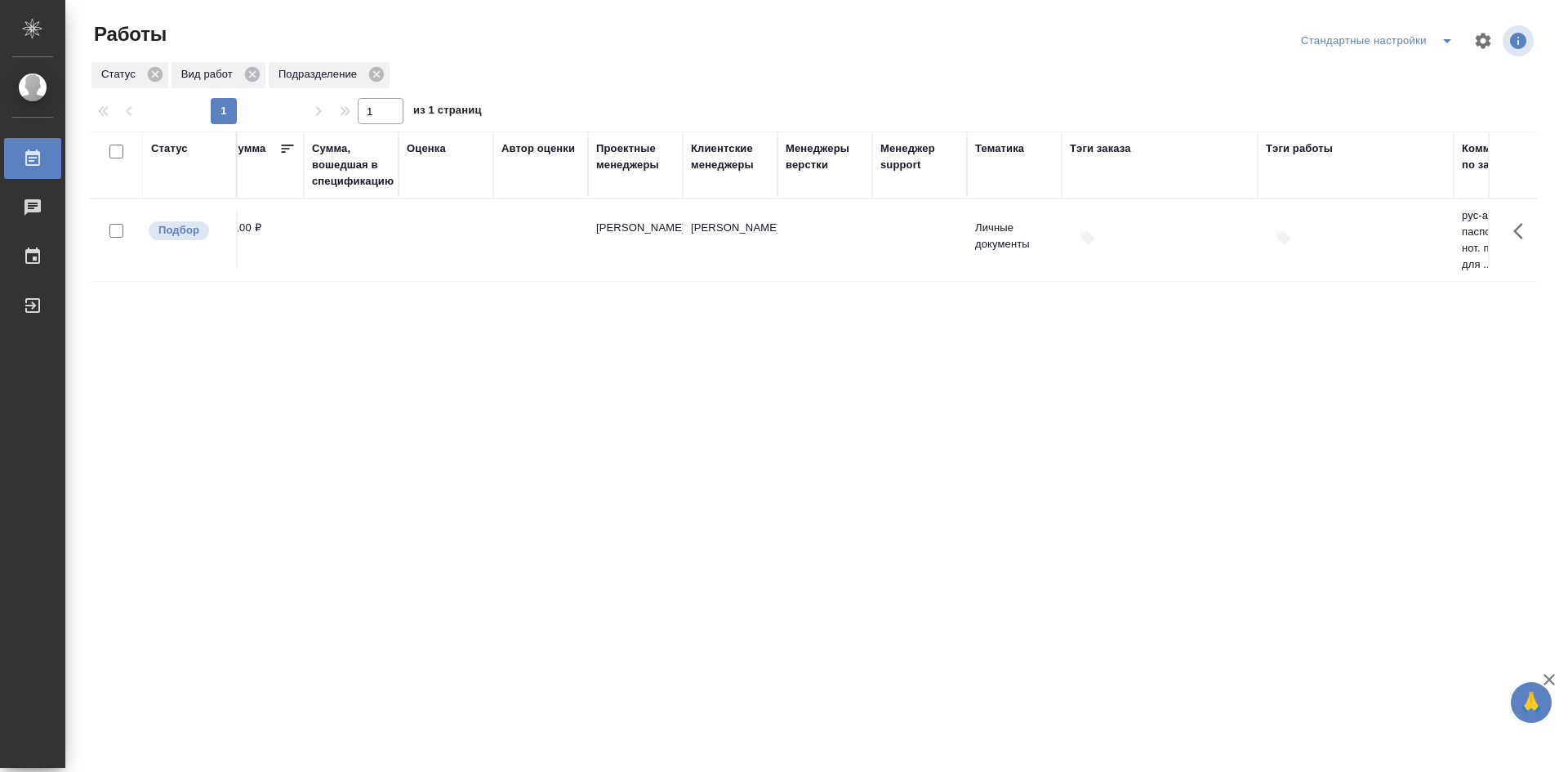
scroll to position [0, 1395]
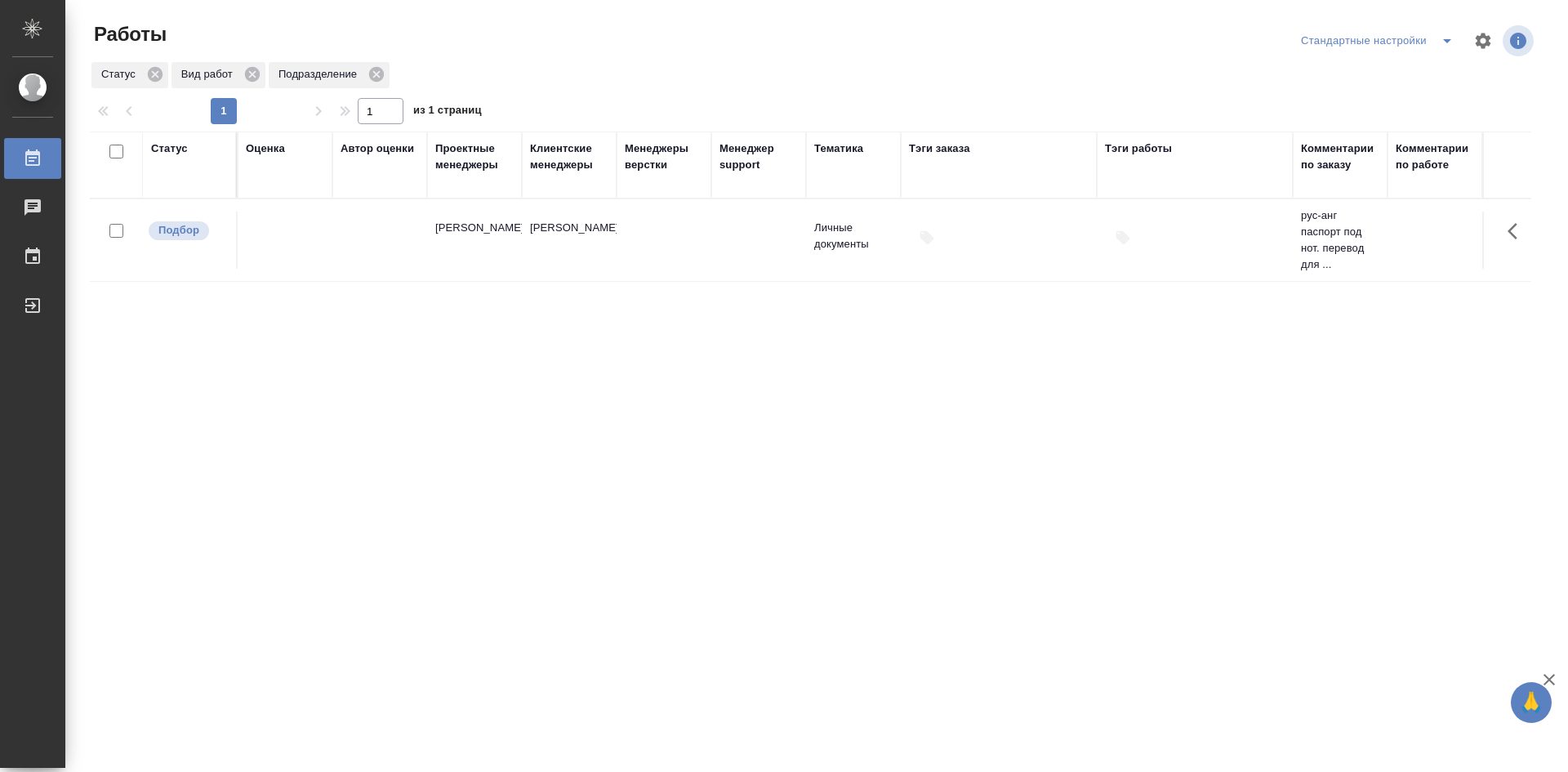
drag, startPoint x: 451, startPoint y: 412, endPoint x: 627, endPoint y: 403, distance: 176.2
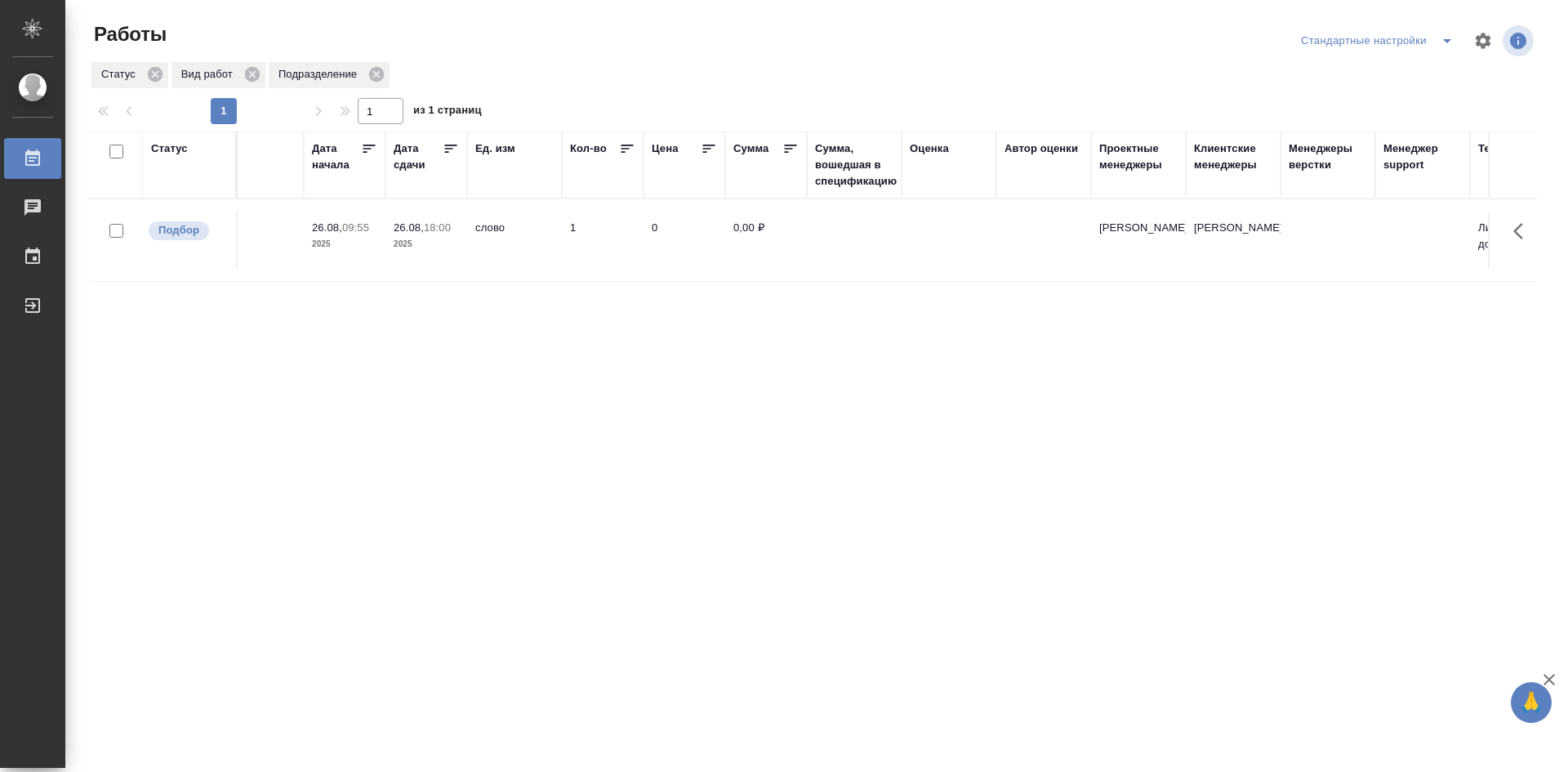
scroll to position [0, 0]
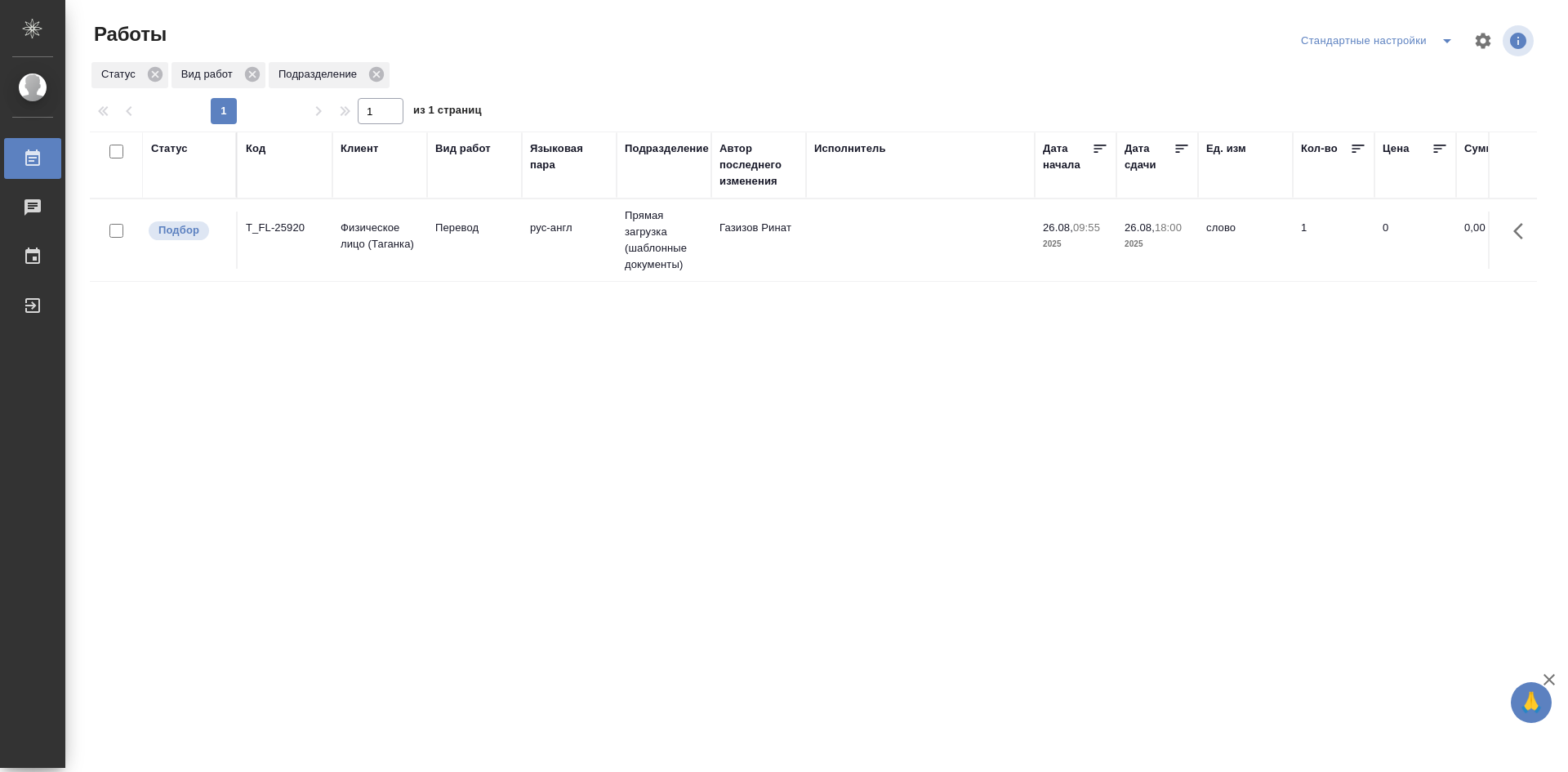
drag, startPoint x: 1355, startPoint y: 412, endPoint x: 1088, endPoint y: 402, distance: 267.2
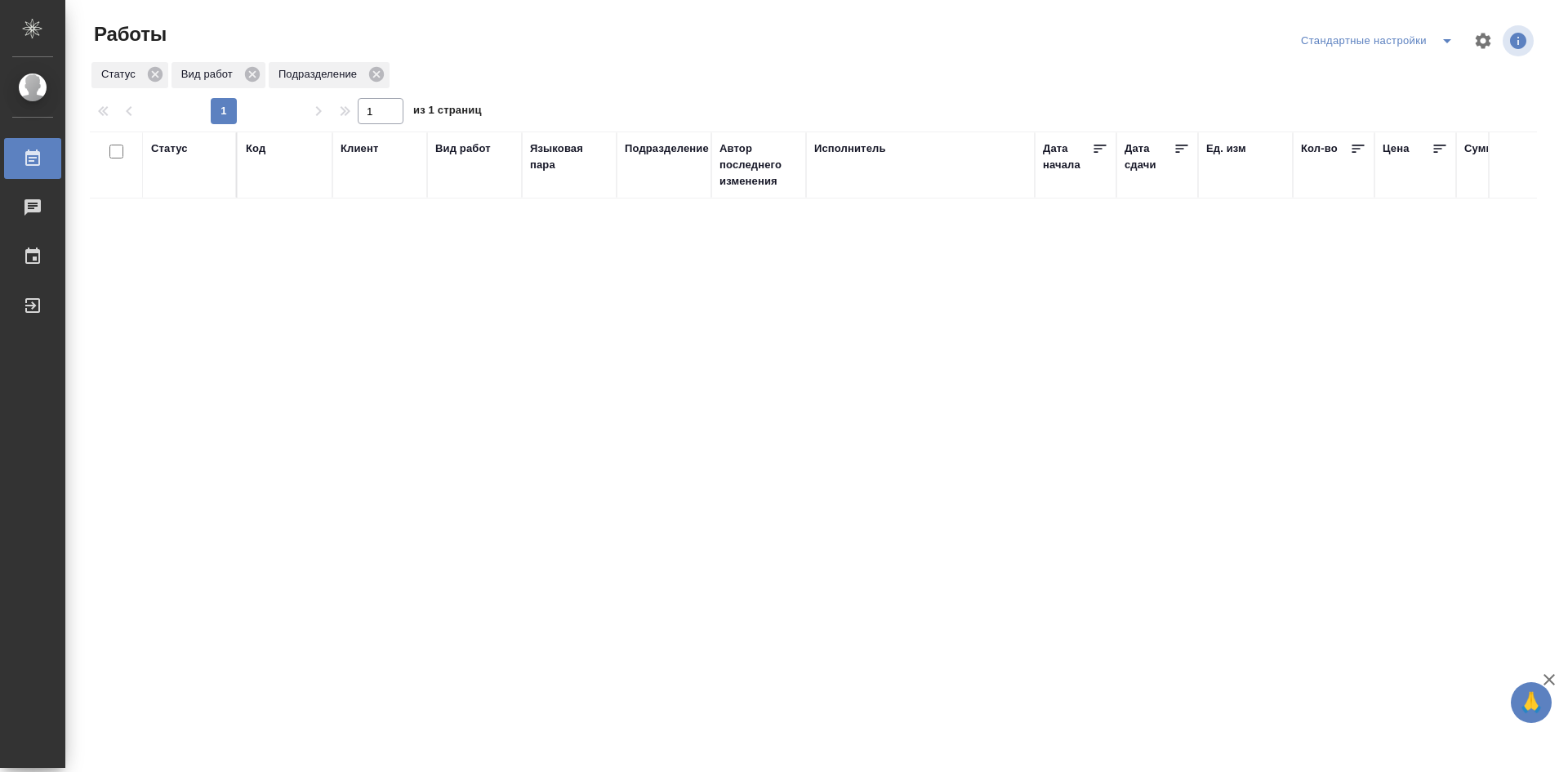
click at [1448, 39] on icon "split button" at bounding box center [1448, 41] width 8 height 4
click at [1337, 76] on li "мои" at bounding box center [1381, 74] width 167 height 26
click at [173, 149] on div "Статус" at bounding box center [169, 149] width 37 height 16
click at [179, 258] on div "Создан В ожидании В работе Готов к работе" at bounding box center [175, 210] width 47 height 104
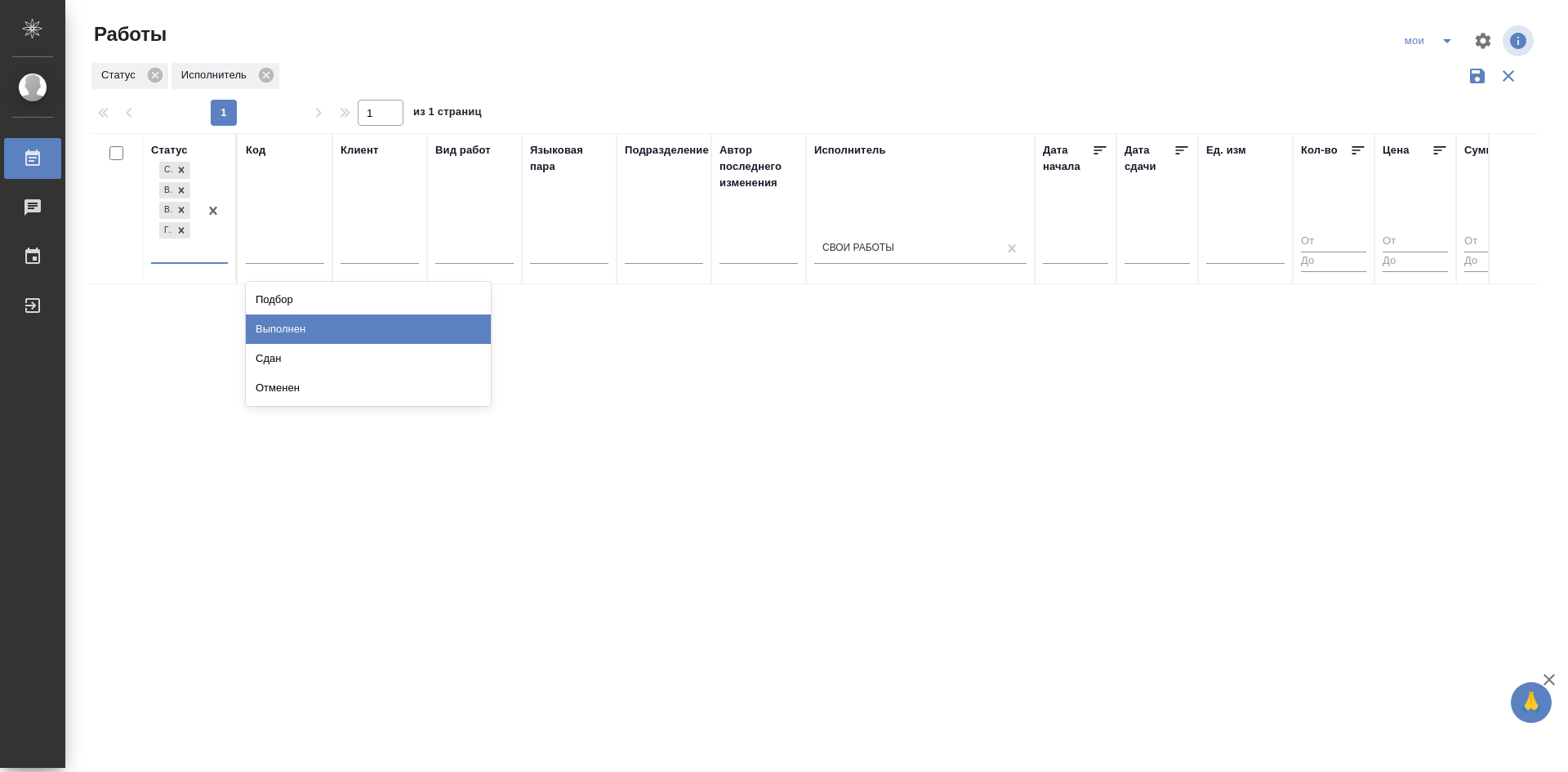
click at [261, 330] on div "Выполнен" at bounding box center [369, 329] width 245 height 29
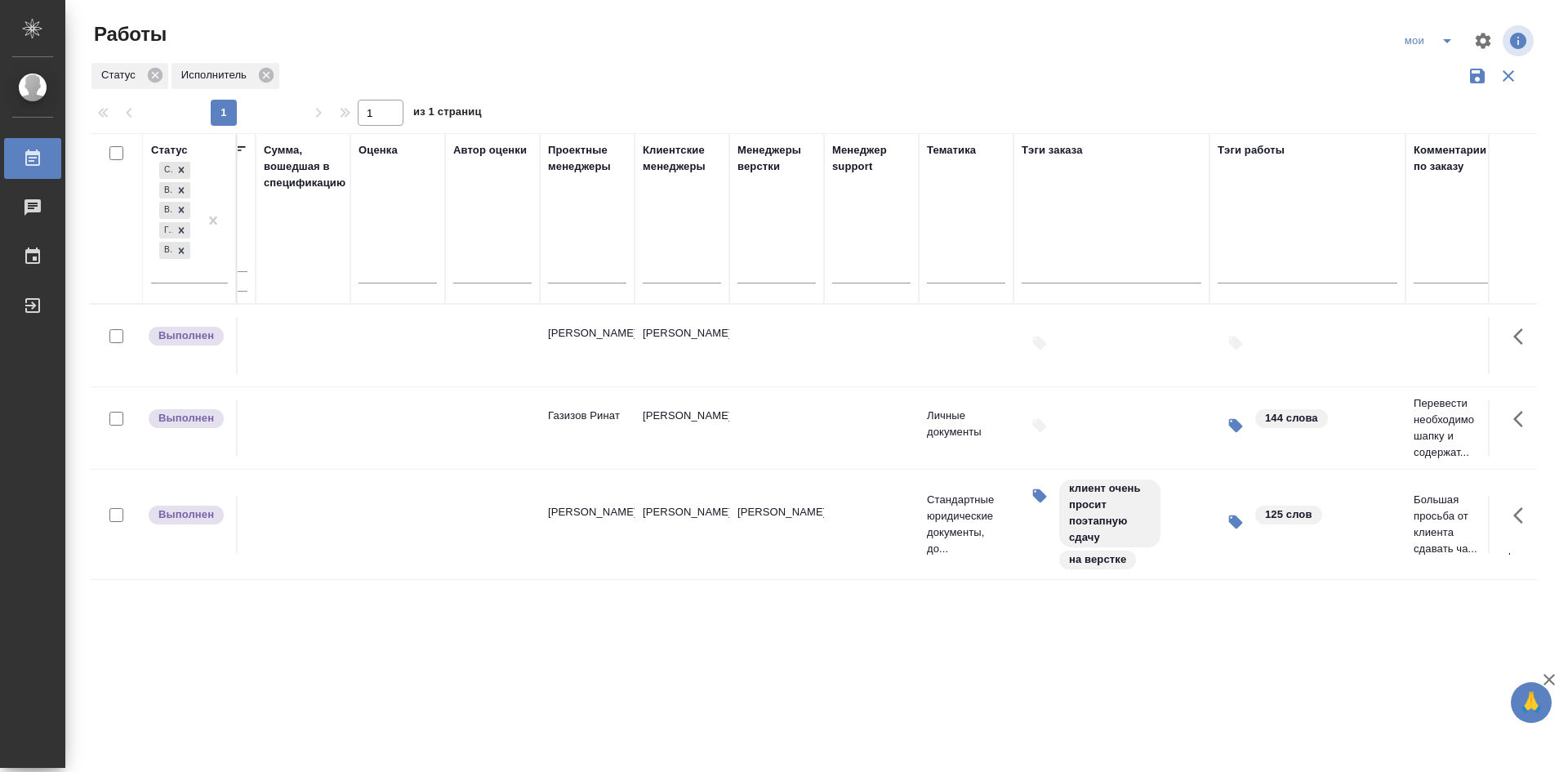
scroll to position [0, 1395]
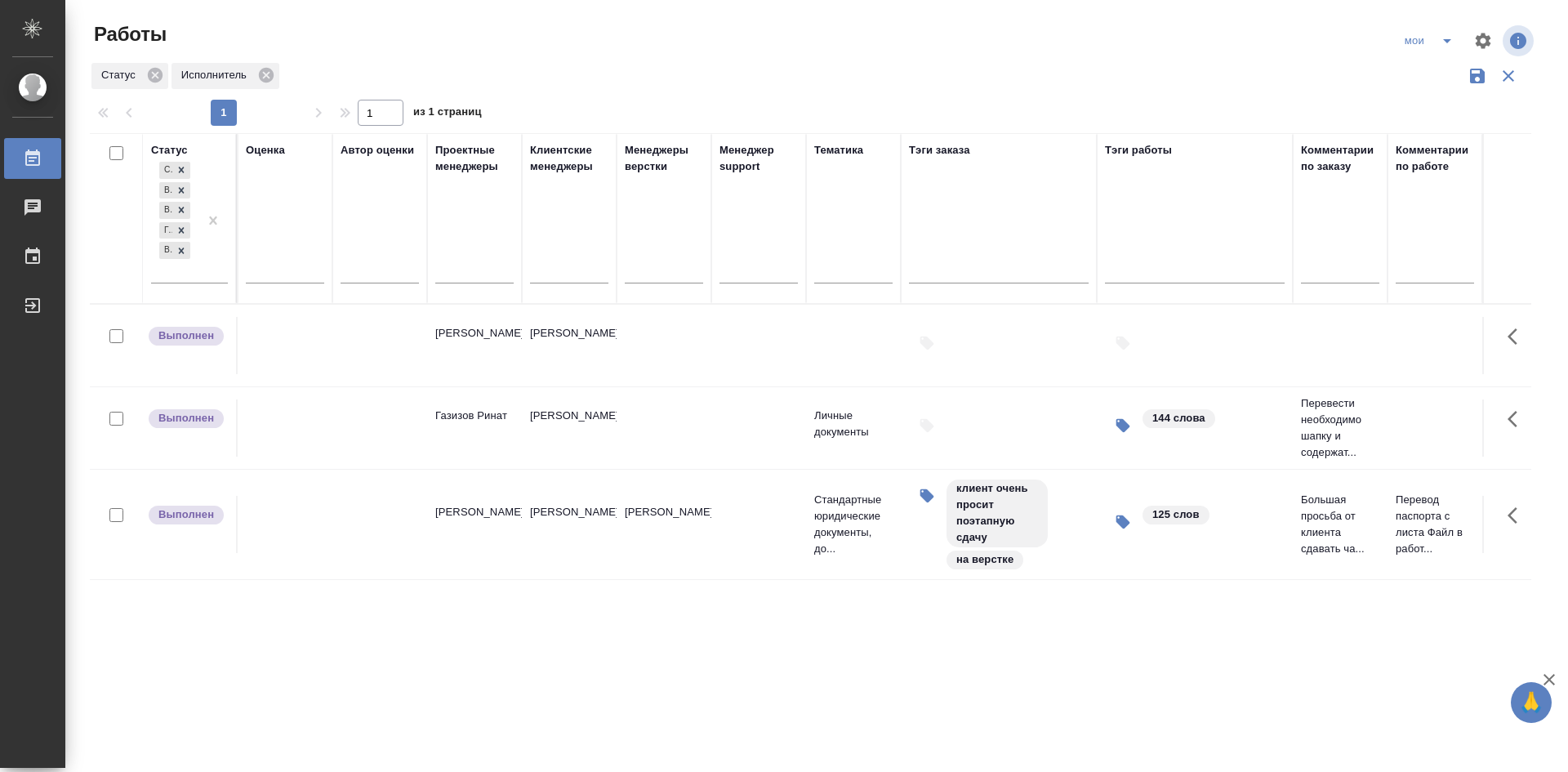
drag, startPoint x: 382, startPoint y: 606, endPoint x: 544, endPoint y: 605, distance: 162.0
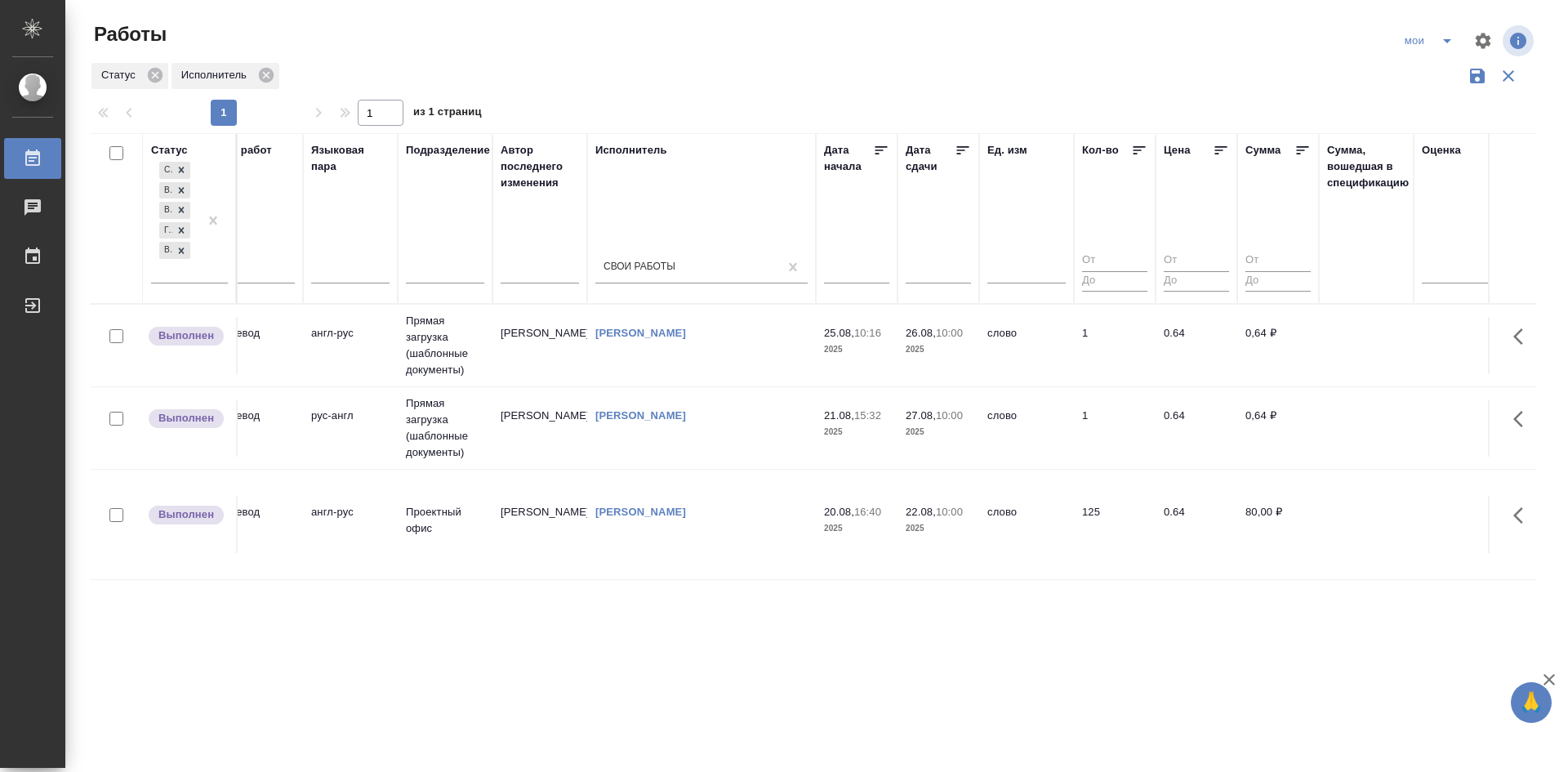
scroll to position [0, 0]
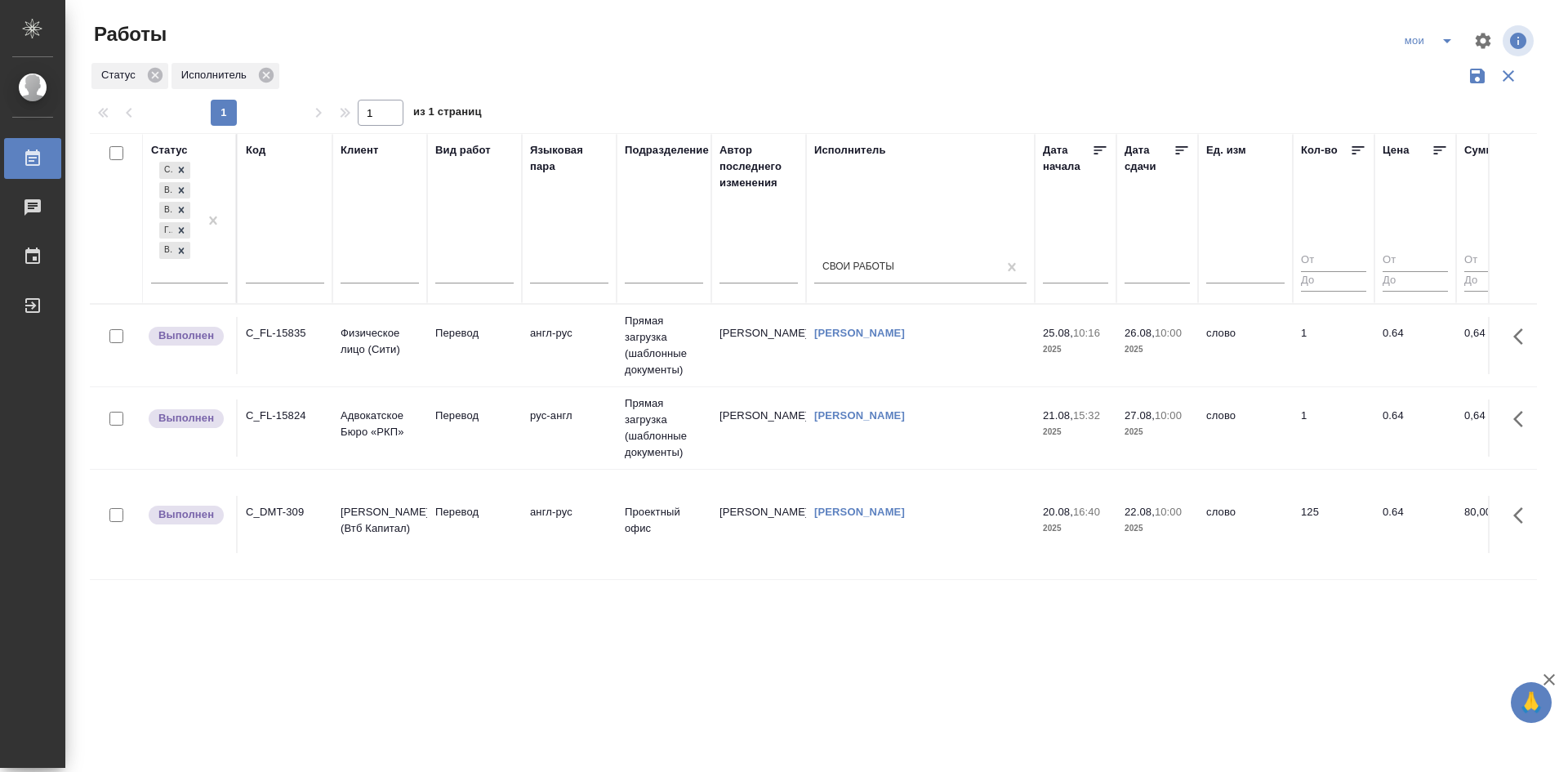
drag, startPoint x: 569, startPoint y: 614, endPoint x: 355, endPoint y: 601, distance: 214.4
click at [1444, 43] on icon "split button" at bounding box center [1448, 41] width 20 height 20
click at [1439, 67] on li "Стандартные настройки" at bounding box center [1431, 74] width 157 height 26
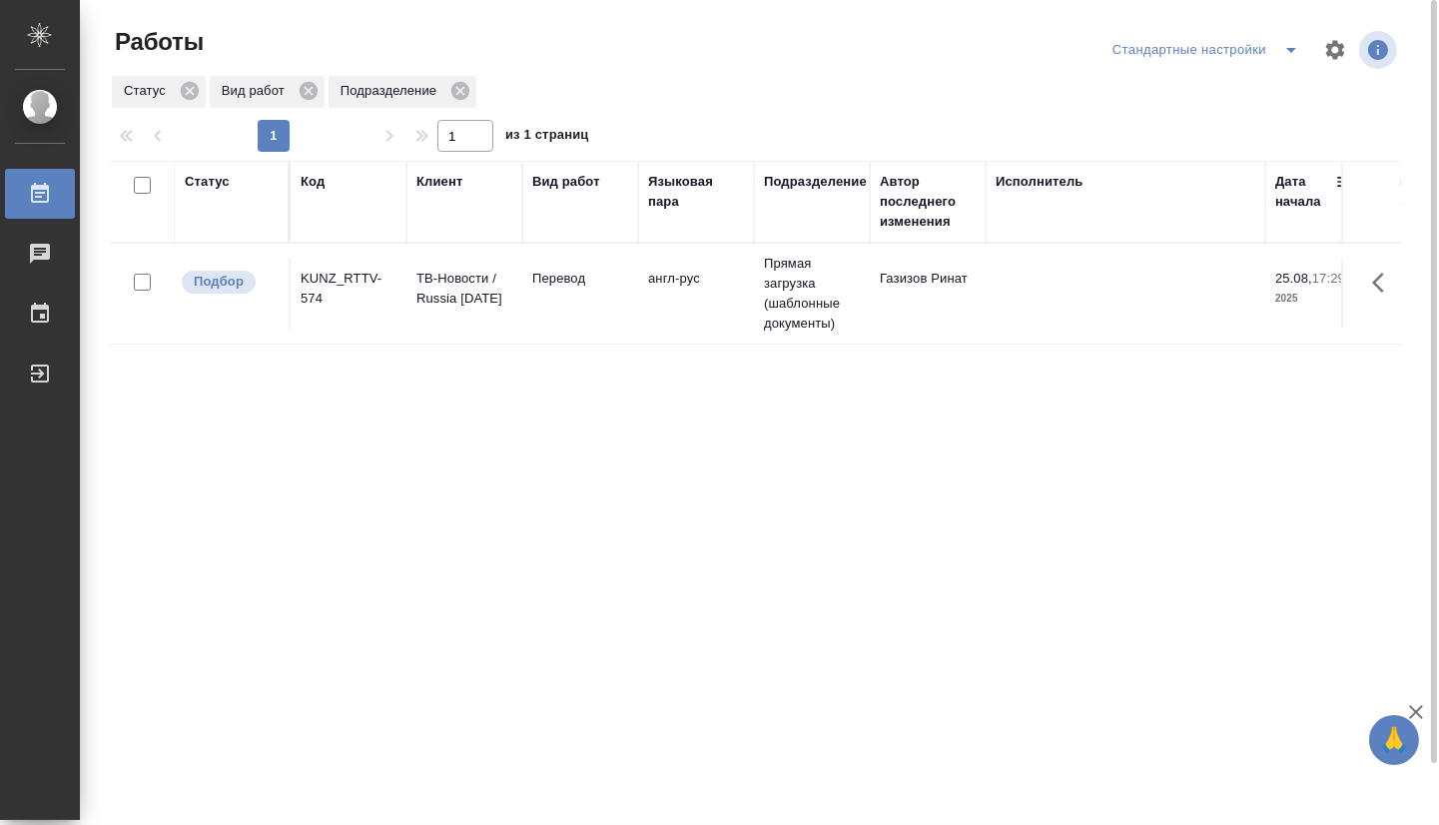
click at [625, 302] on td "Перевод" at bounding box center [580, 294] width 116 height 70
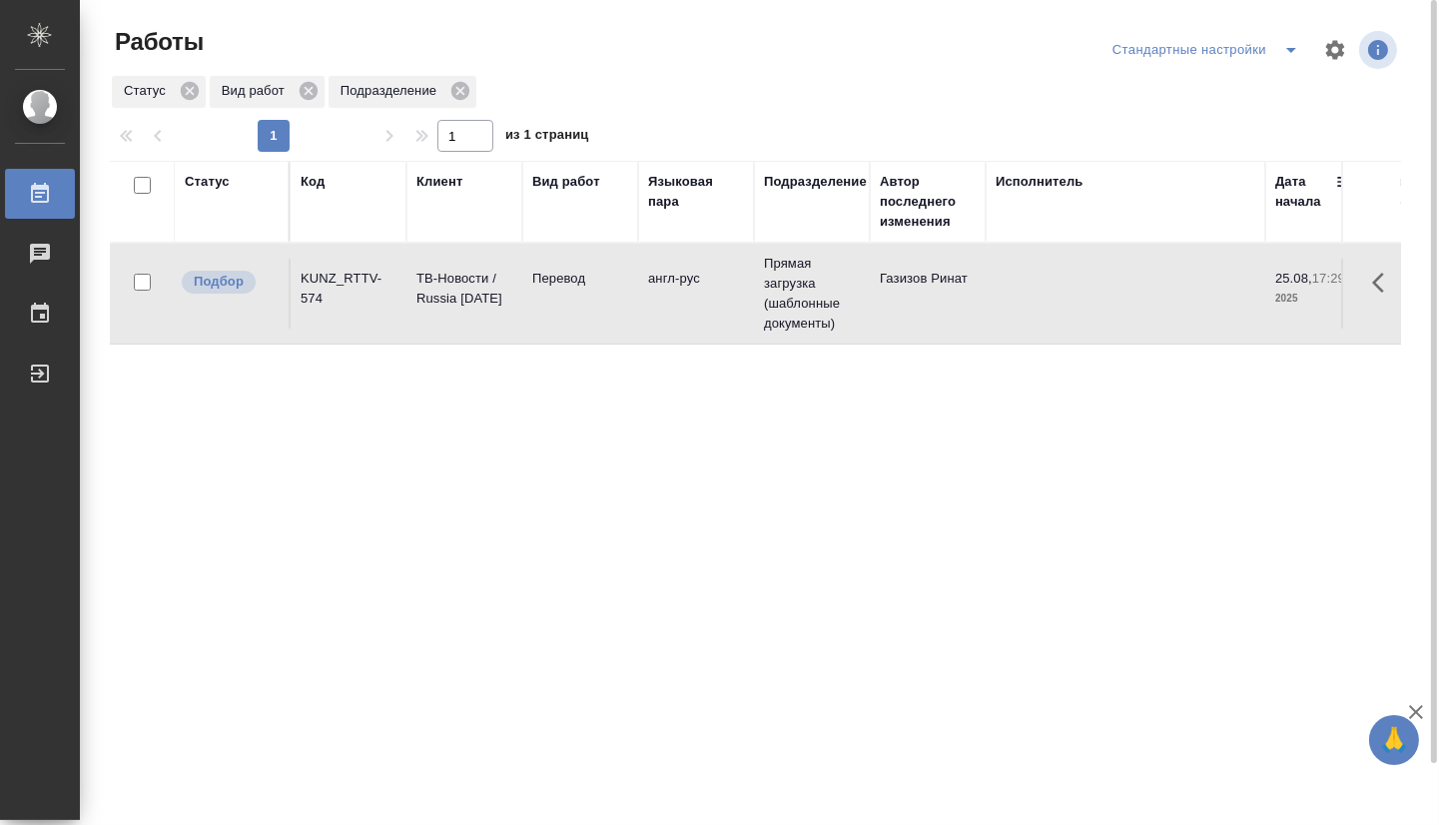
click at [625, 302] on td "Перевод" at bounding box center [580, 294] width 116 height 70
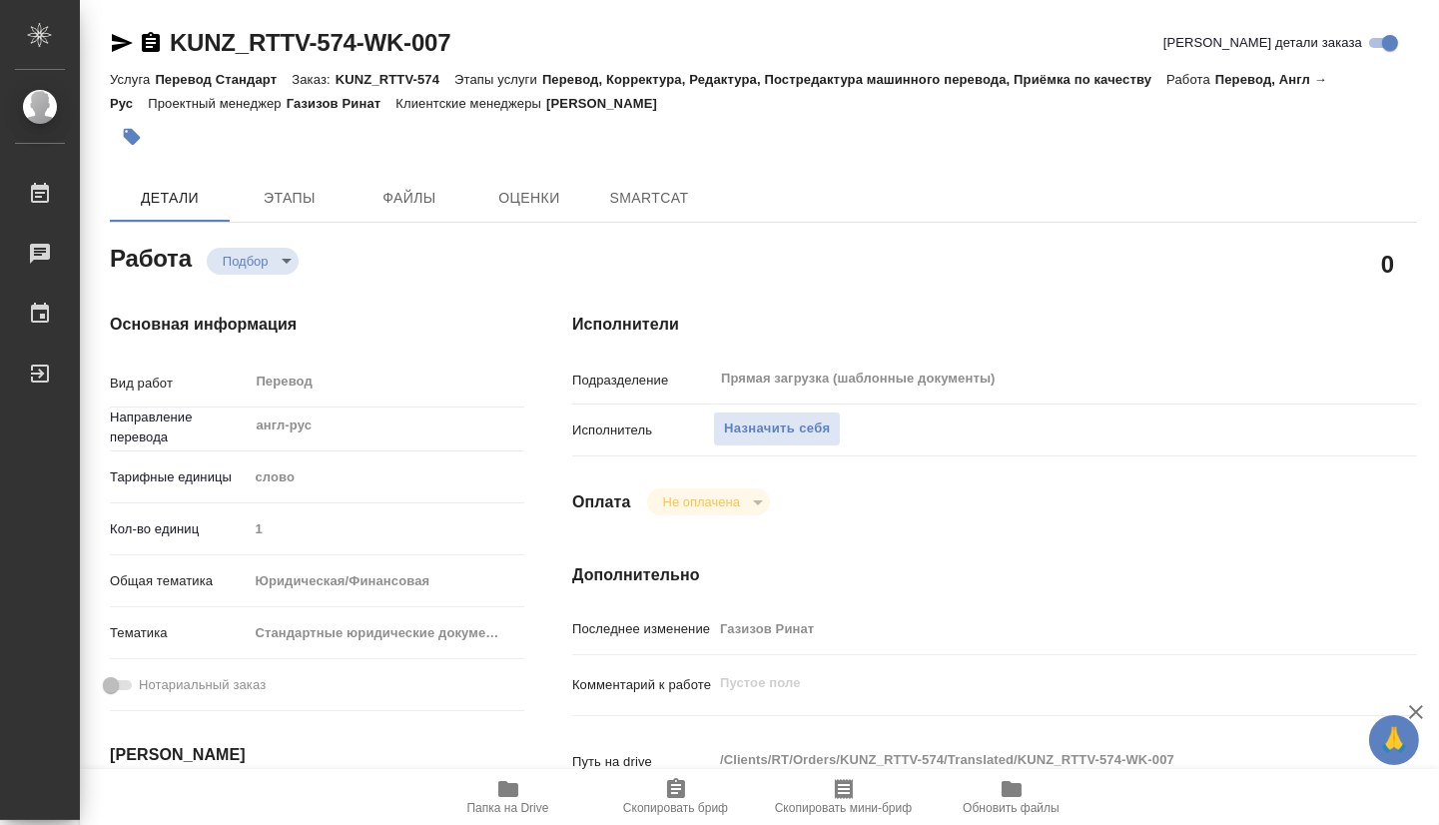
type textarea "x"
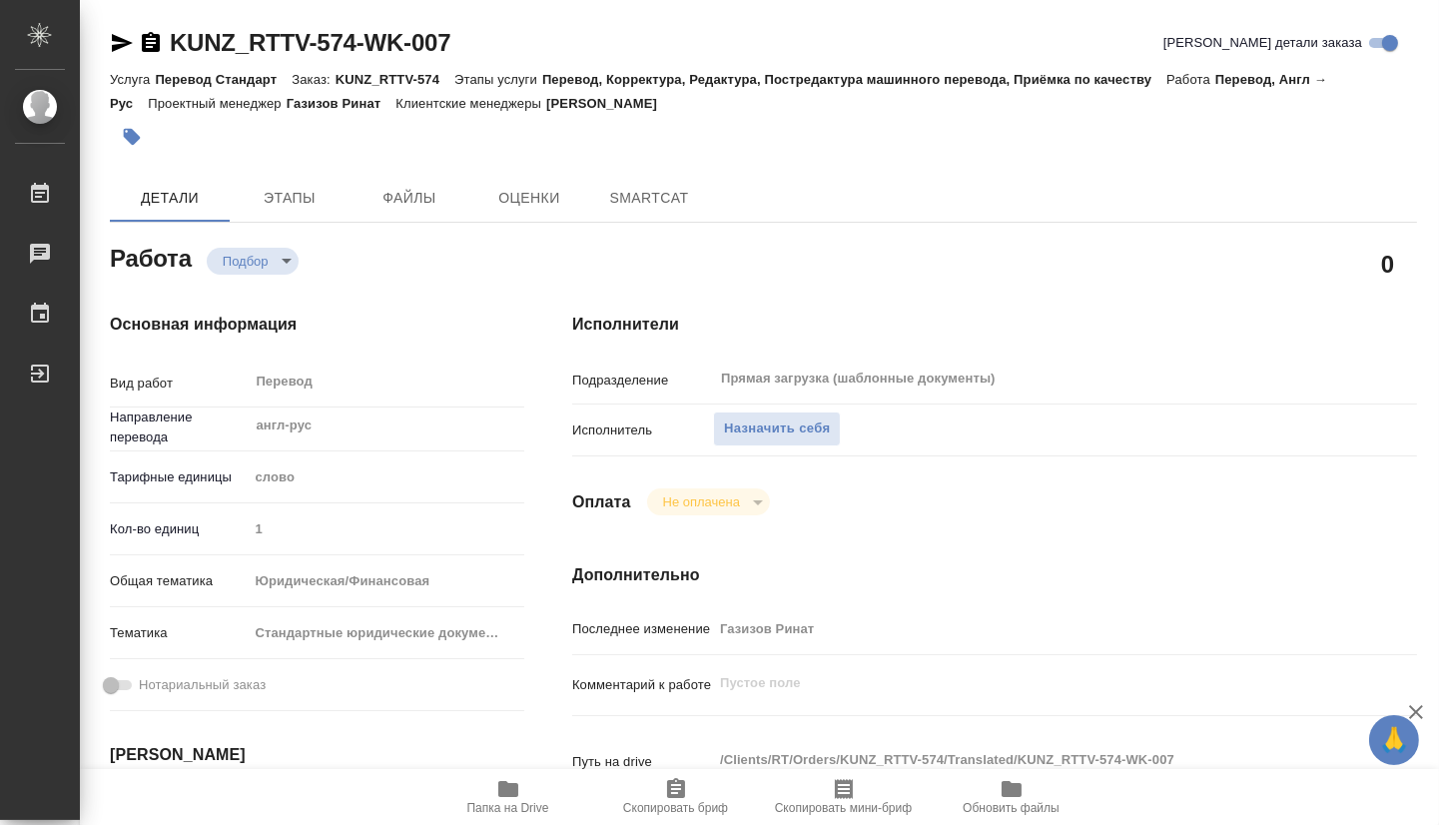
type textarea "x"
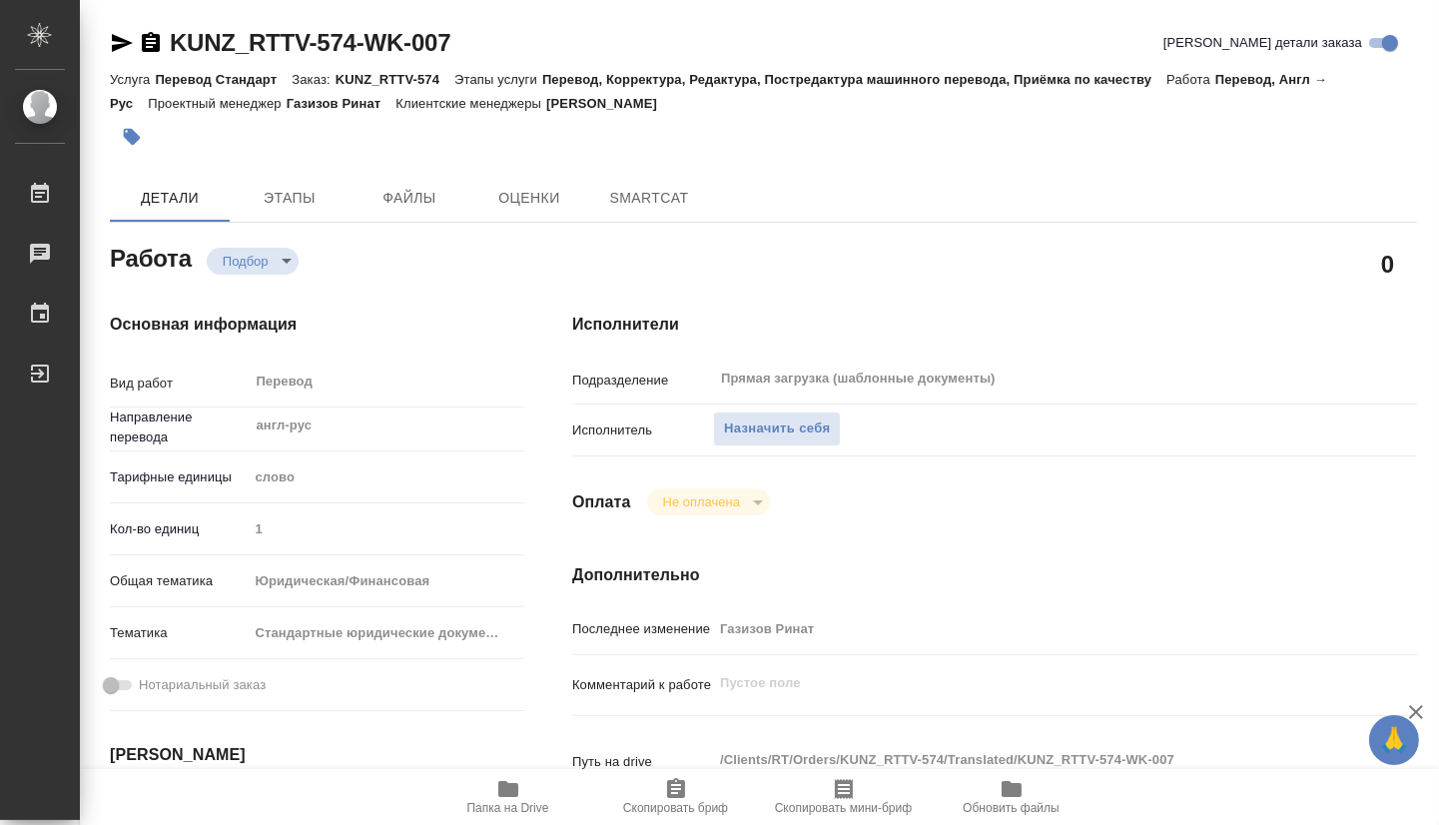
type textarea "x"
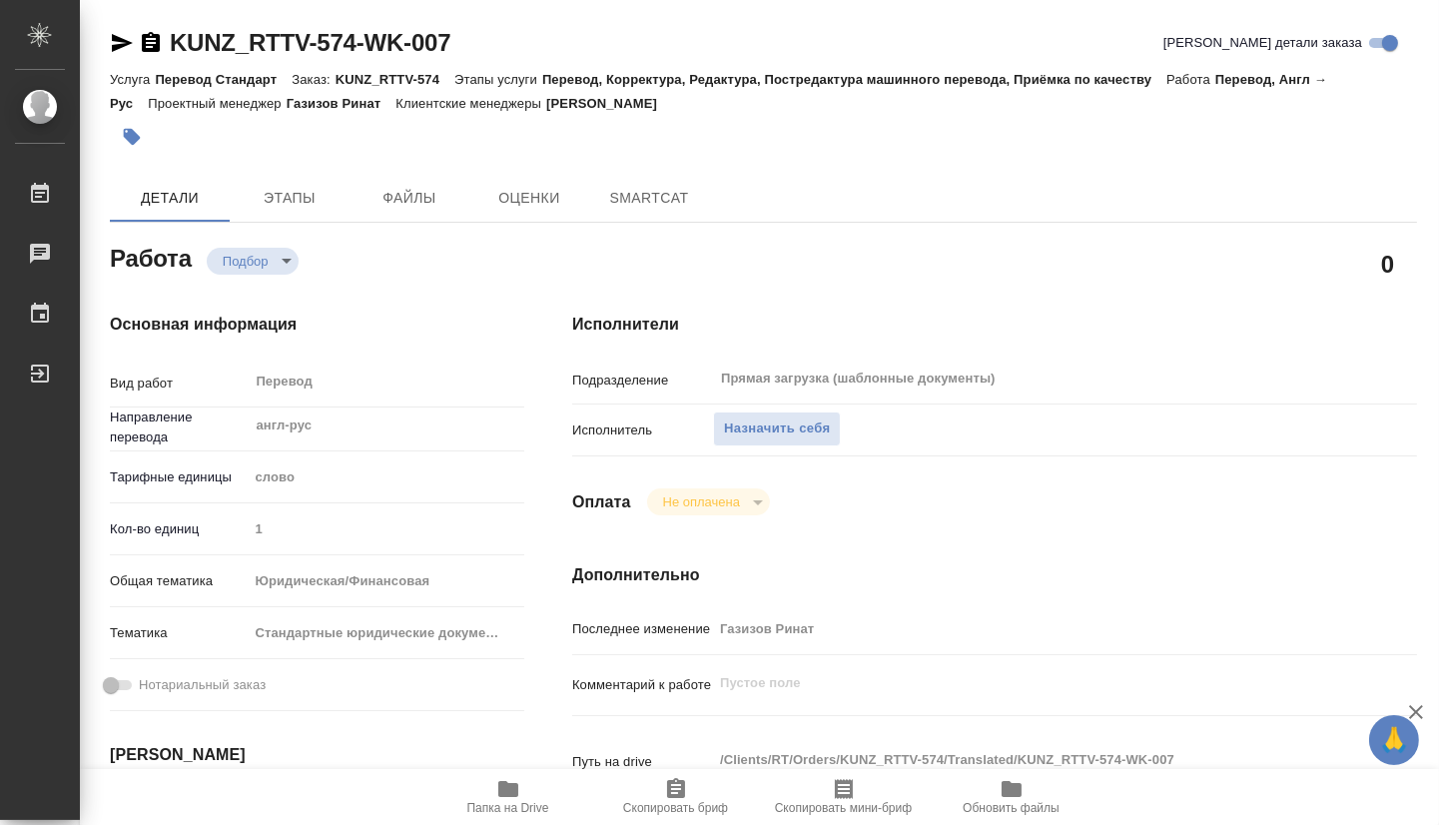
type textarea "x"
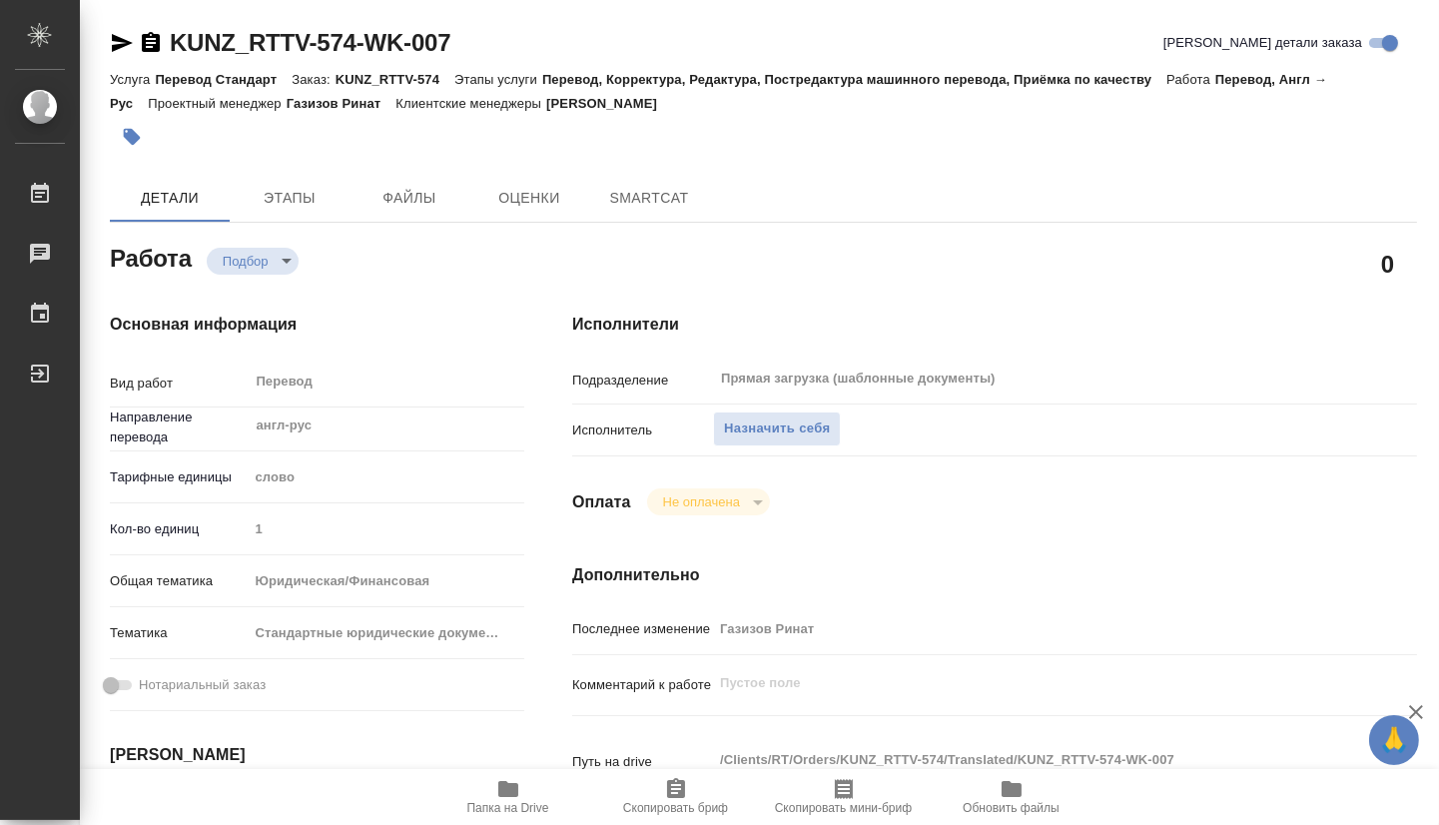
type textarea "x"
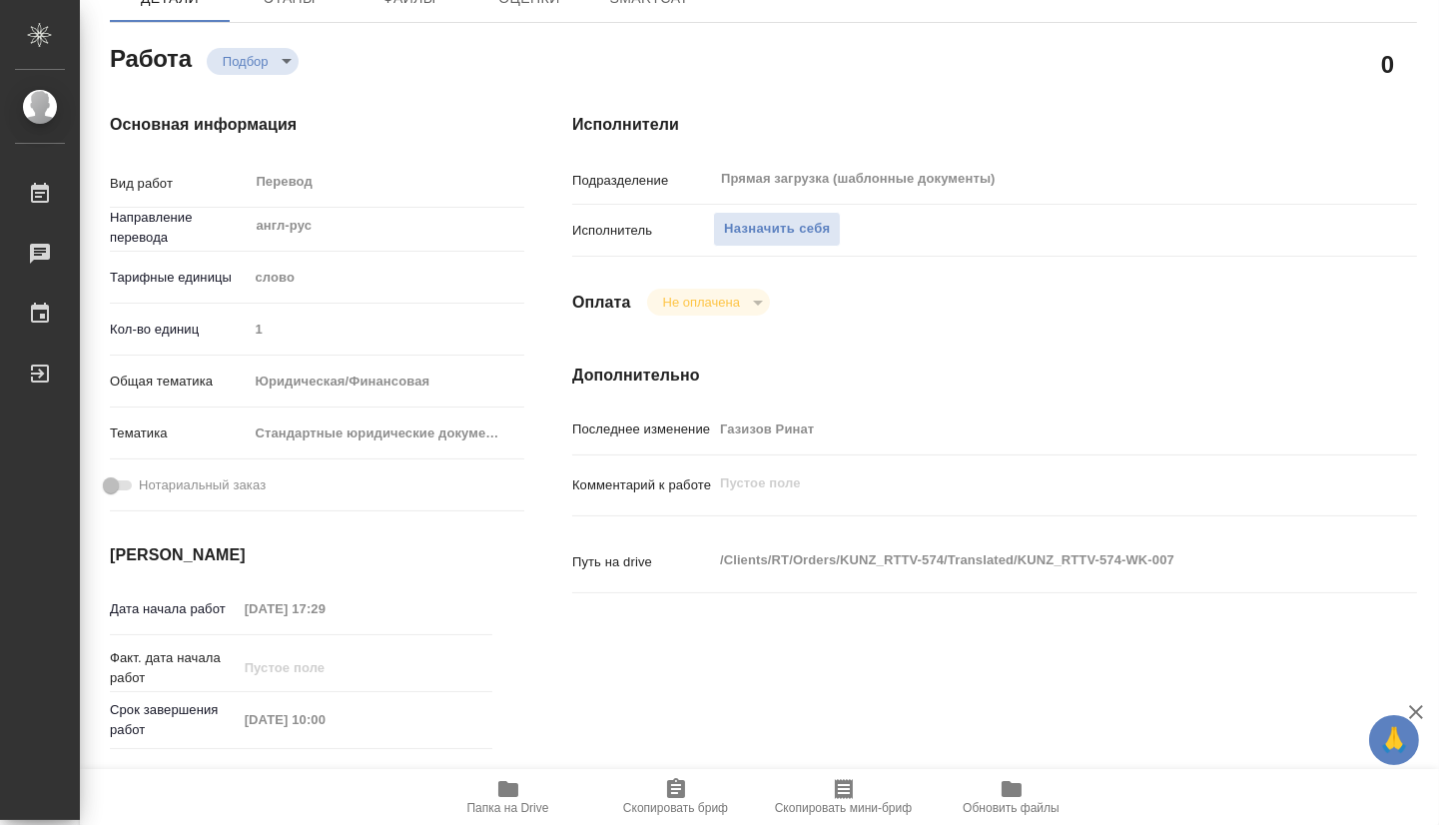
type textarea "x"
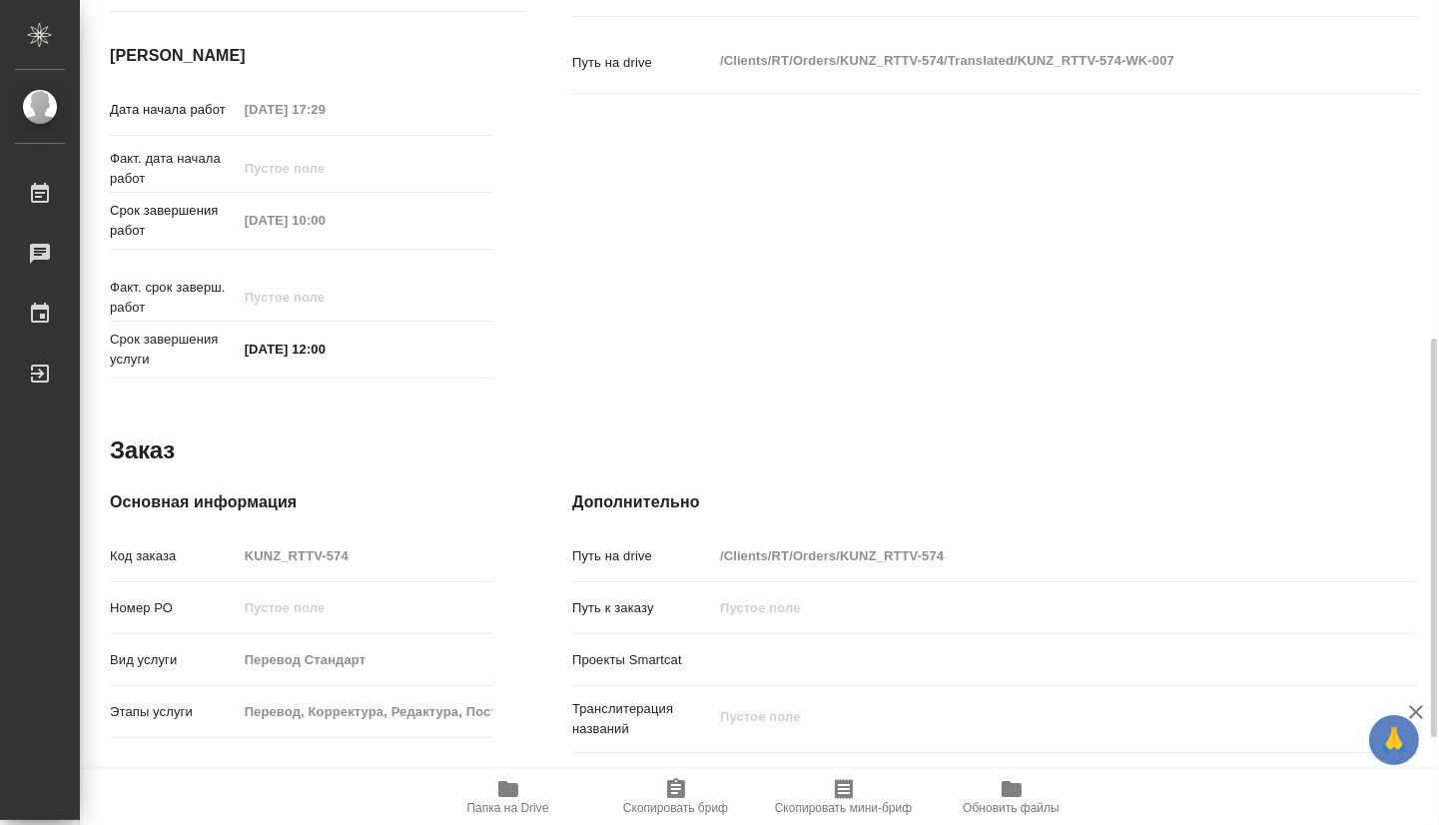
scroll to position [879, 0]
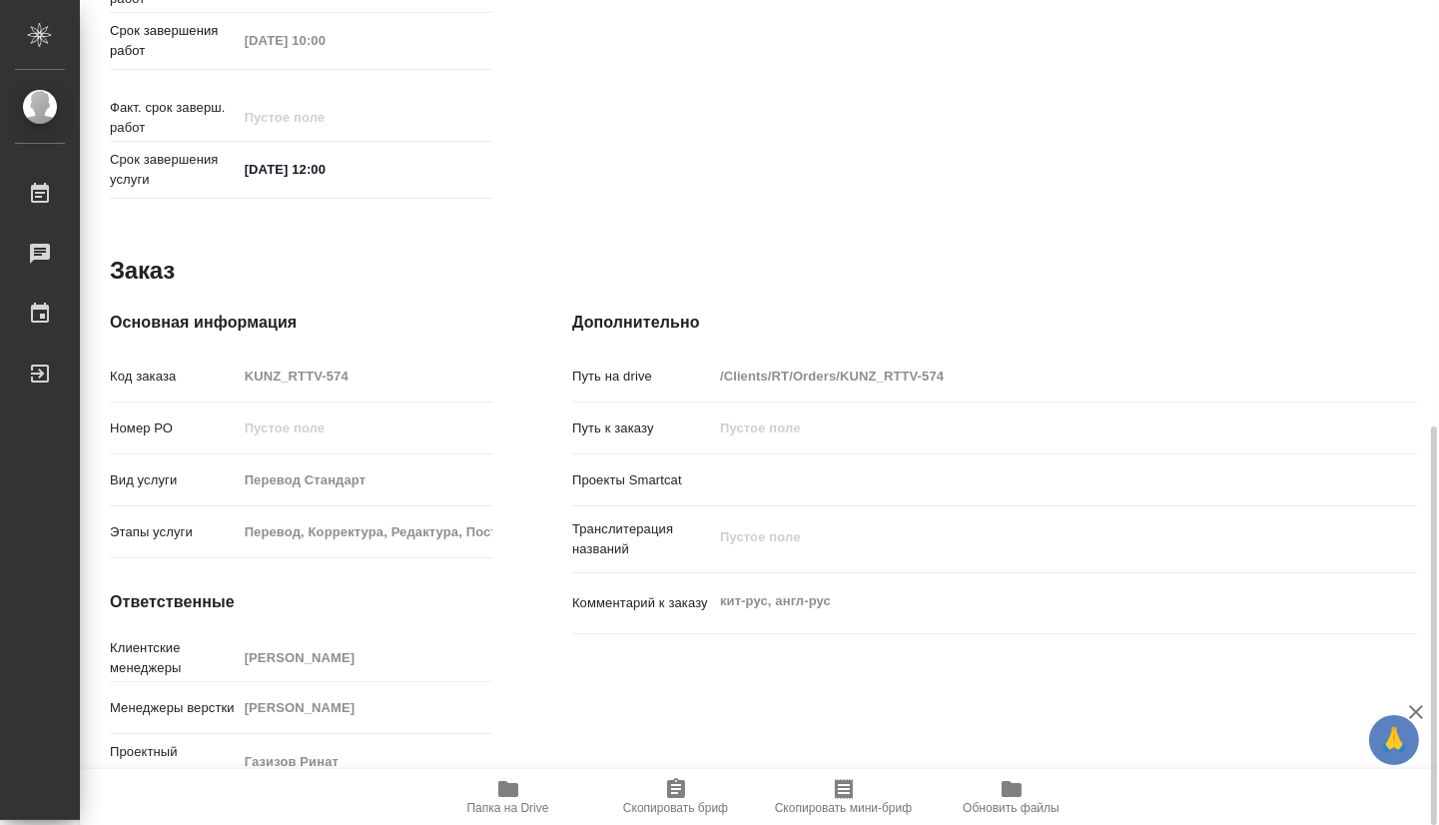
type textarea "x"
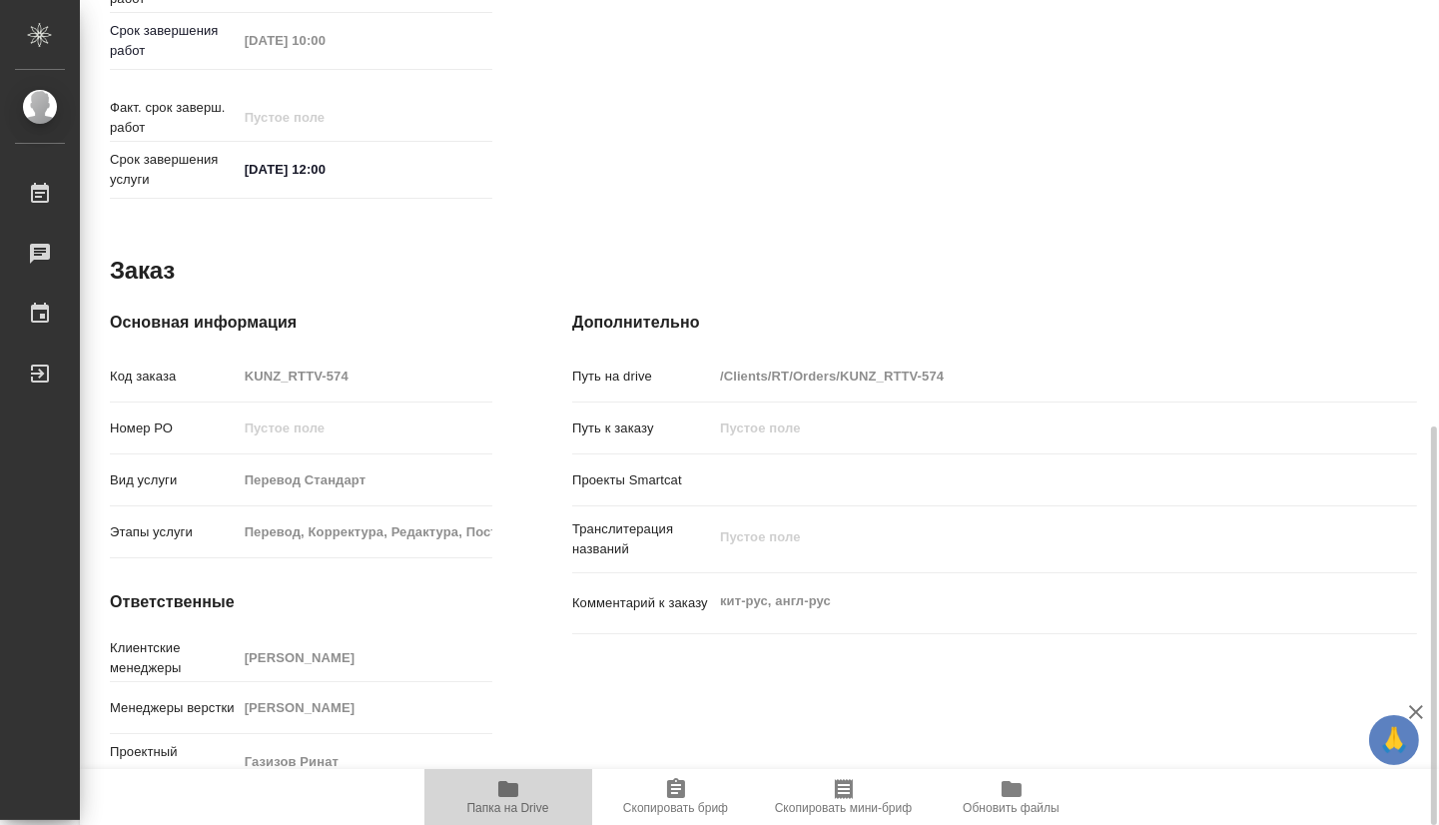
click at [504, 800] on icon "button" at bounding box center [508, 789] width 24 height 24
type textarea "x"
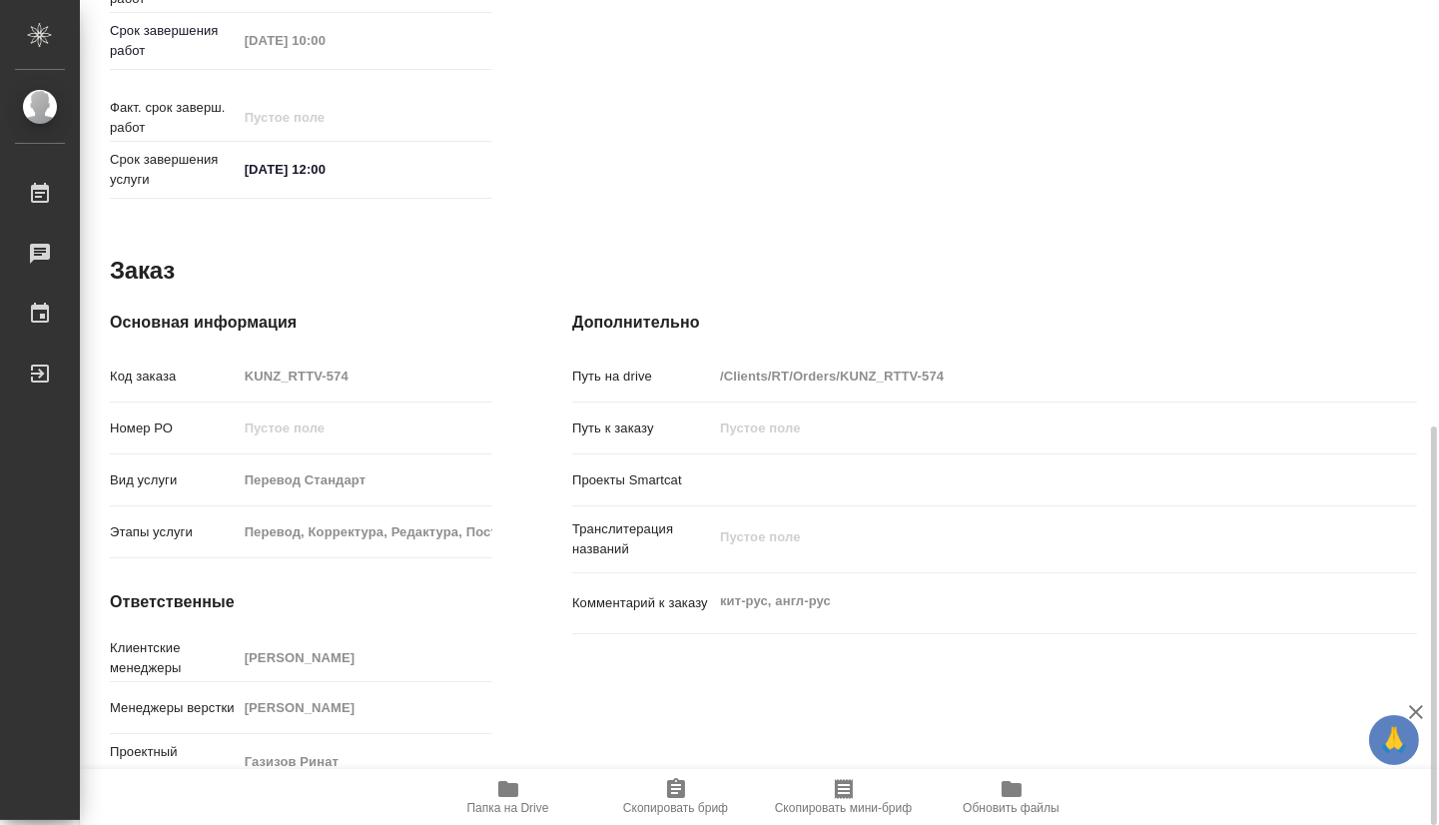
type textarea "x"
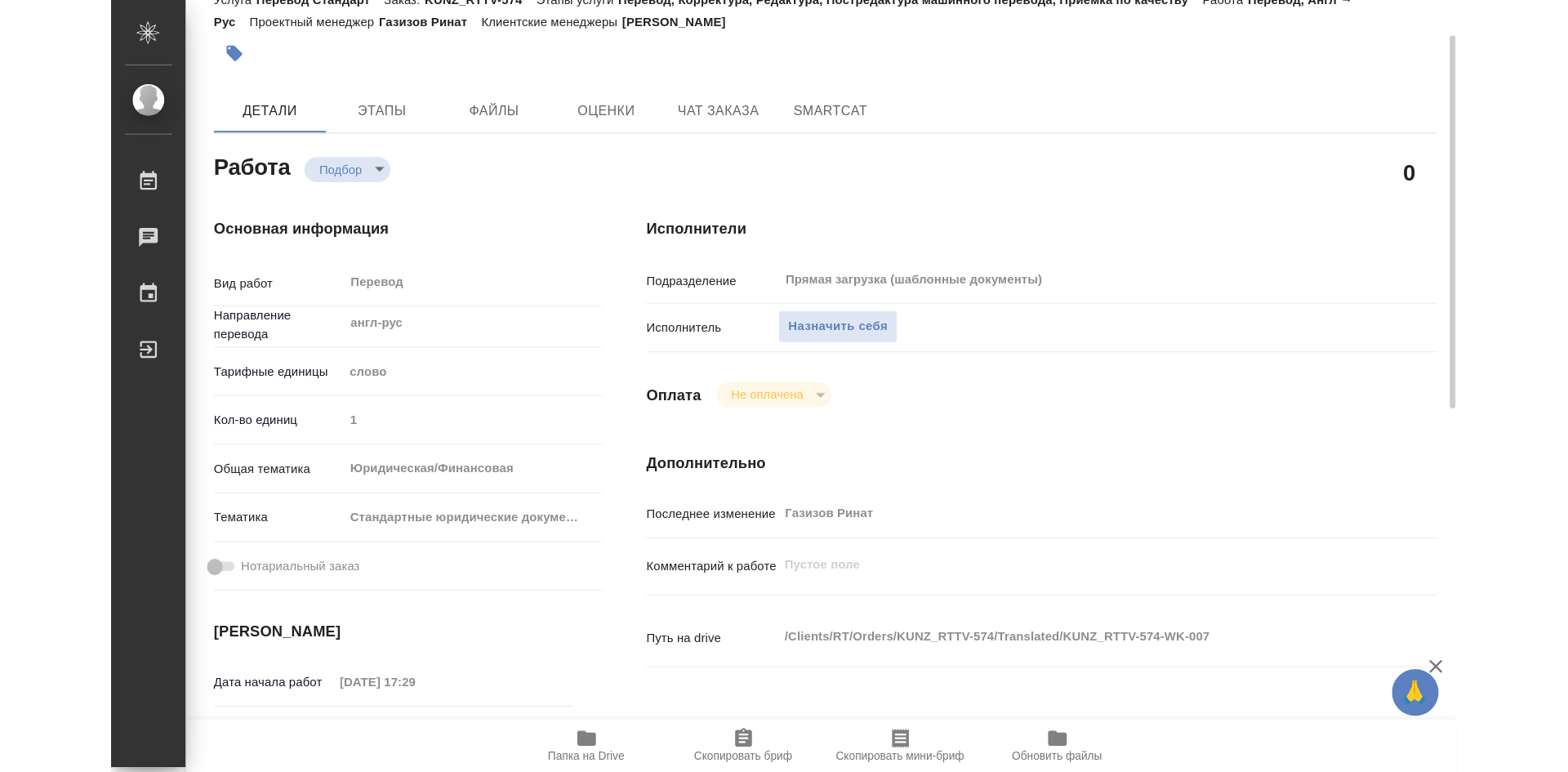
scroll to position [0, 0]
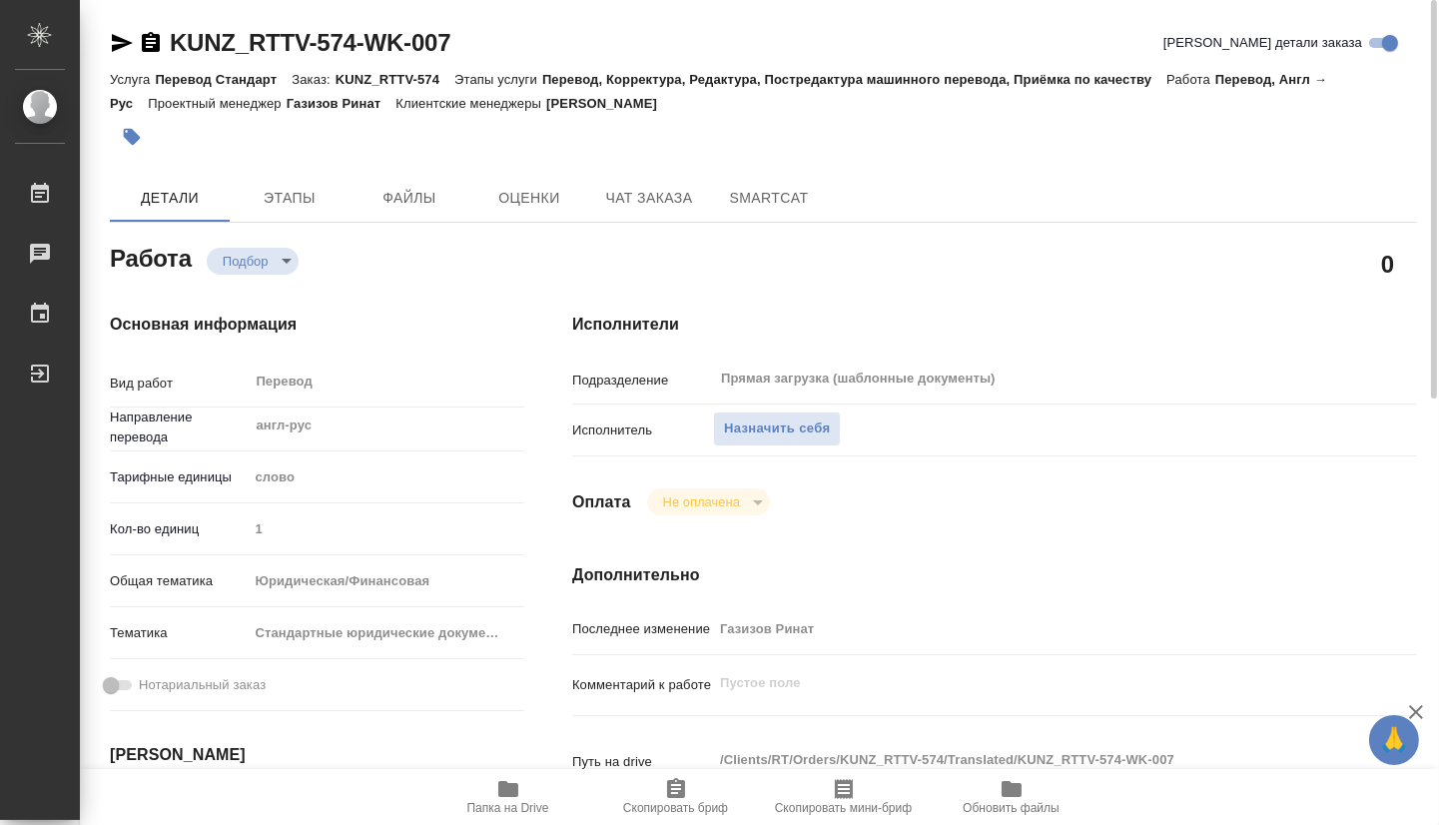
type textarea "x"
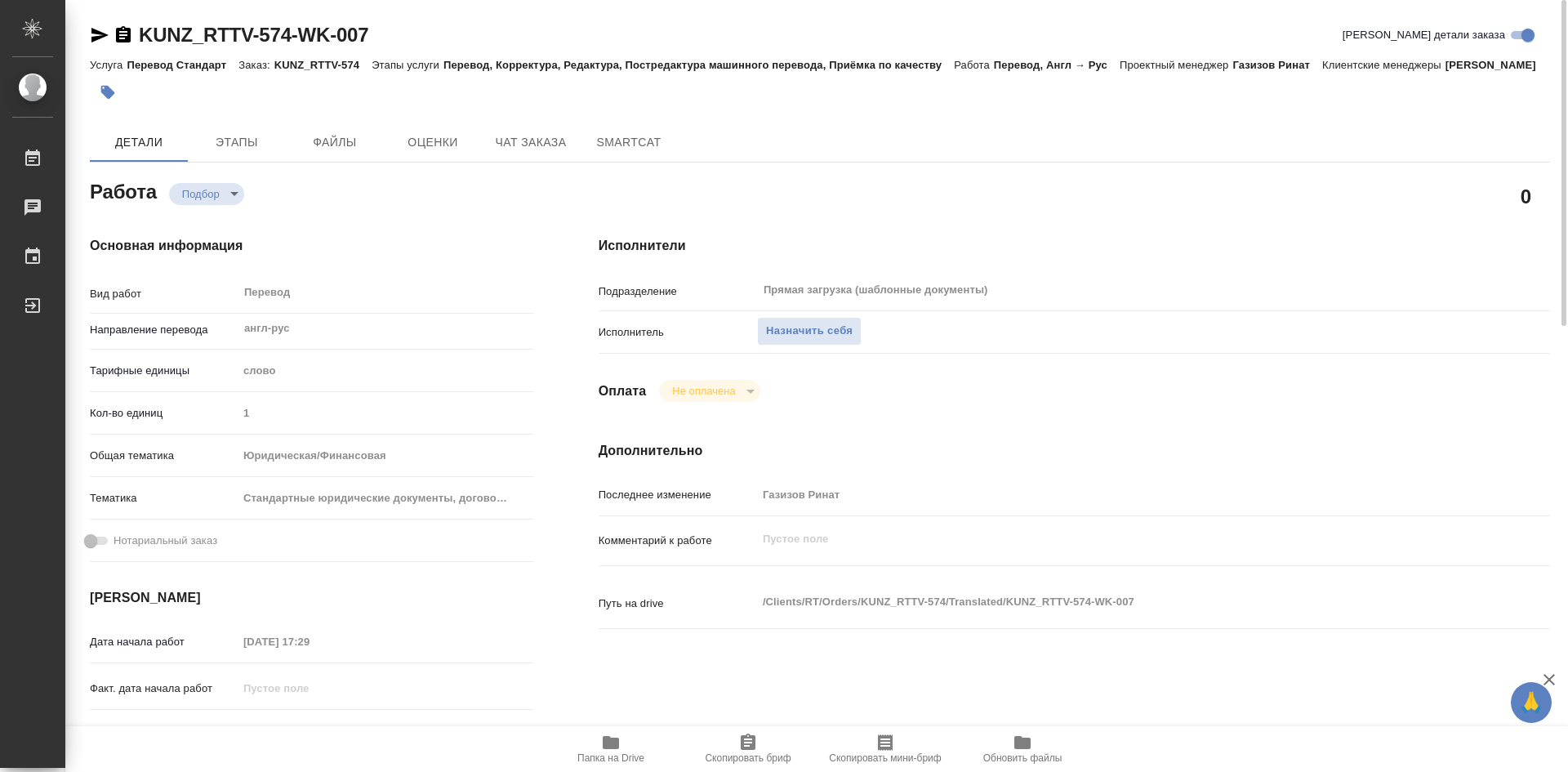
type textarea "x"
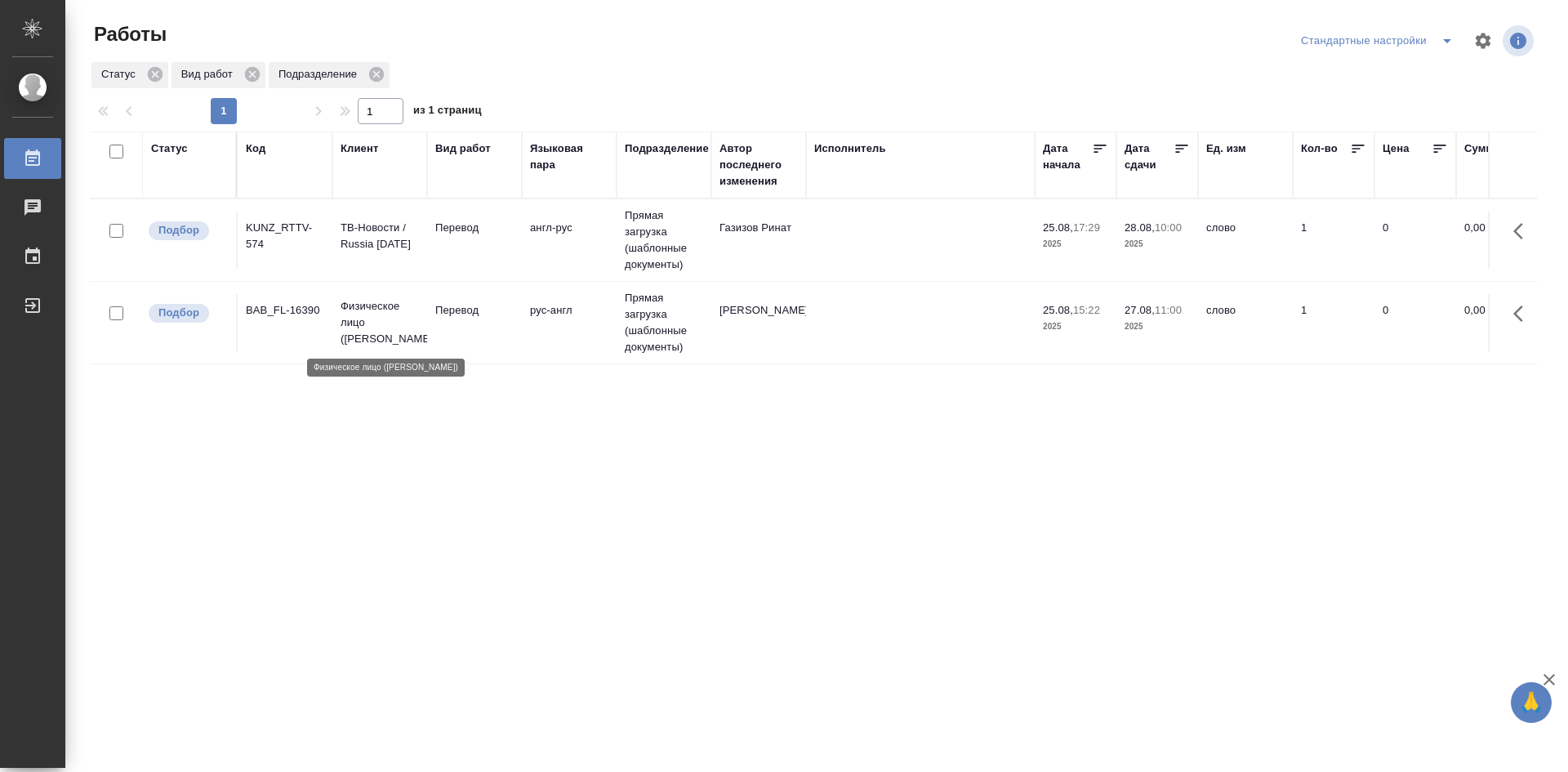
click at [416, 308] on p "Физическое лицо ([PERSON_NAME])" at bounding box center [380, 323] width 79 height 49
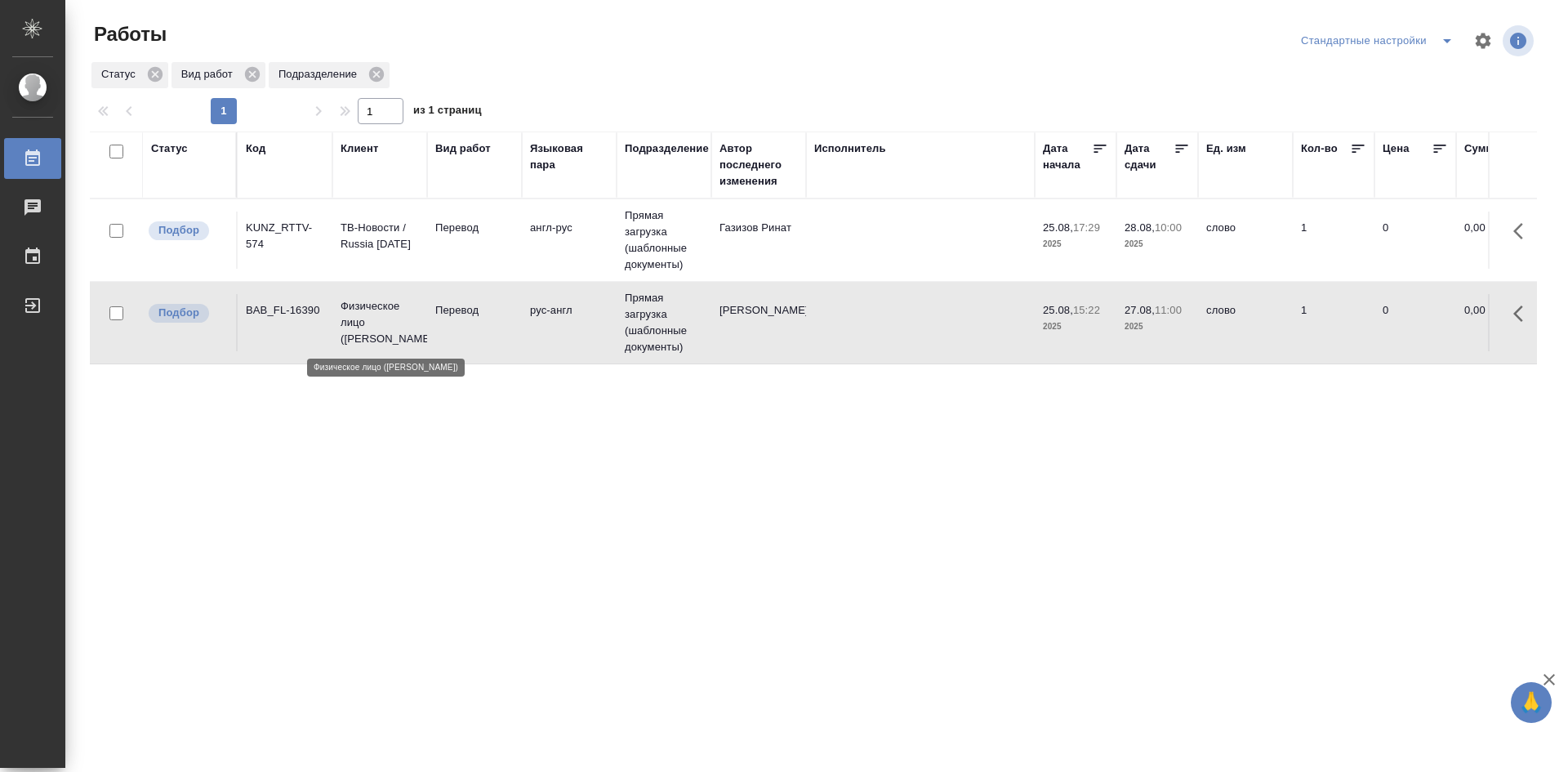
click at [416, 308] on p "Физическое лицо ([PERSON_NAME])" at bounding box center [380, 323] width 79 height 49
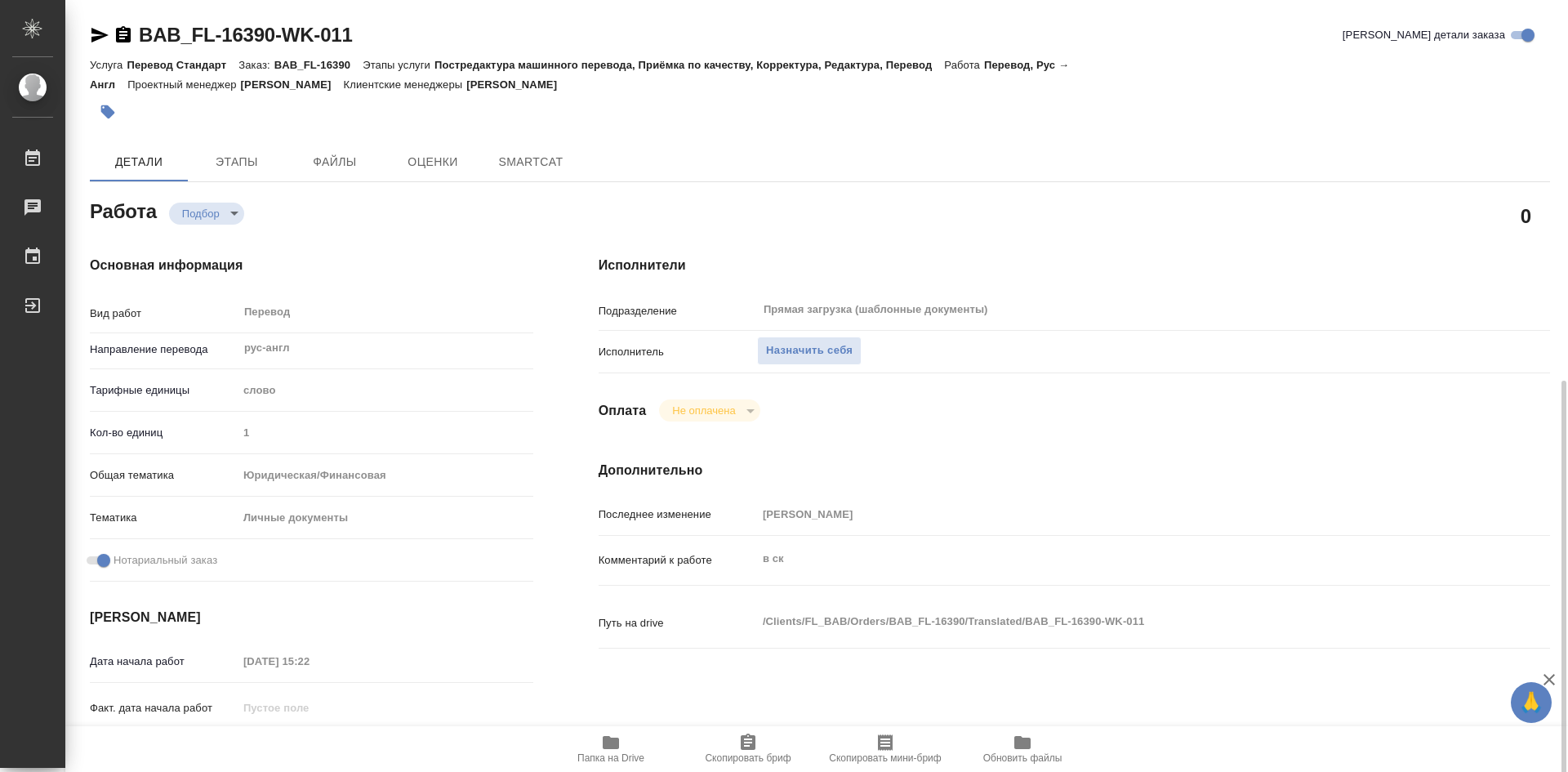
type textarea "x"
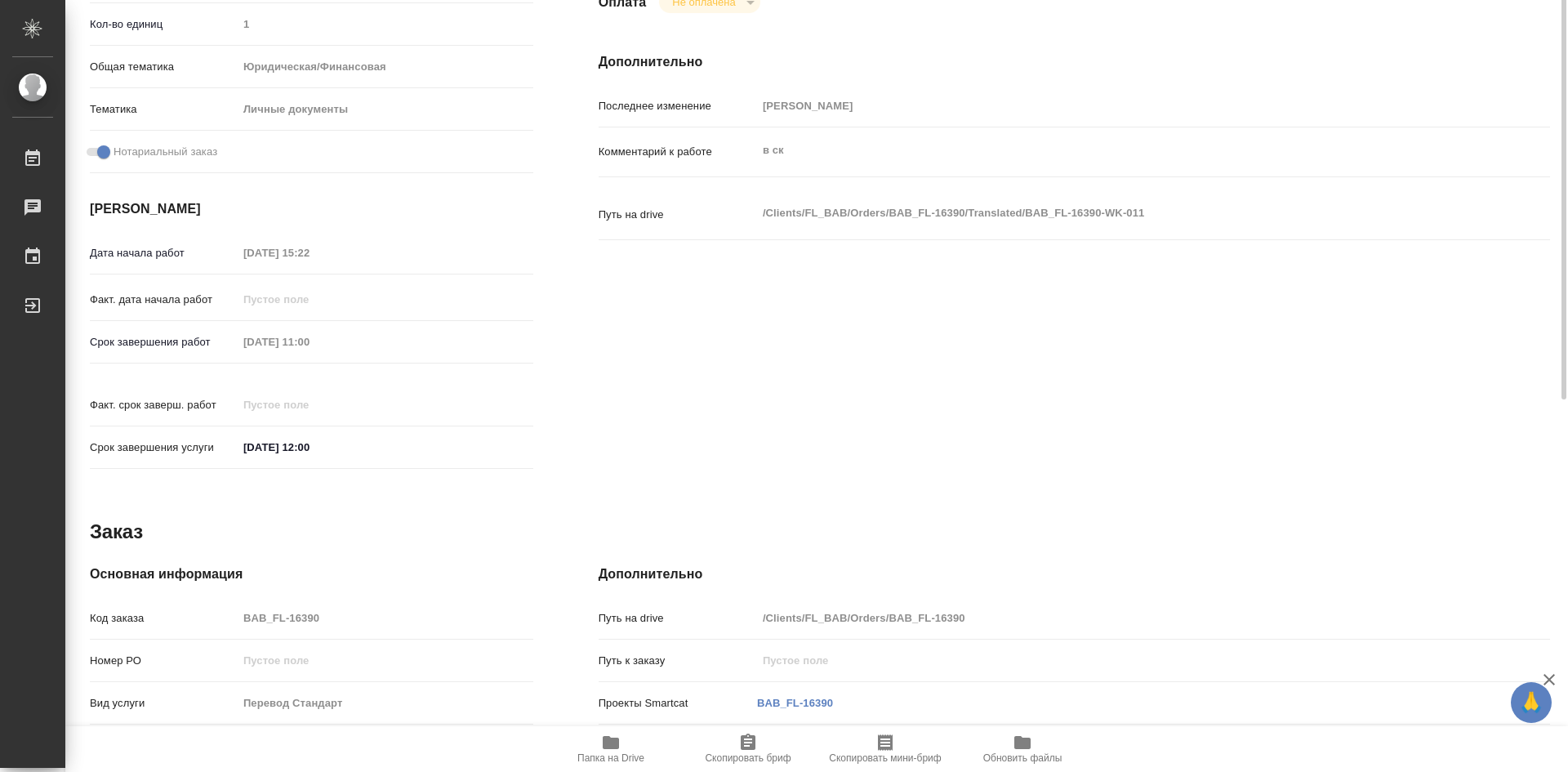
type textarea "x"
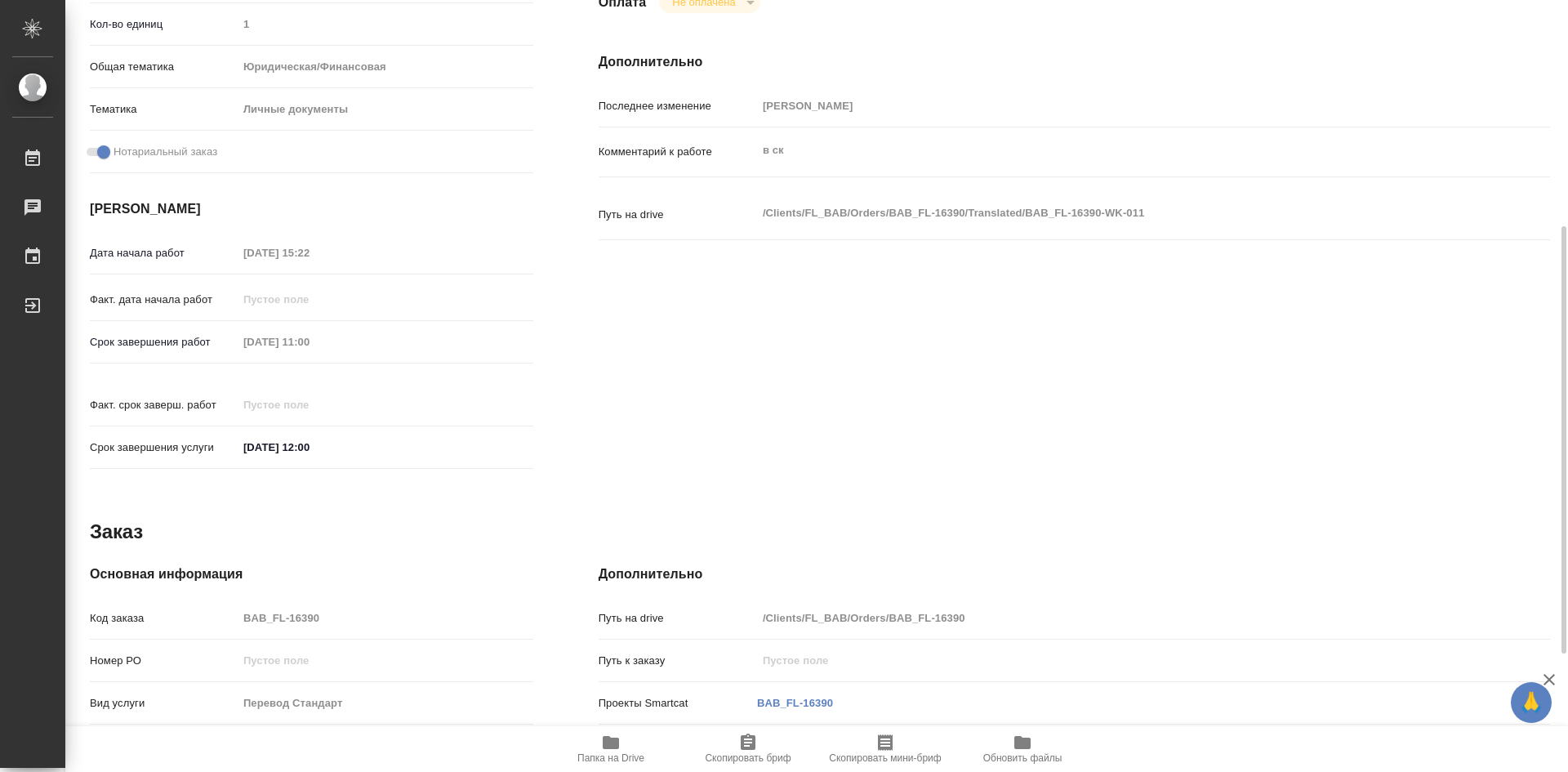
type textarea "x"
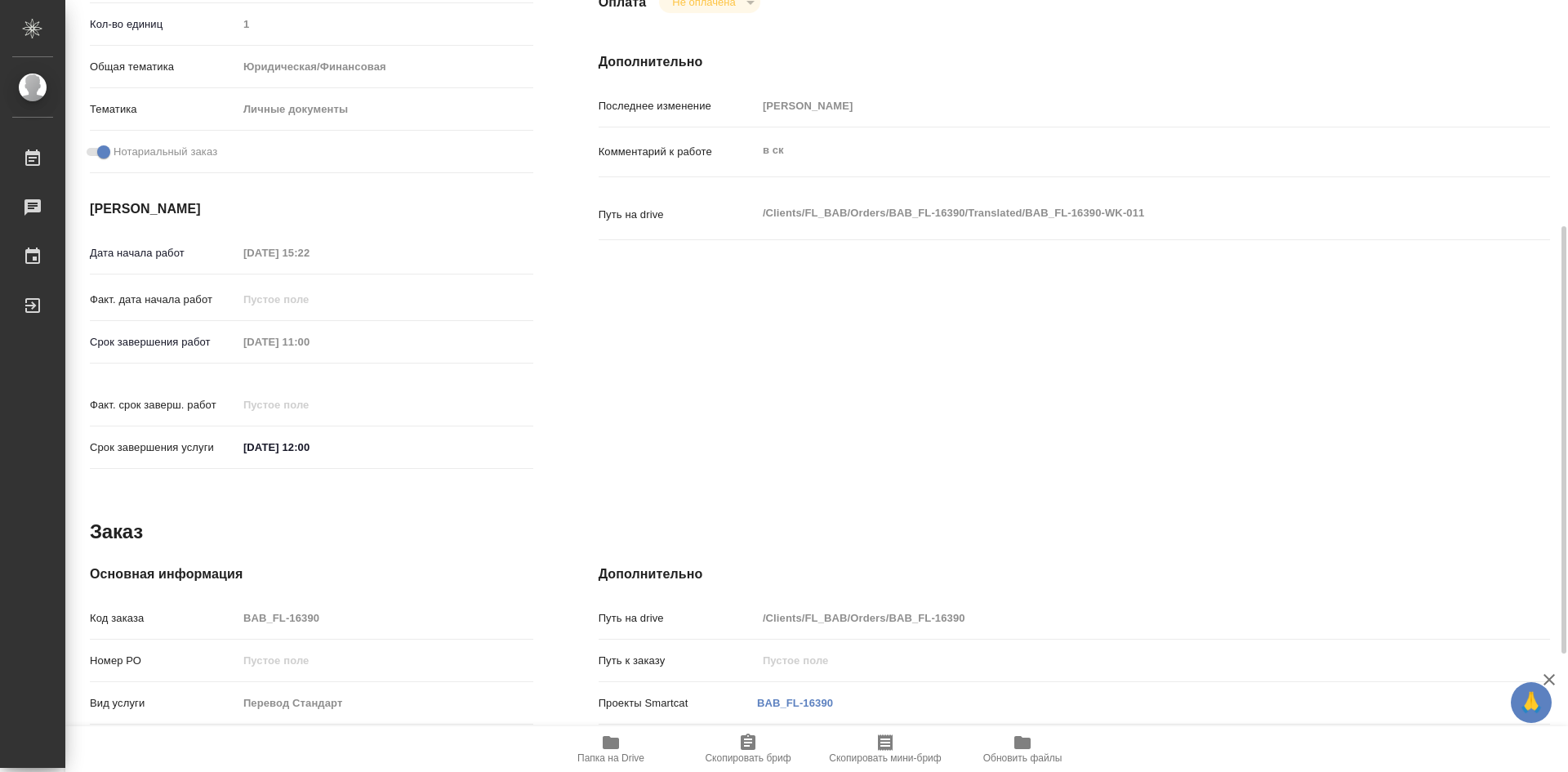
type textarea "x"
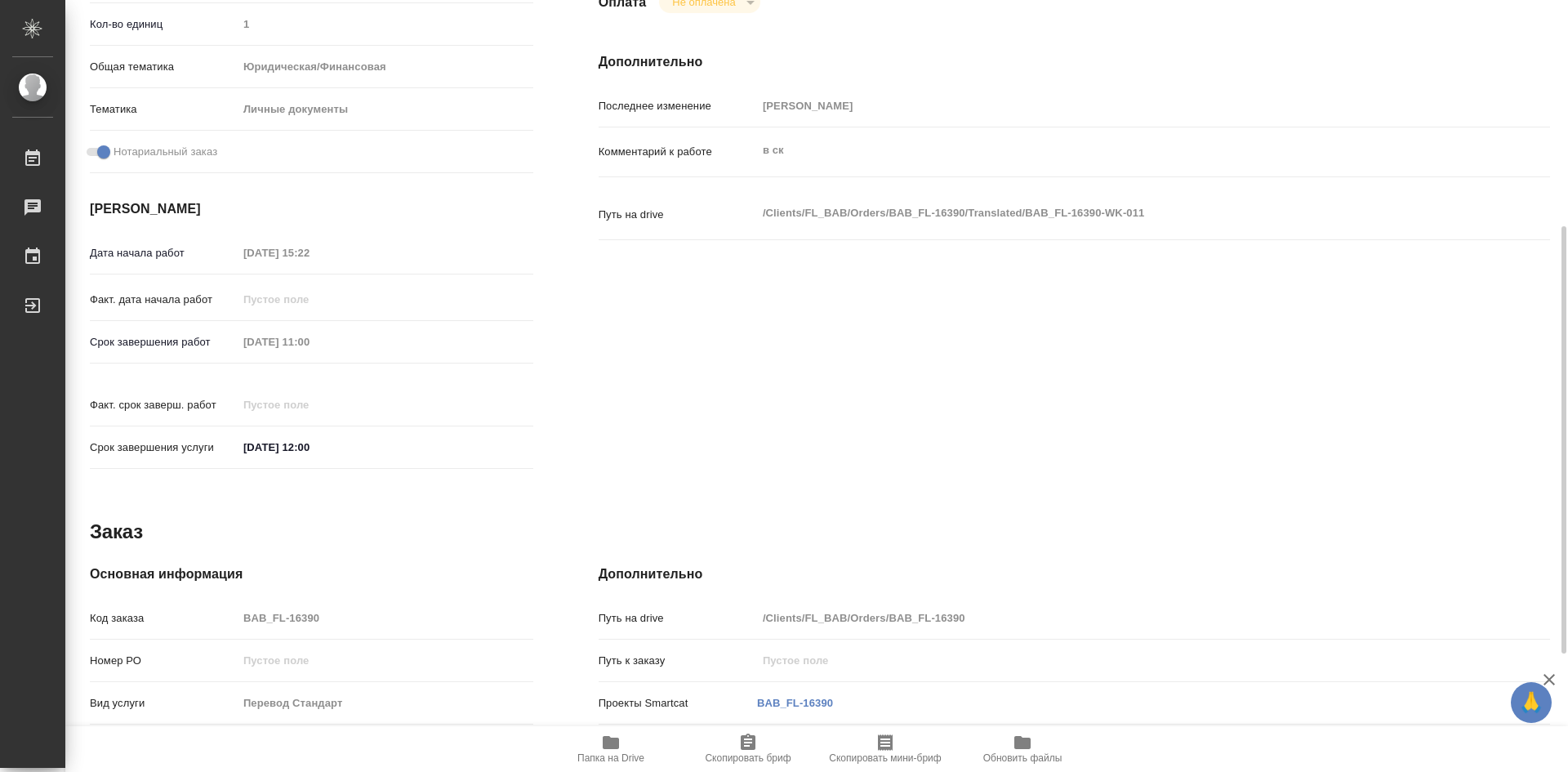
scroll to position [622, 0]
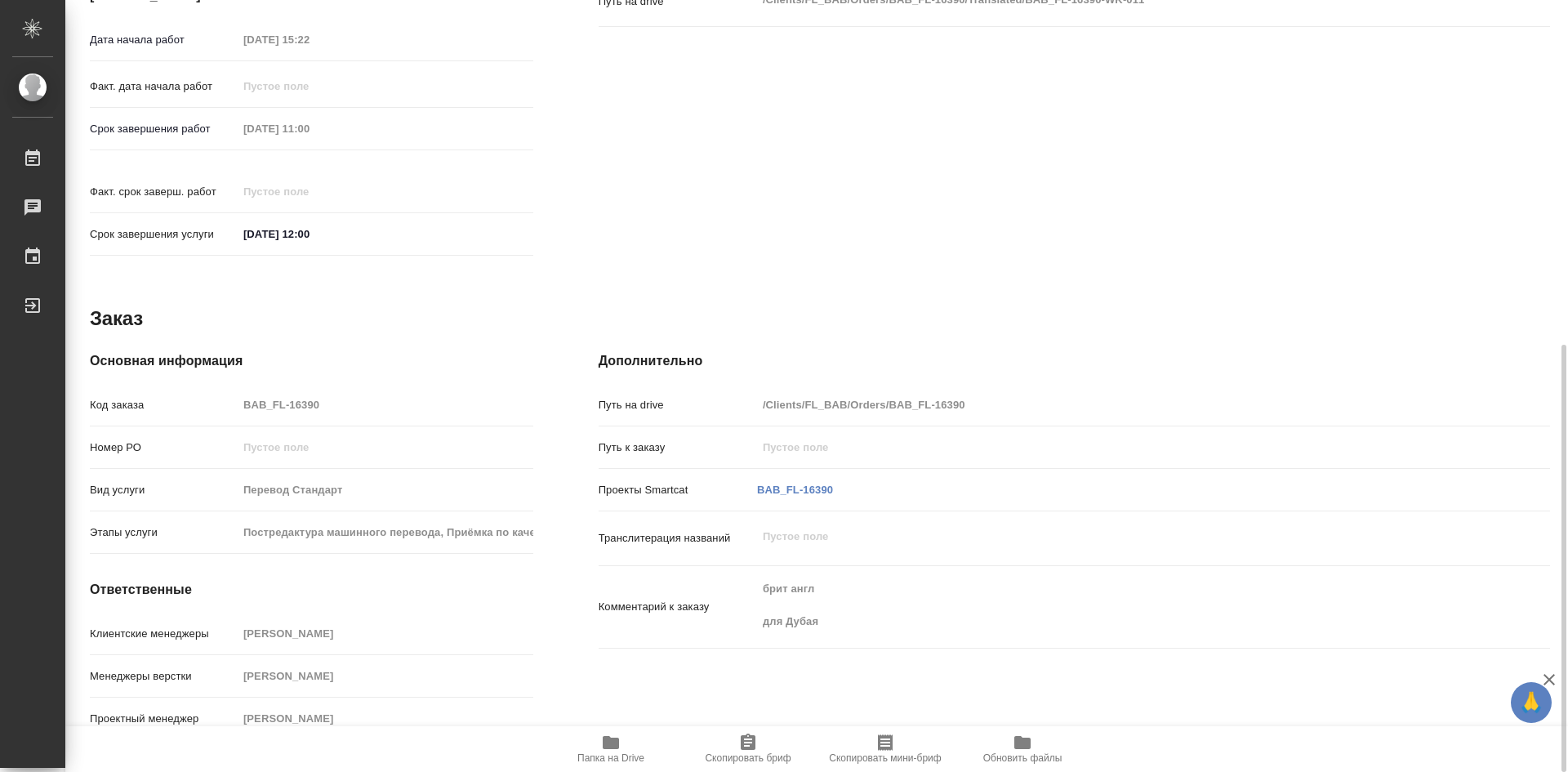
type textarea "x"
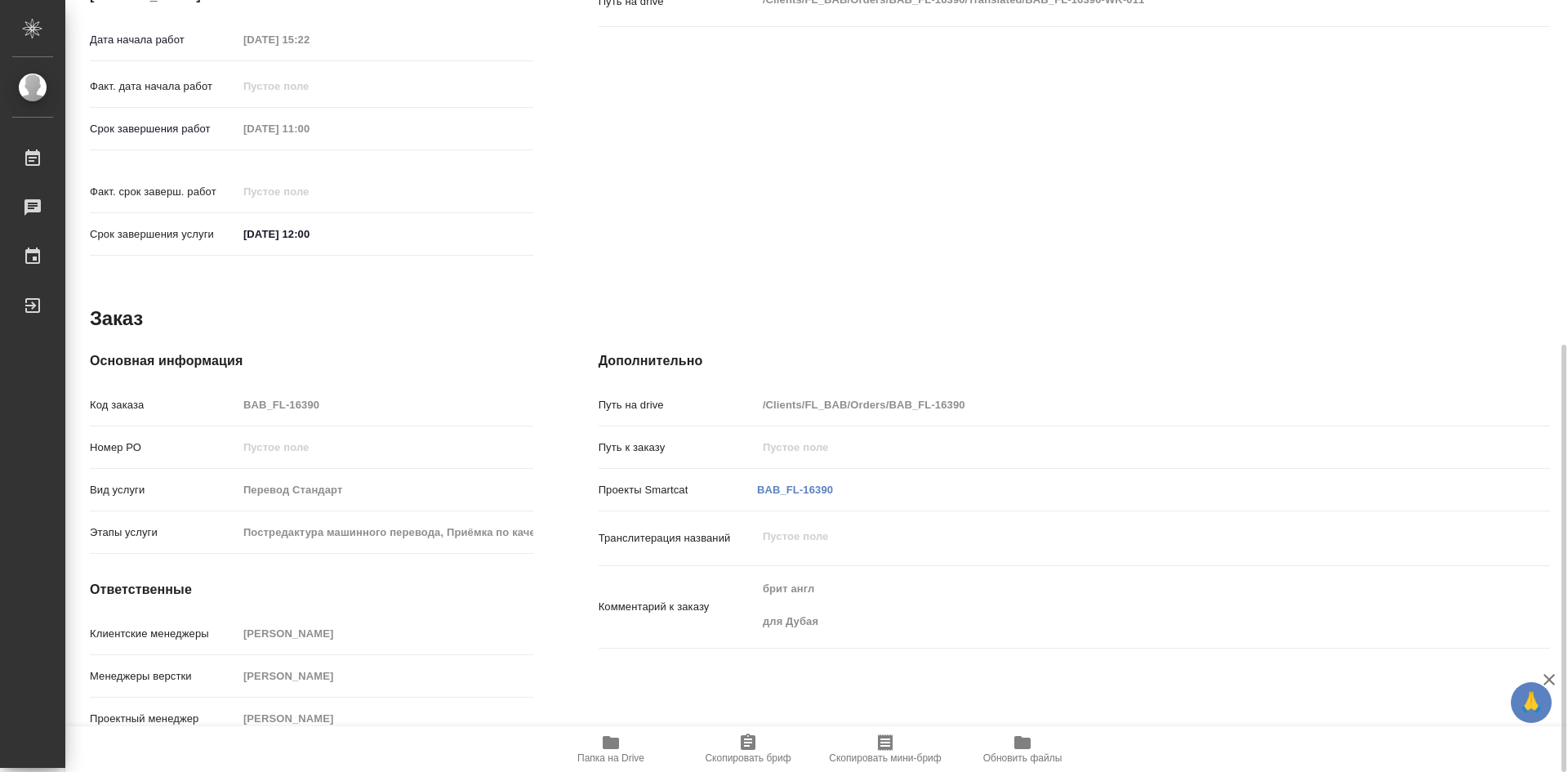
type textarea "x"
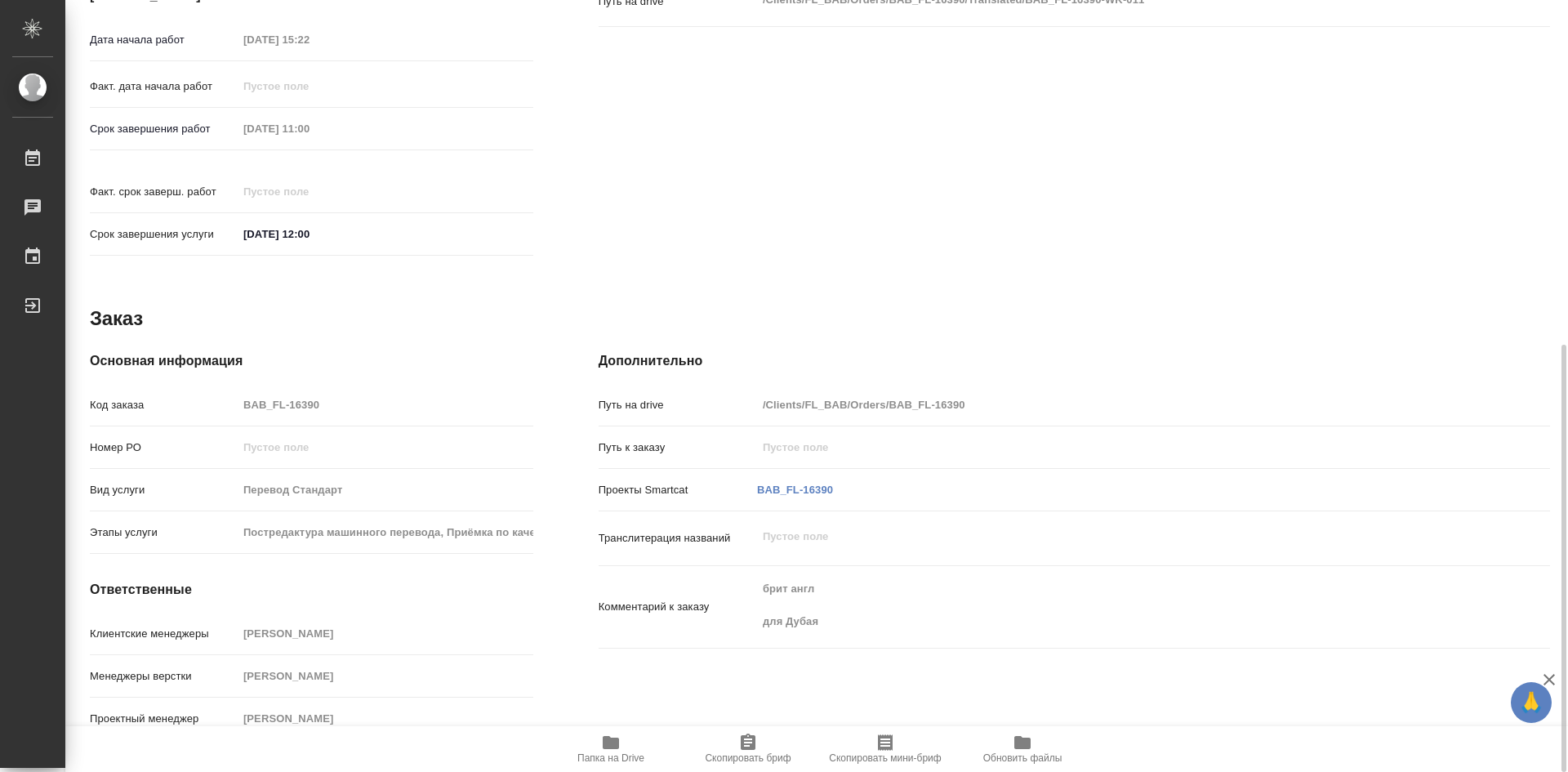
type textarea "x"
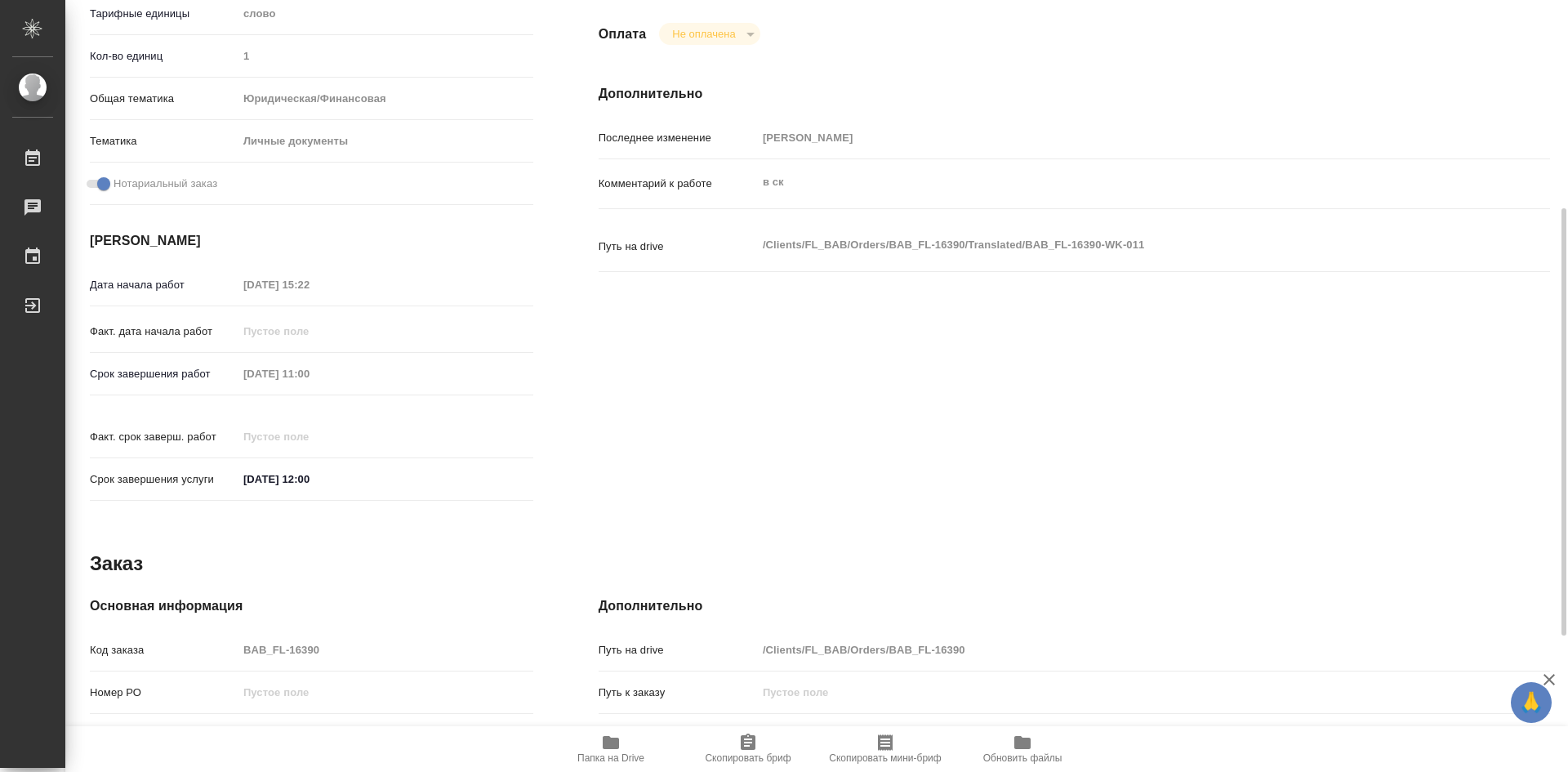
scroll to position [132, 0]
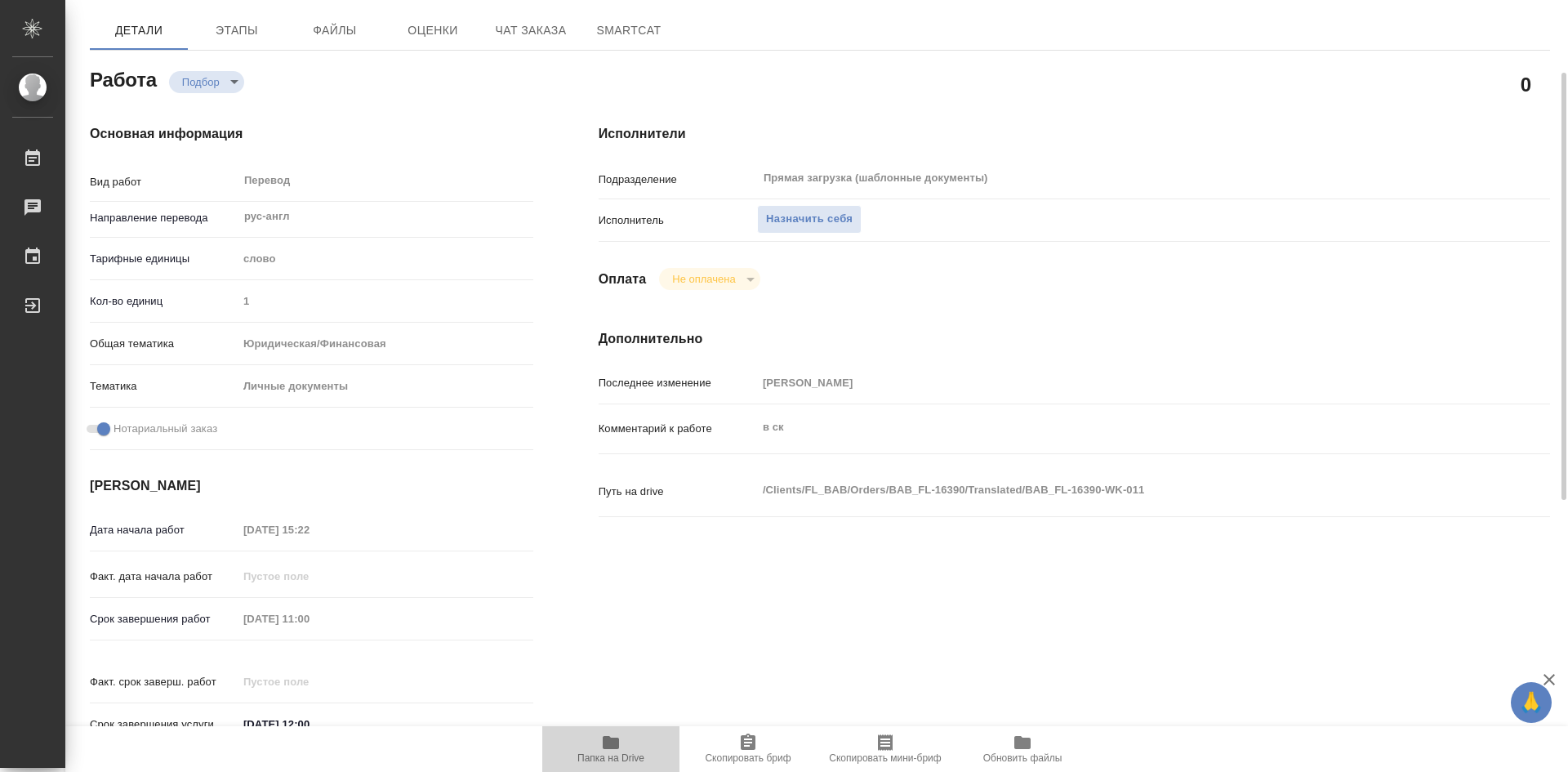
click at [624, 752] on span "Папка на Drive" at bounding box center [611, 758] width 67 height 11
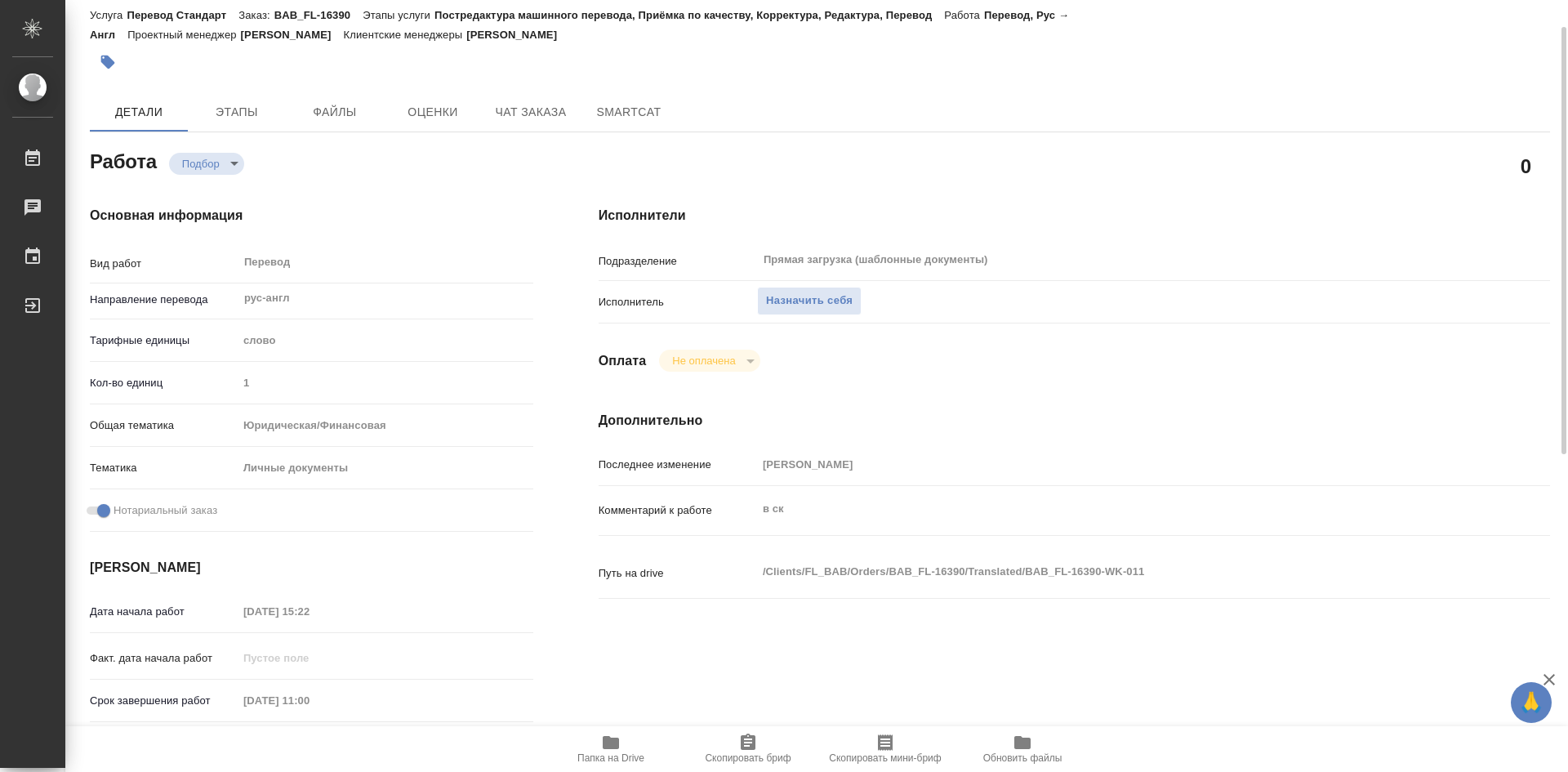
scroll to position [0, 0]
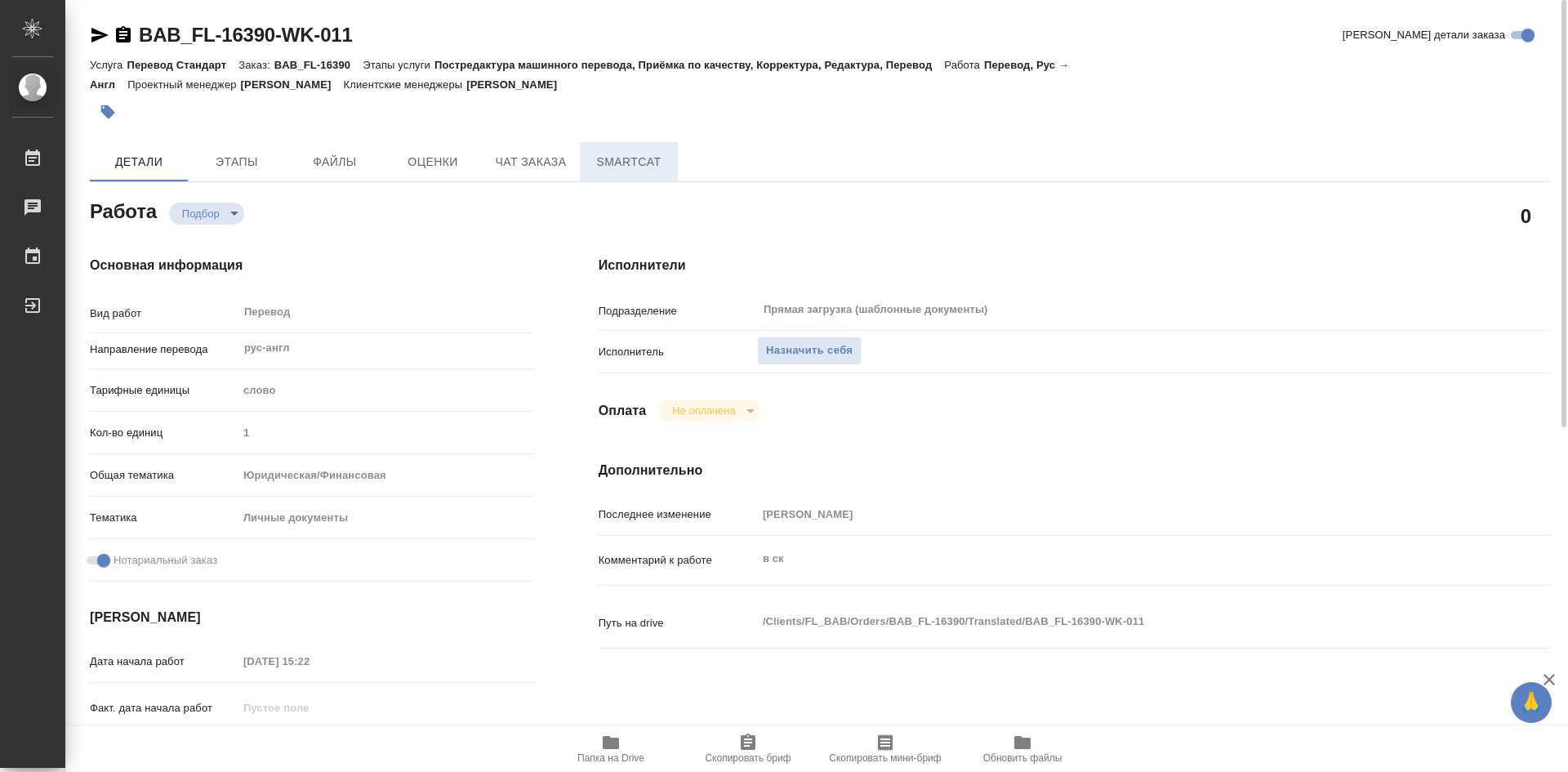
click at [629, 157] on span "SmartCat" at bounding box center [629, 162] width 79 height 20
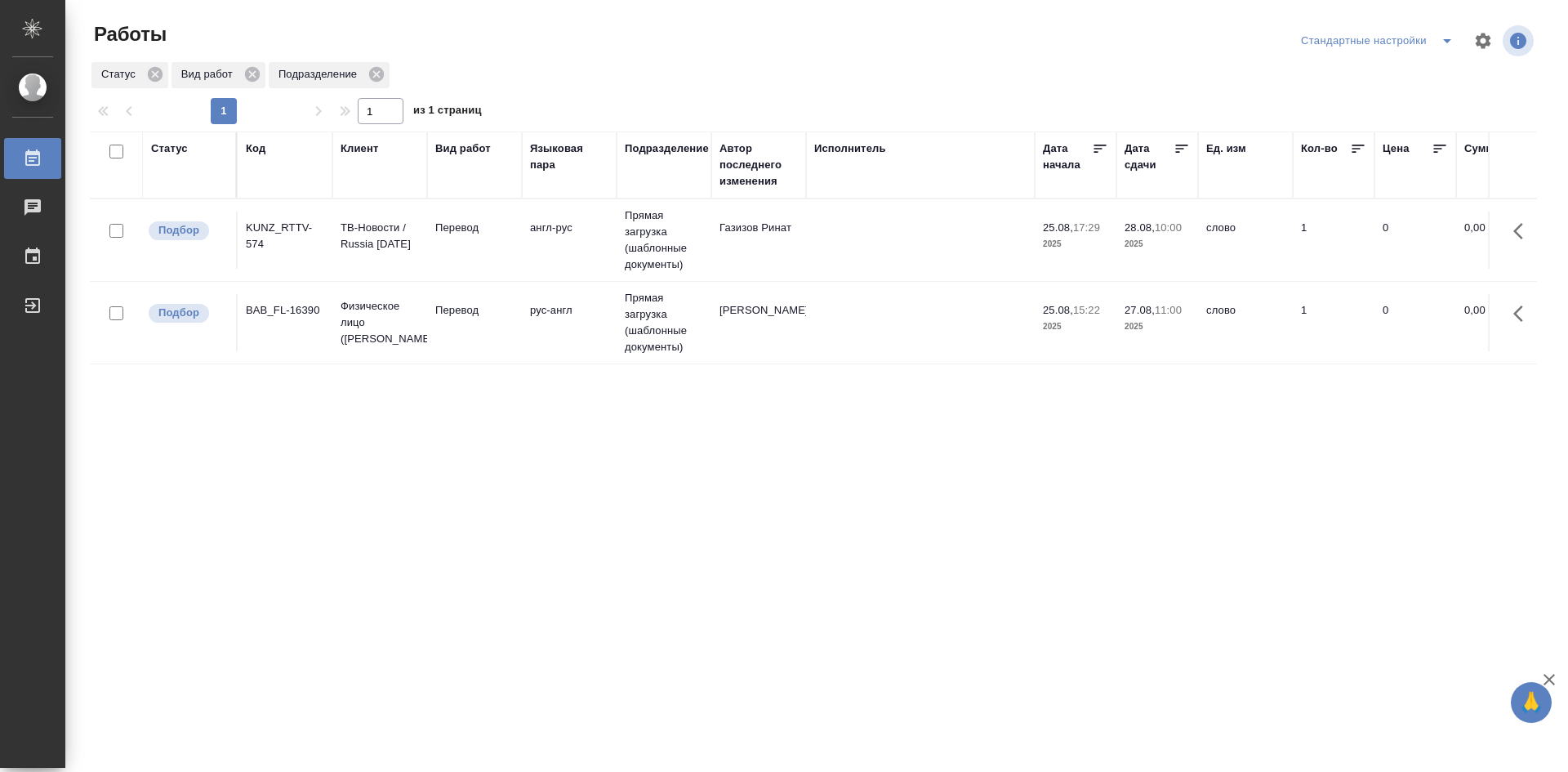
click at [433, 244] on td "Перевод" at bounding box center [474, 240] width 95 height 57
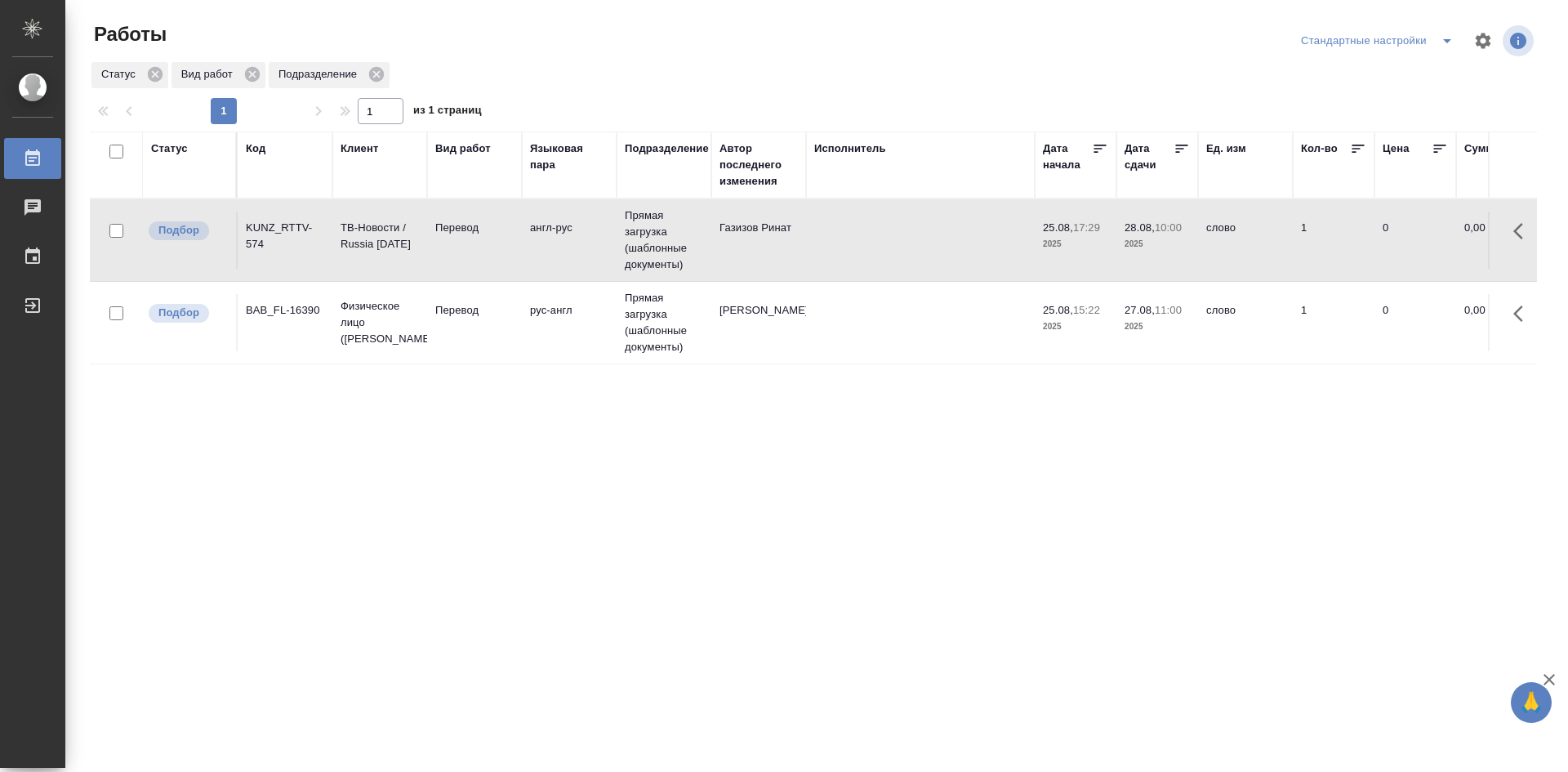
click at [433, 244] on td "Перевод" at bounding box center [474, 240] width 95 height 57
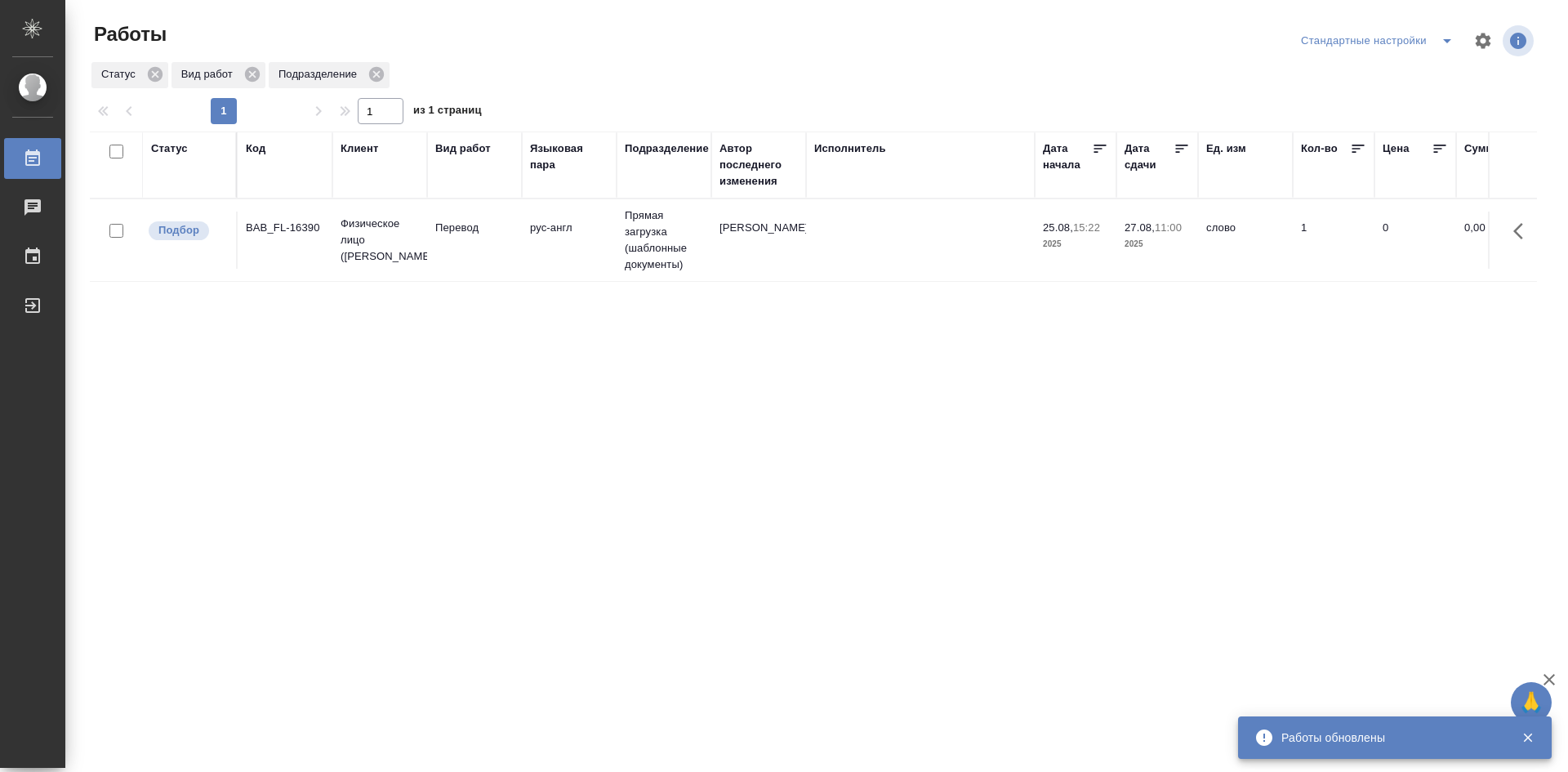
click at [447, 254] on td "Перевод" at bounding box center [474, 240] width 95 height 57
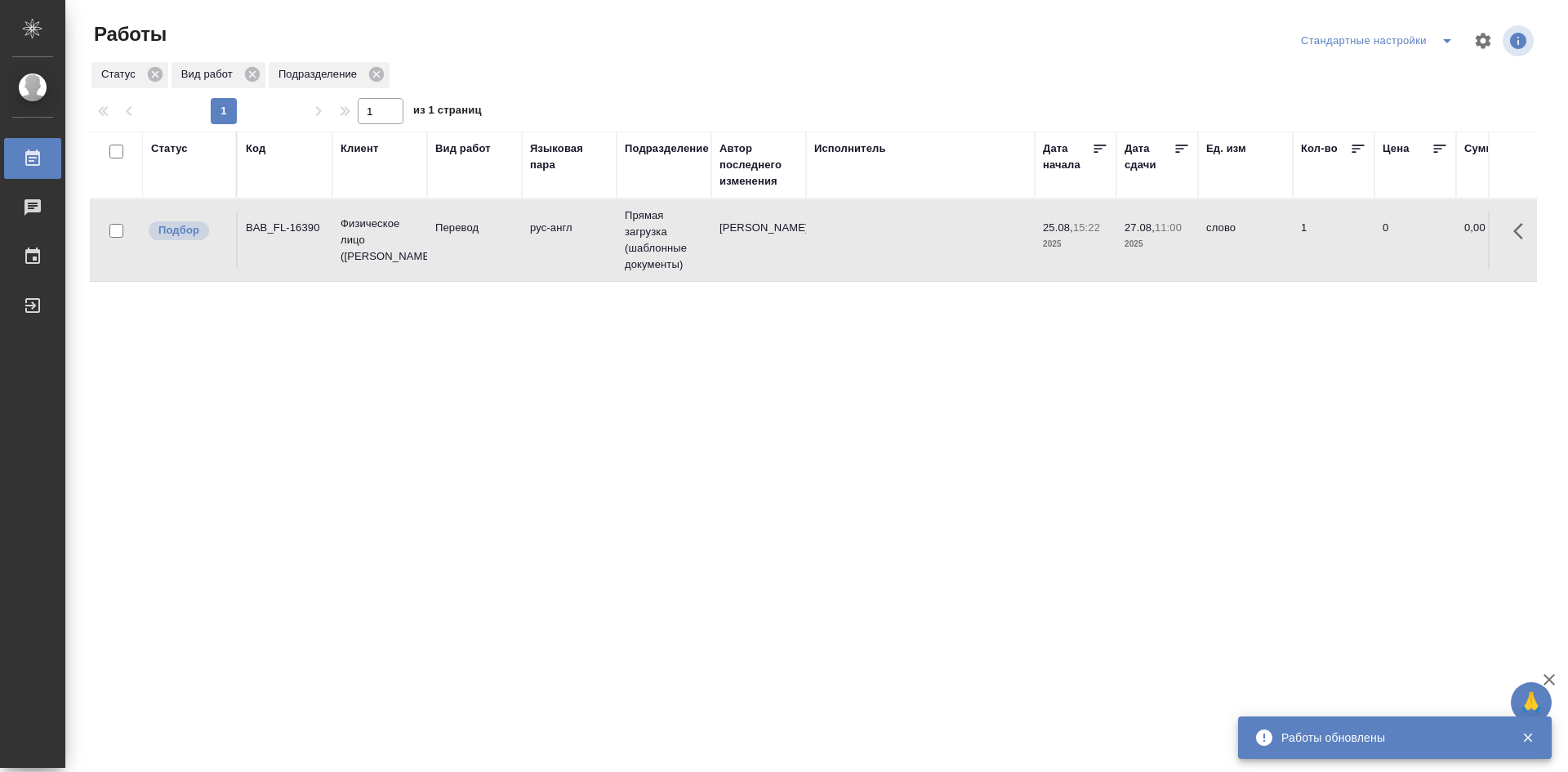
click at [447, 254] on td "Перевод" at bounding box center [474, 240] width 95 height 57
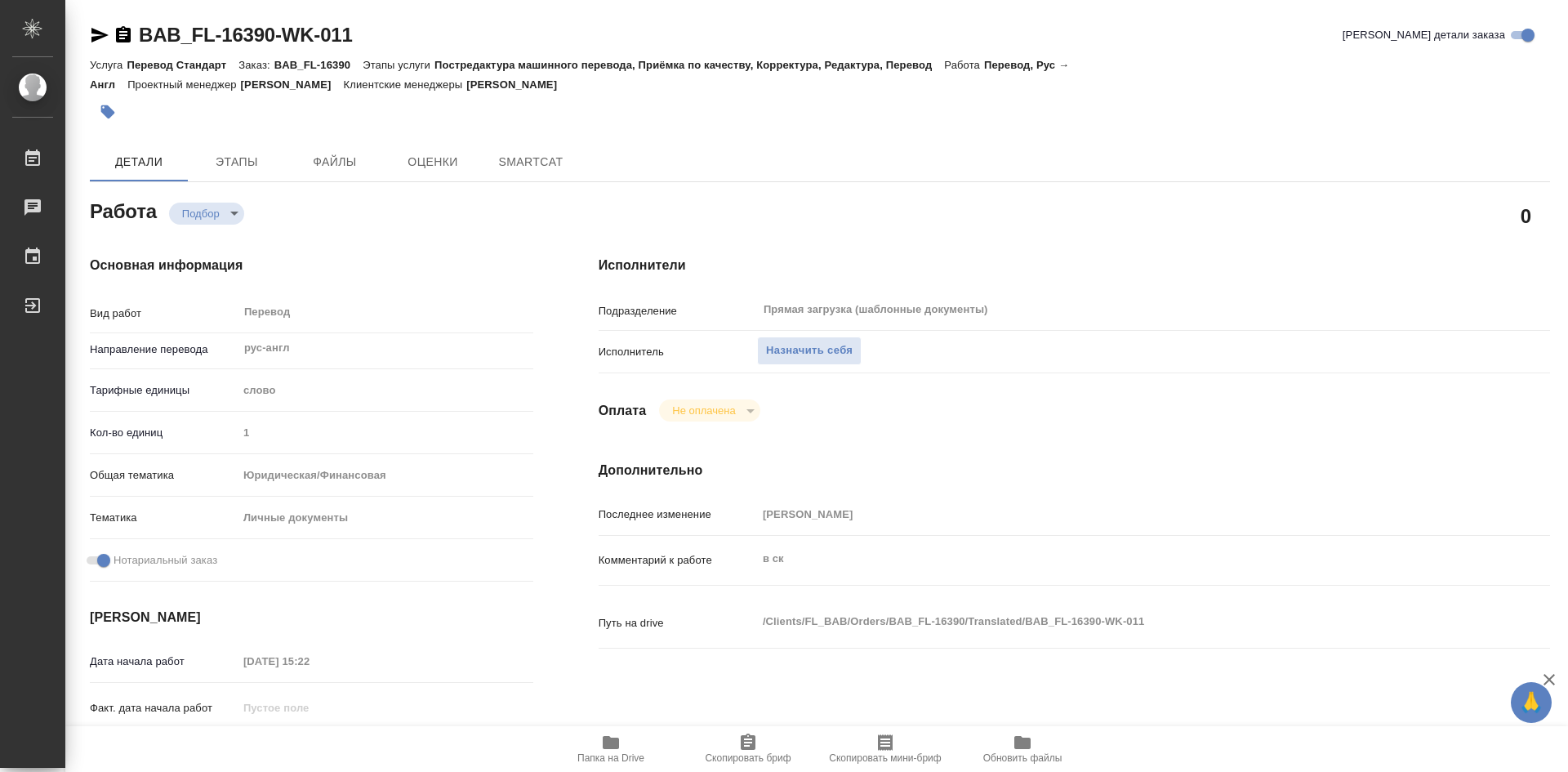
type textarea "x"
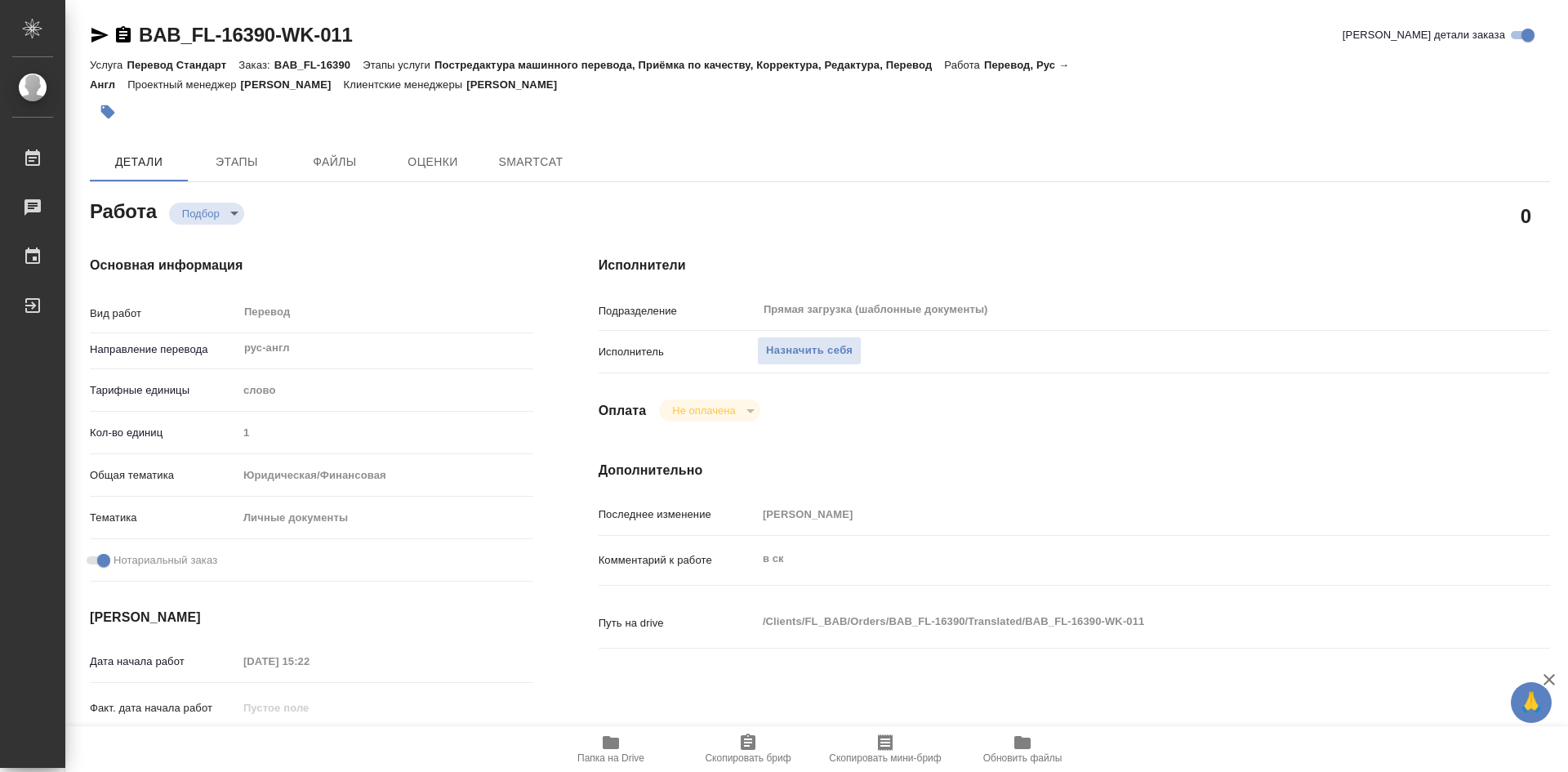
type textarea "x"
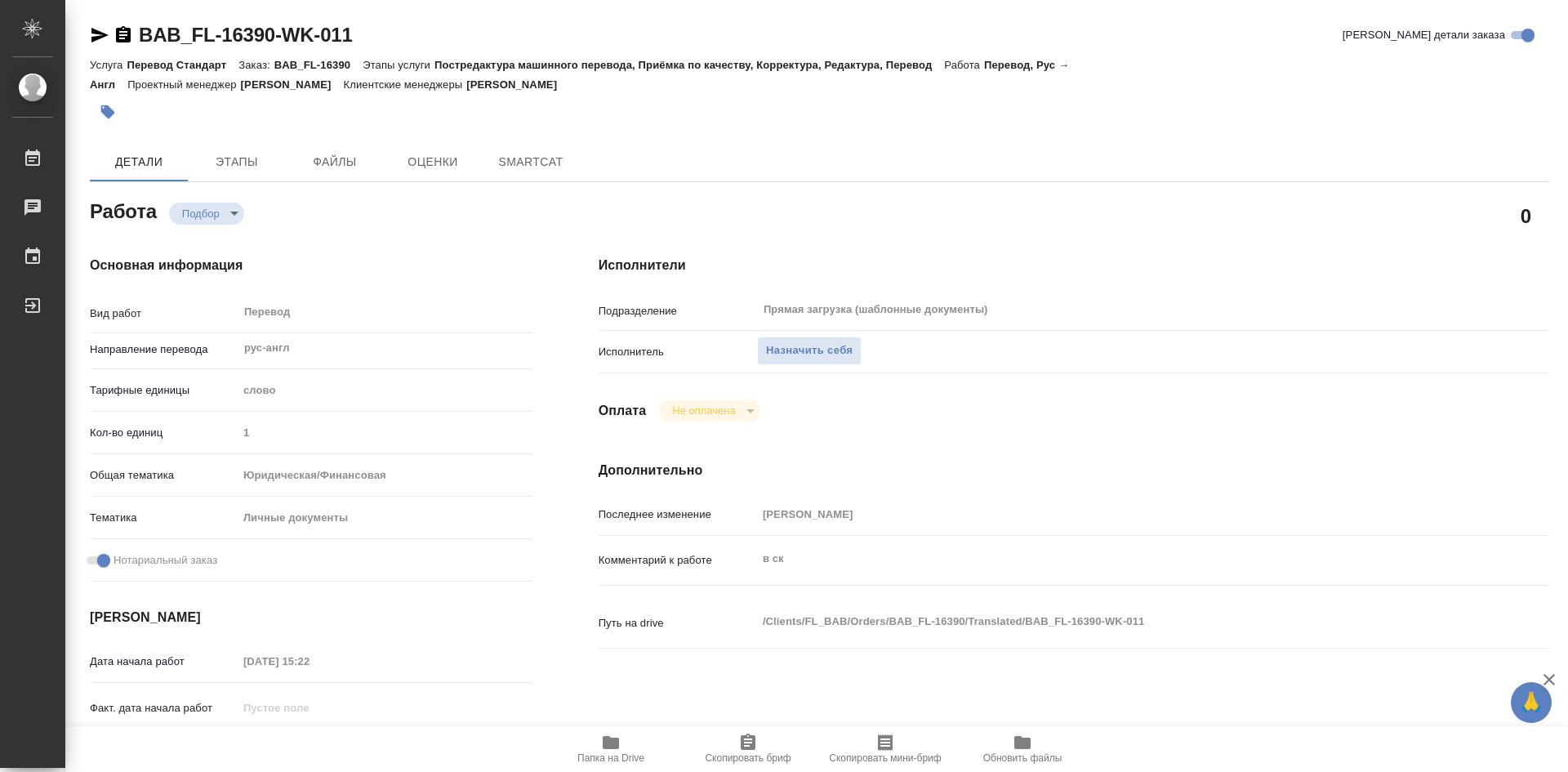
type textarea "x"
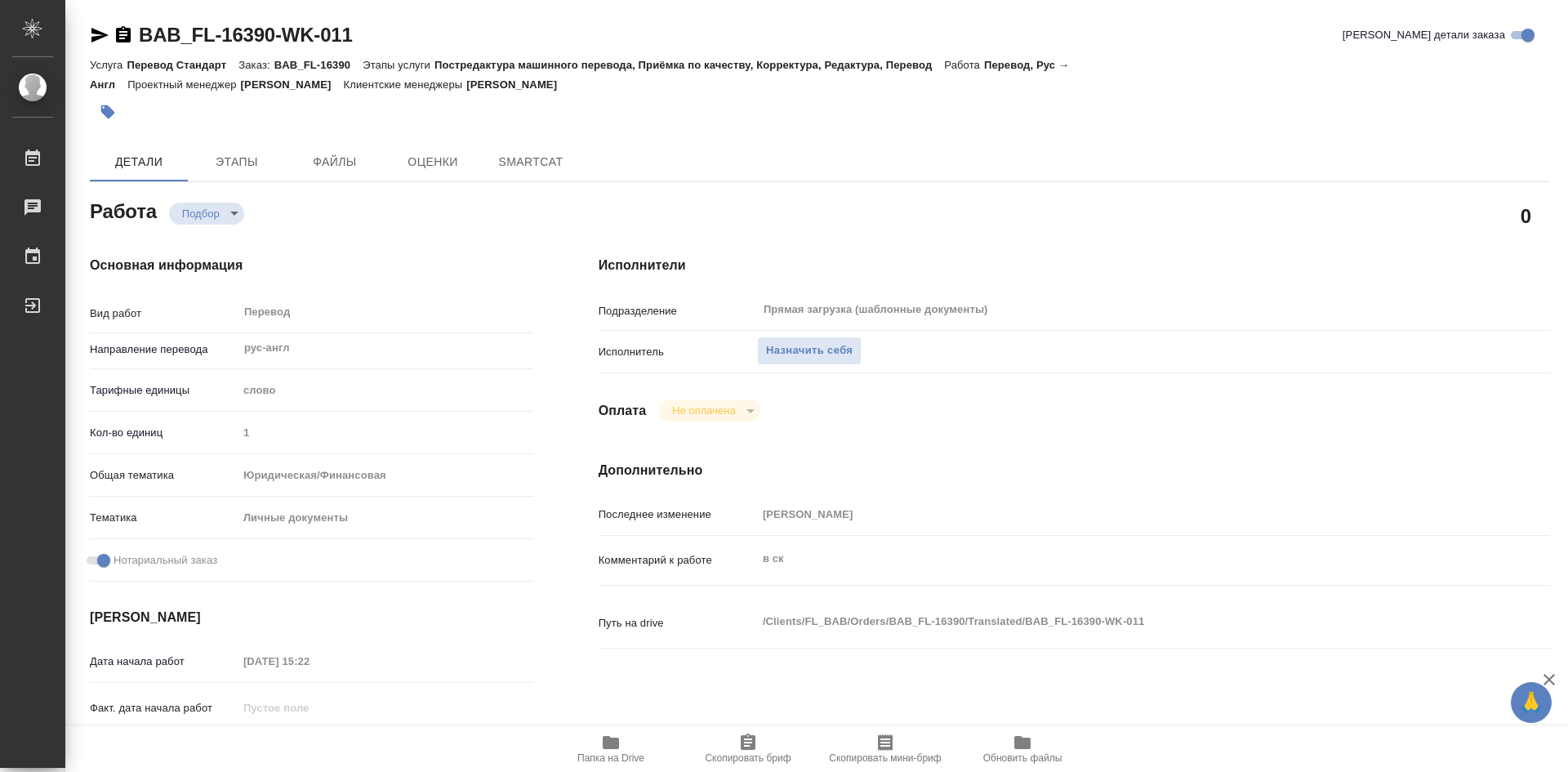
type textarea "x"
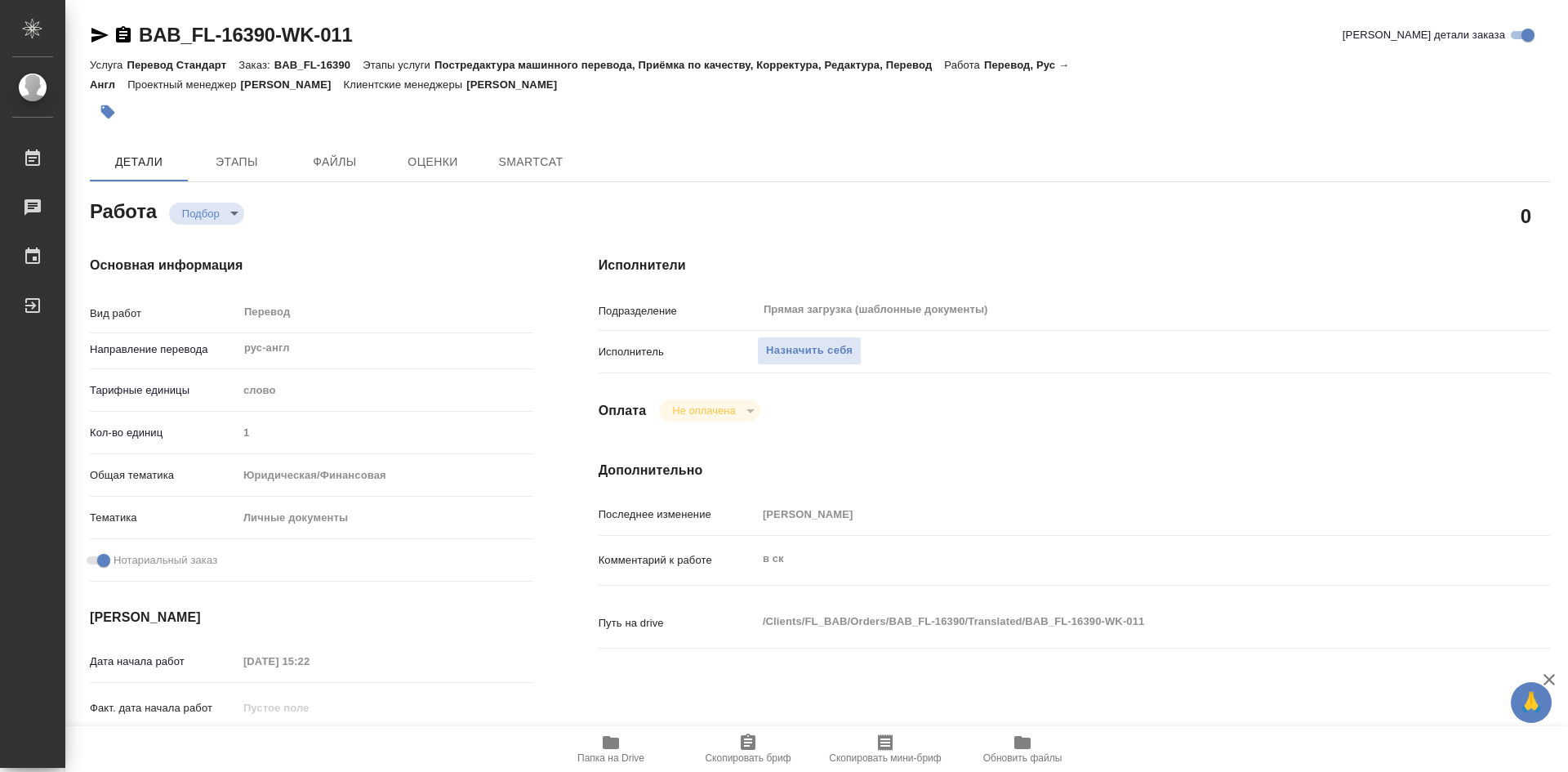
type textarea "x"
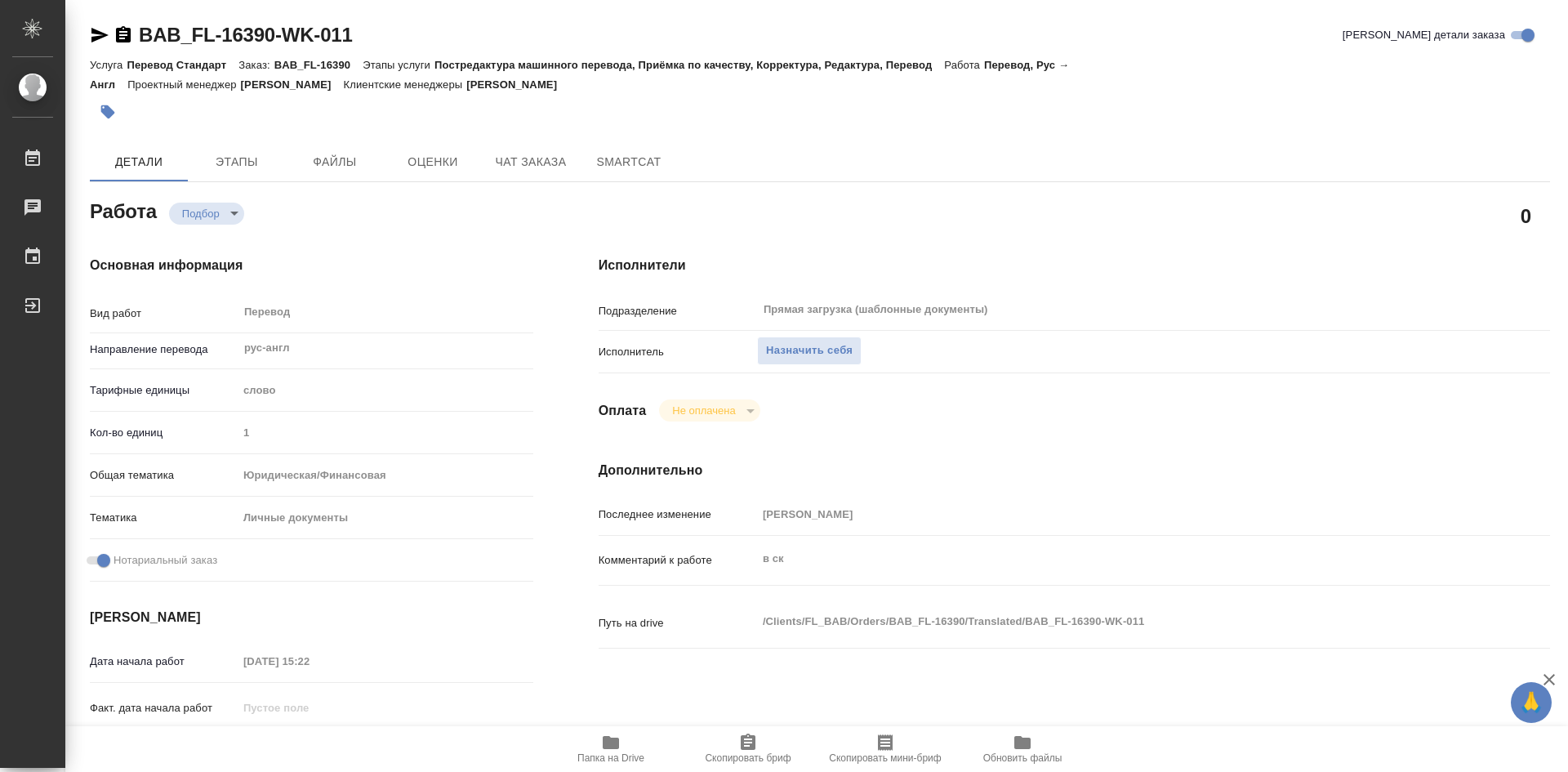
type textarea "x"
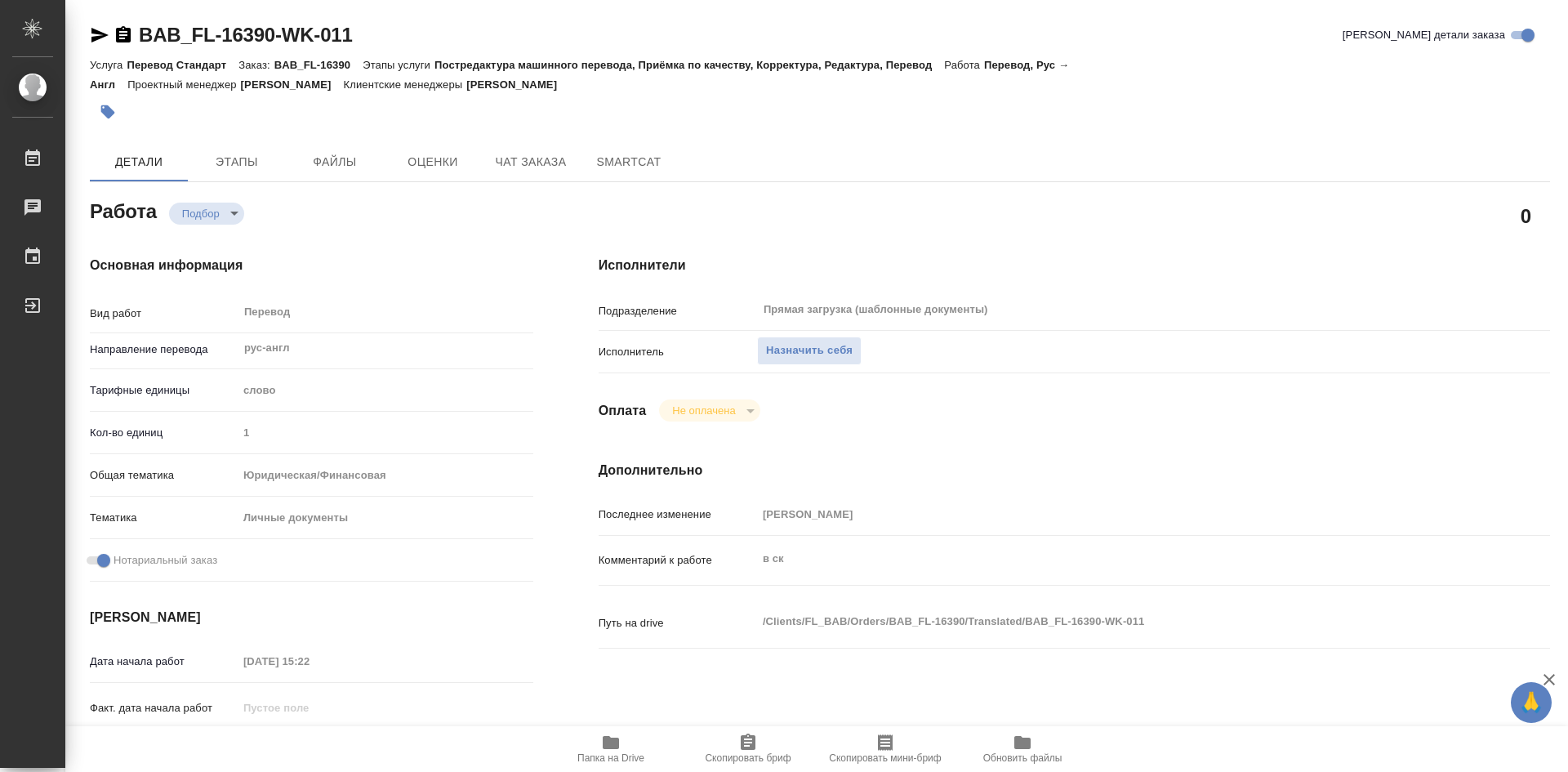
type textarea "x"
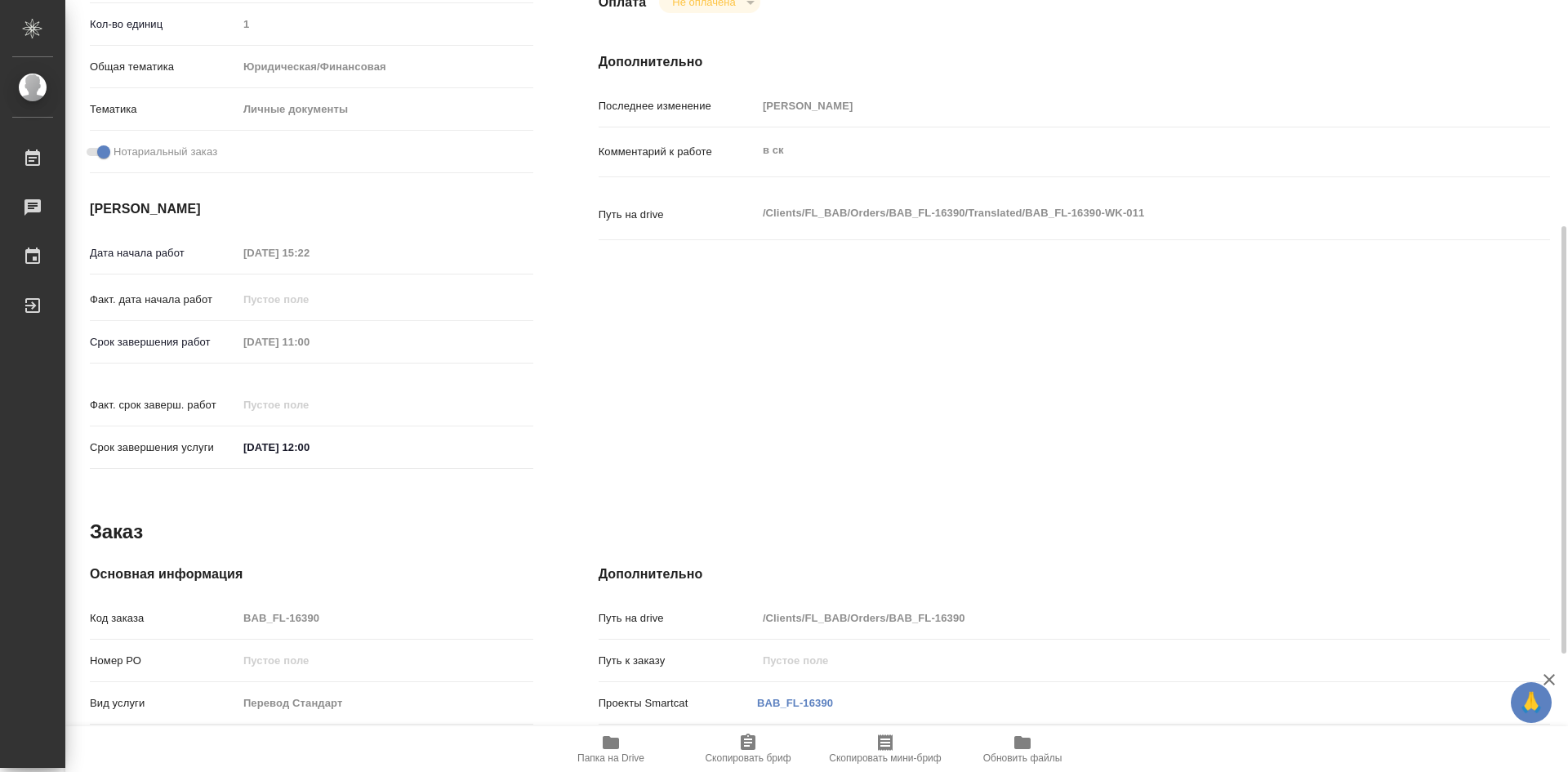
scroll to position [82, 0]
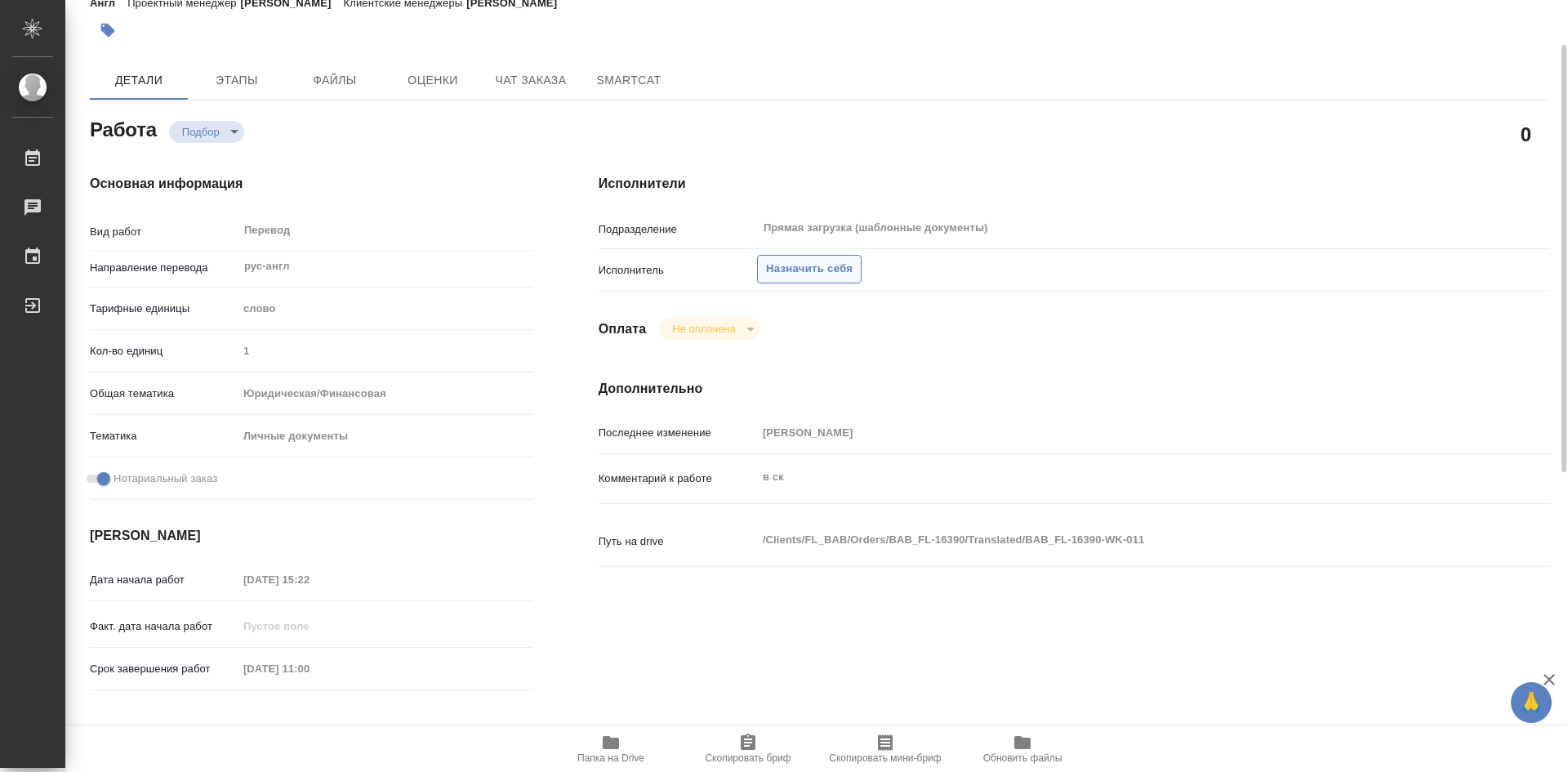
click at [779, 269] on span "Назначить себя" at bounding box center [810, 269] width 87 height 19
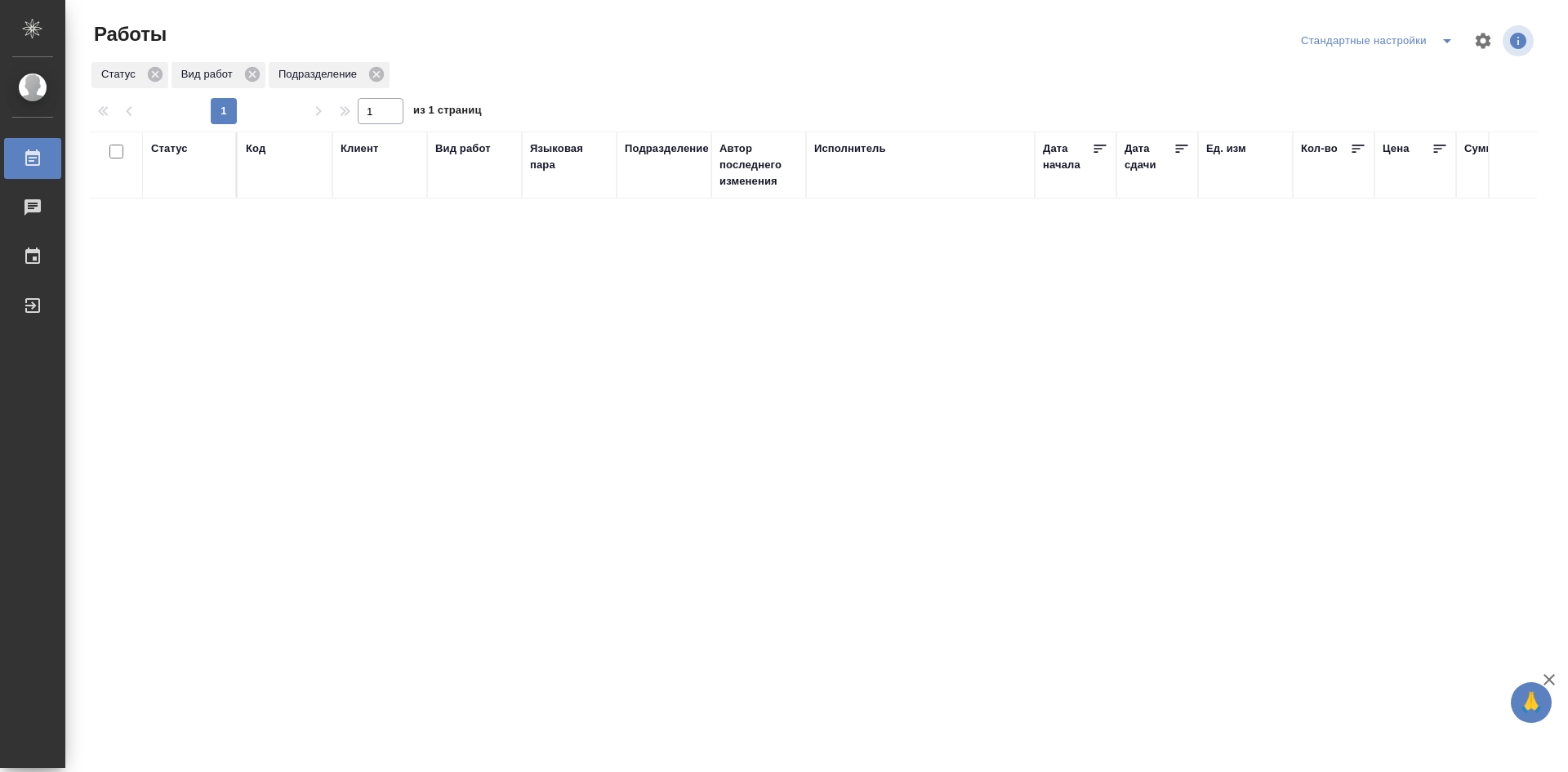
click at [1438, 40] on icon "split button" at bounding box center [1448, 41] width 20 height 20
click at [1362, 75] on li "мои" at bounding box center [1381, 74] width 167 height 26
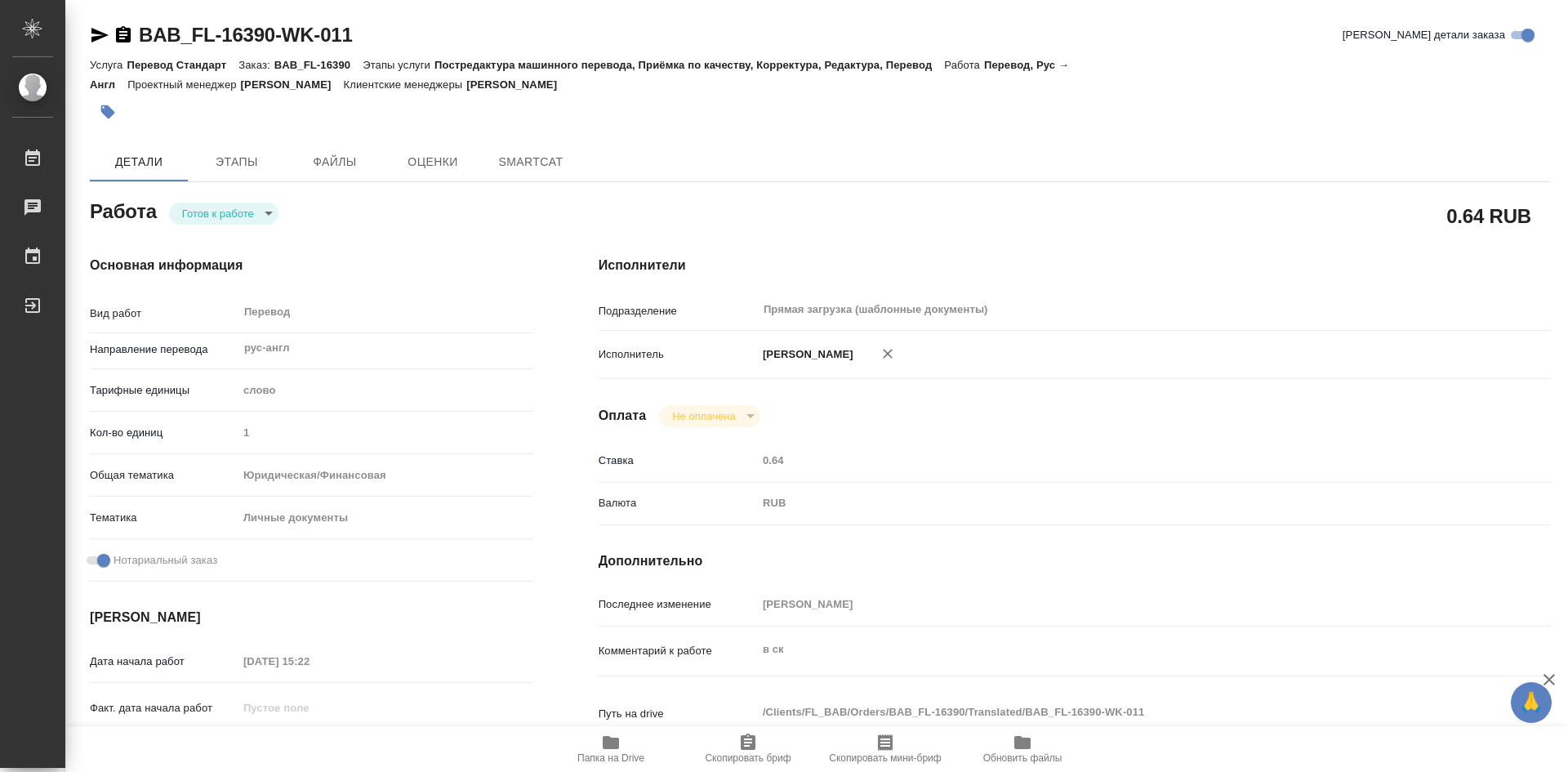
type textarea "x"
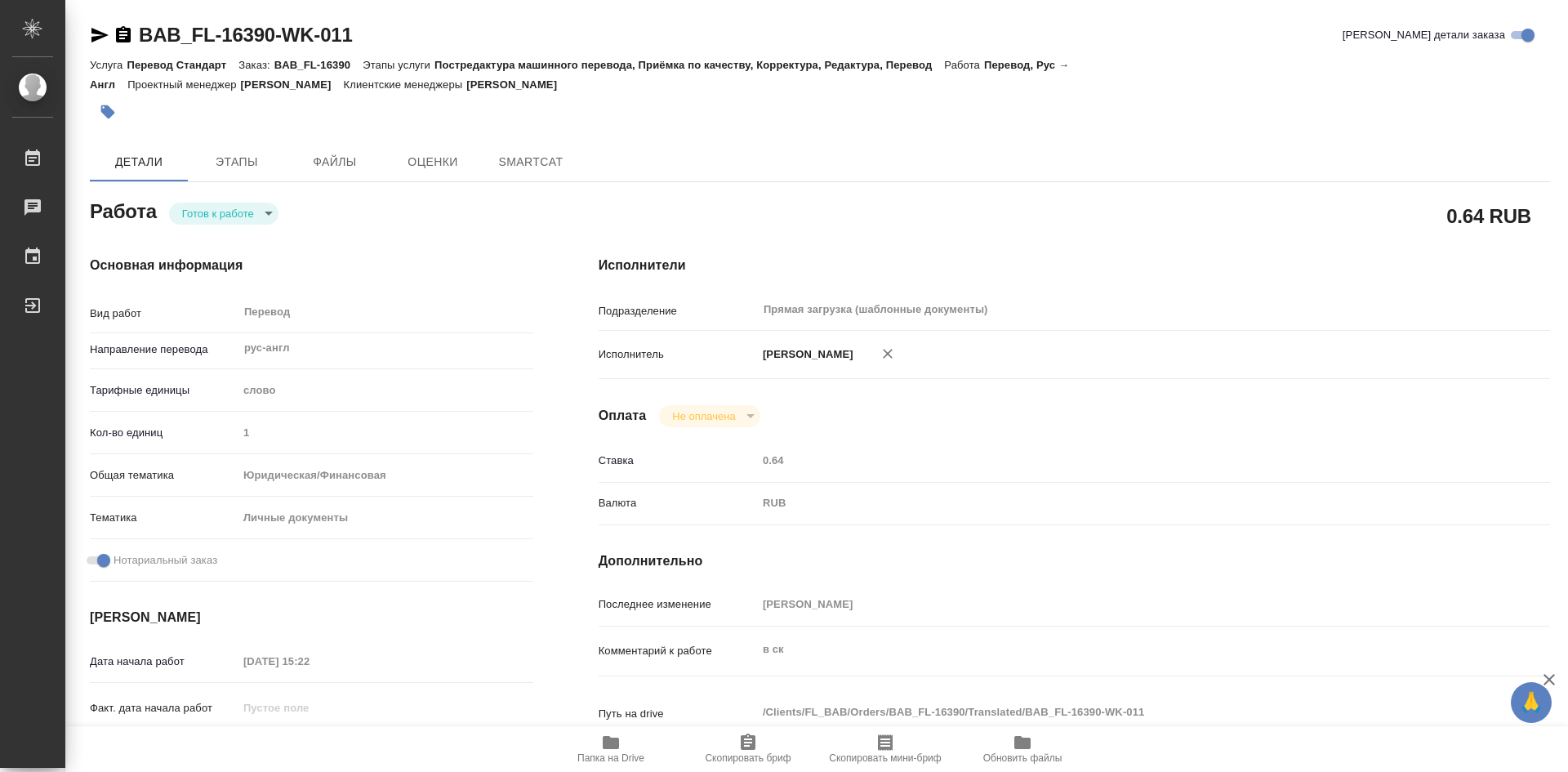
type textarea "x"
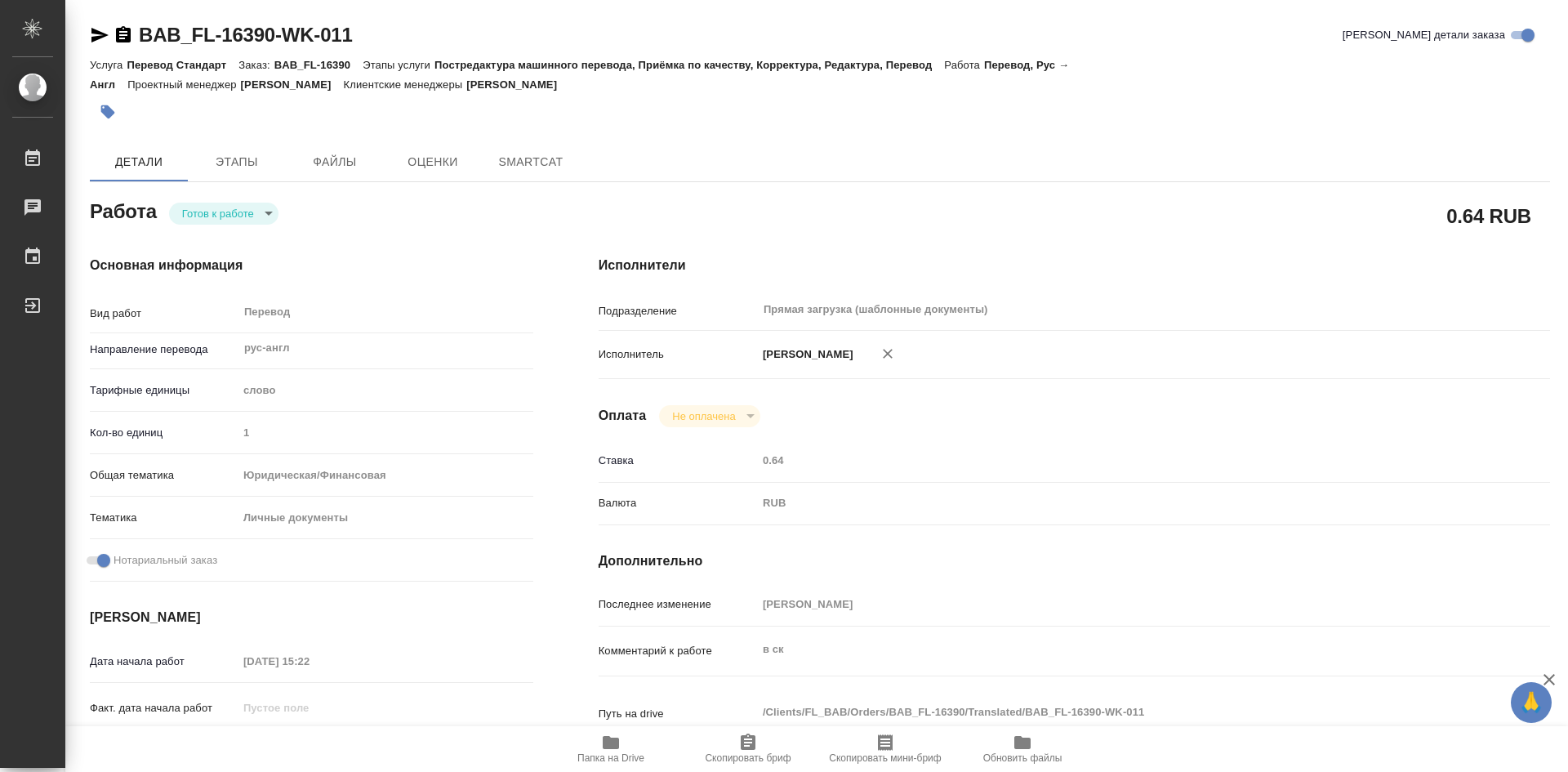
type textarea "x"
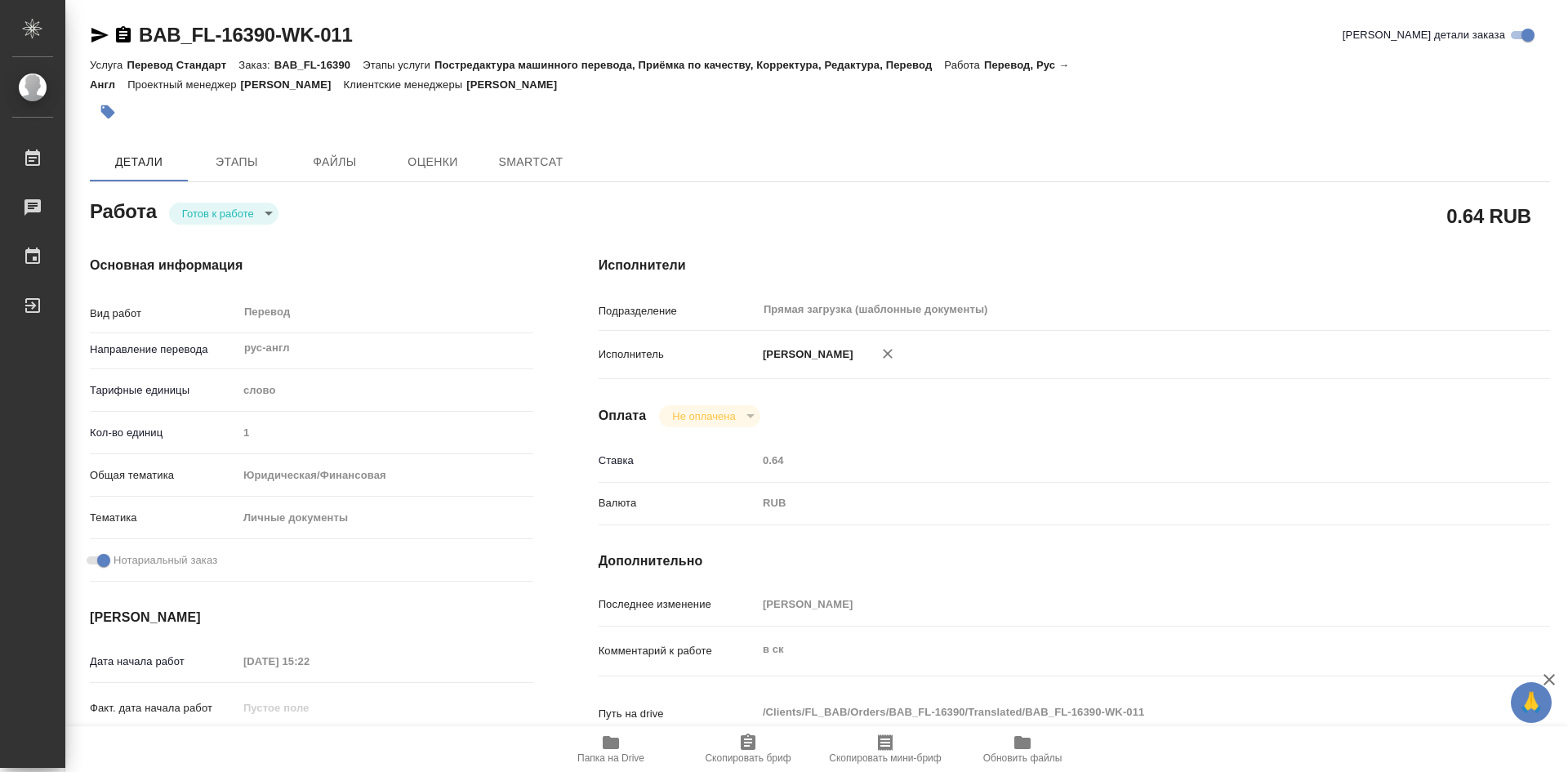
type textarea "x"
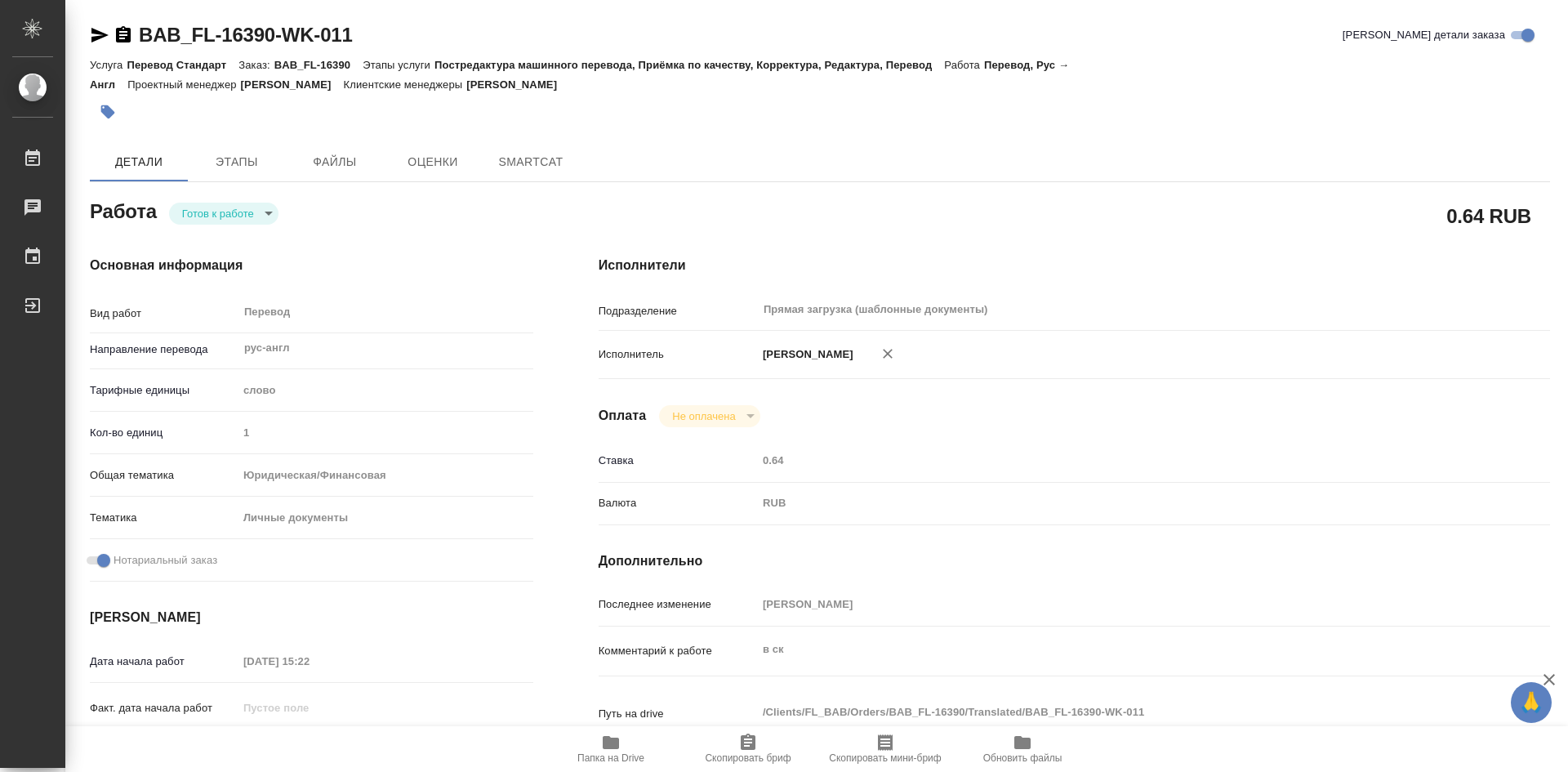
type textarea "x"
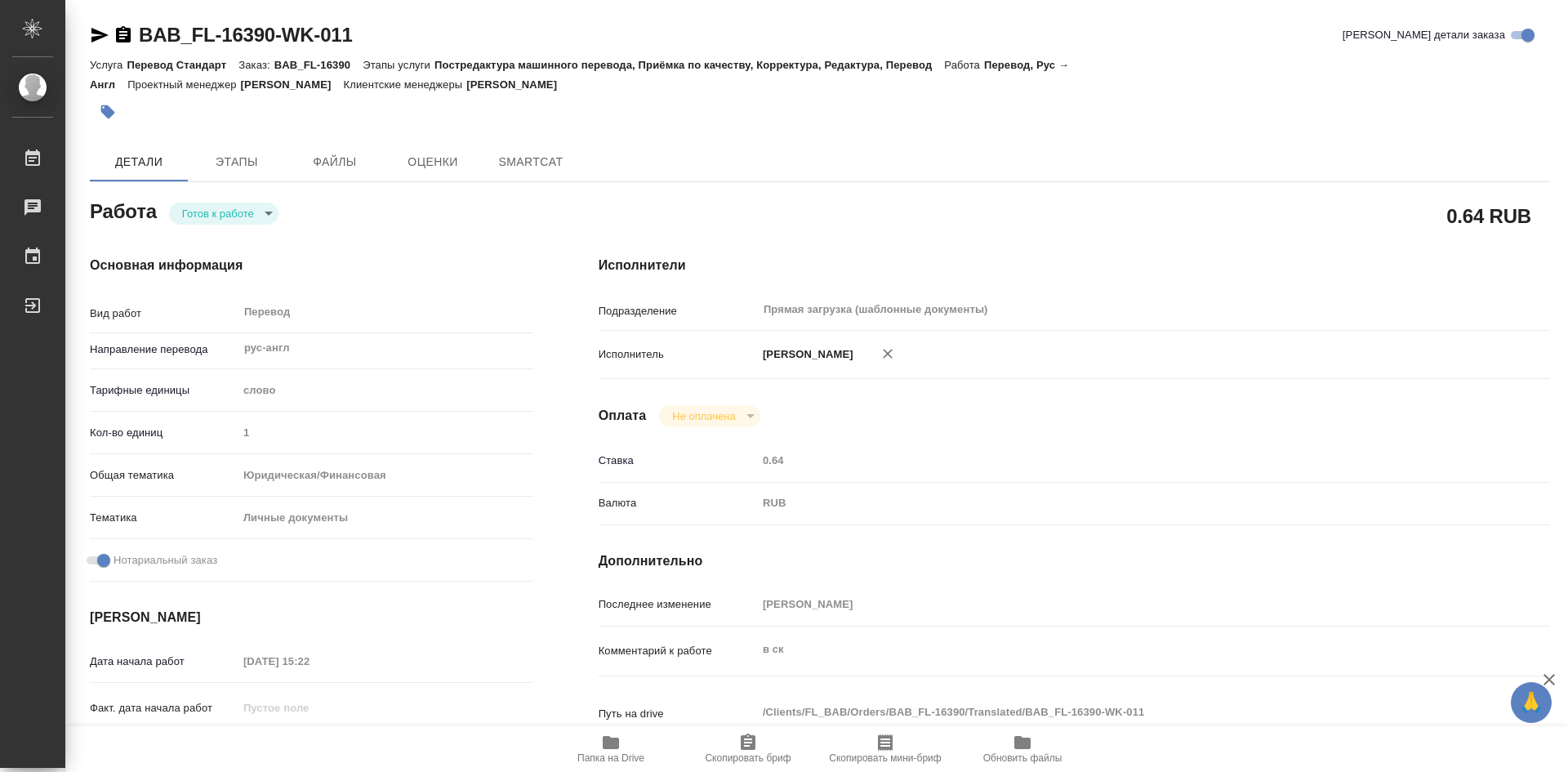
type textarea "x"
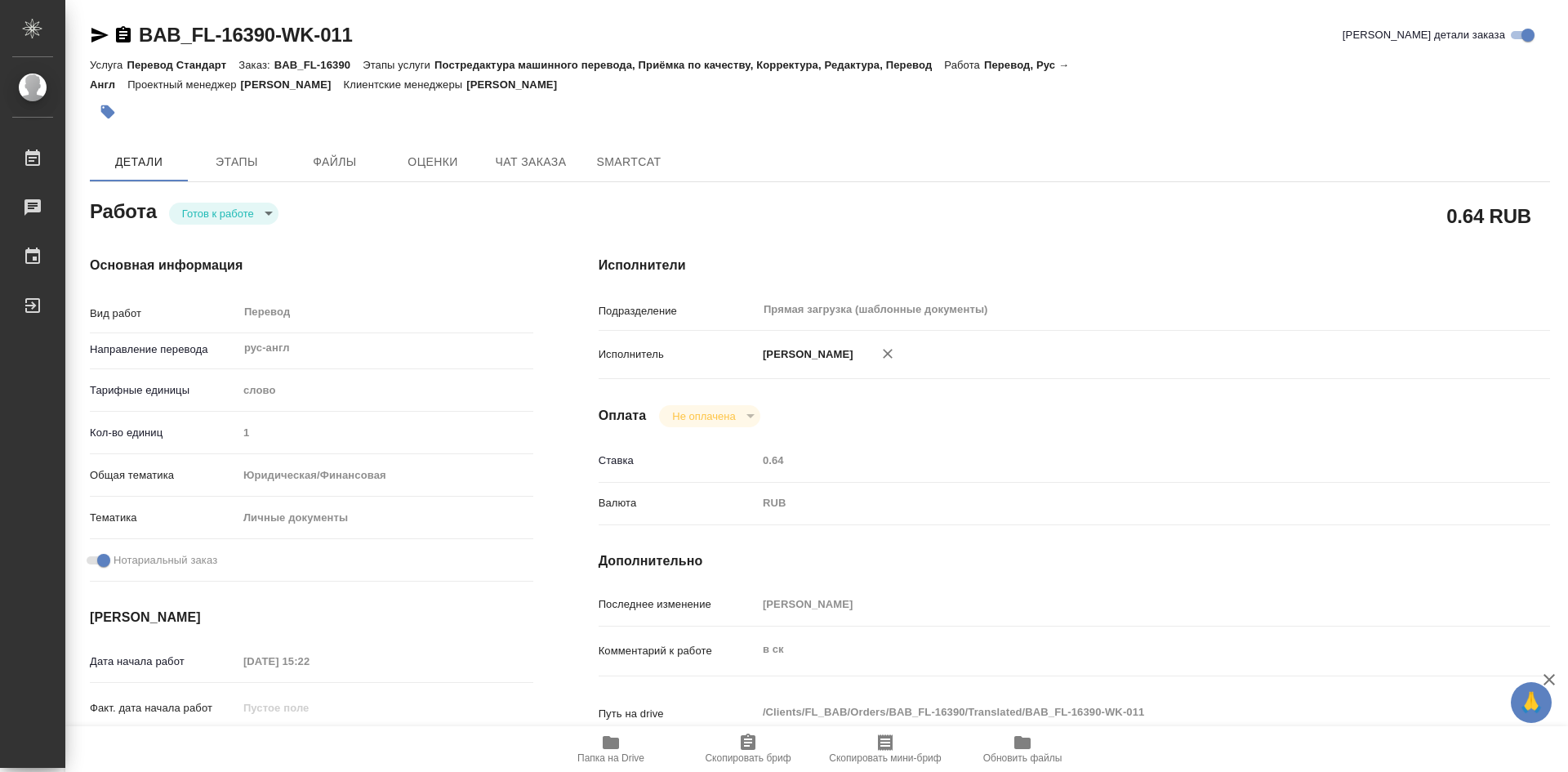
type textarea "x"
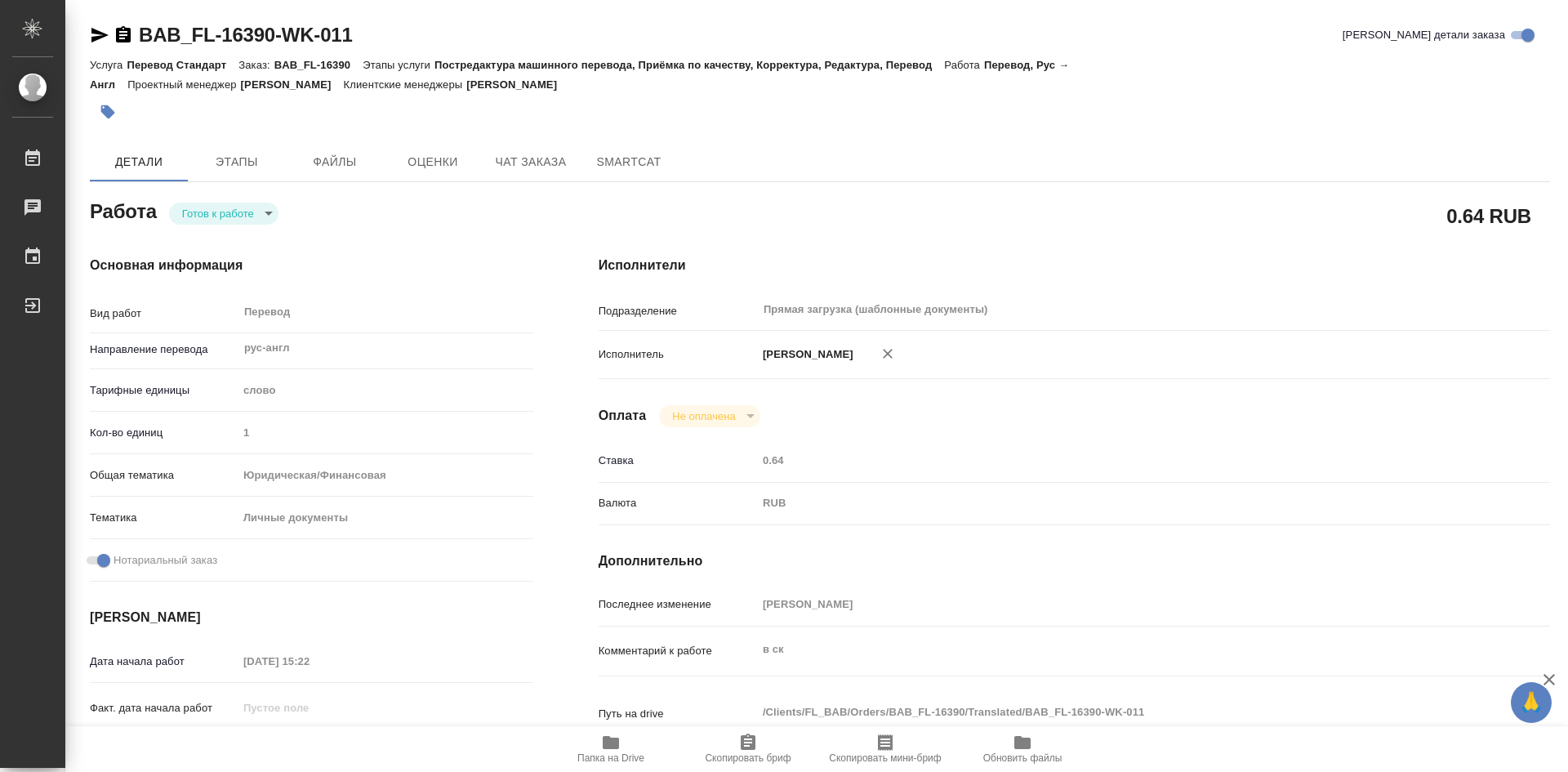
type textarea "x"
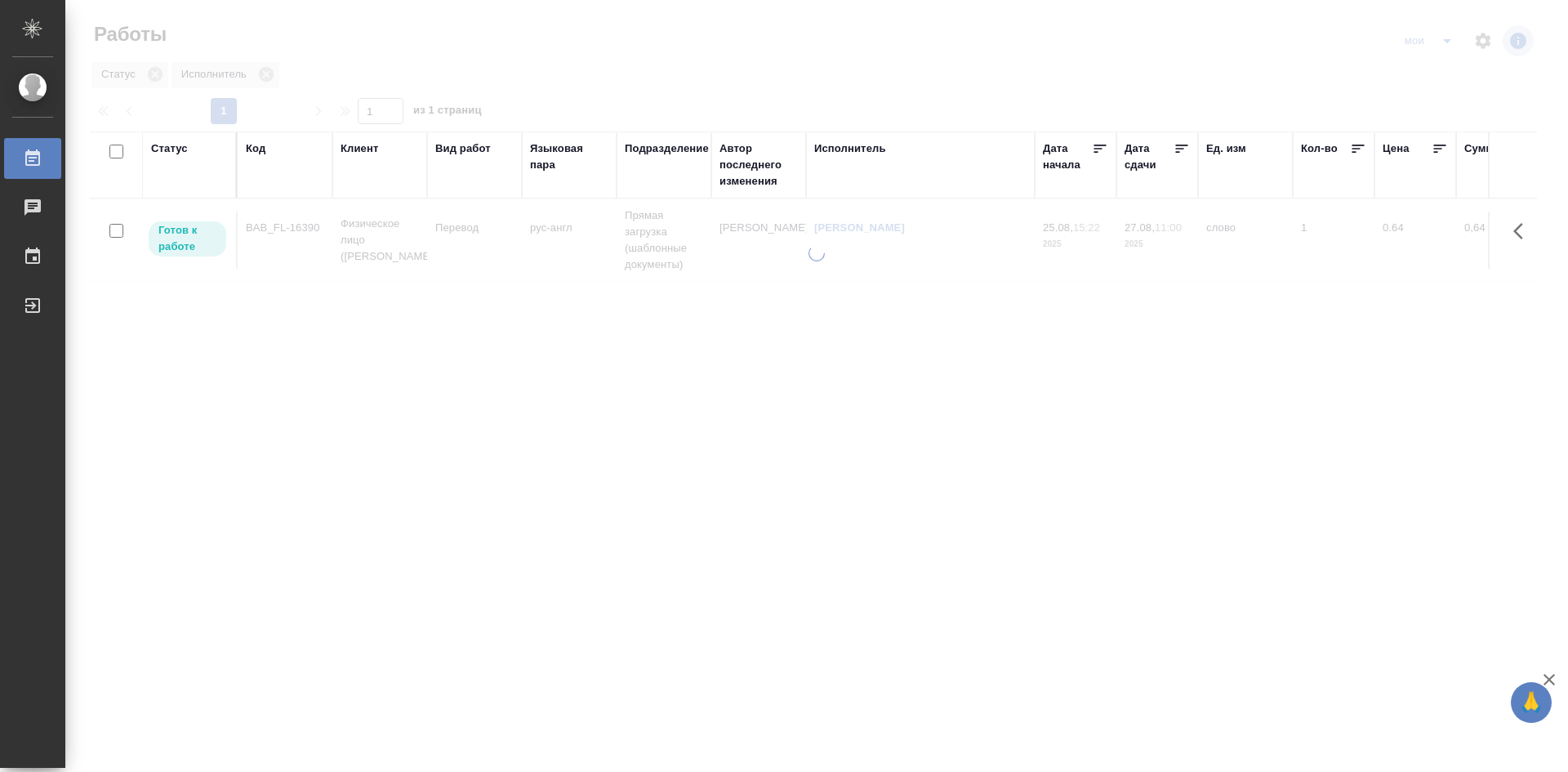
click at [366, 246] on div at bounding box center [817, 487] width 1503 height 483
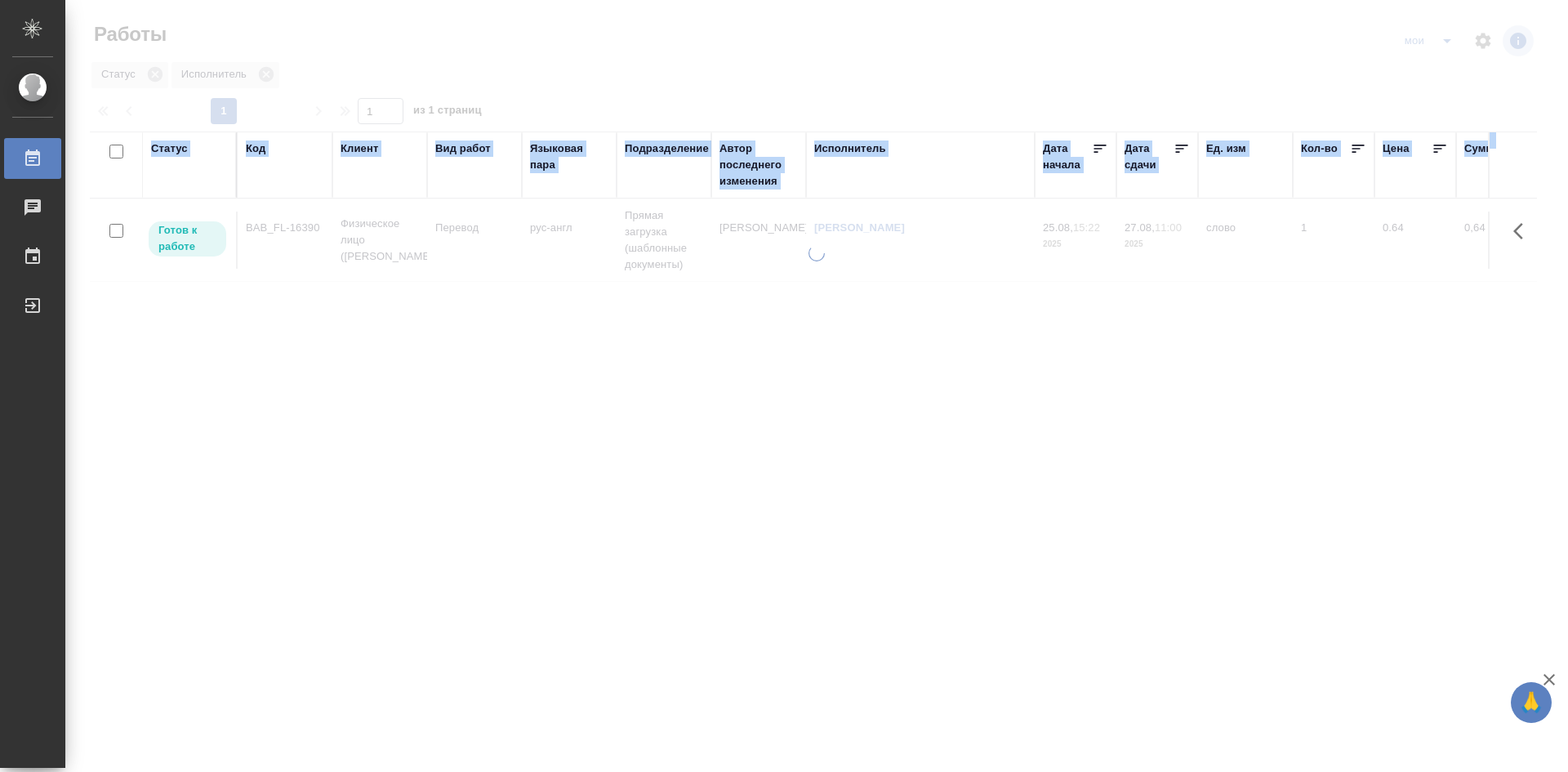
click at [366, 246] on div at bounding box center [817, 487] width 1503 height 483
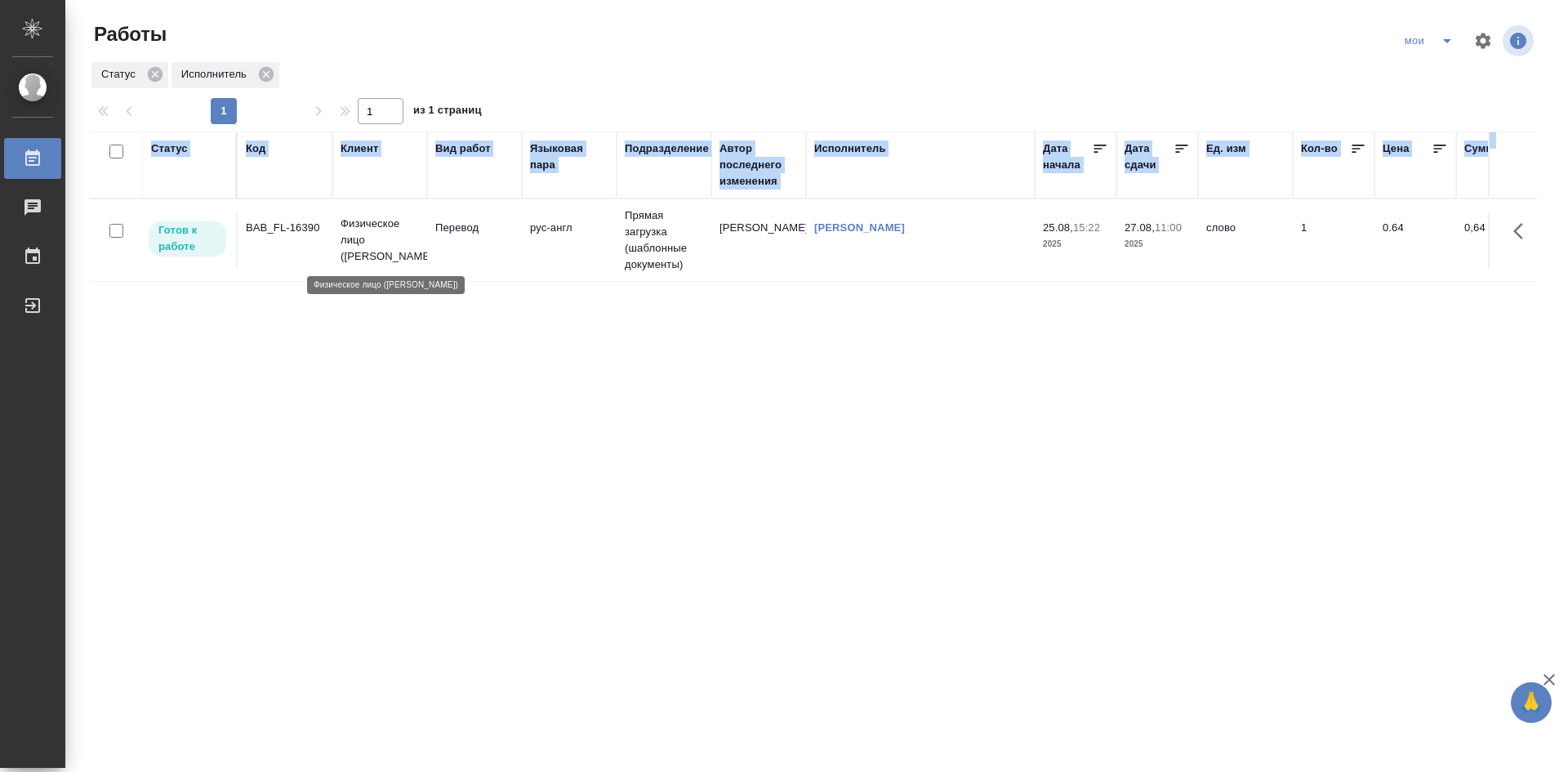
click at [419, 247] on td "Физическое лицо ([PERSON_NAME])" at bounding box center [380, 240] width 95 height 65
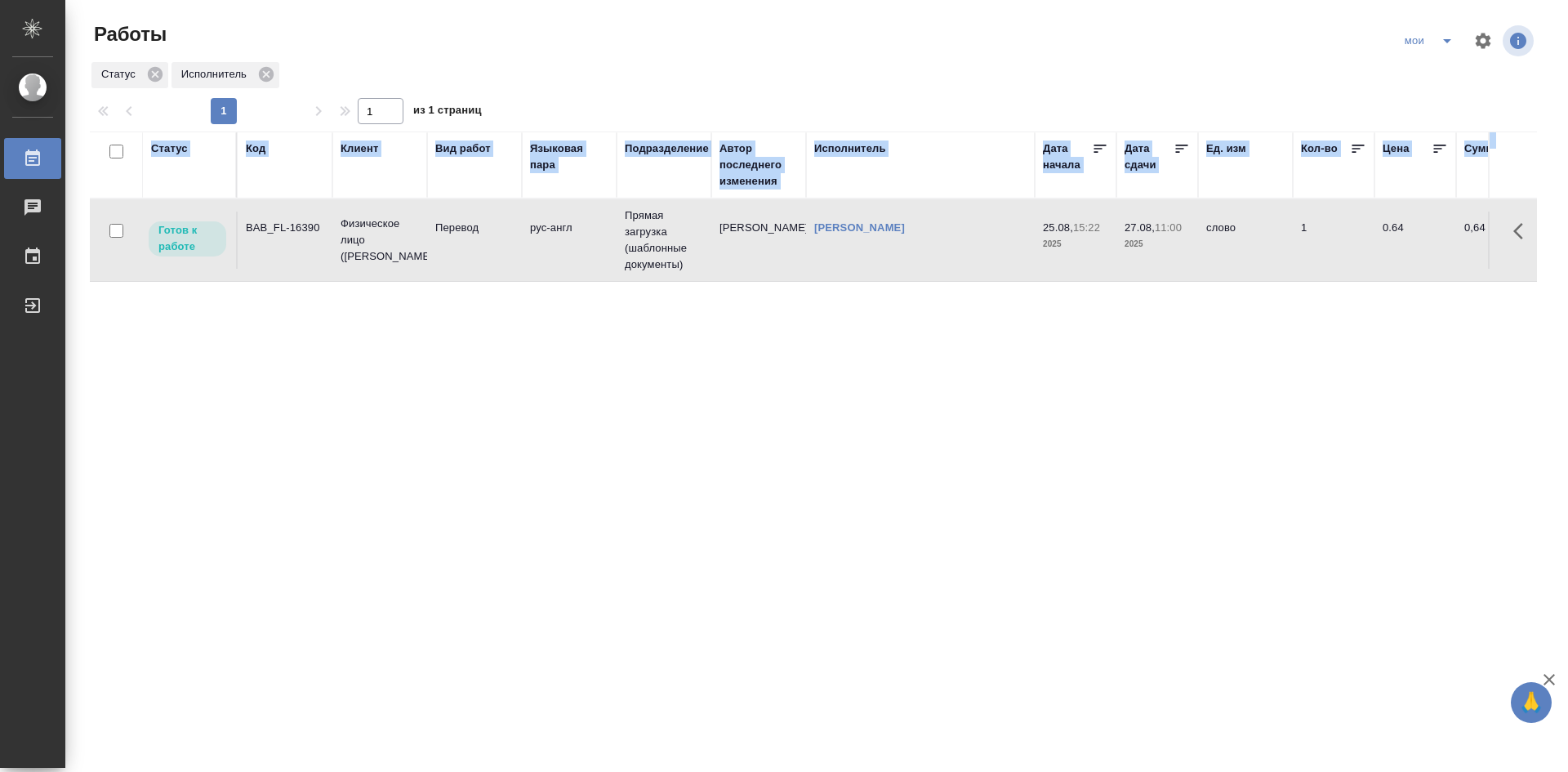
click at [419, 247] on td "Физическое лицо ([PERSON_NAME])" at bounding box center [380, 240] width 95 height 65
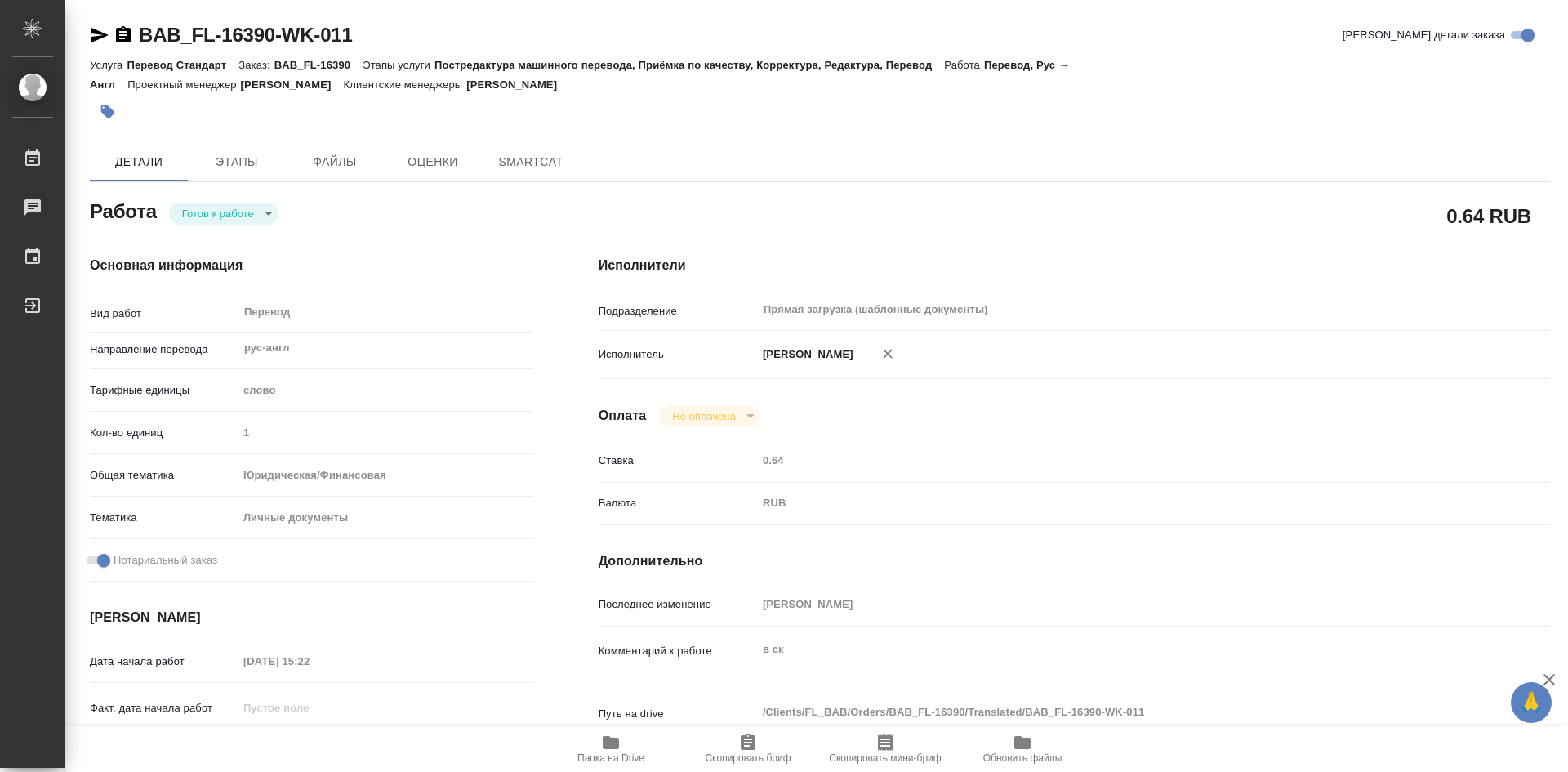
type textarea "x"
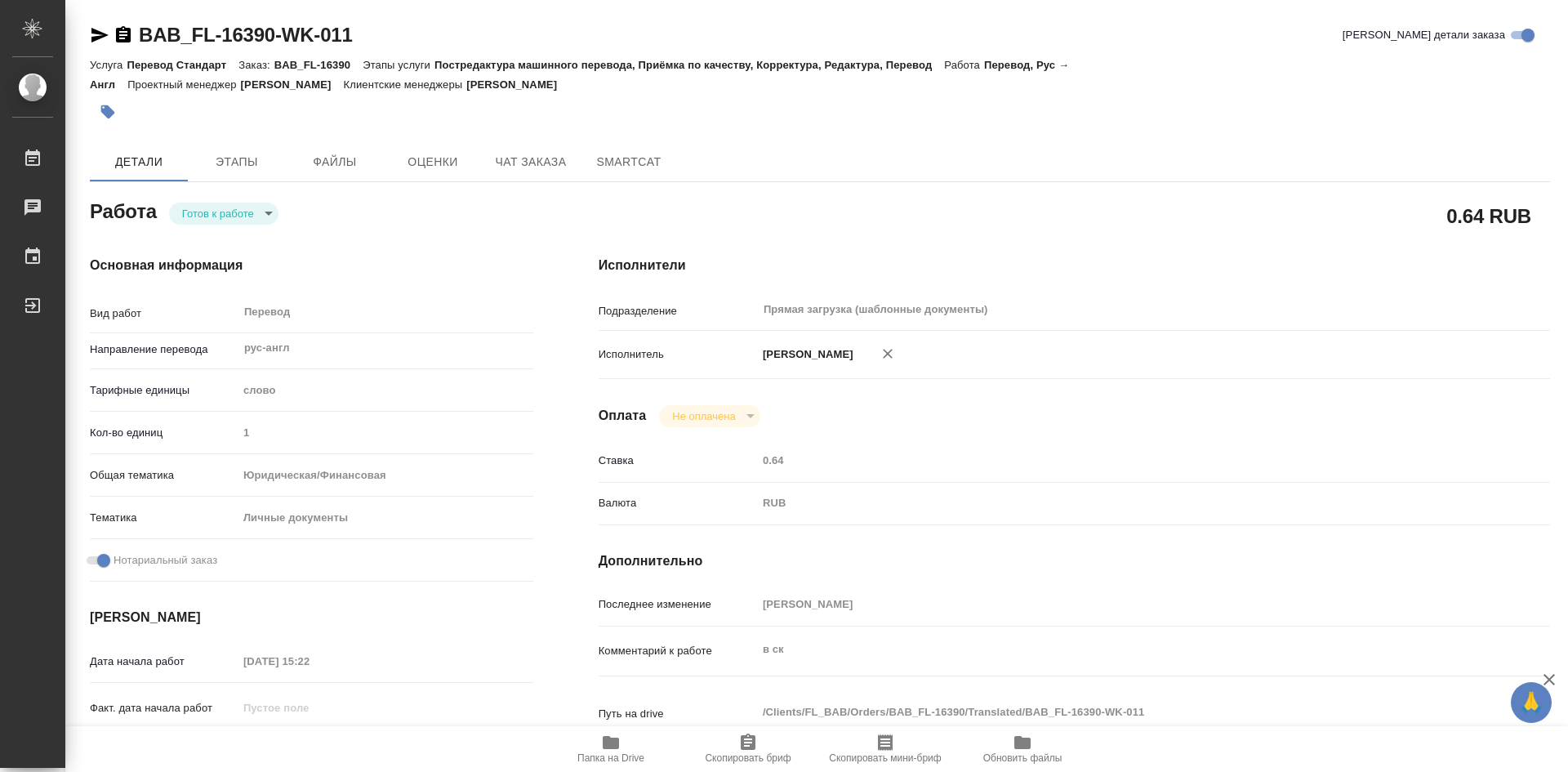
type textarea "x"
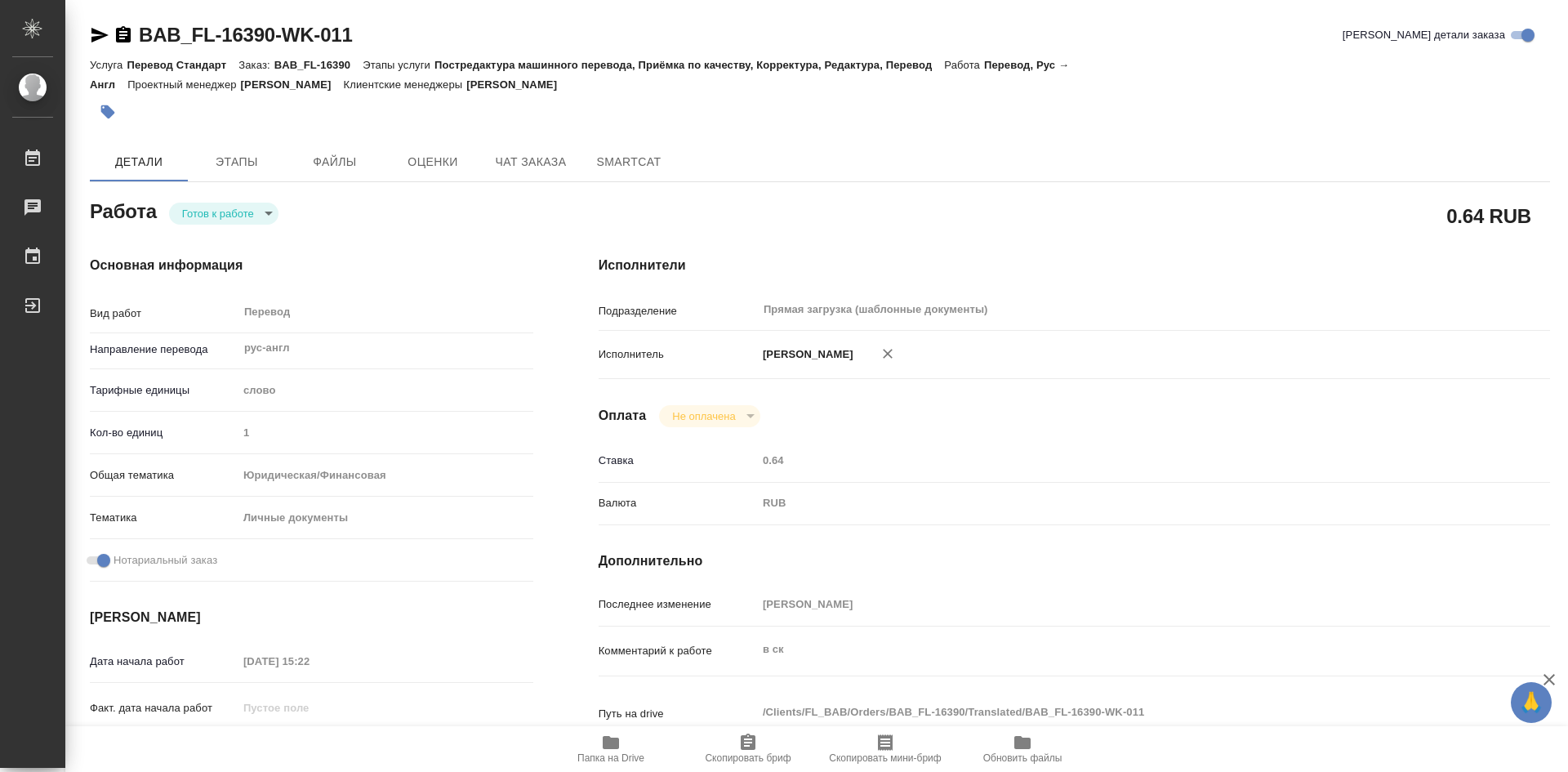
type textarea "x"
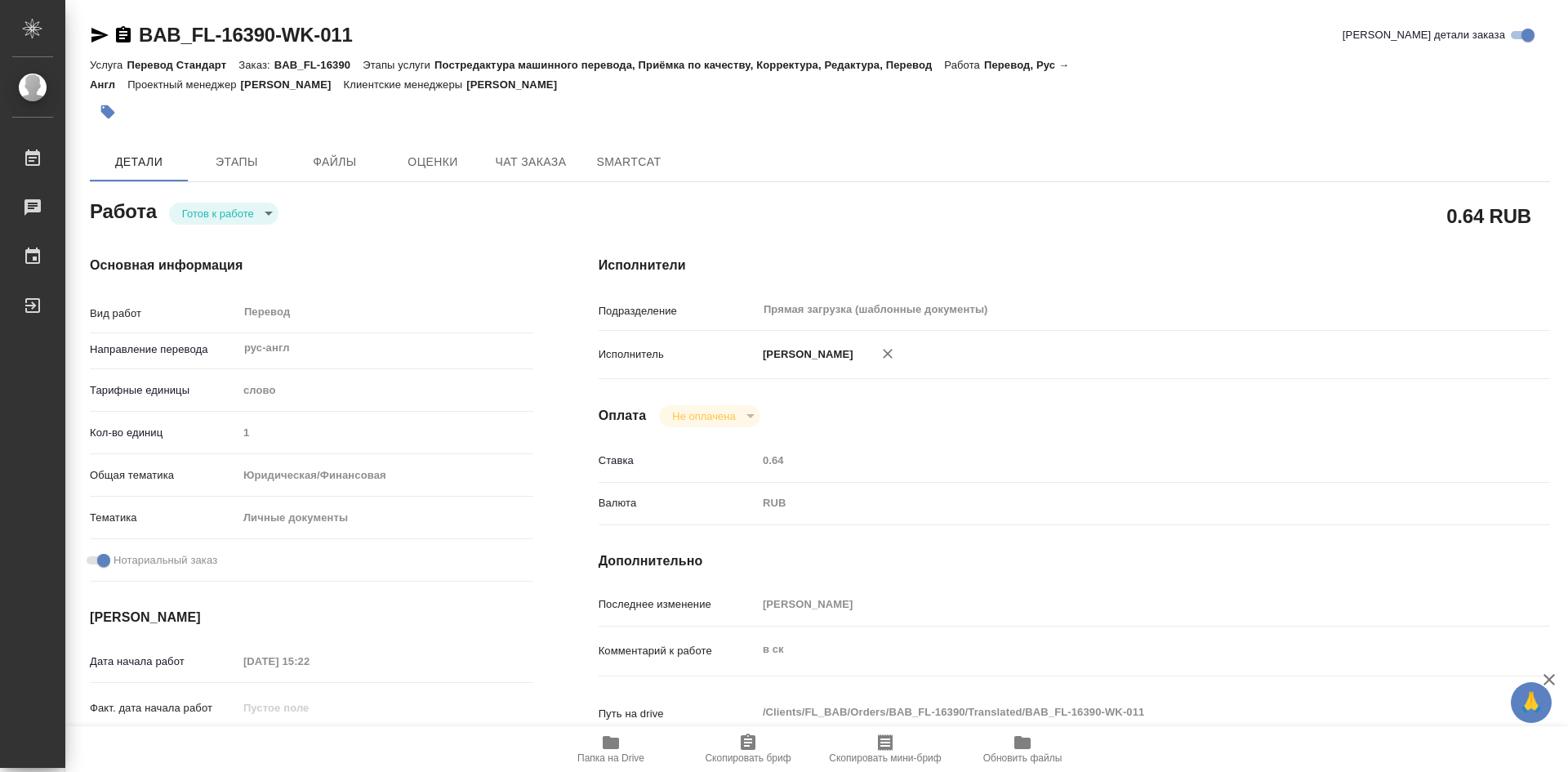
type textarea "x"
